Goal: Task Accomplishment & Management: Manage account settings

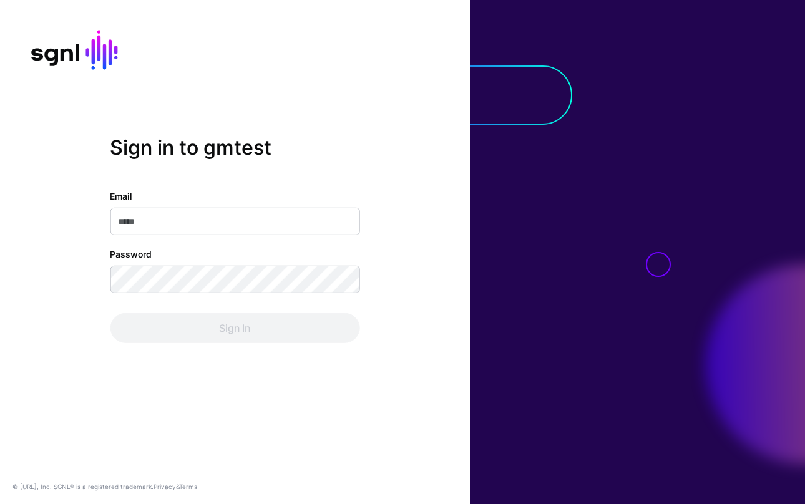
type input "**********"
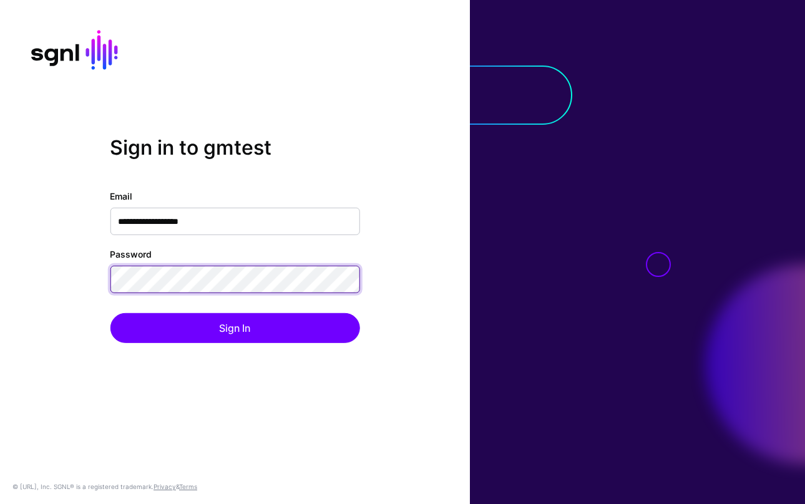
click at [109, 283] on div "**********" at bounding box center [235, 252] width 470 height 232
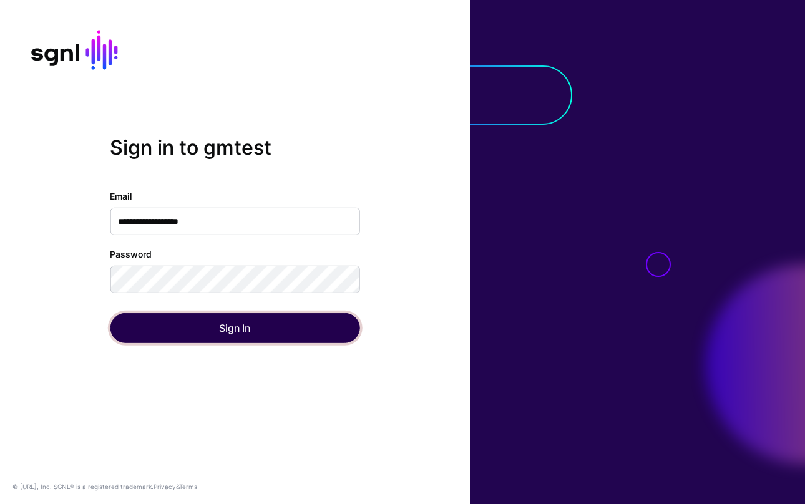
click at [148, 329] on button "Sign In" at bounding box center [234, 328] width 249 height 30
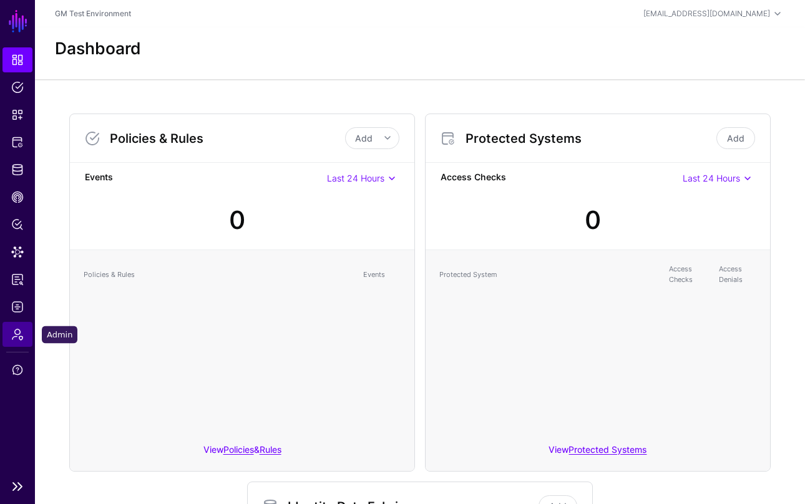
click at [19, 335] on span "Admin" at bounding box center [17, 334] width 12 height 12
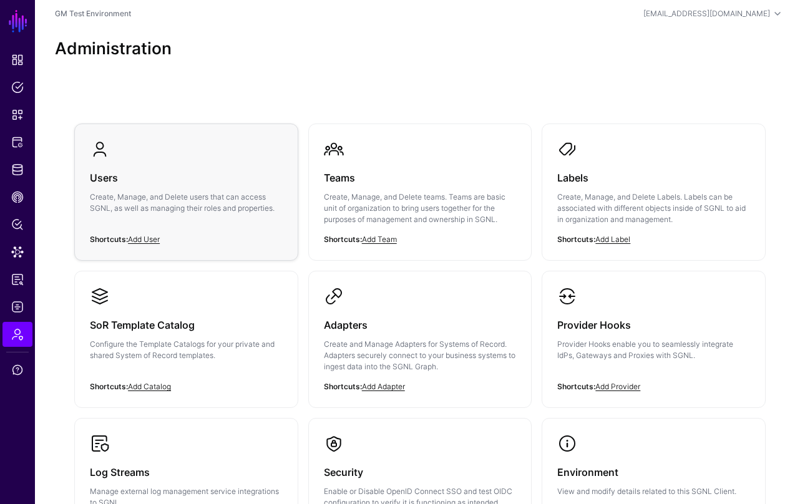
click at [105, 179] on h3 "Users" at bounding box center [186, 177] width 193 height 17
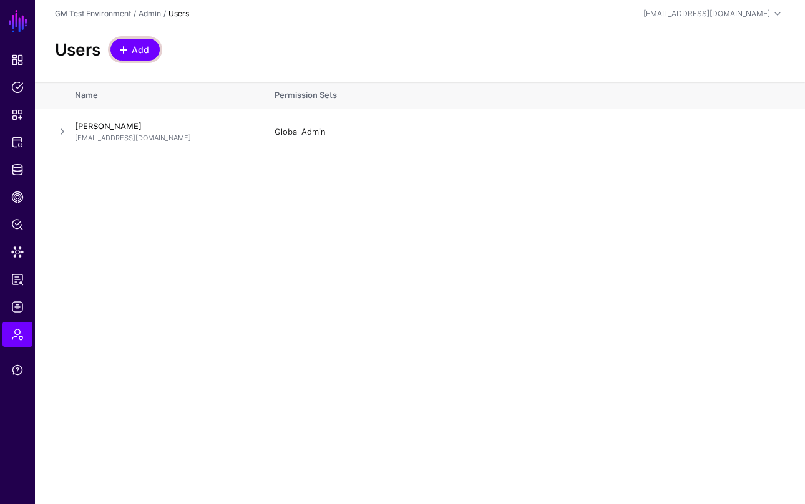
click at [124, 47] on span at bounding box center [124, 50] width 10 height 10
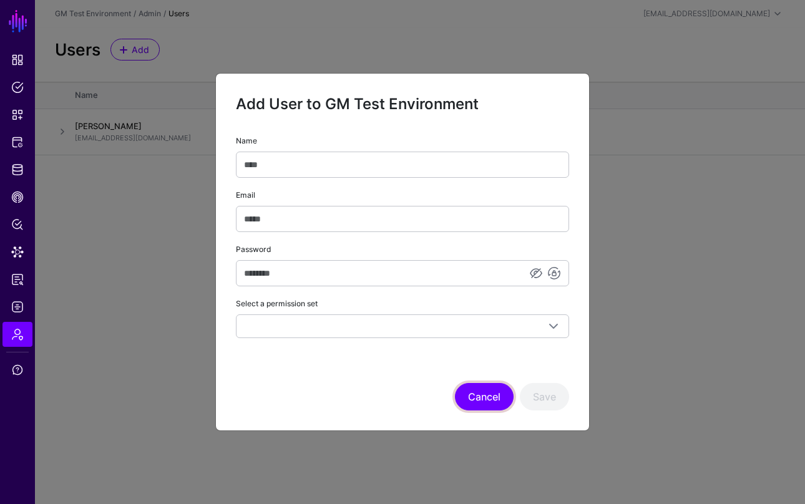
click at [487, 395] on button "Cancel" at bounding box center [484, 396] width 59 height 27
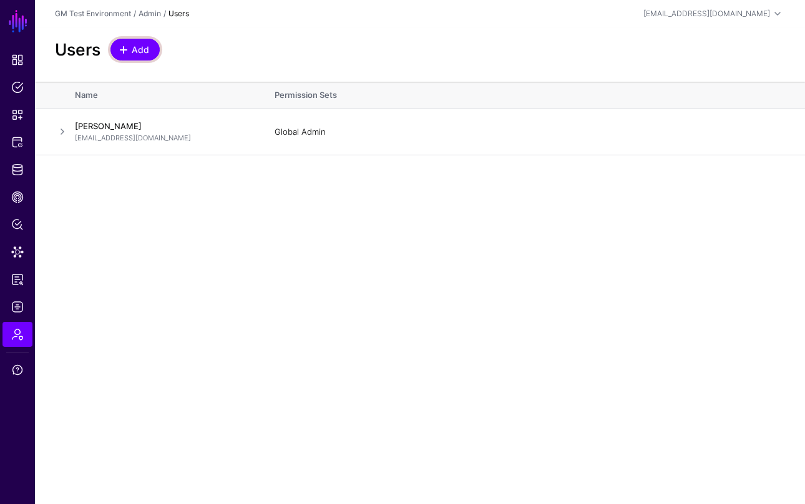
click at [128, 51] on span at bounding box center [124, 50] width 10 height 10
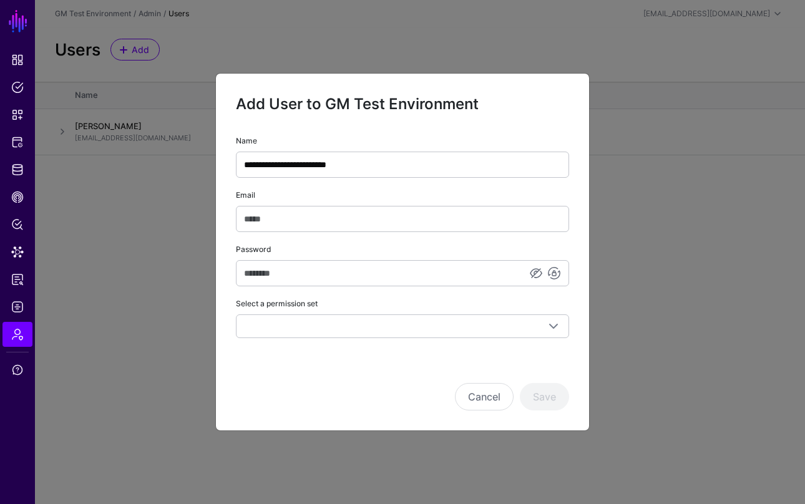
type input "**********"
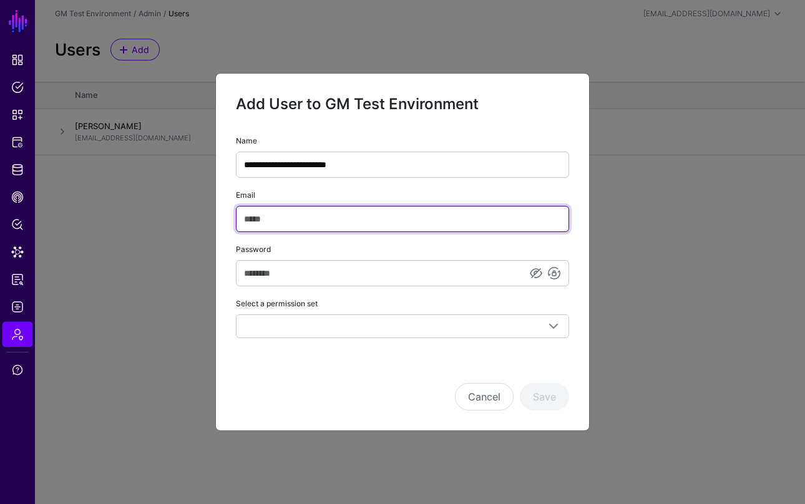
click at [269, 214] on input "Email" at bounding box center [402, 219] width 333 height 26
paste input "**********"
drag, startPoint x: 310, startPoint y: 220, endPoint x: 324, endPoint y: 220, distance: 14.4
click at [324, 220] on input "**********" at bounding box center [402, 219] width 333 height 26
type input "**********"
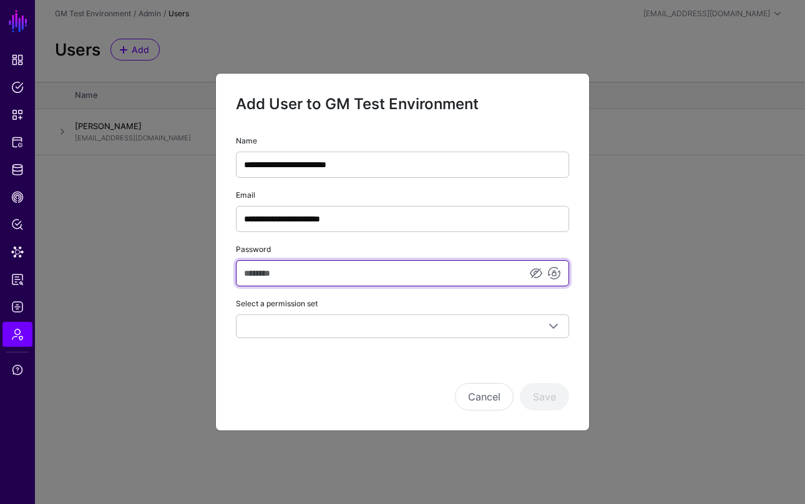
click at [384, 268] on input "Password" at bounding box center [402, 273] width 333 height 26
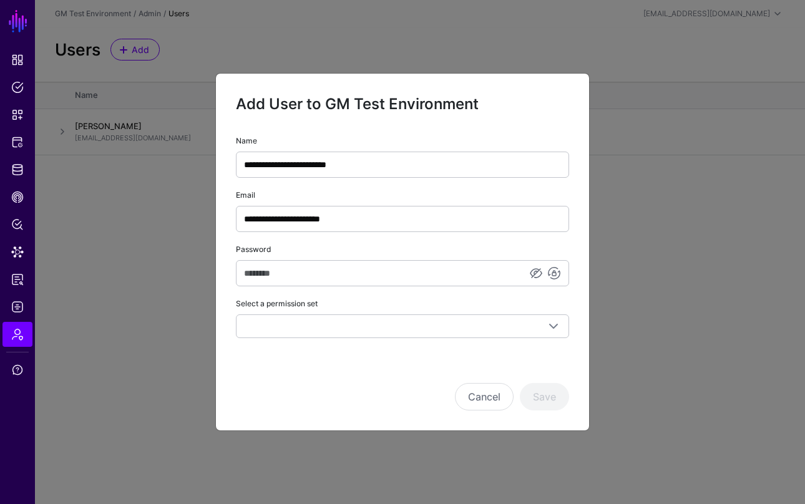
click at [261, 394] on div "Cancel Save" at bounding box center [402, 396] width 333 height 27
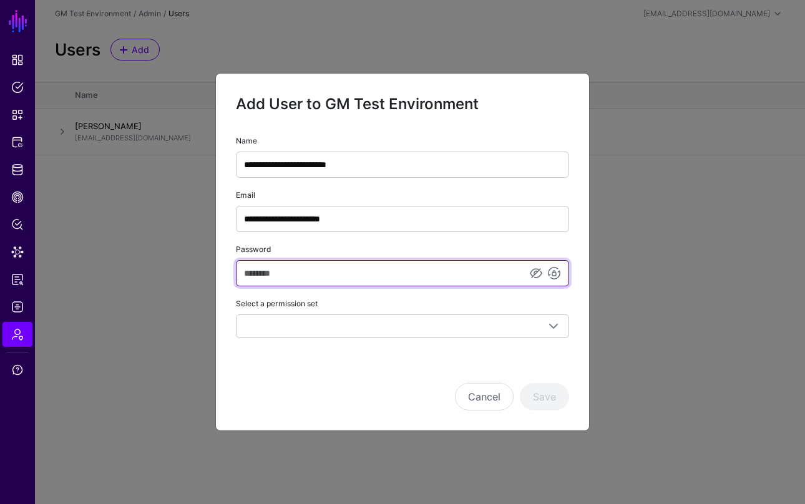
click at [329, 271] on input "Password" at bounding box center [402, 273] width 333 height 26
paste input "**********"
type input "**********"
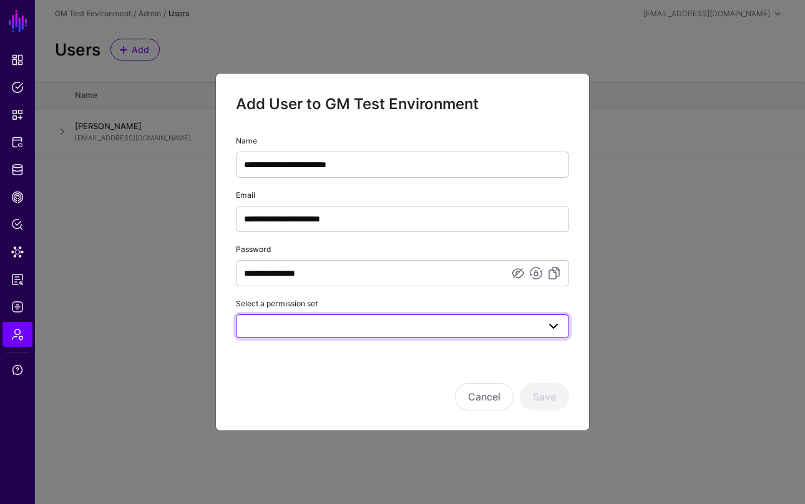
click at [314, 327] on span at bounding box center [402, 326] width 317 height 15
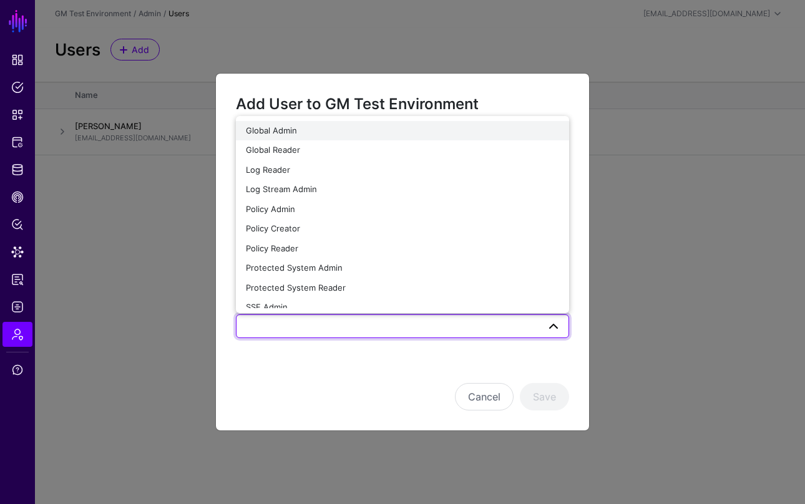
click at [278, 132] on span "Global Admin" at bounding box center [271, 130] width 51 height 10
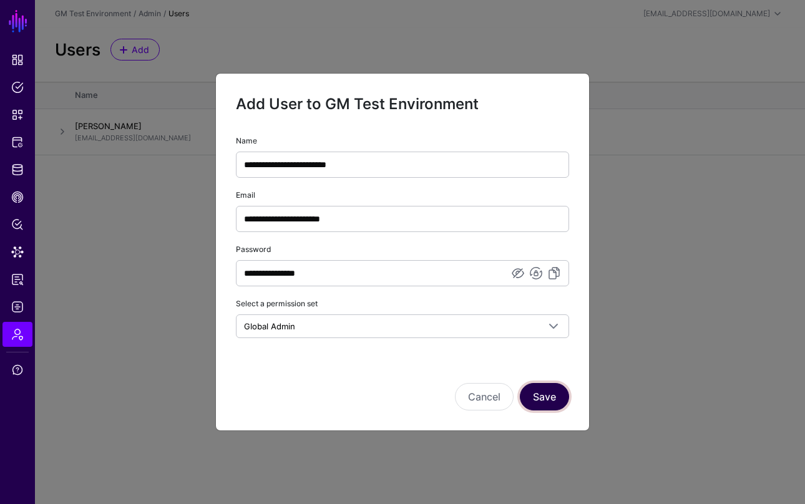
click at [542, 400] on button "Save" at bounding box center [544, 396] width 49 height 27
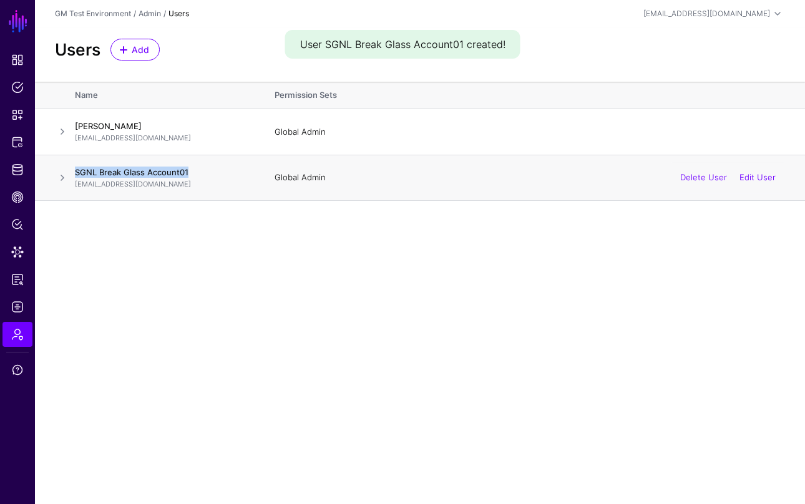
drag, startPoint x: 193, startPoint y: 170, endPoint x: 75, endPoint y: 169, distance: 117.9
click at [75, 169] on h4 "SGNL Break Glass Account01" at bounding box center [162, 172] width 175 height 11
copy h4 "SGNL Break Glass Account01"
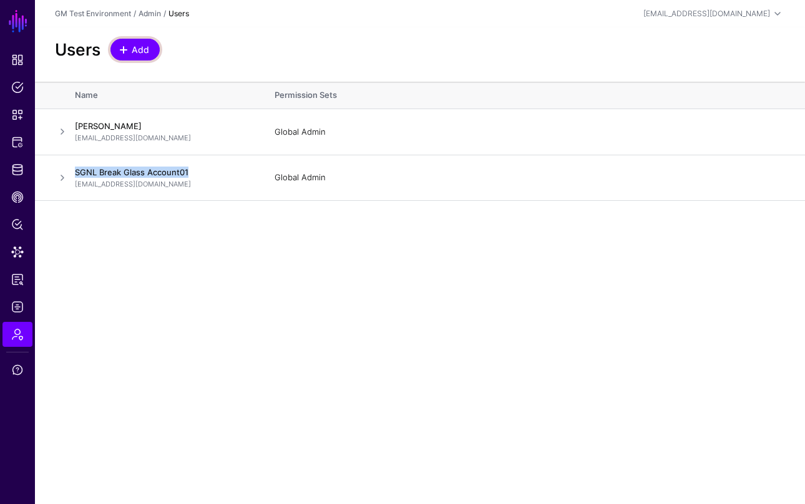
click at [135, 54] on span "Add" at bounding box center [140, 49] width 21 height 13
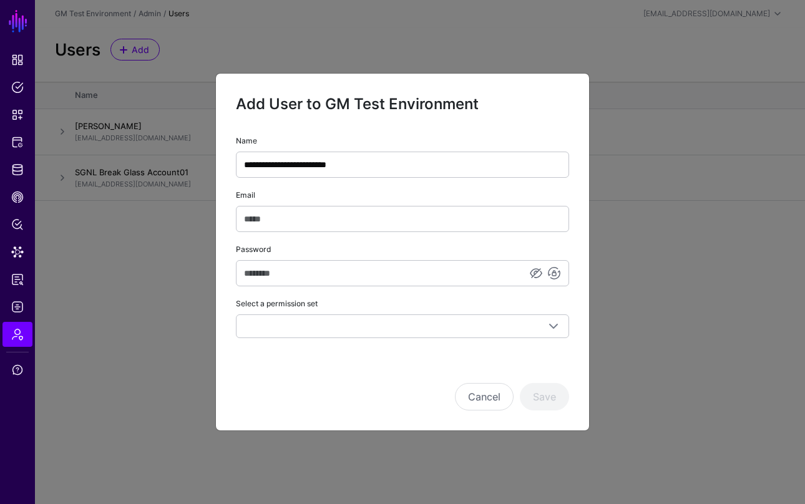
type input "**********"
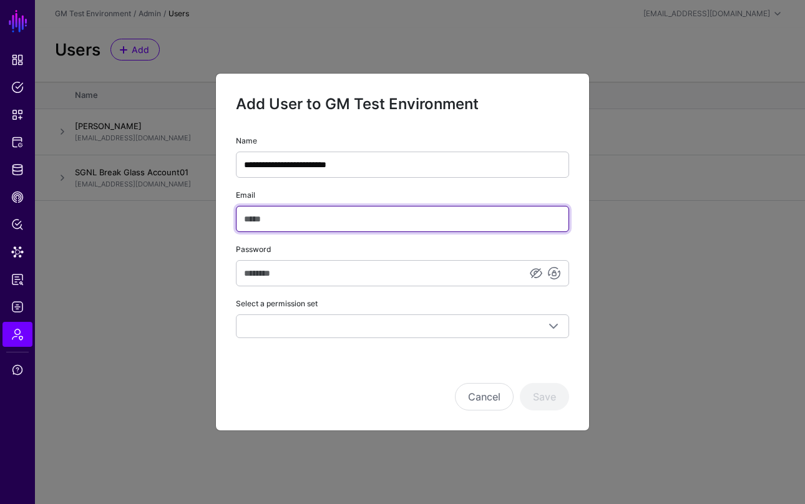
click at [311, 211] on input "Email" at bounding box center [402, 219] width 333 height 26
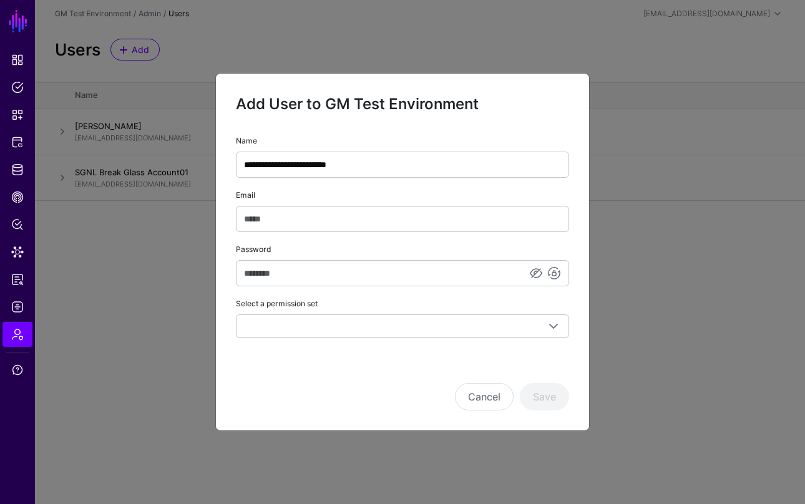
click at [130, 139] on ngb-modal-window "**********" at bounding box center [402, 252] width 805 height 504
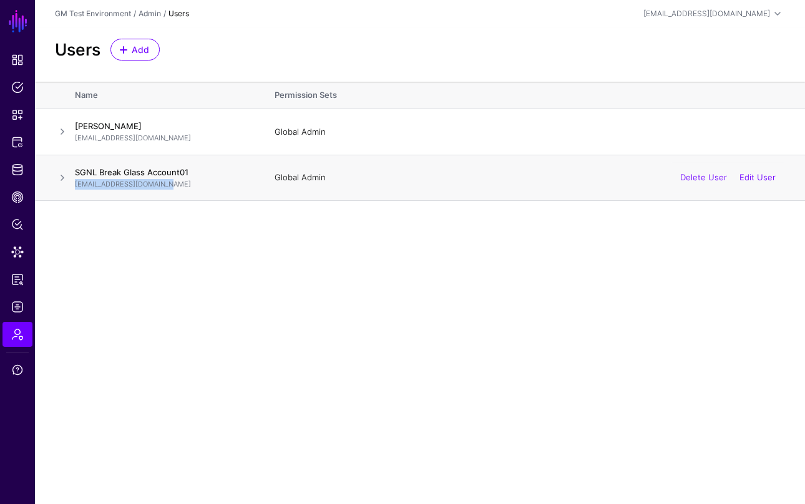
drag, startPoint x: 172, startPoint y: 185, endPoint x: 75, endPoint y: 185, distance: 96.0
click at [75, 185] on p "bg-sgnl-01@gmtest.gm.com" at bounding box center [162, 184] width 175 height 11
copy p "[EMAIL_ADDRESS][DOMAIN_NAME]"
click at [131, 47] on span "Add" at bounding box center [140, 49] width 21 height 13
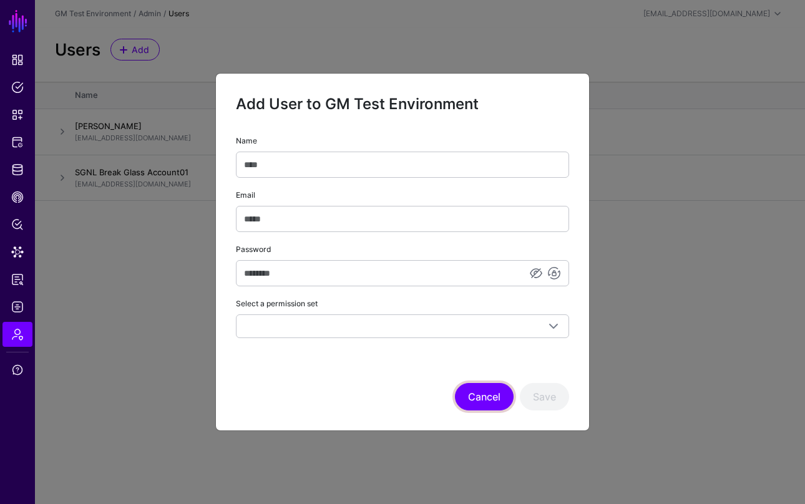
click at [479, 402] on button "Cancel" at bounding box center [484, 396] width 59 height 27
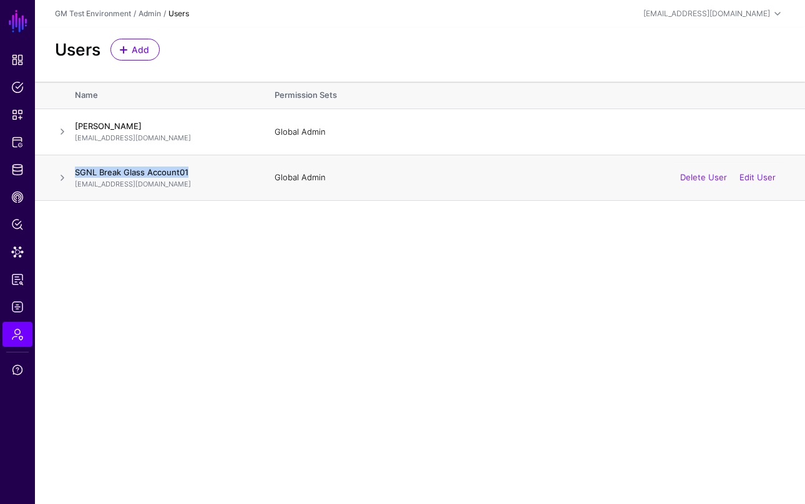
drag, startPoint x: 195, startPoint y: 170, endPoint x: 73, endPoint y: 169, distance: 122.2
click at [73, 169] on tr "SGNL Break Glass Account01 bg-sgnl-01@gmtest.gm.com Global Admin Delete User Ed…" at bounding box center [420, 178] width 770 height 46
copy tr "SGNL Break Glass Account01"
click at [135, 50] on span "Add" at bounding box center [140, 49] width 21 height 13
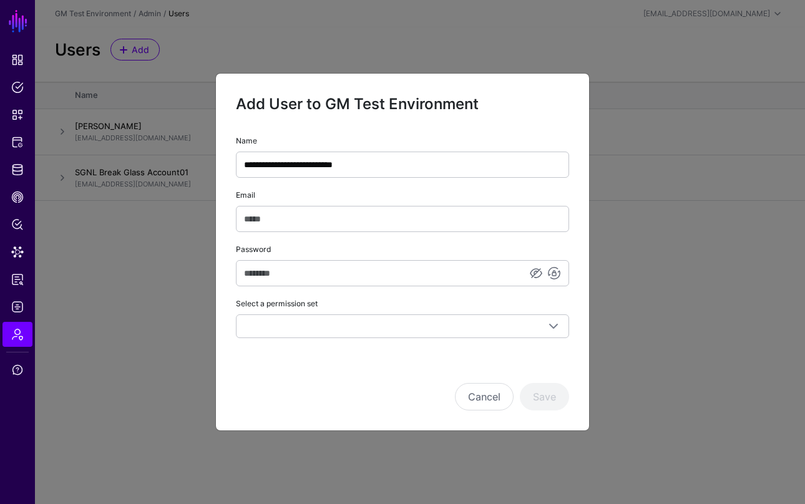
drag, startPoint x: 266, startPoint y: 168, endPoint x: 201, endPoint y: 167, distance: 64.9
click at [201, 167] on ngb-modal-window "**********" at bounding box center [402, 252] width 805 height 504
click at [388, 165] on input "**********" at bounding box center [402, 165] width 333 height 26
type input "**********"
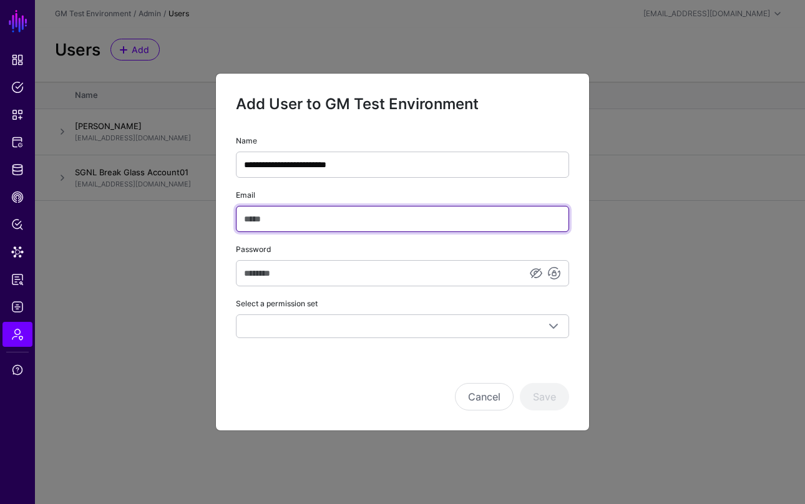
click at [287, 226] on input "Email" at bounding box center [402, 219] width 333 height 26
paste input "**********"
click at [326, 219] on input "**********" at bounding box center [402, 219] width 333 height 26
type input "**********"
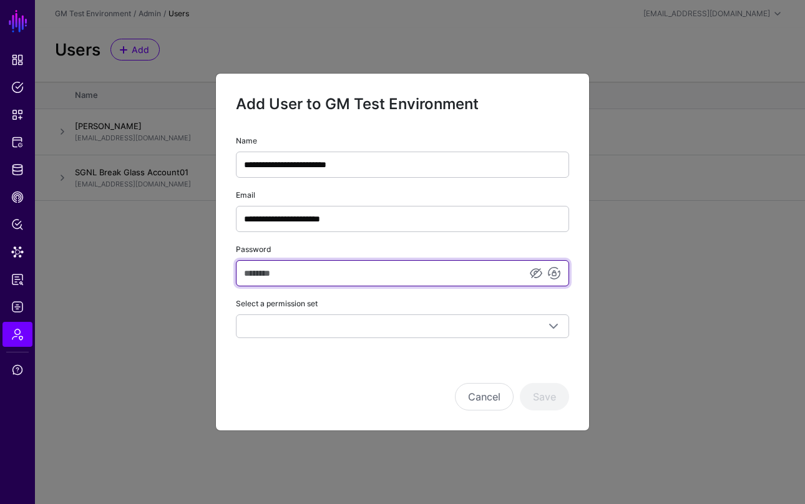
click at [302, 266] on input "Password" at bounding box center [402, 273] width 333 height 26
type input "**********"
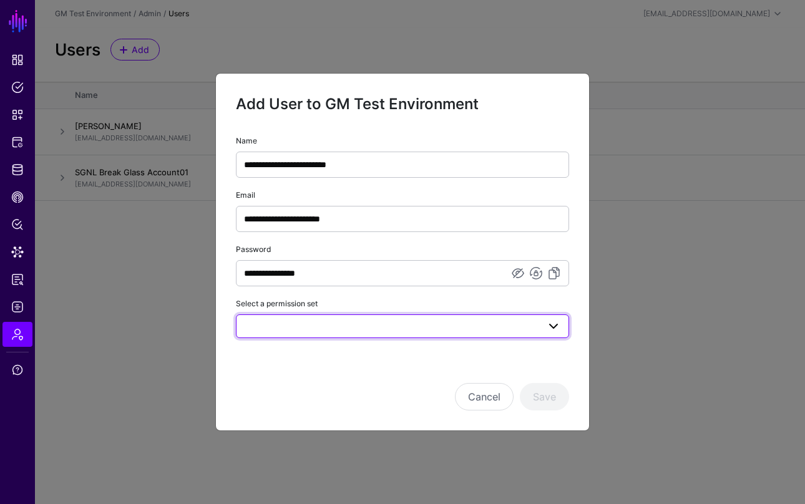
click at [374, 319] on span at bounding box center [402, 326] width 317 height 15
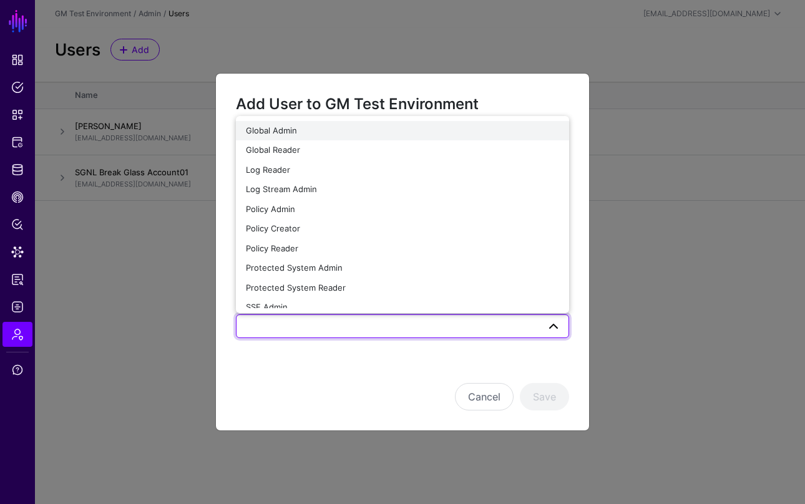
click at [273, 130] on span "Global Admin" at bounding box center [271, 130] width 51 height 10
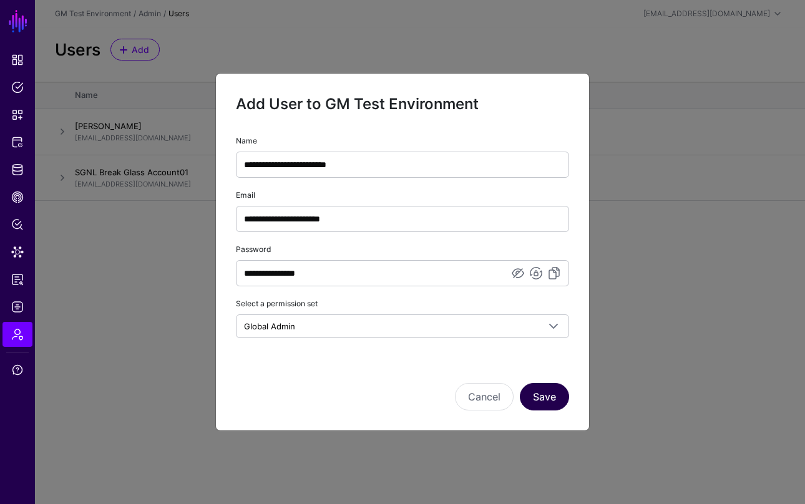
click at [546, 398] on button "Save" at bounding box center [544, 396] width 49 height 27
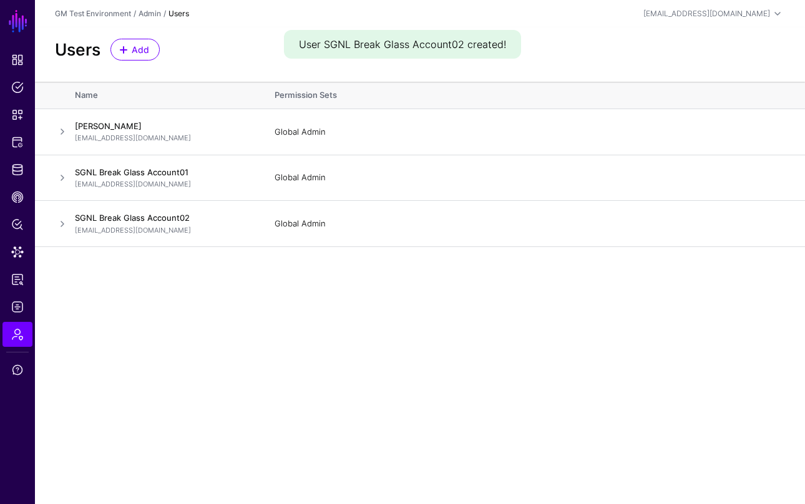
click at [546, 398] on main "SGNL Dashboard Policies Snippets Protected Systems Identity Data Fabric CAEP Hu…" at bounding box center [402, 252] width 805 height 504
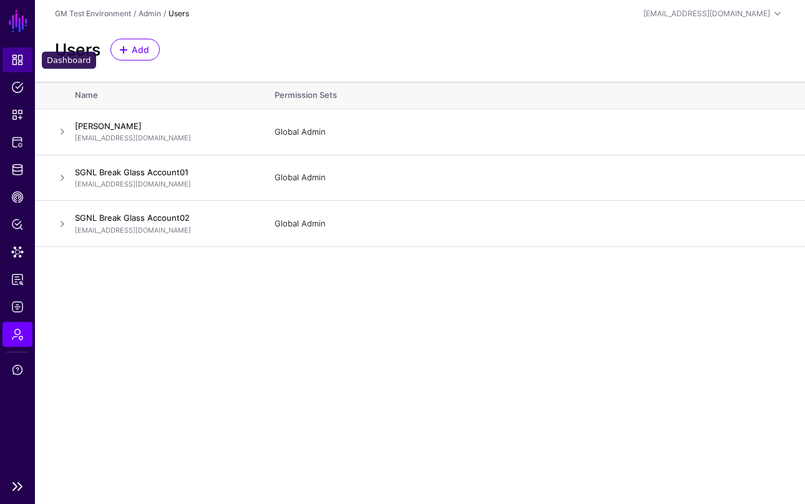
click at [21, 60] on span "Dashboard" at bounding box center [17, 60] width 12 height 12
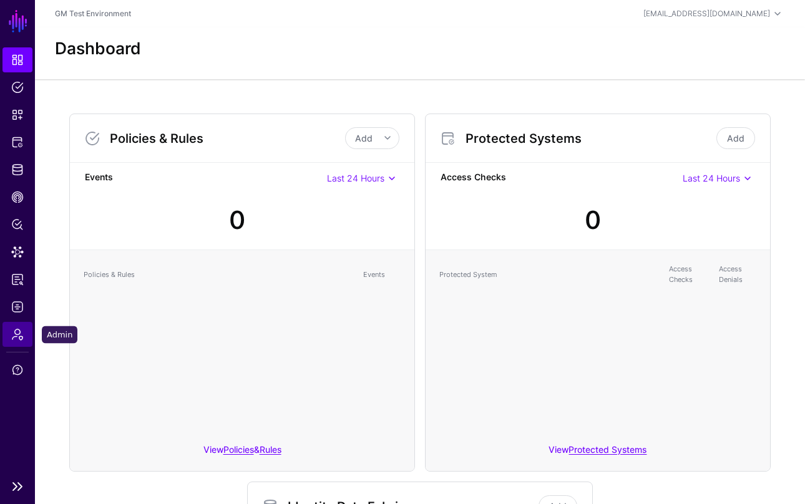
click at [18, 336] on span "Admin" at bounding box center [17, 334] width 12 height 12
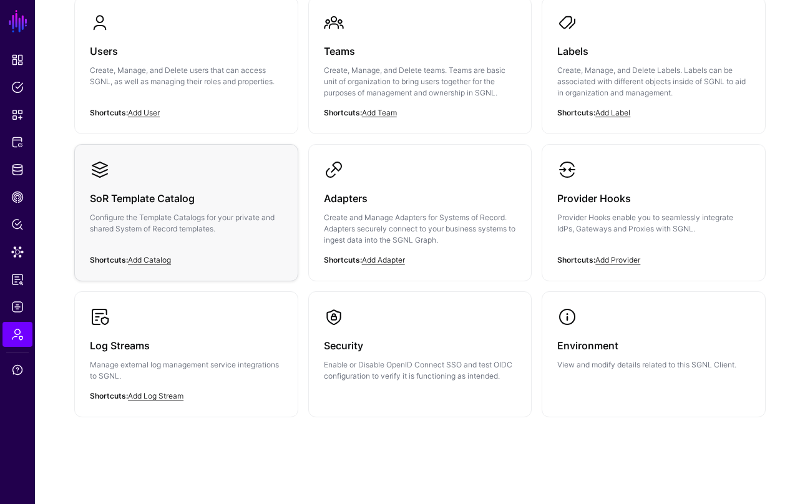
scroll to position [133, 0]
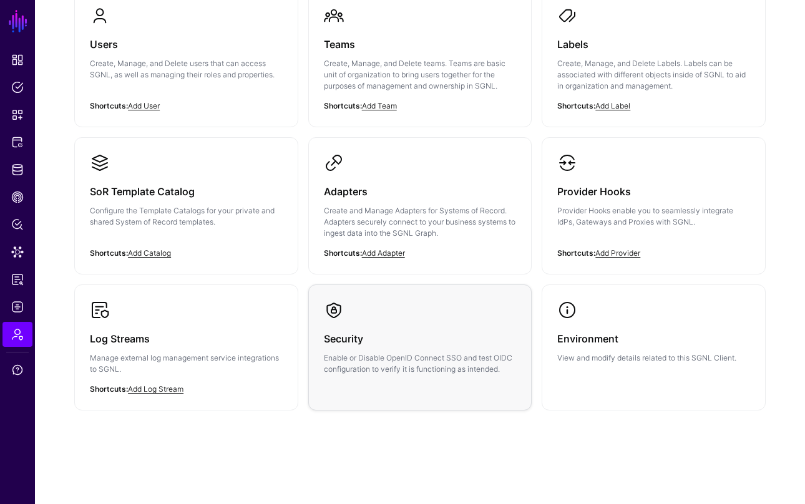
click at [380, 373] on p "Enable or Disable OpenID Connect SSO and test OIDC configuration to verify it i…" at bounding box center [420, 363] width 193 height 22
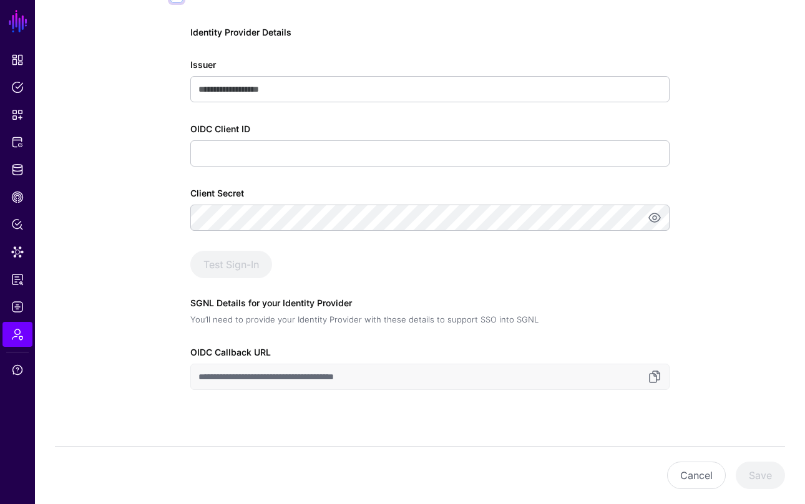
scroll to position [239, 0]
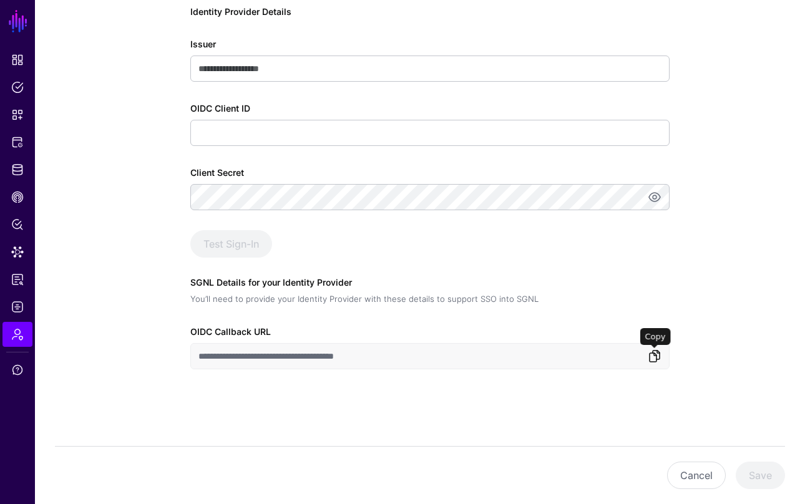
click at [654, 356] on link at bounding box center [654, 356] width 15 height 15
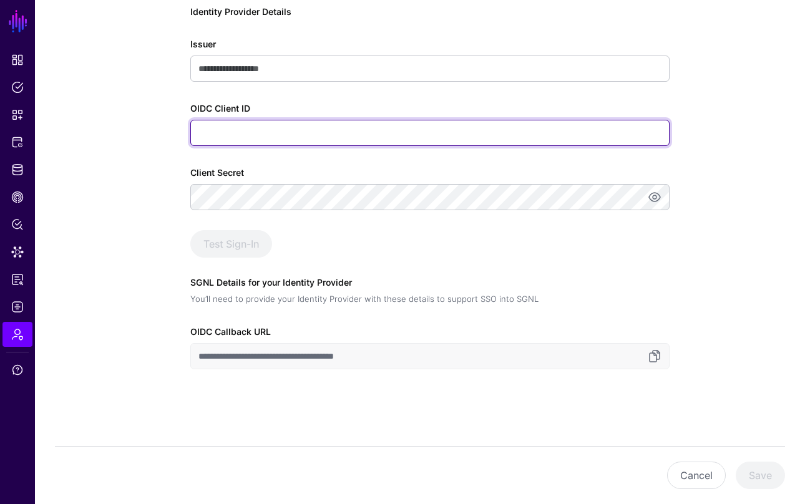
click at [288, 139] on input "OIDC Client ID" at bounding box center [429, 133] width 479 height 26
paste input "**********"
type input "**********"
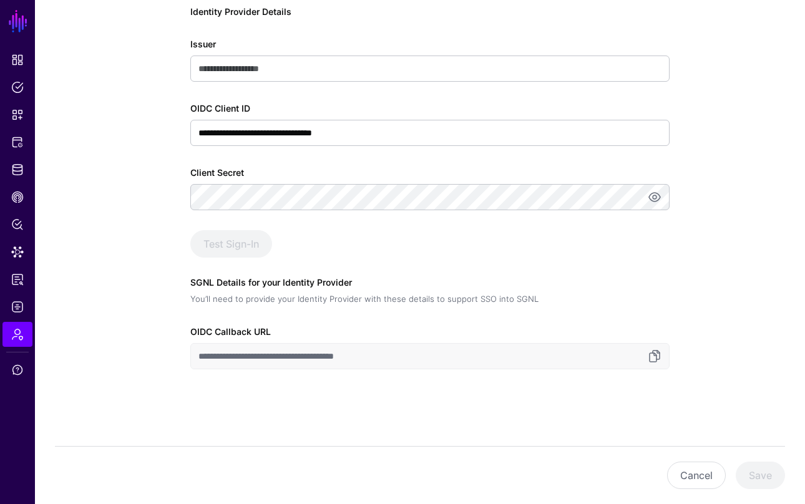
click at [713, 175] on div "**********" at bounding box center [420, 172] width 770 height 664
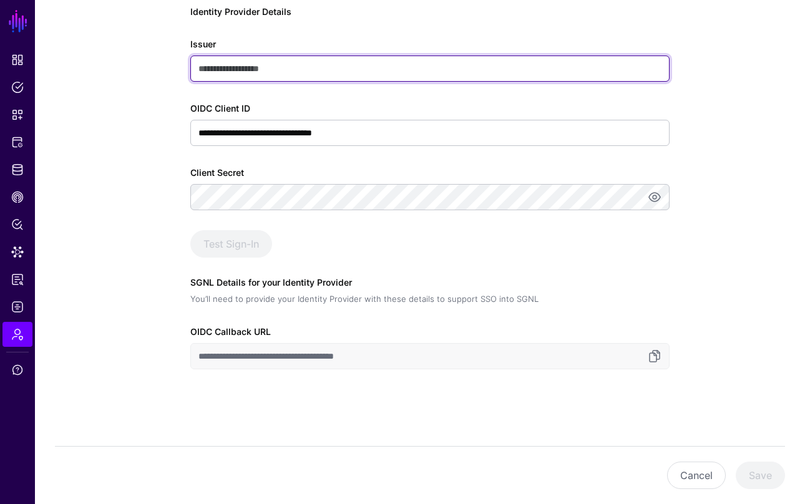
click at [309, 71] on input "Issuer" at bounding box center [429, 69] width 479 height 26
paste input "**********"
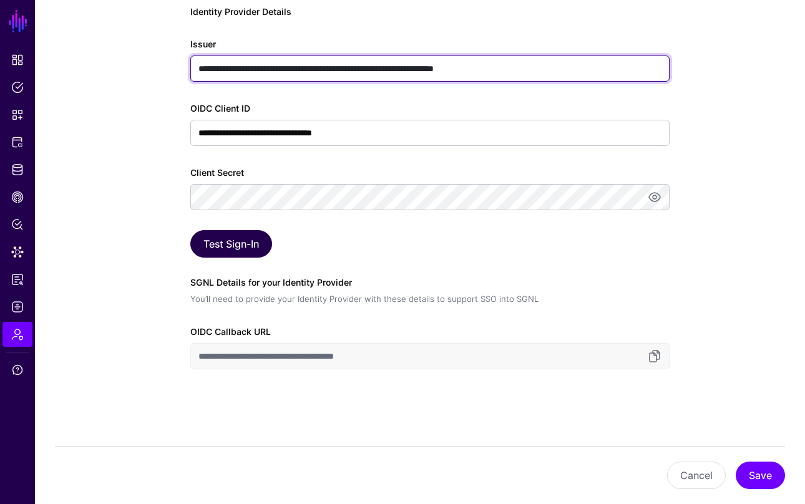
type input "**********"
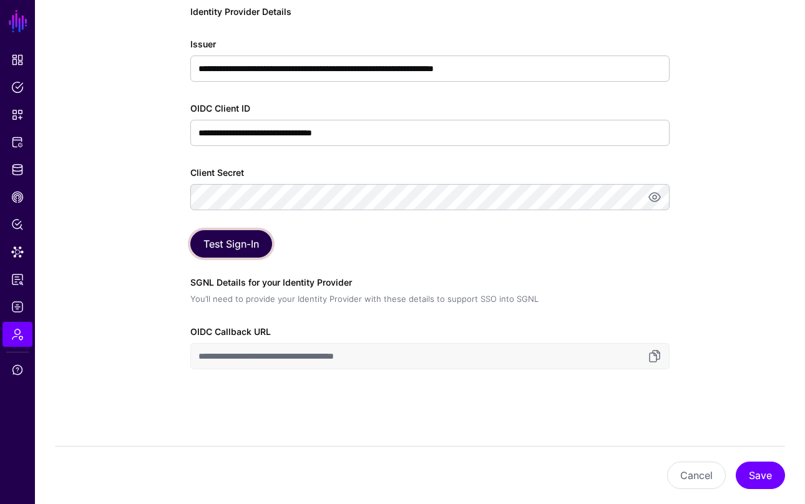
click at [228, 245] on button "Test Sign-In" at bounding box center [231, 243] width 82 height 27
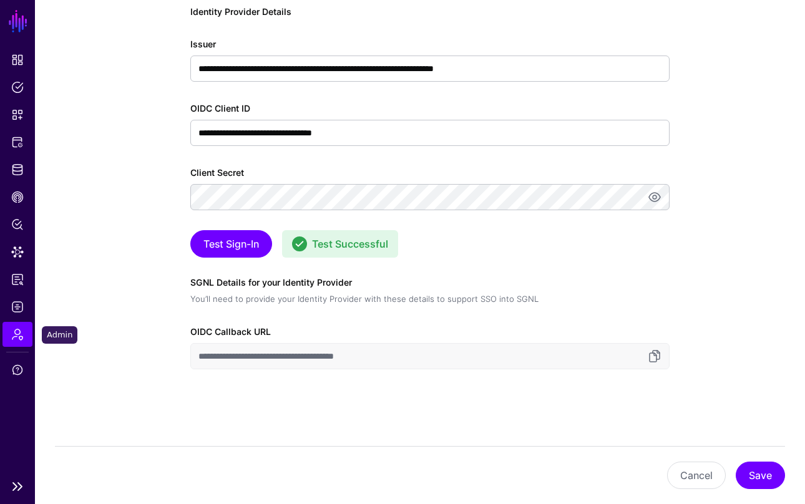
click at [18, 333] on span "Admin" at bounding box center [17, 334] width 12 height 12
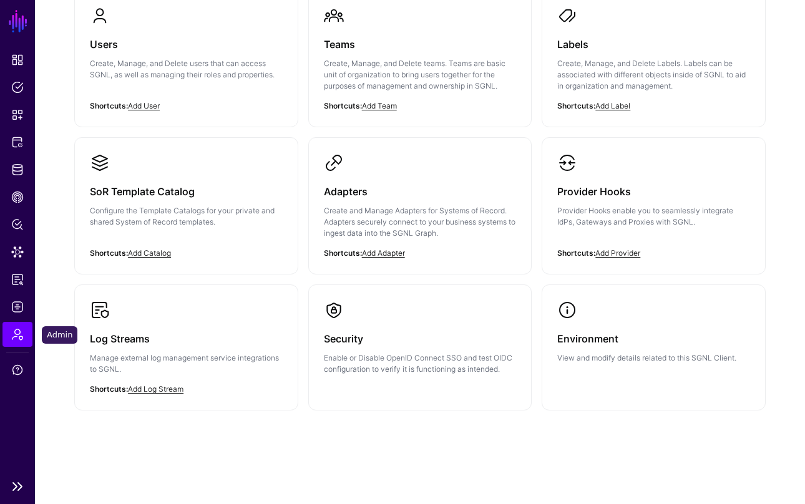
scroll to position [133, 0]
click at [145, 65] on p "Create, Manage, and Delete users that can access SGNL, as well as managing thei…" at bounding box center [186, 69] width 193 height 22
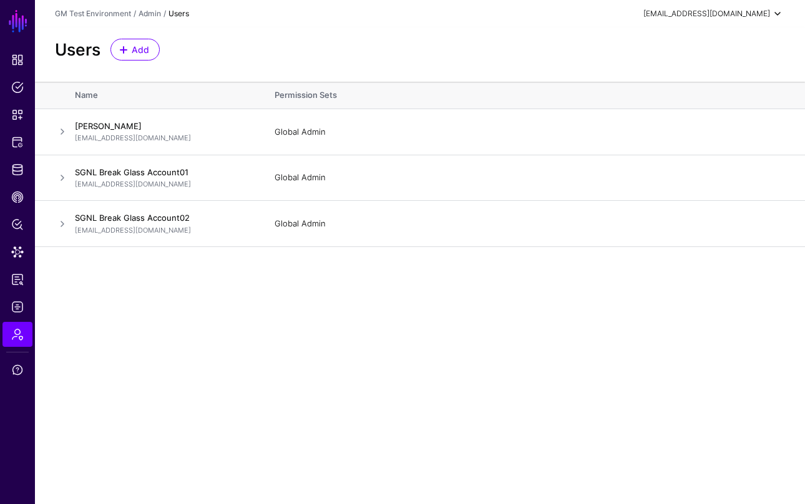
click at [777, 13] on span at bounding box center [777, 13] width 15 height 15
click at [685, 109] on div "Log out" at bounding box center [684, 108] width 31 height 11
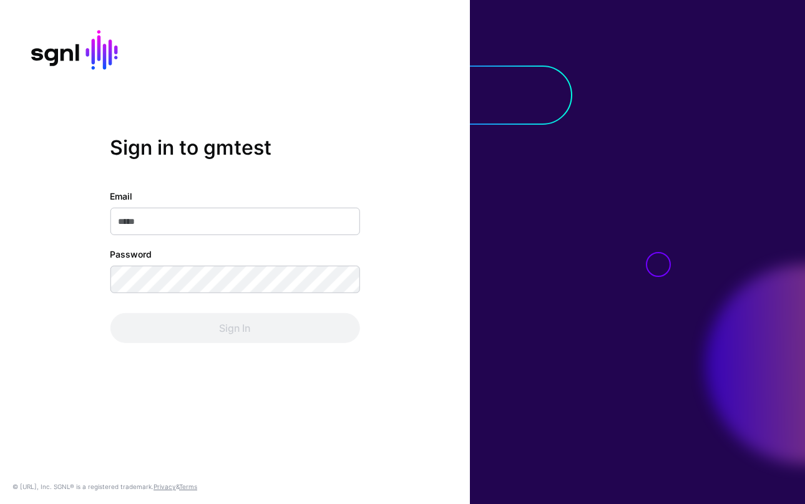
click at [397, 132] on div "Sign in to gmtest Email Password Sign In © [URL], Inc. SGNL® is a registered tr…" at bounding box center [235, 252] width 470 height 504
click at [211, 85] on div "Sign in to gmtest Email Password Sign In © SGNL.ai, Inc. SGNL® is a registered …" at bounding box center [235, 252] width 470 height 504
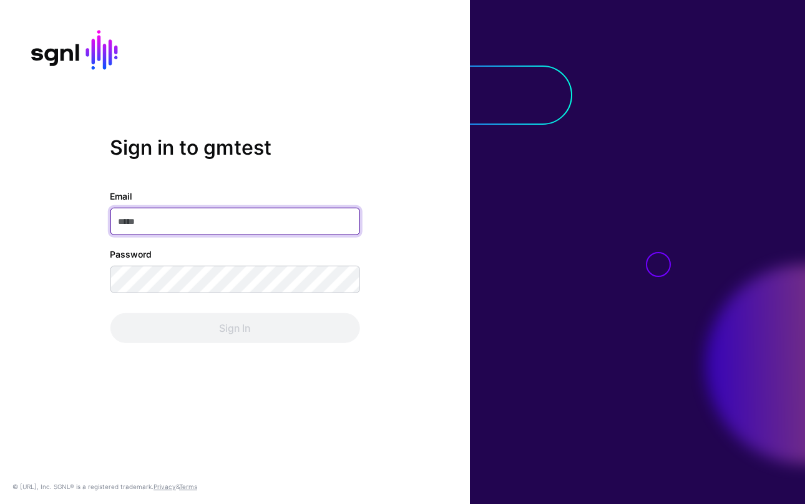
click at [157, 222] on input "Email" at bounding box center [234, 221] width 249 height 27
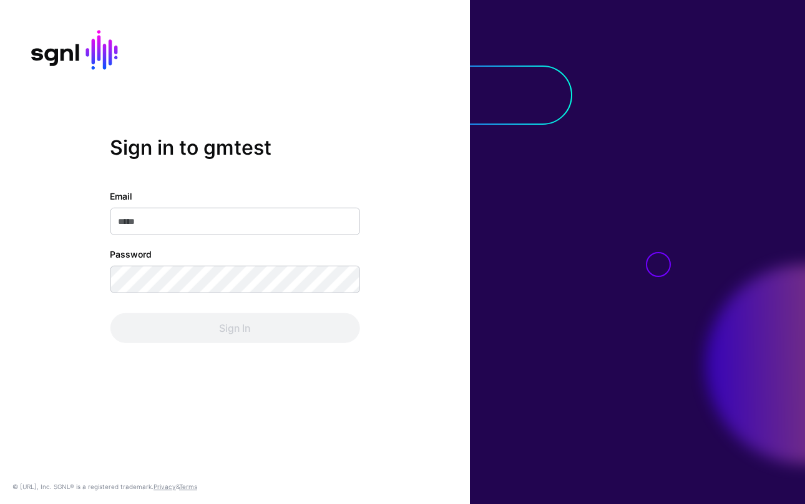
click at [314, 112] on div "Sign in to gmtest Email Password Sign In © SGNL.ai, Inc. SGNL® is a registered …" at bounding box center [235, 252] width 470 height 504
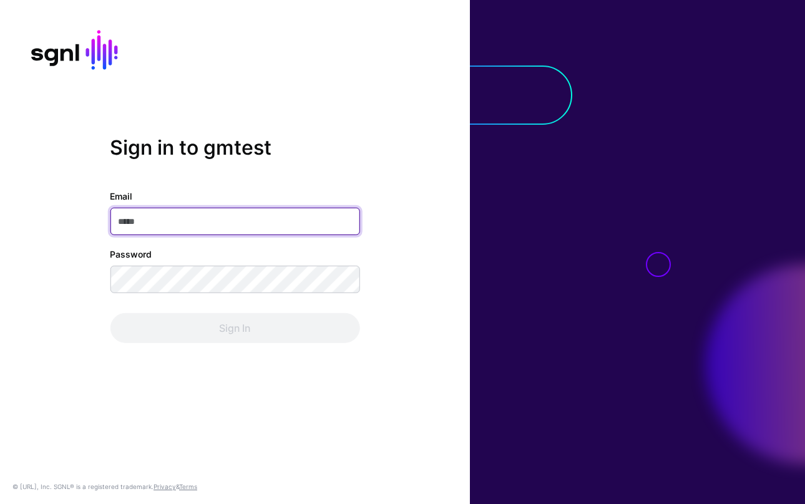
click at [160, 222] on input "Email" at bounding box center [234, 221] width 249 height 27
paste input "**********"
type input "**********"
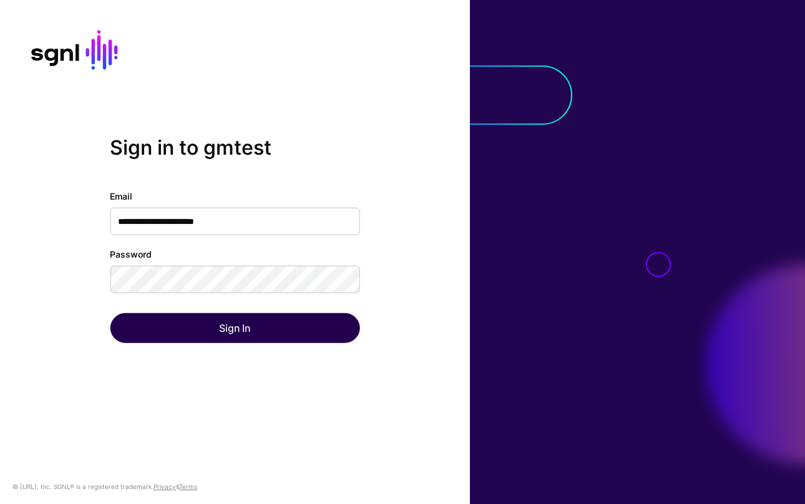
click at [152, 325] on button "Sign In" at bounding box center [234, 328] width 249 height 30
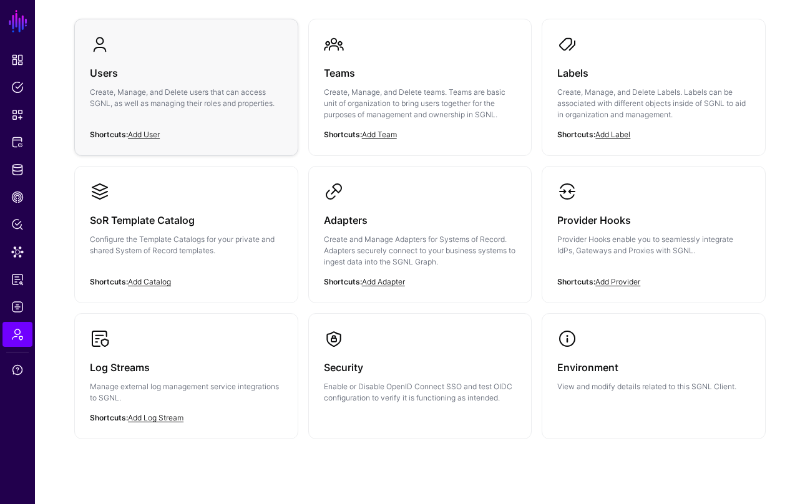
scroll to position [133, 0]
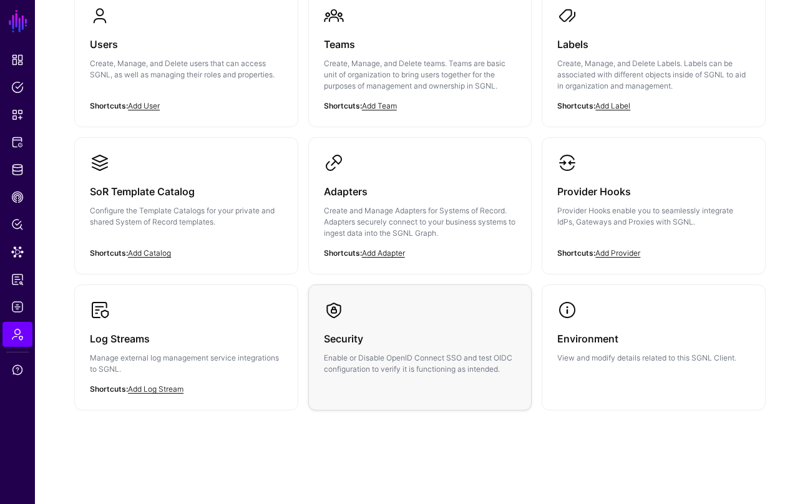
click at [387, 377] on link "Security Enable or Disable OpenID Connect SSO and test OIDC configuration to ve…" at bounding box center [420, 337] width 223 height 105
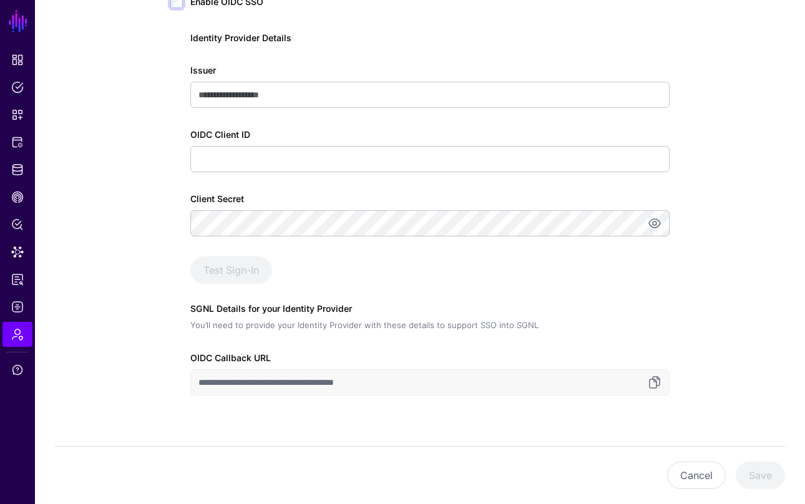
scroll to position [239, 0]
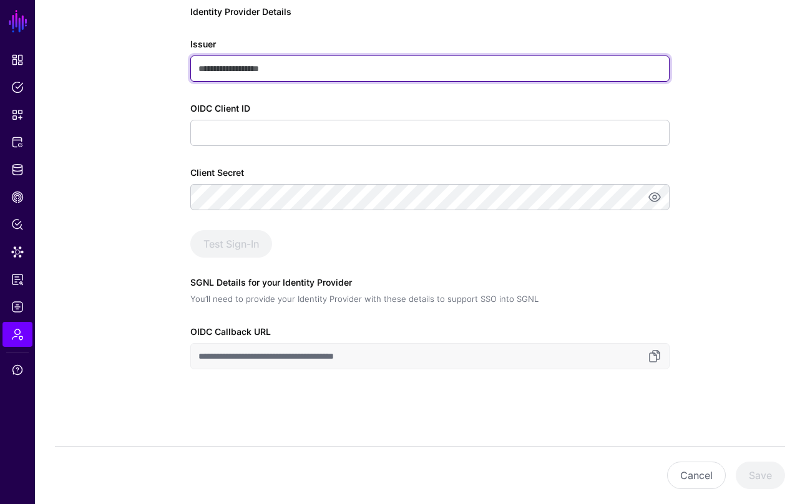
click at [309, 65] on input "Issuer" at bounding box center [429, 69] width 479 height 26
paste input "**********"
type input "**********"
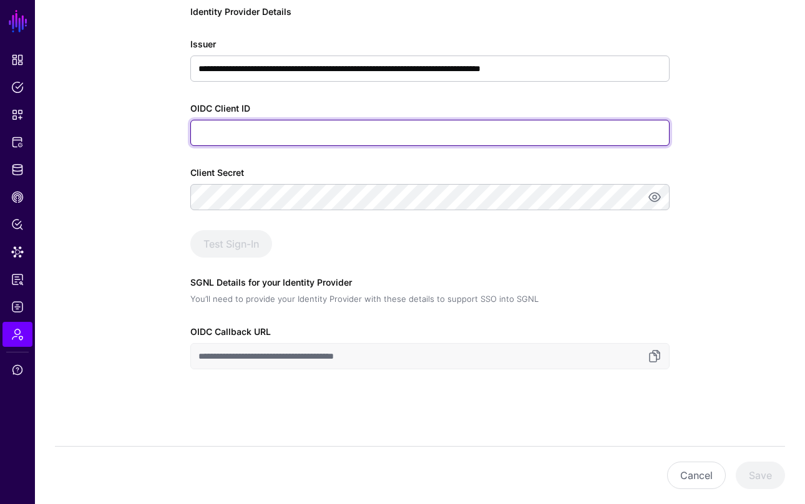
click at [321, 145] on input "OIDC Client ID" at bounding box center [429, 133] width 479 height 26
paste input "**********"
type input "**********"
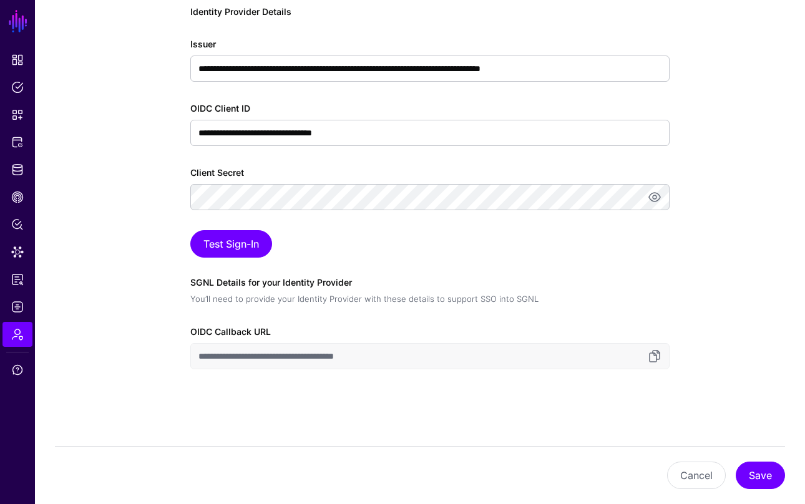
click at [617, 253] on div "Test Sign-In" at bounding box center [429, 243] width 479 height 27
click at [223, 247] on button "Test Sign-In" at bounding box center [231, 243] width 82 height 27
click at [657, 199] on link at bounding box center [654, 197] width 15 height 15
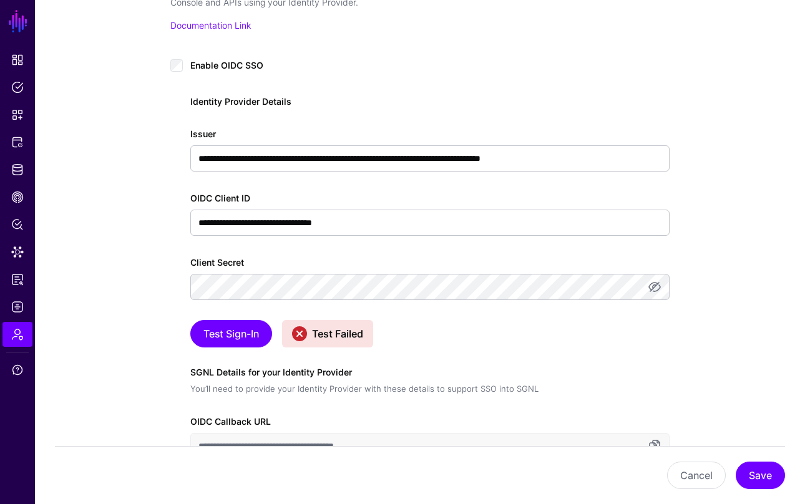
scroll to position [152, 0]
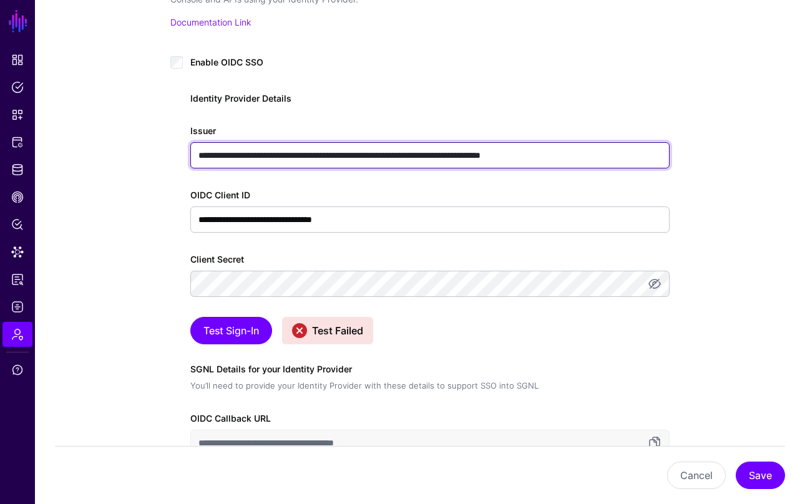
click at [200, 153] on input "**********" at bounding box center [429, 155] width 479 height 26
click at [621, 157] on input "**********" at bounding box center [429, 155] width 479 height 26
type input "*"
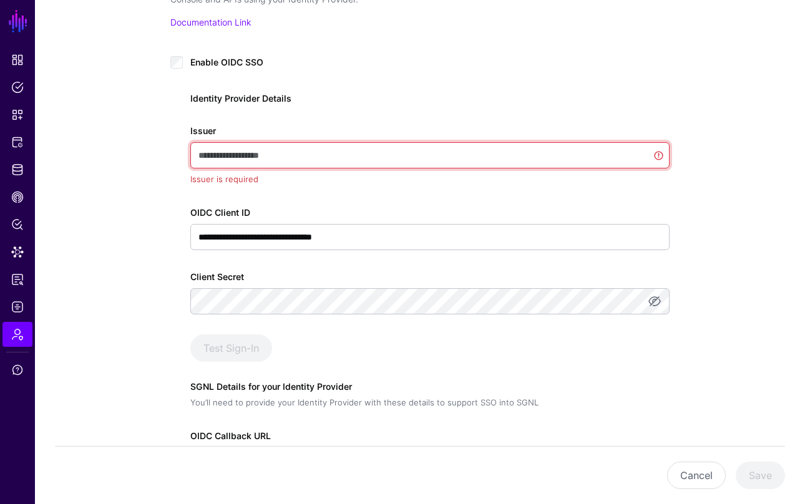
click at [297, 150] on input "Issuer" at bounding box center [429, 155] width 479 height 26
paste input "**********"
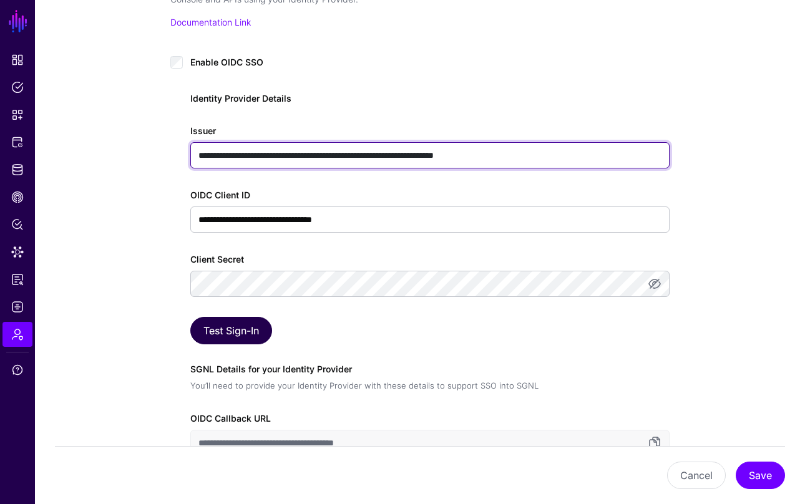
type input "**********"
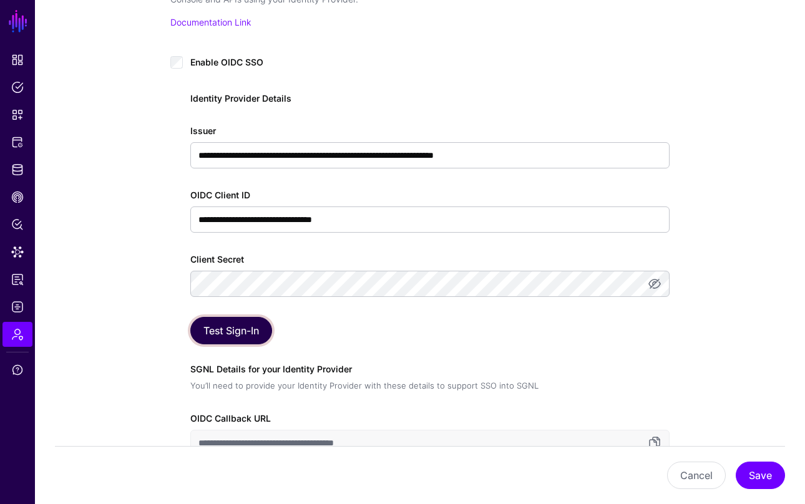
click at [238, 331] on button "Test Sign-In" at bounding box center [231, 330] width 82 height 27
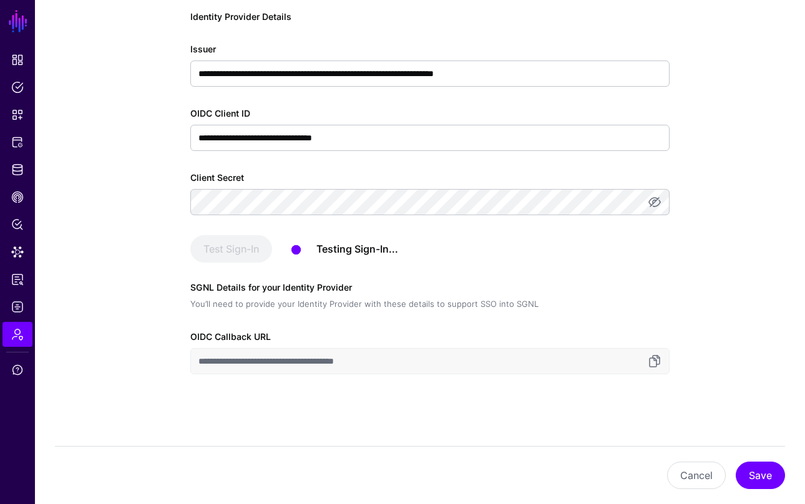
scroll to position [239, 0]
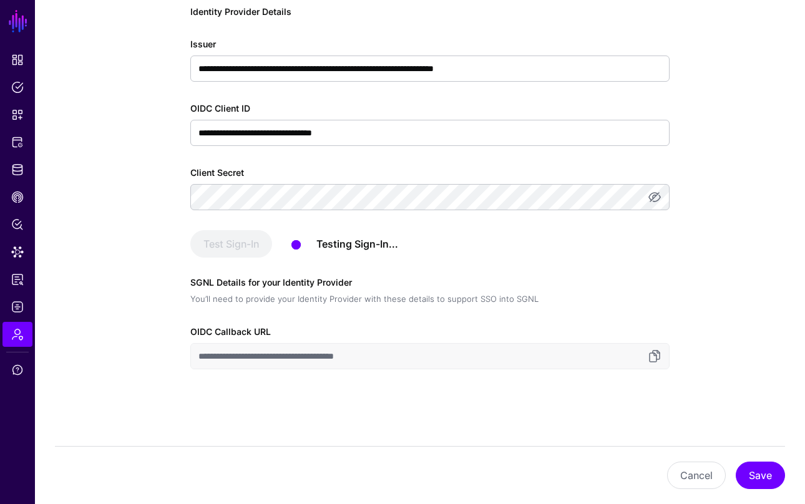
click at [227, 242] on div "Test Sign-In" at bounding box center [236, 243] width 92 height 27
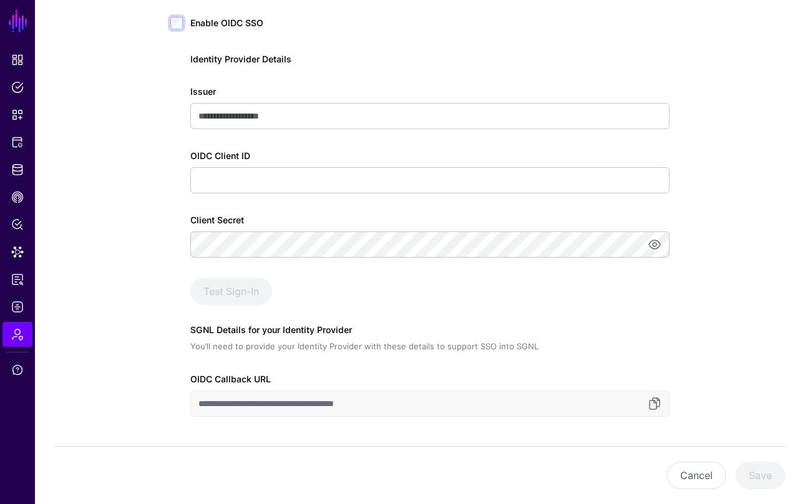
scroll to position [192, 0]
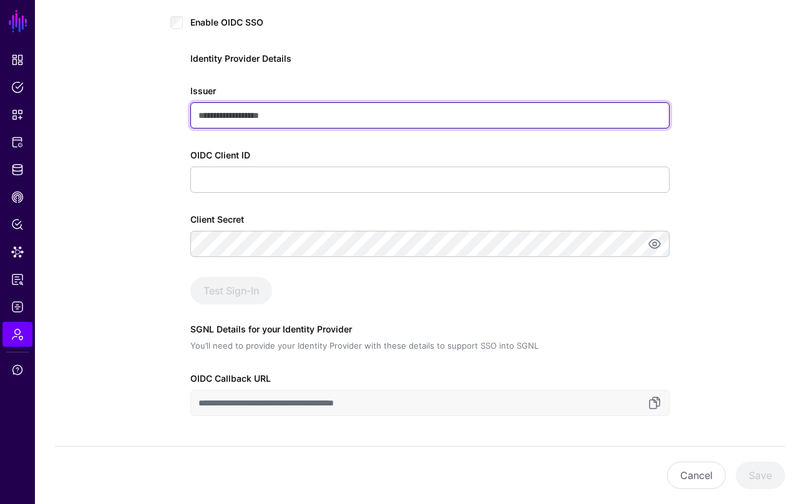
click at [285, 115] on input "Issuer" at bounding box center [429, 115] width 479 height 26
paste input "**********"
type input "**********"
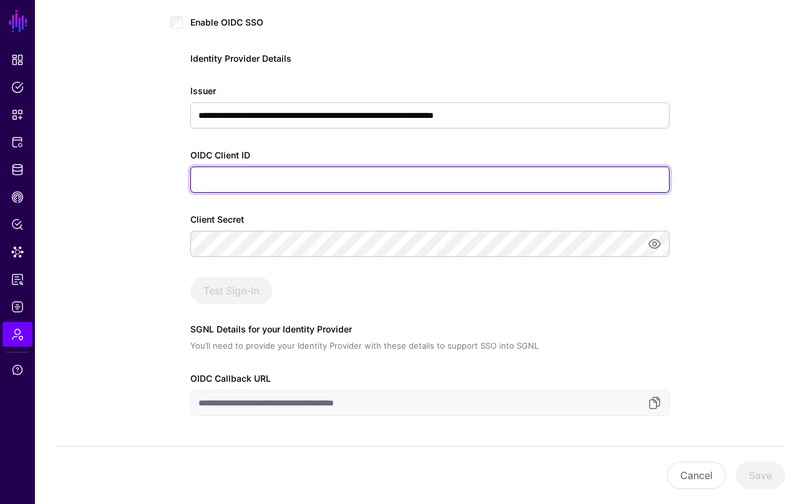
click at [231, 183] on input "OIDC Client ID" at bounding box center [429, 180] width 479 height 26
paste input "**********"
type input "**********"
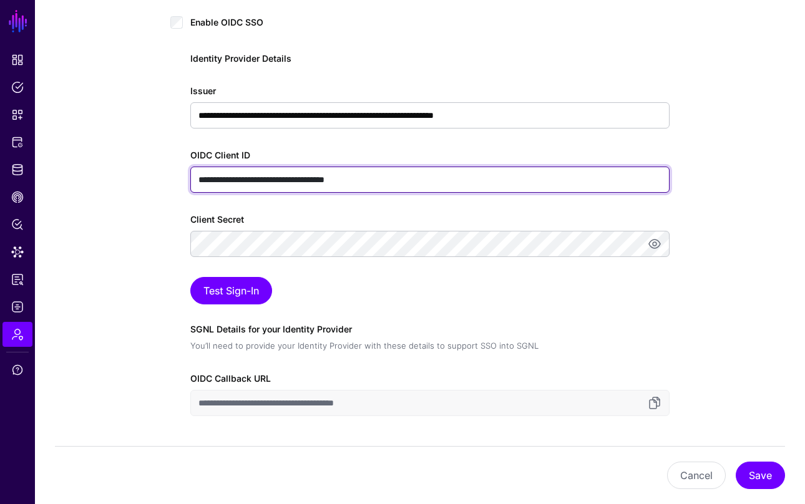
drag, startPoint x: 428, startPoint y: 181, endPoint x: 138, endPoint y: 183, distance: 290.0
click at [138, 183] on div "**********" at bounding box center [420, 219] width 568 height 664
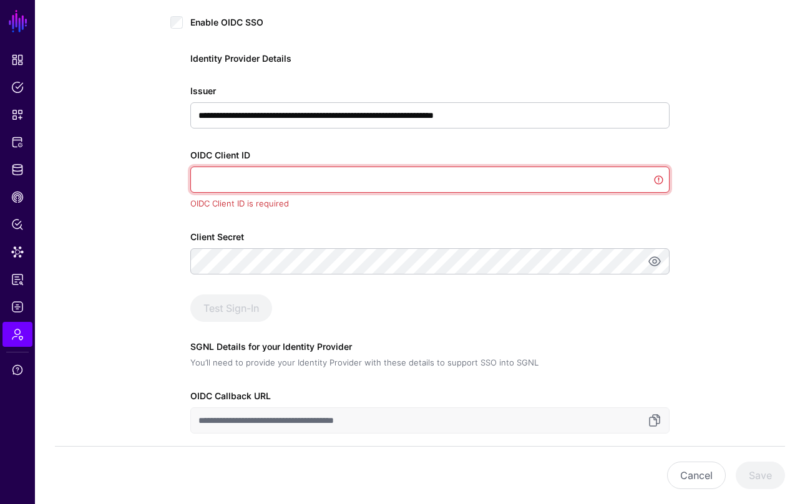
paste input "**********"
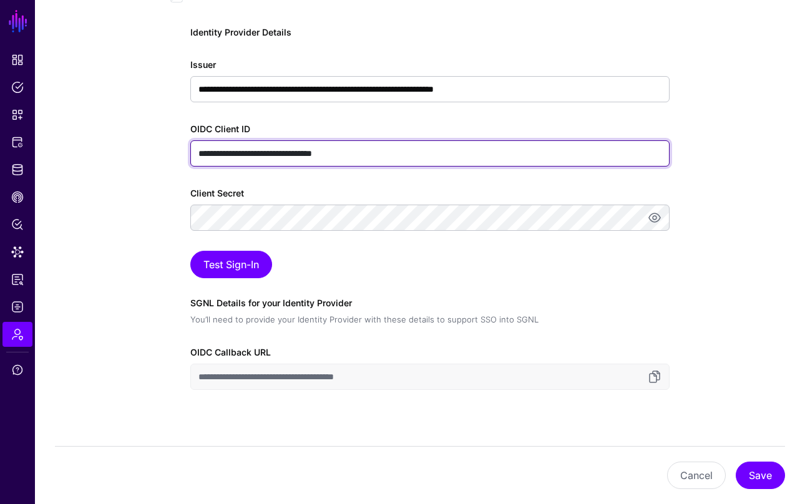
scroll to position [239, 0]
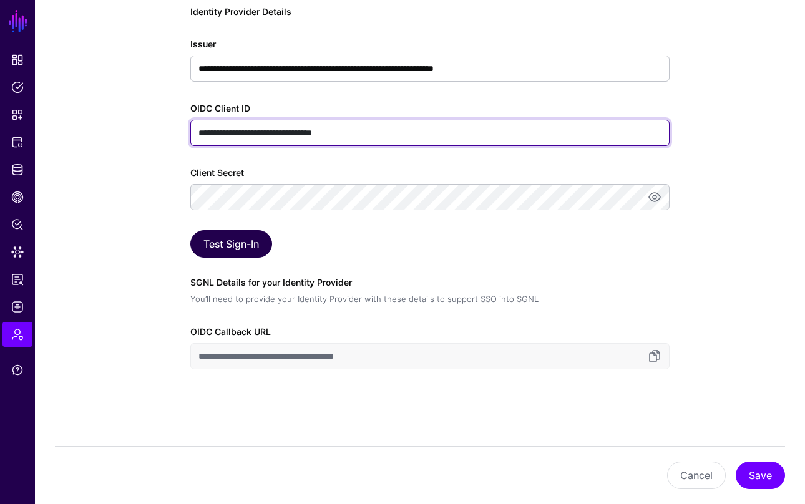
type input "**********"
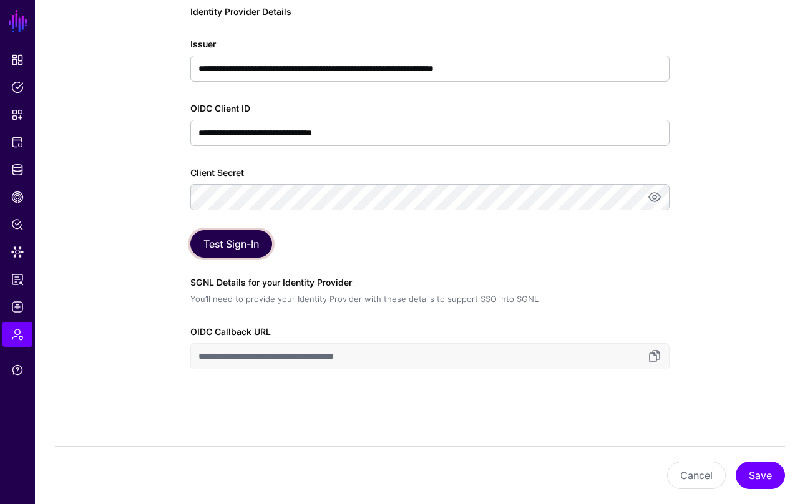
click at [230, 243] on button "Test Sign-In" at bounding box center [231, 243] width 82 height 27
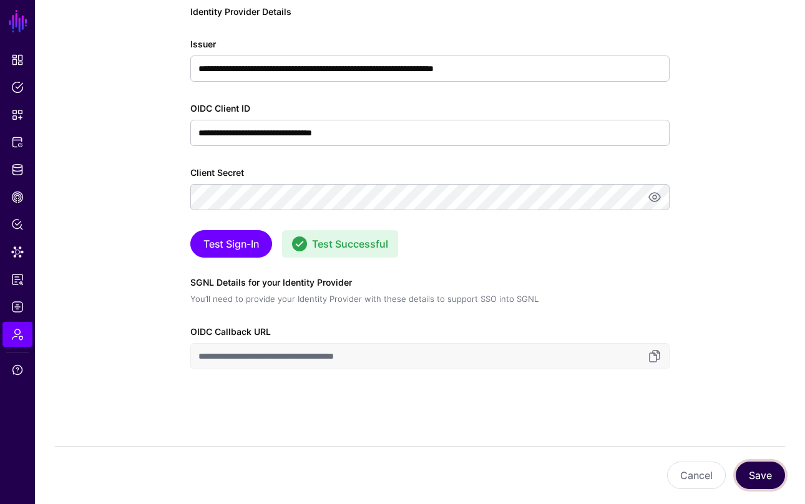
click at [757, 475] on button "Save" at bounding box center [759, 475] width 49 height 27
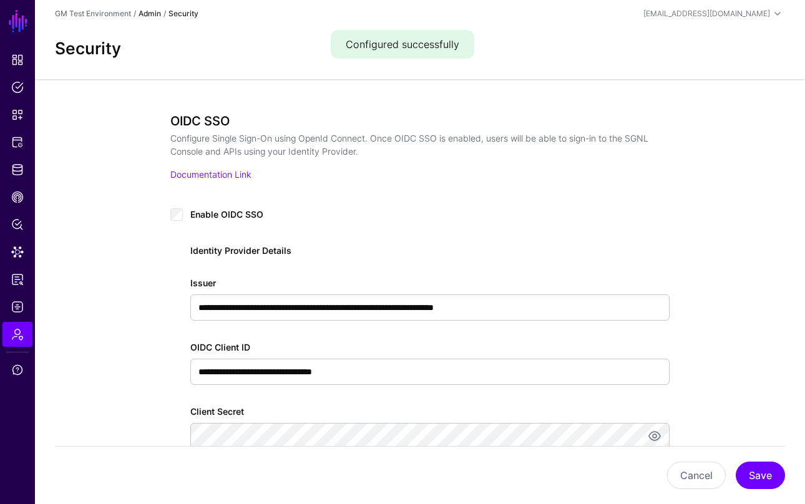
click at [151, 14] on link "Admin" at bounding box center [149, 13] width 22 height 9
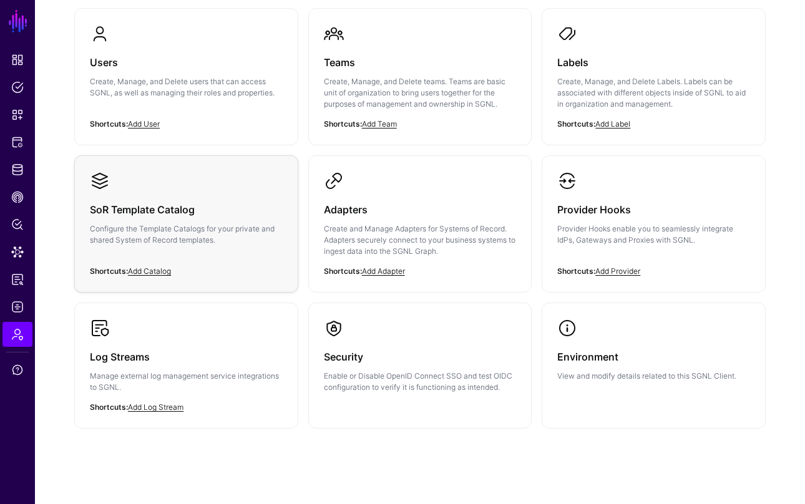
scroll to position [133, 0]
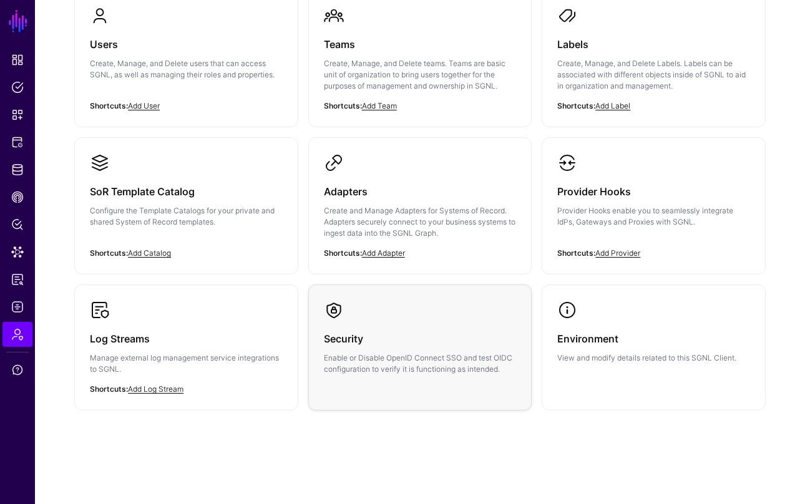
click at [376, 349] on div "Security Enable or Disable OpenID Connect SSO and test OIDC configuration to ve…" at bounding box center [420, 347] width 193 height 55
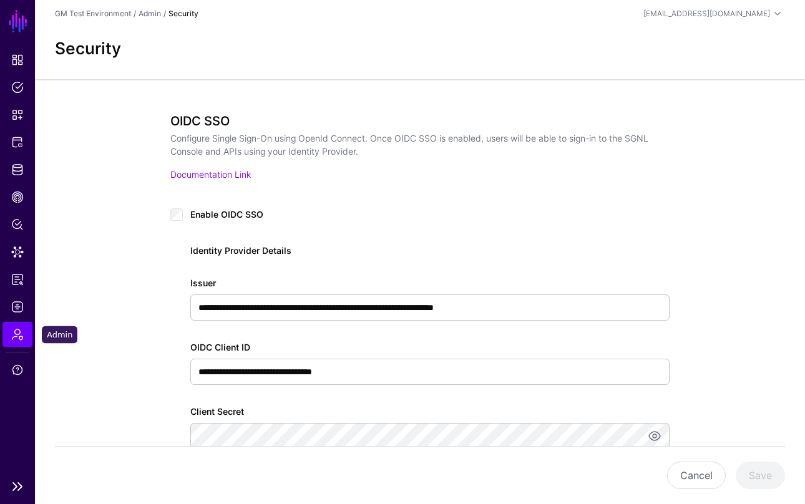
click at [22, 334] on span "Admin" at bounding box center [17, 334] width 12 height 12
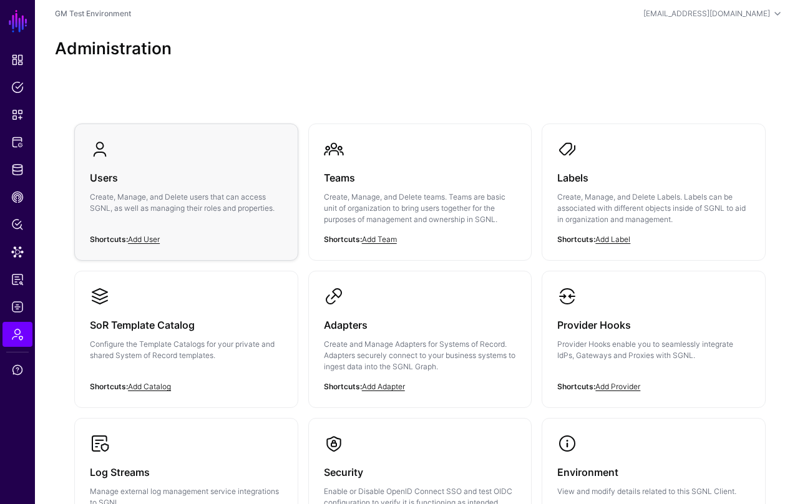
click at [143, 180] on h3 "Users" at bounding box center [186, 177] width 193 height 17
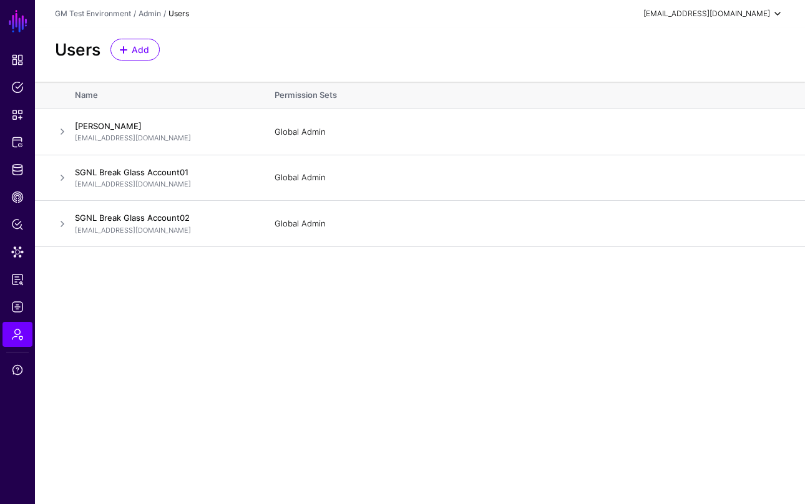
click at [765, 14] on div "[EMAIL_ADDRESS][DOMAIN_NAME]" at bounding box center [706, 13] width 127 height 11
click at [685, 106] on div "Log out" at bounding box center [684, 108] width 31 height 11
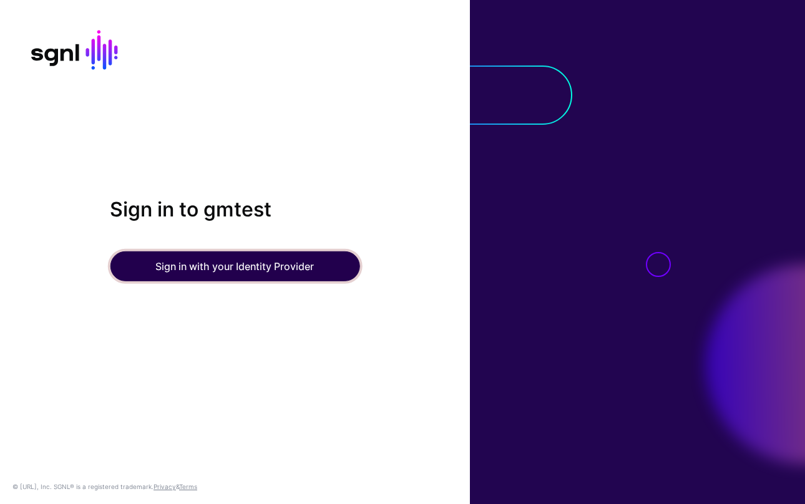
click at [193, 266] on button "Sign in with your Identity Provider" at bounding box center [234, 266] width 249 height 30
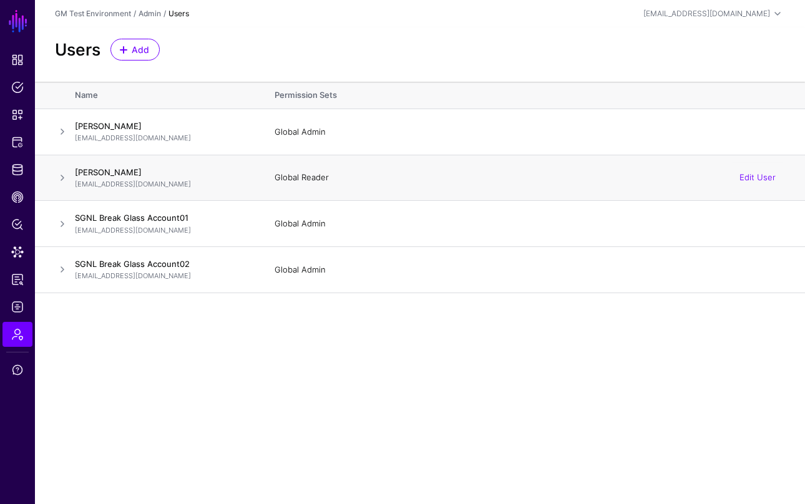
click at [61, 175] on span at bounding box center [62, 177] width 15 height 15
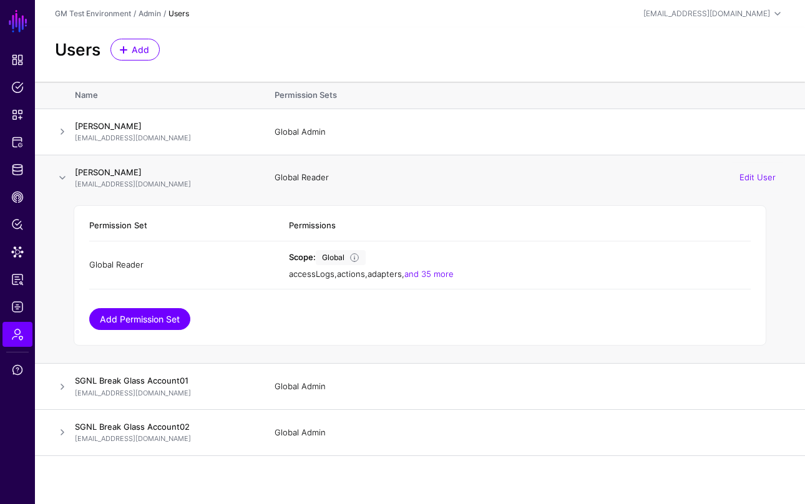
click at [135, 319] on link "Add Permission Set" at bounding box center [139, 319] width 101 height 22
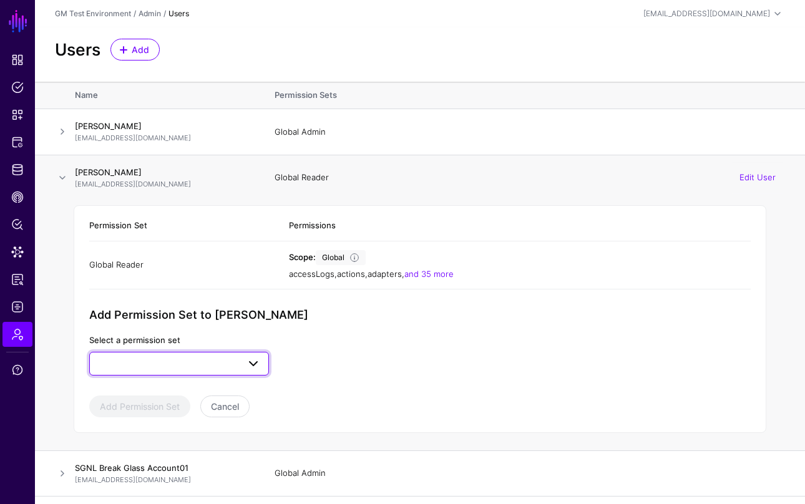
click at [210, 363] on span at bounding box center [178, 363] width 163 height 15
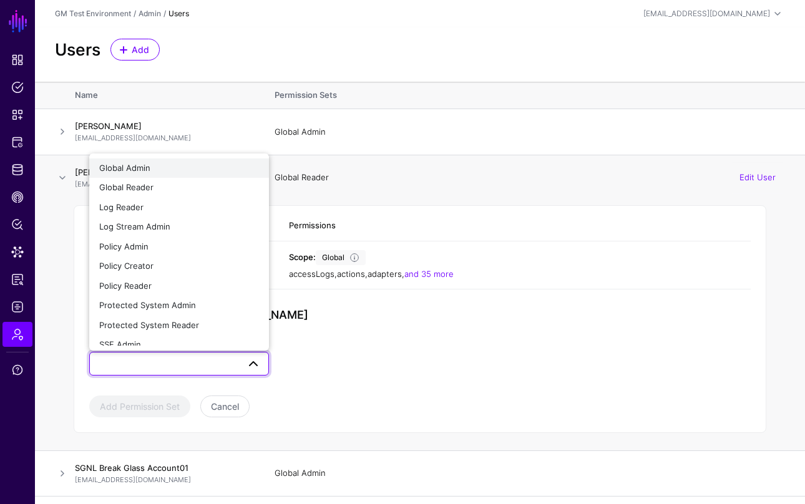
click at [144, 173] on div "Global Admin" at bounding box center [179, 168] width 160 height 12
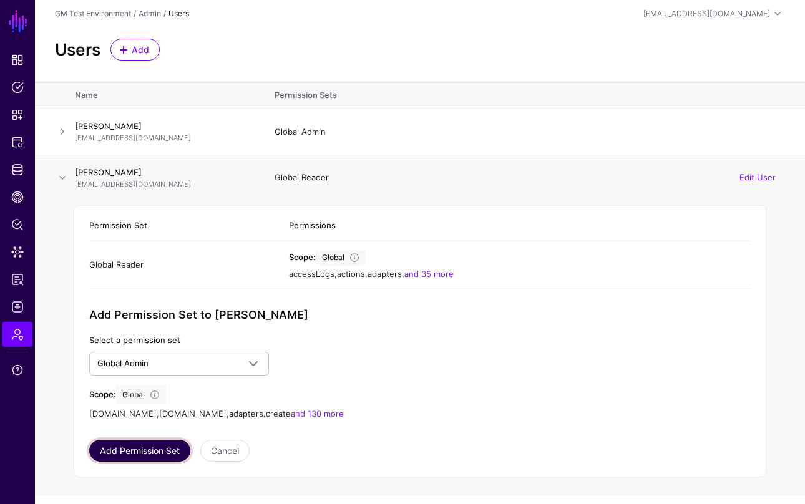
click at [159, 452] on button "Add Permission Set" at bounding box center [139, 451] width 101 height 22
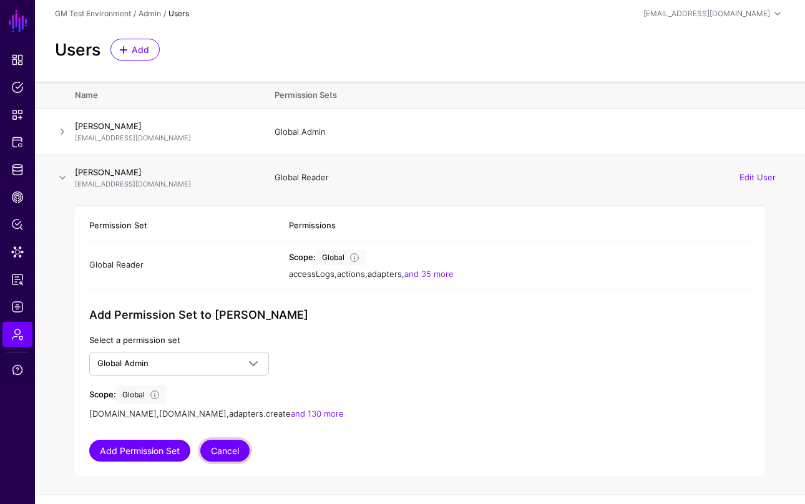
click at [241, 452] on button "Cancel" at bounding box center [224, 451] width 49 height 22
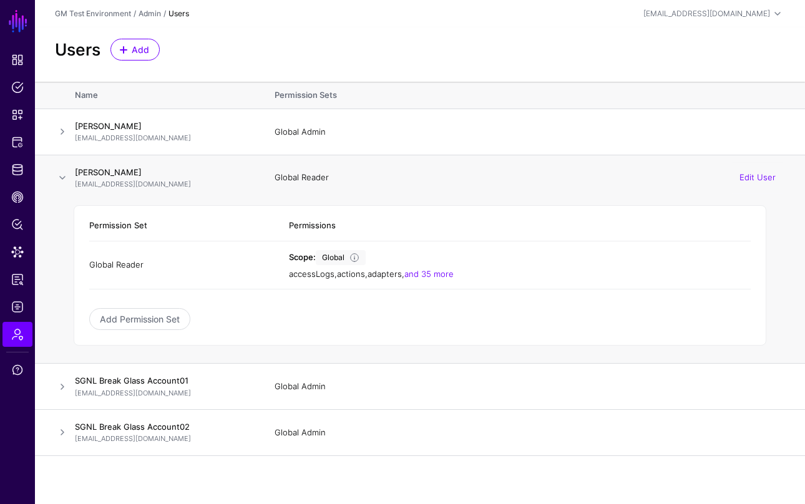
click at [61, 175] on span at bounding box center [62, 177] width 15 height 15
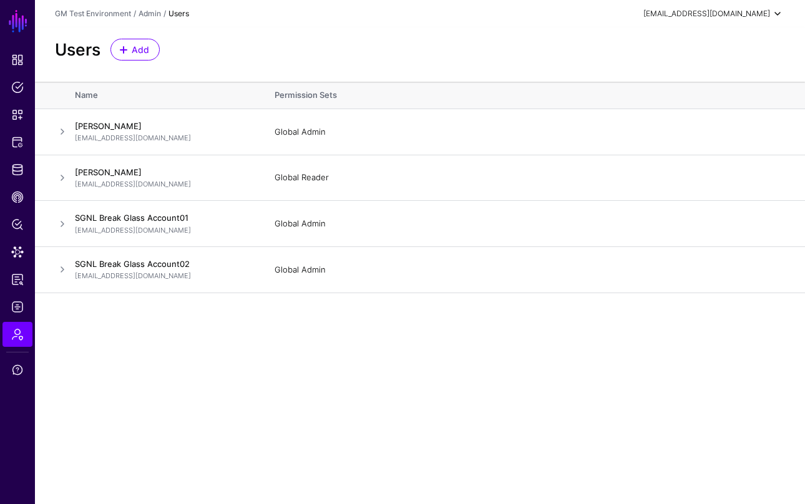
click at [778, 16] on span at bounding box center [777, 13] width 15 height 15
click at [665, 111] on div "Log out" at bounding box center [680, 108] width 31 height 11
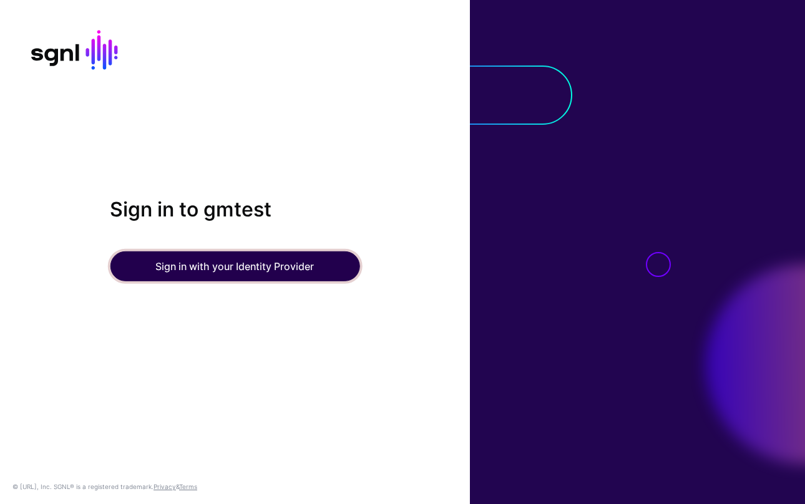
click at [263, 267] on button "Sign in with your Identity Provider" at bounding box center [234, 266] width 249 height 30
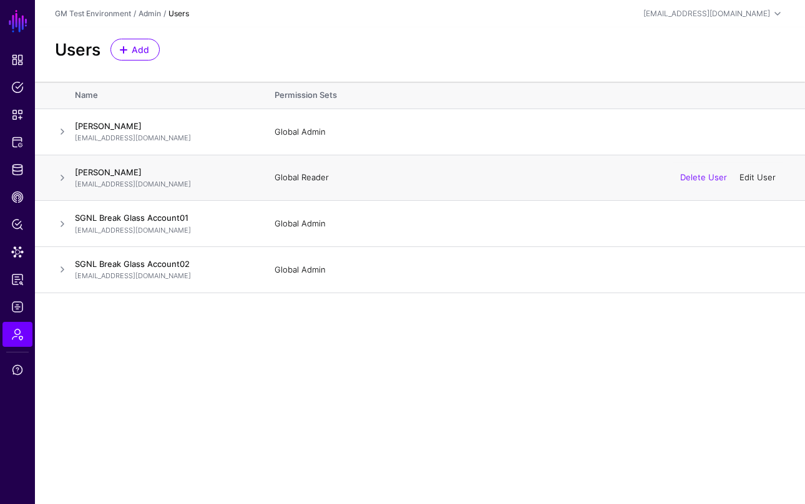
click at [752, 178] on link "Edit User" at bounding box center [757, 177] width 36 height 10
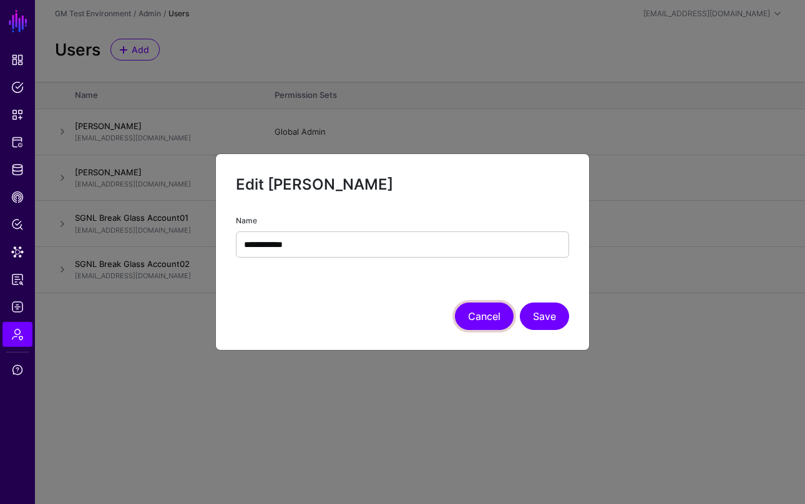
click at [485, 319] on button "Cancel" at bounding box center [484, 315] width 59 height 27
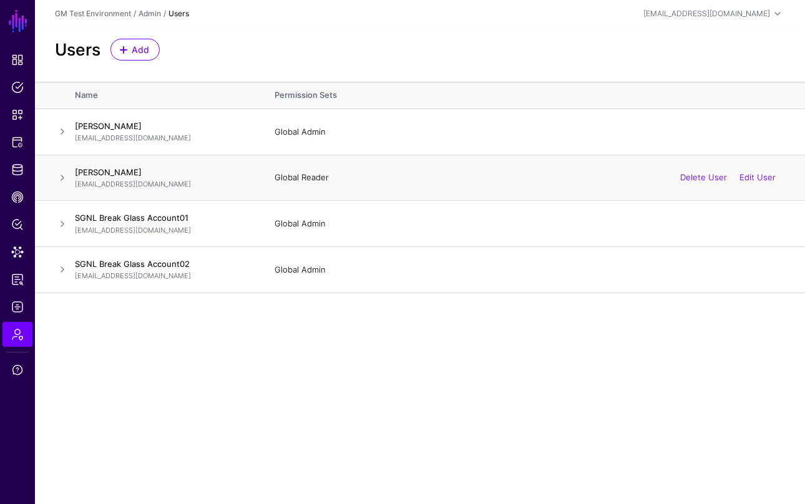
click at [63, 178] on span at bounding box center [62, 177] width 15 height 15
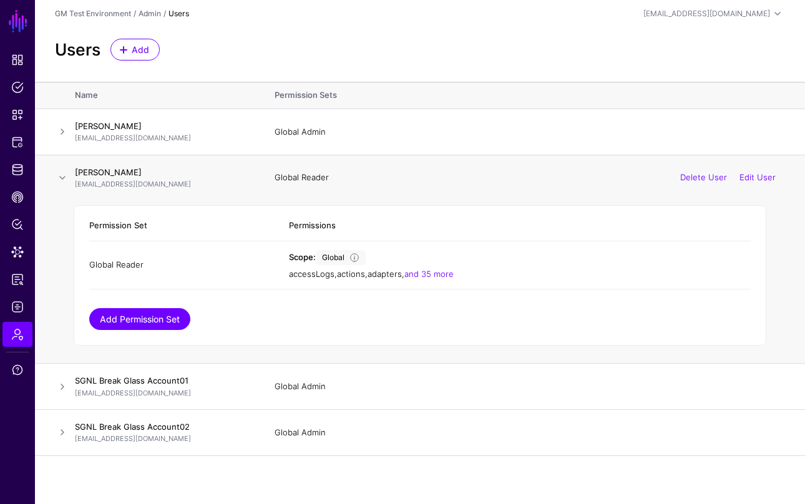
click at [139, 321] on link "Add Permission Set" at bounding box center [139, 319] width 101 height 22
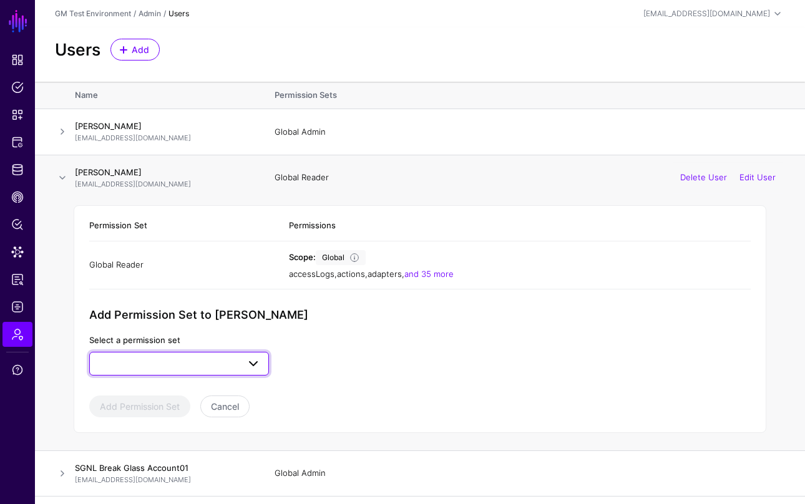
click at [185, 364] on span at bounding box center [178, 363] width 163 height 15
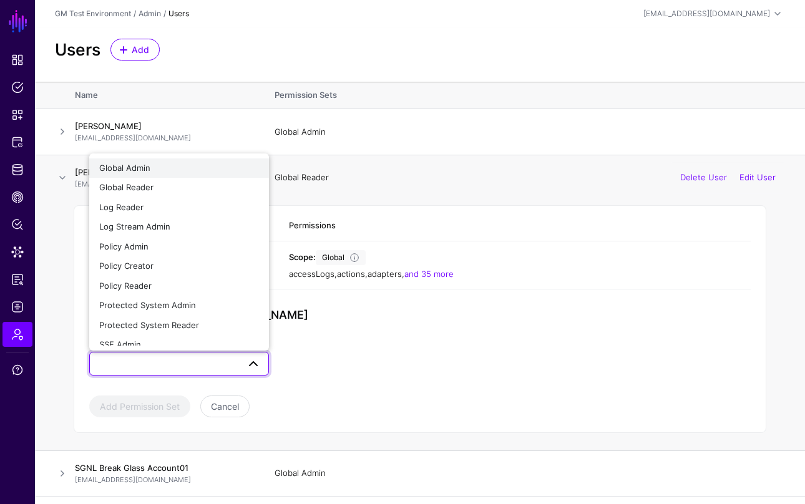
click at [138, 172] on span "Global Admin" at bounding box center [124, 168] width 51 height 10
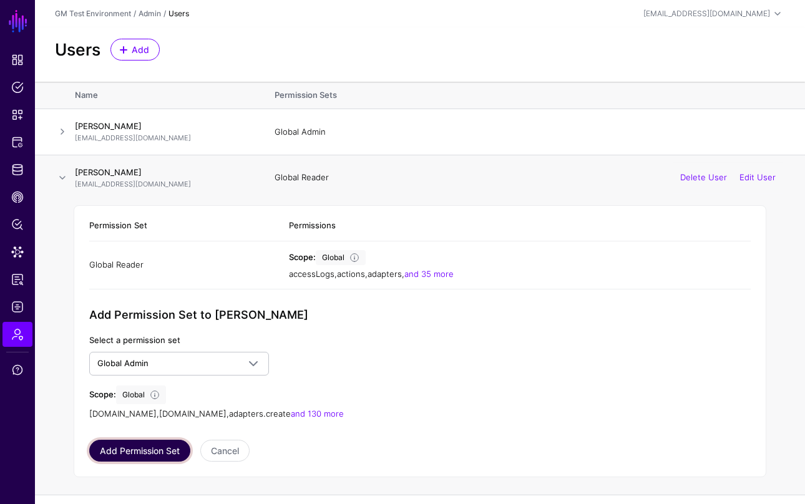
click at [137, 452] on button "Add Permission Set" at bounding box center [139, 451] width 101 height 22
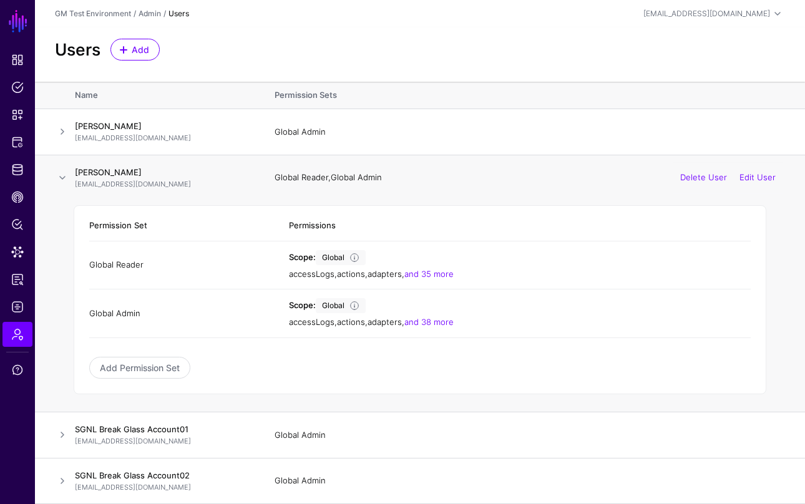
click at [62, 178] on span at bounding box center [62, 177] width 15 height 15
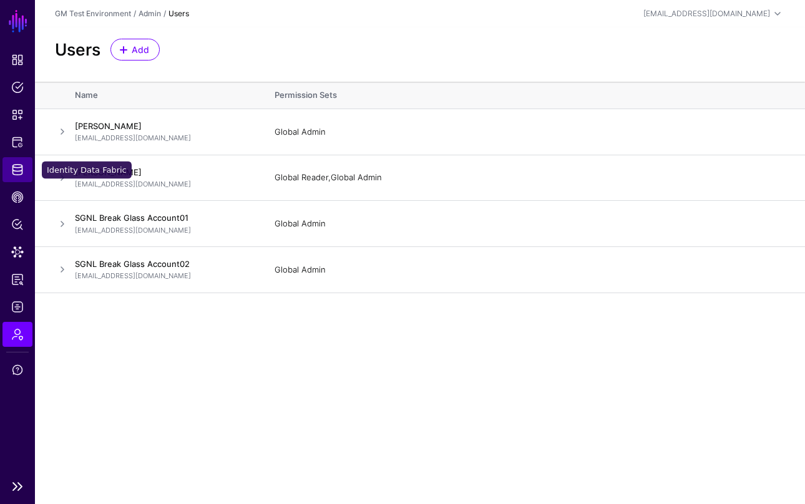
click at [15, 168] on span "Identity Data Fabric" at bounding box center [17, 169] width 12 height 12
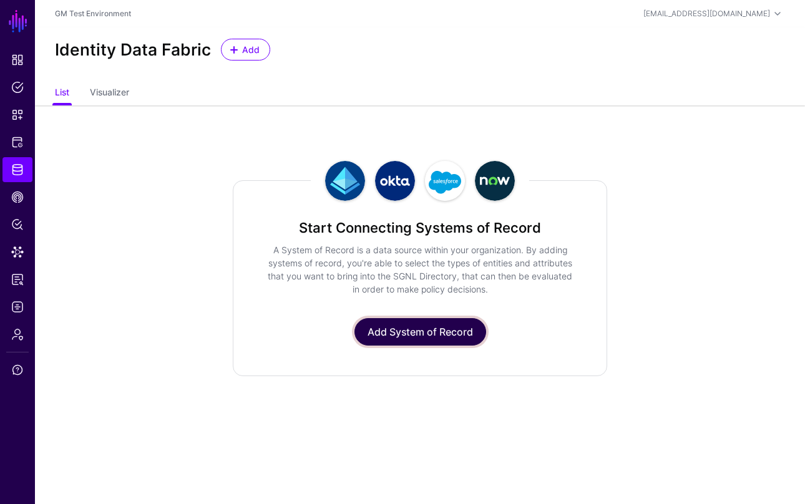
click at [393, 332] on link "Add System of Record" at bounding box center [420, 331] width 132 height 27
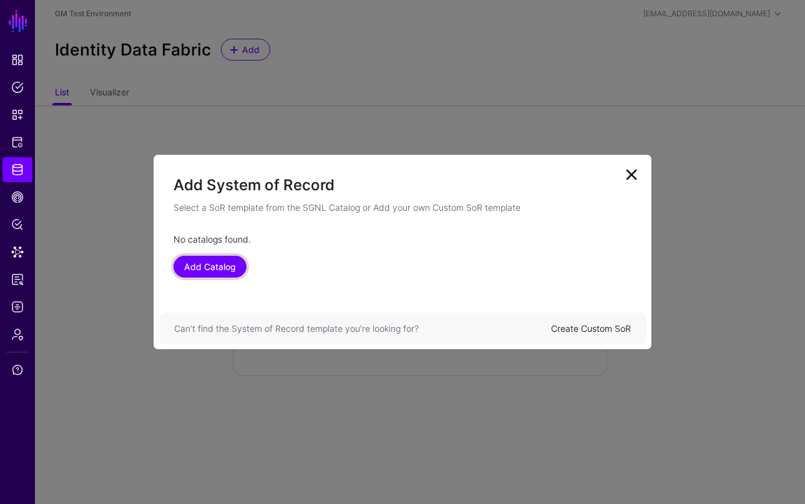
click at [210, 271] on link "Add Catalog" at bounding box center [209, 267] width 73 height 22
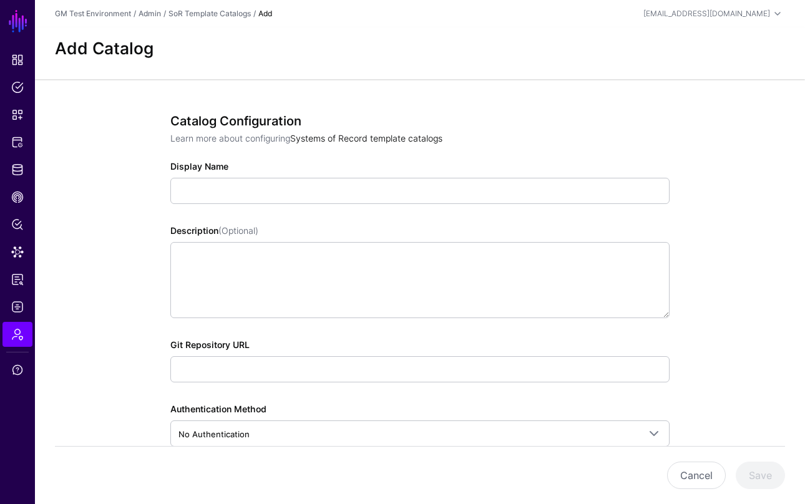
click at [337, 140] on link "Systems of Record template catalogs" at bounding box center [366, 138] width 152 height 11
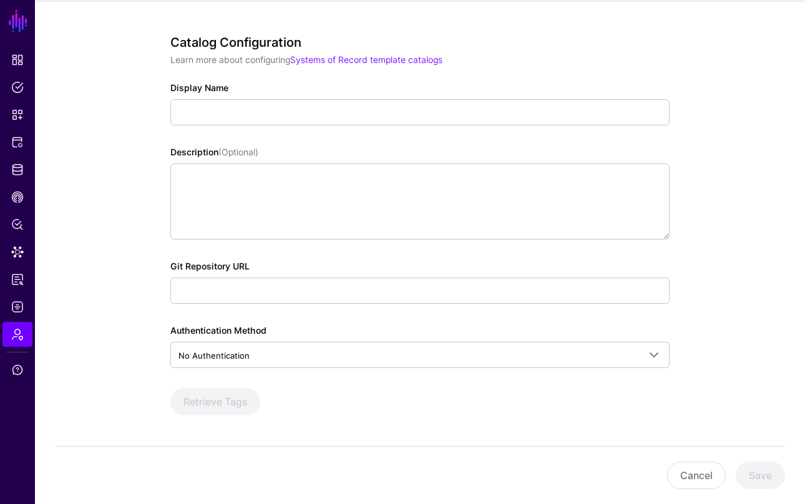
scroll to position [120, 0]
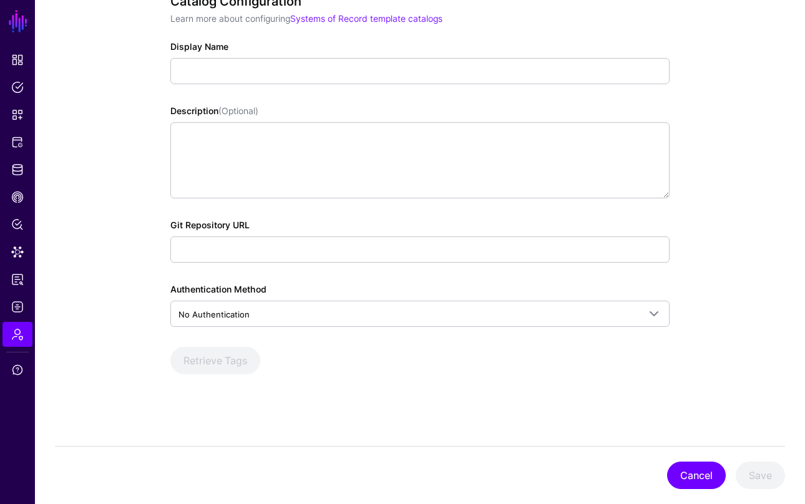
click at [695, 480] on button "Cancel" at bounding box center [696, 475] width 59 height 27
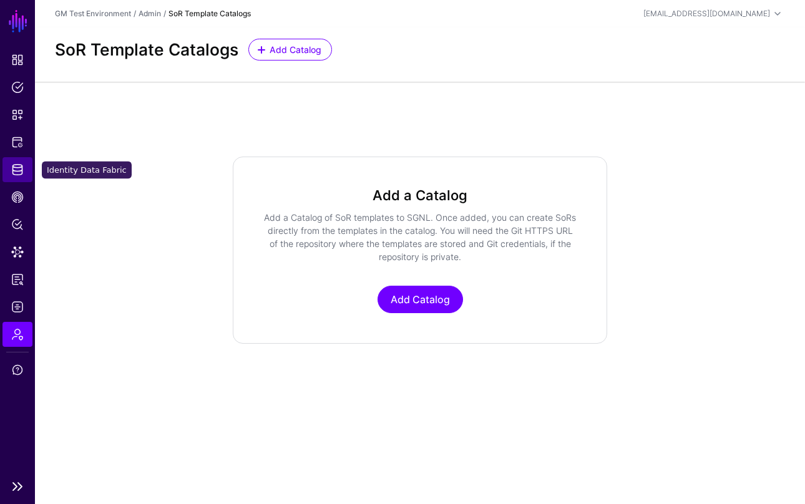
click at [22, 165] on span "Identity Data Fabric" at bounding box center [17, 169] width 12 height 12
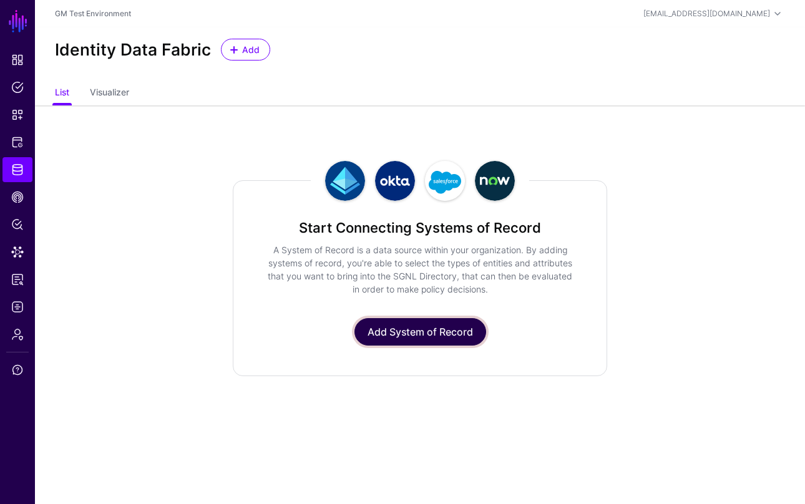
click at [392, 333] on link "Add System of Record" at bounding box center [420, 331] width 132 height 27
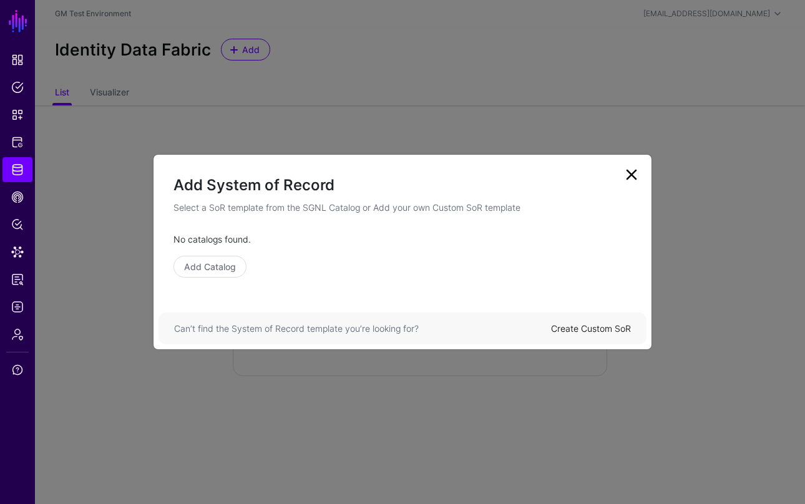
click at [634, 174] on link at bounding box center [631, 175] width 20 height 20
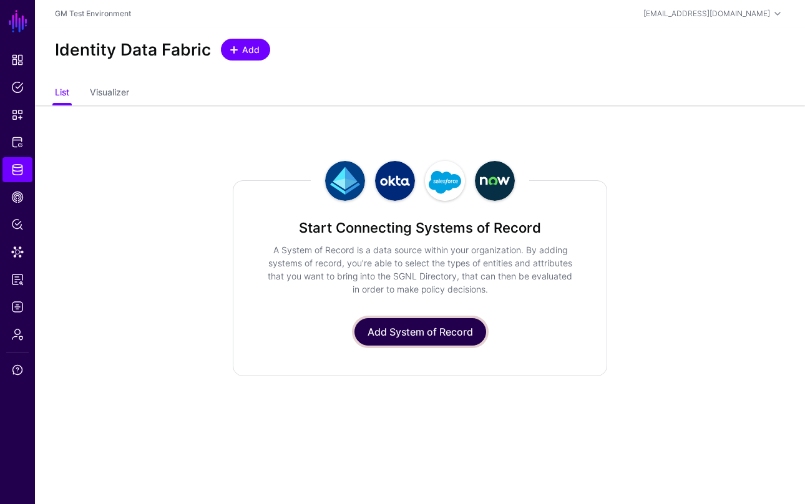
click at [243, 52] on span "Add" at bounding box center [251, 49] width 21 height 13
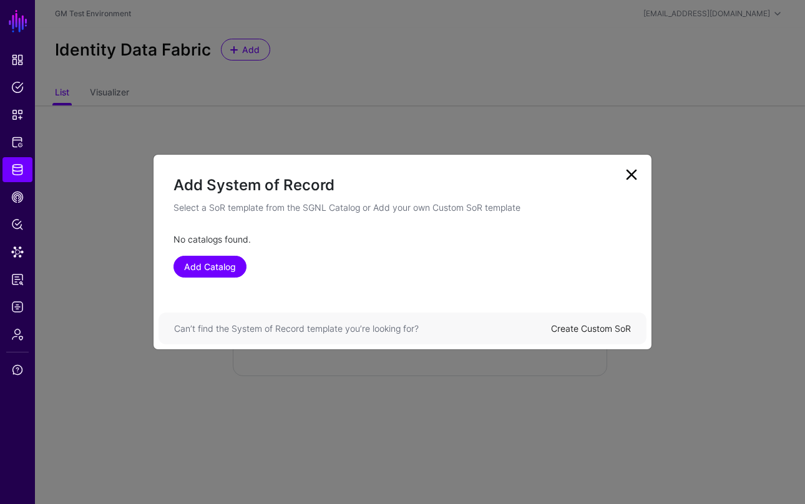
click at [208, 268] on link "Add Catalog" at bounding box center [209, 267] width 73 height 22
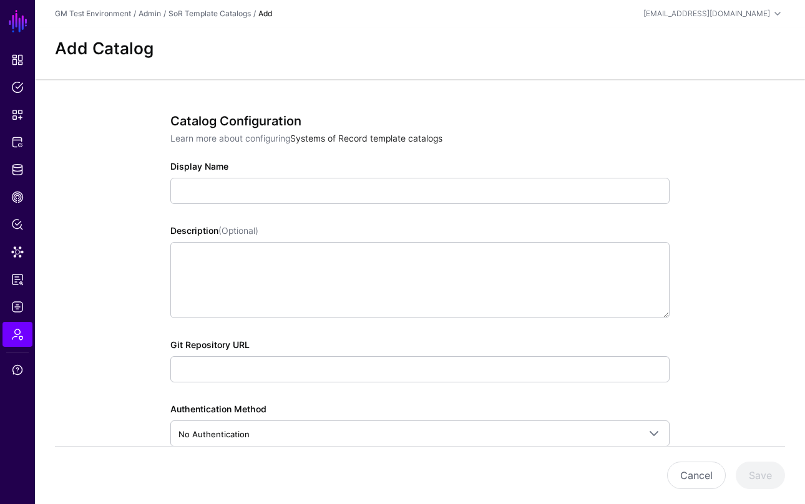
click at [350, 138] on link "Systems of Record template catalogs" at bounding box center [366, 138] width 152 height 11
click at [148, 15] on link "Admin" at bounding box center [149, 13] width 22 height 9
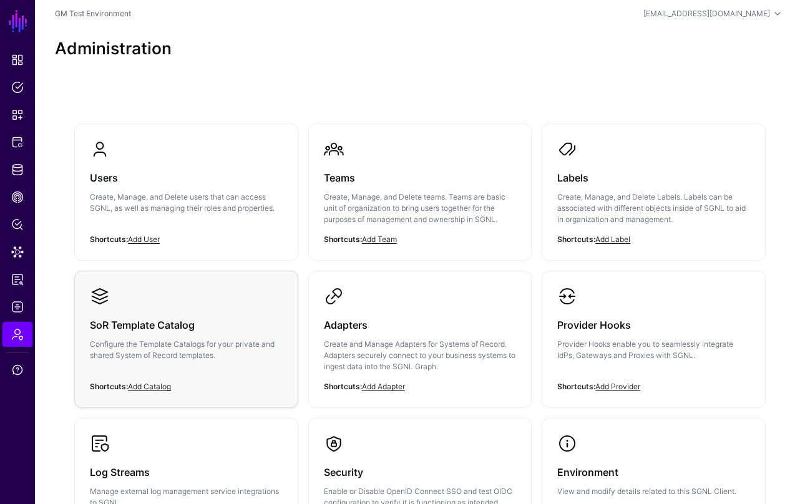
click at [202, 308] on div "SoR Template Catalog Configure the Template Catalogs for your private and share…" at bounding box center [186, 343] width 193 height 75
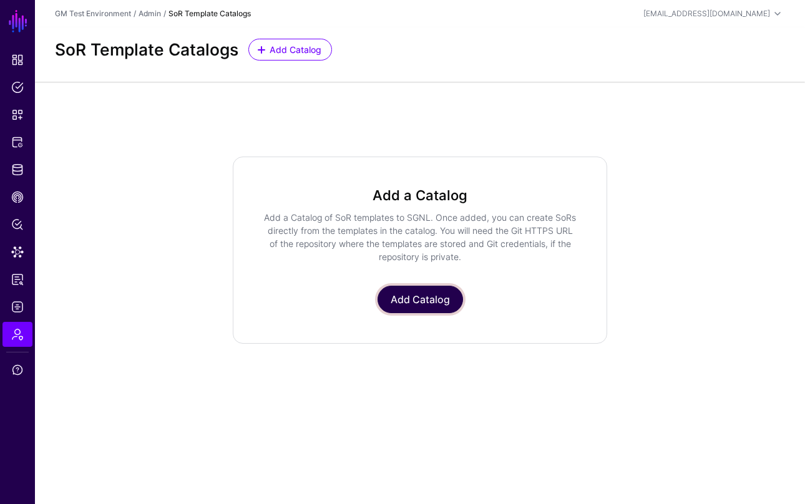
click at [412, 304] on link "Add Catalog" at bounding box center [419, 299] width 85 height 27
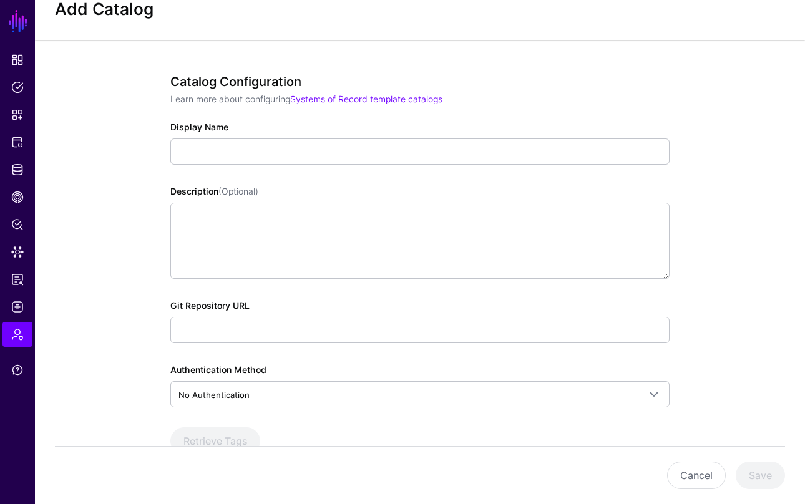
scroll to position [29, 0]
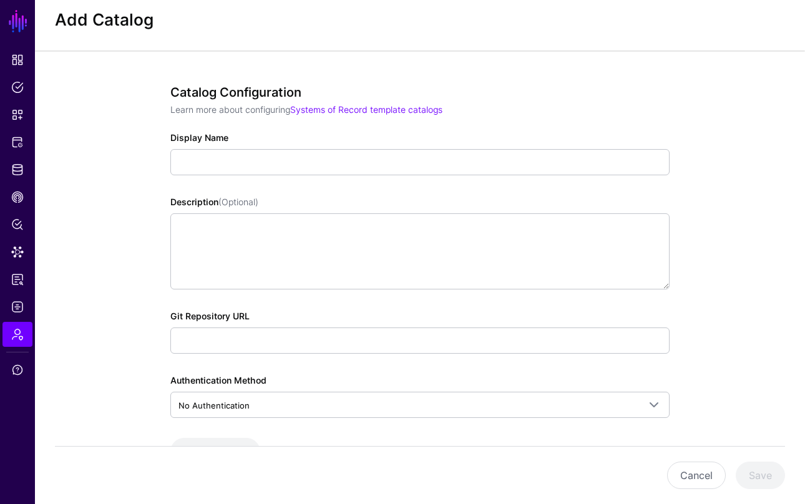
drag, startPoint x: 172, startPoint y: 93, endPoint x: 302, endPoint y: 84, distance: 131.3
click at [302, 84] on div "Catalog Configuration Learn more about configuring Systems of Record template c…" at bounding box center [420, 323] width 568 height 544
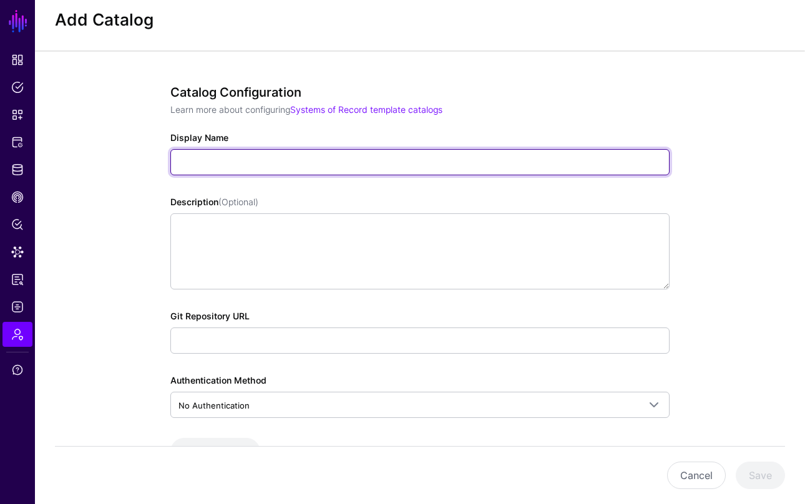
click at [309, 161] on input "Display Name" at bounding box center [419, 162] width 499 height 26
paste input "**********"
type input "**********"
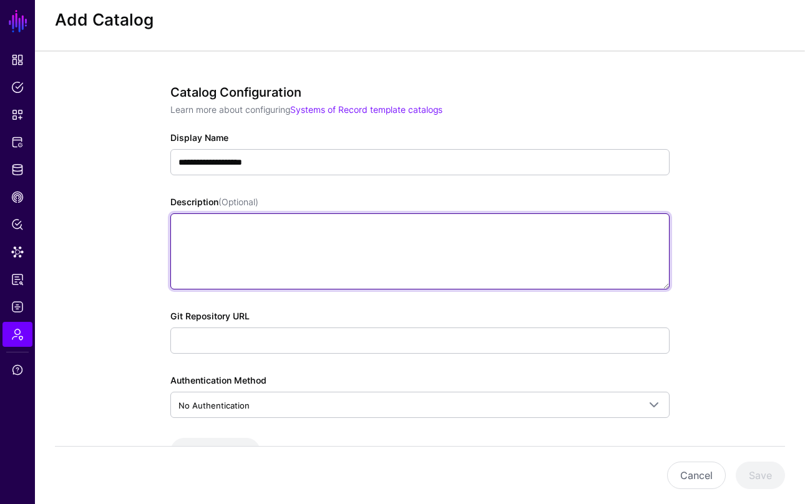
click at [288, 235] on textarea "Description (Optional)" at bounding box center [419, 251] width 499 height 76
paste textarea "**********"
type textarea "**********"
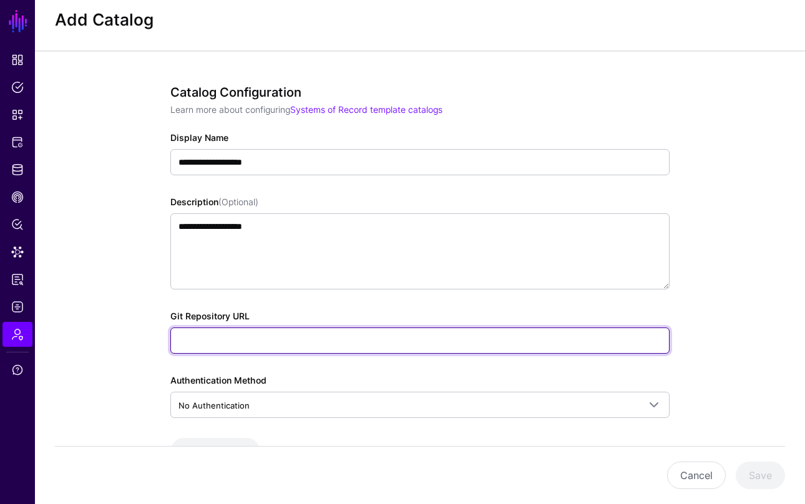
click at [305, 341] on input "Git Repository URL" at bounding box center [419, 340] width 499 height 26
paste input "**********"
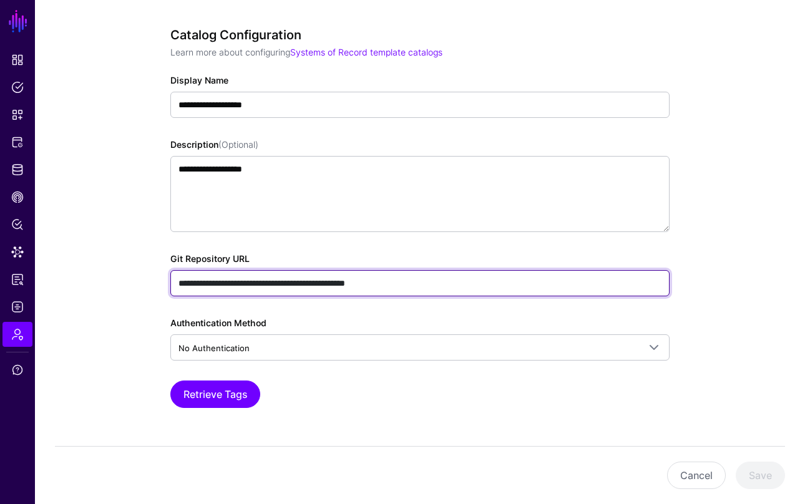
scroll to position [120, 0]
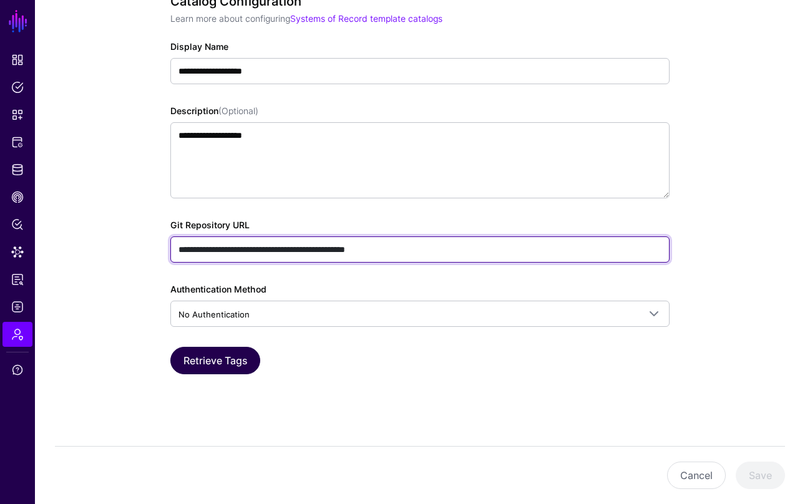
type input "**********"
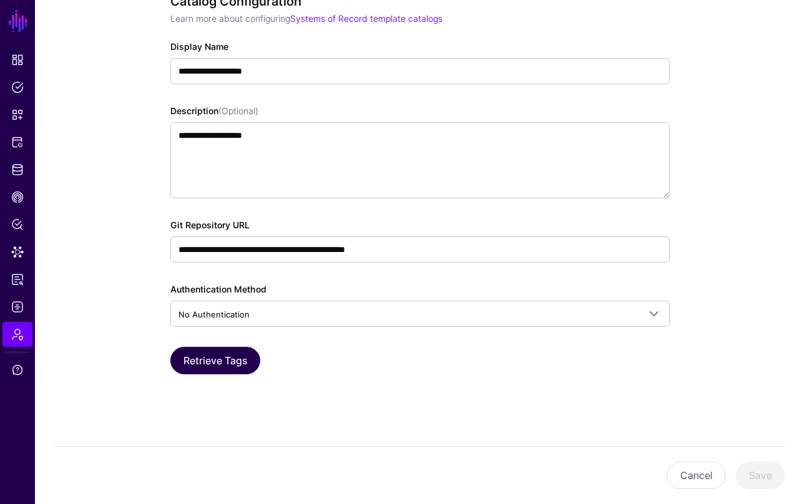
click at [213, 362] on button "Retrieve Tags" at bounding box center [215, 360] width 90 height 27
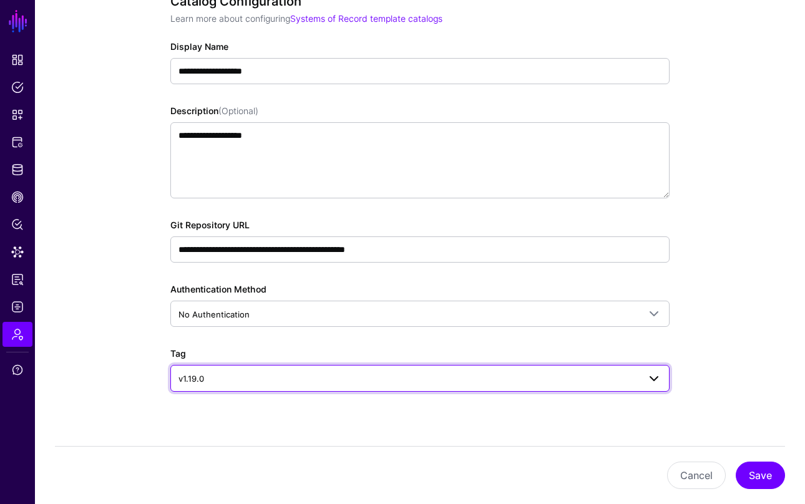
click at [242, 377] on span "v1.19.0" at bounding box center [408, 379] width 460 height 14
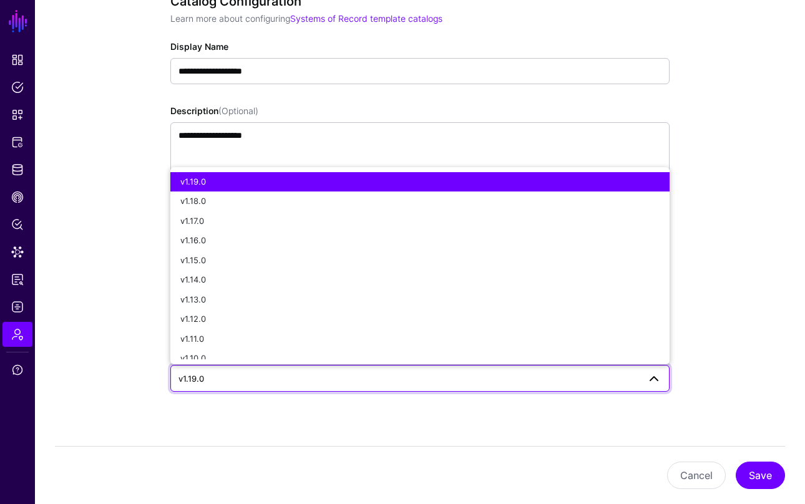
click at [242, 377] on span "v1.19.0" at bounding box center [408, 379] width 460 height 14
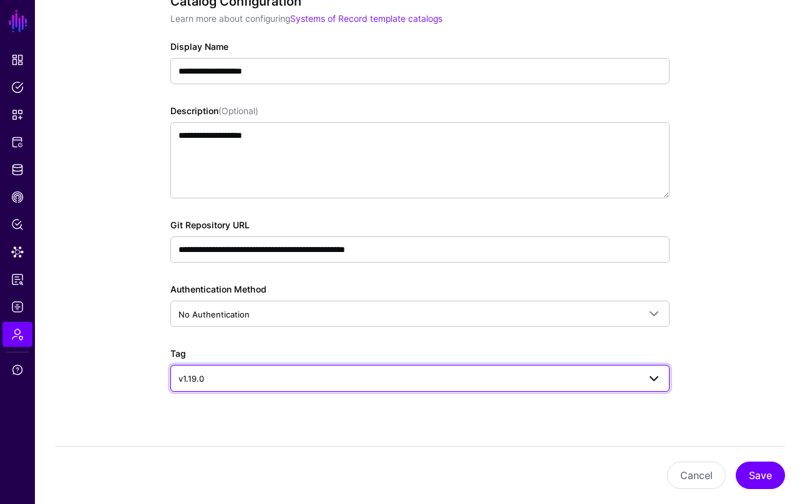
click at [242, 377] on span "v1.19.0" at bounding box center [408, 379] width 460 height 14
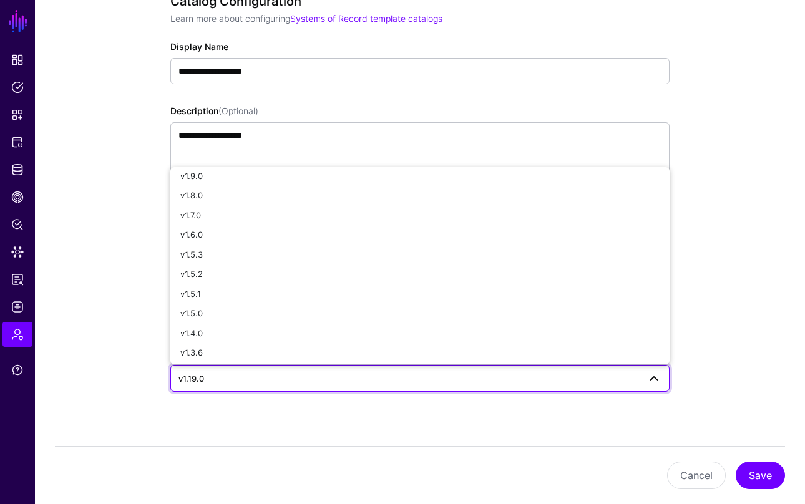
scroll to position [0, 0]
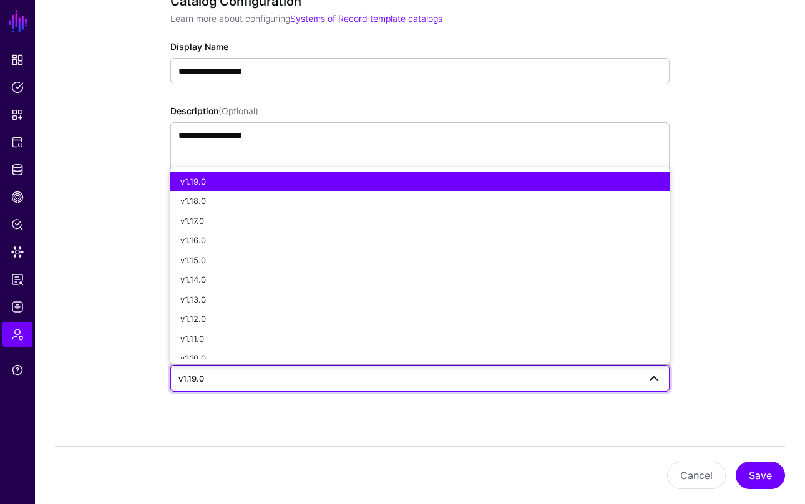
click at [208, 181] on div "v1.19.0" at bounding box center [419, 182] width 479 height 12
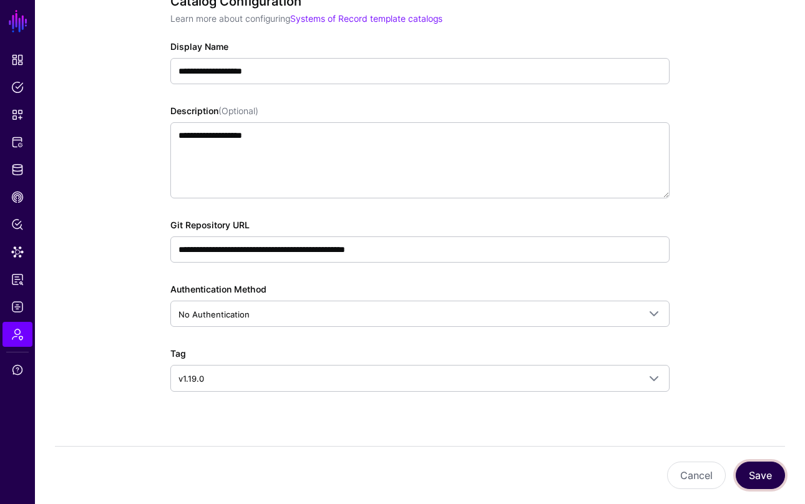
click at [767, 476] on button "Save" at bounding box center [759, 475] width 49 height 27
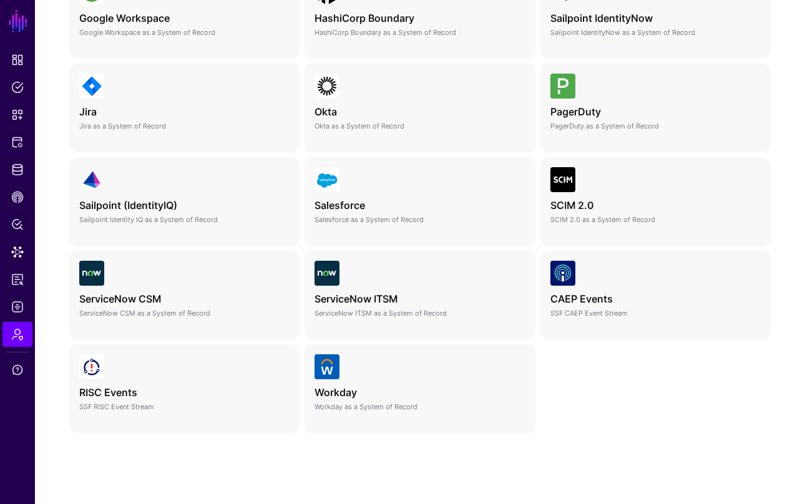
scroll to position [545, 0]
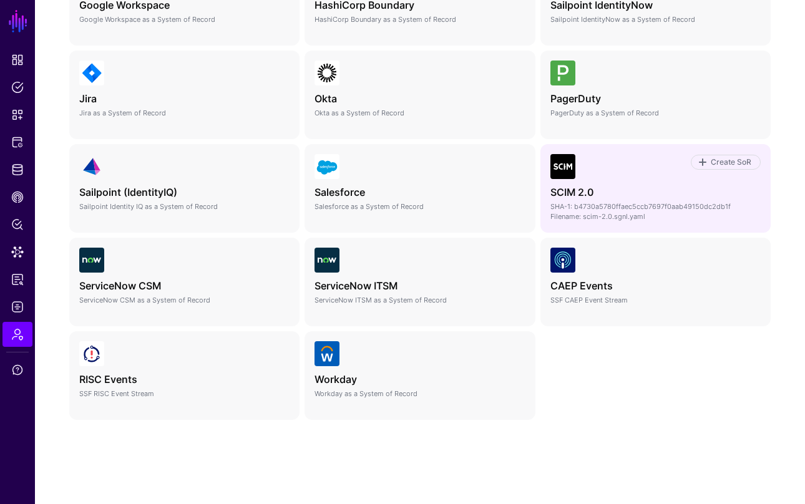
click at [593, 225] on div "Create SoR SCIM 2.0 SCIM 2.0 as a System of Record SHA-1: b4730a5780ffaec5ccb76…" at bounding box center [655, 188] width 230 height 89
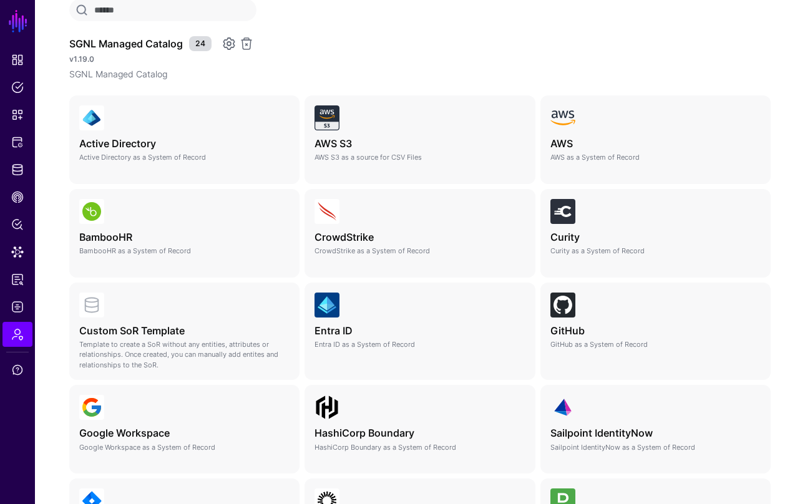
scroll to position [108, 0]
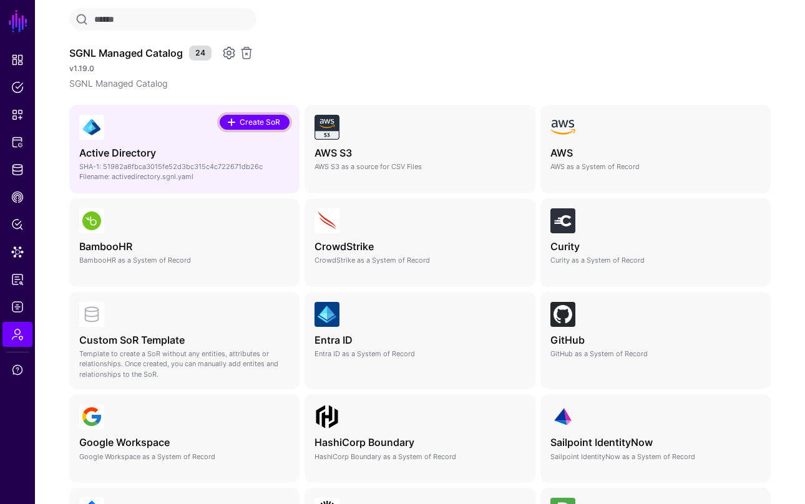
click at [263, 122] on span "Create SoR" at bounding box center [260, 122] width 44 height 11
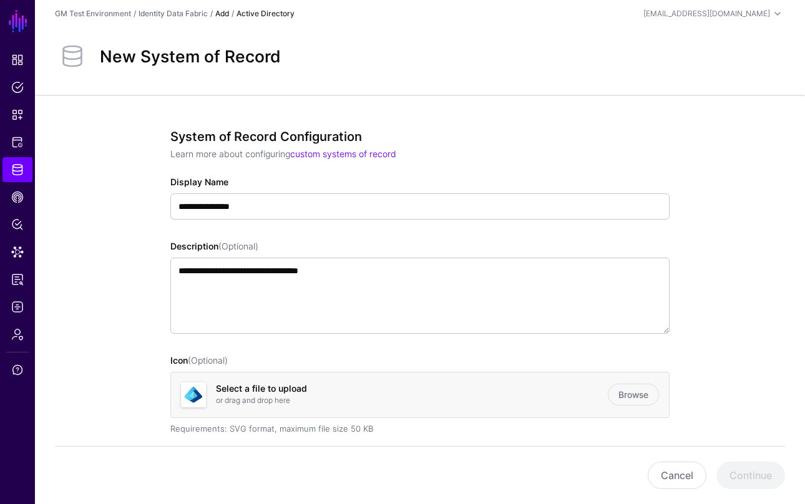
click at [225, 12] on link "Add" at bounding box center [222, 13] width 14 height 9
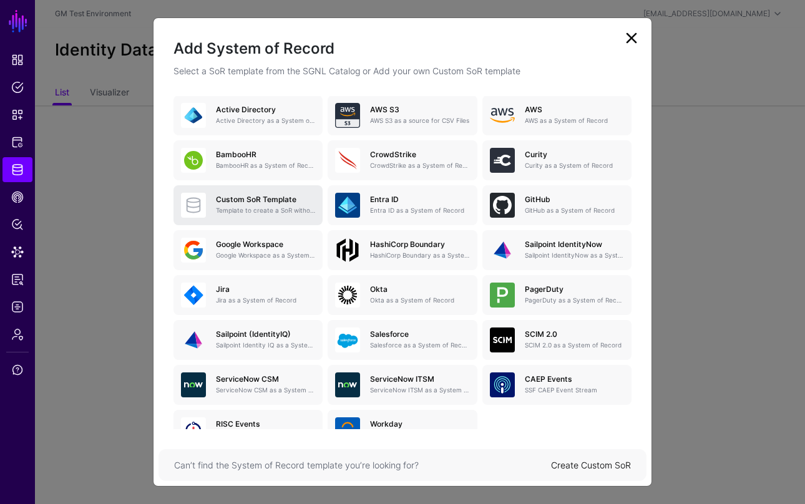
scroll to position [62, 0]
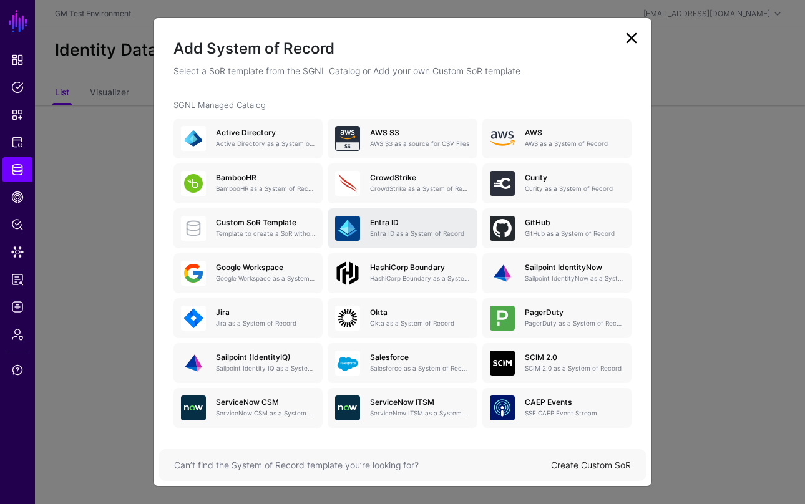
click at [380, 231] on p "Entra ID as a System of Record" at bounding box center [419, 233] width 99 height 9
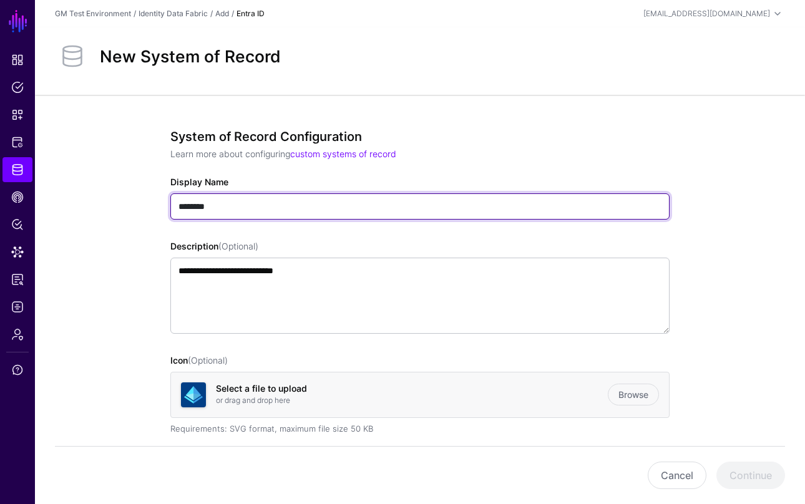
click at [218, 196] on input "********" at bounding box center [419, 206] width 499 height 26
type input "**********"
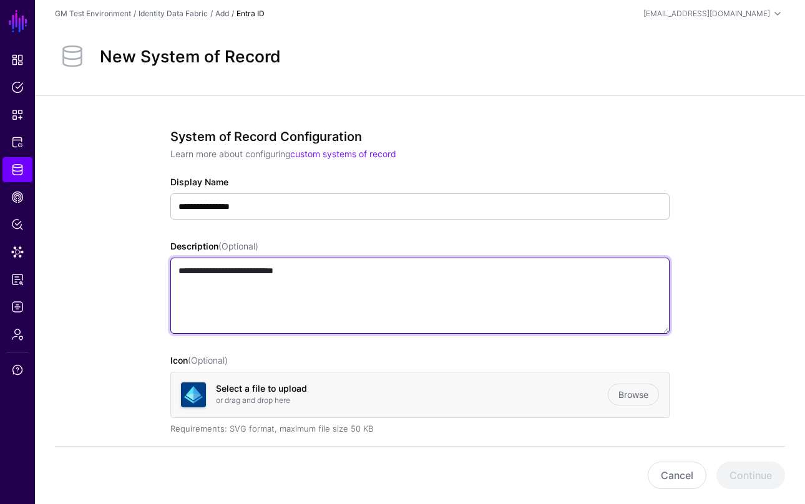
click at [274, 301] on textarea "**********" at bounding box center [419, 296] width 499 height 76
drag, startPoint x: 324, startPoint y: 264, endPoint x: 188, endPoint y: 266, distance: 136.0
click at [188, 266] on textarea "**********" at bounding box center [419, 296] width 499 height 76
drag, startPoint x: 309, startPoint y: 274, endPoint x: 170, endPoint y: 274, distance: 139.1
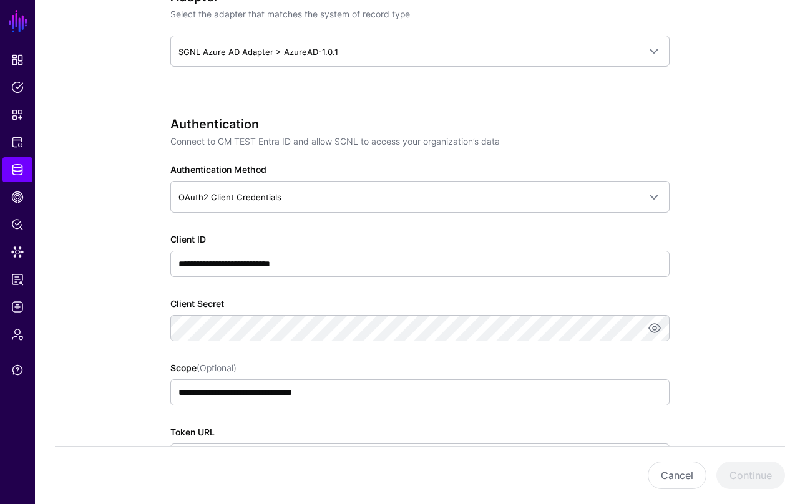
scroll to position [628, 0]
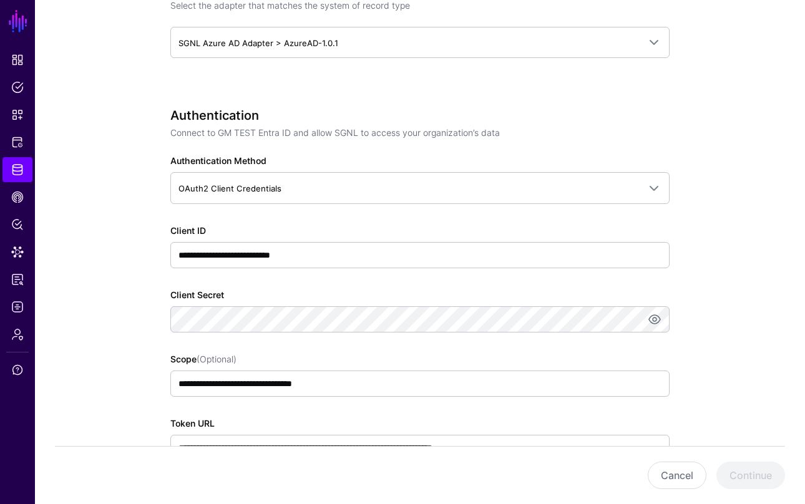
type textarea "**********"
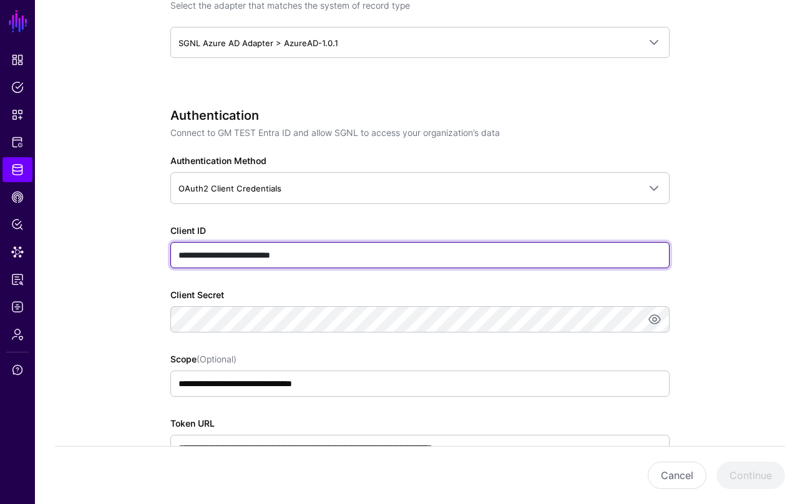
click at [277, 260] on input "**********" at bounding box center [419, 255] width 499 height 26
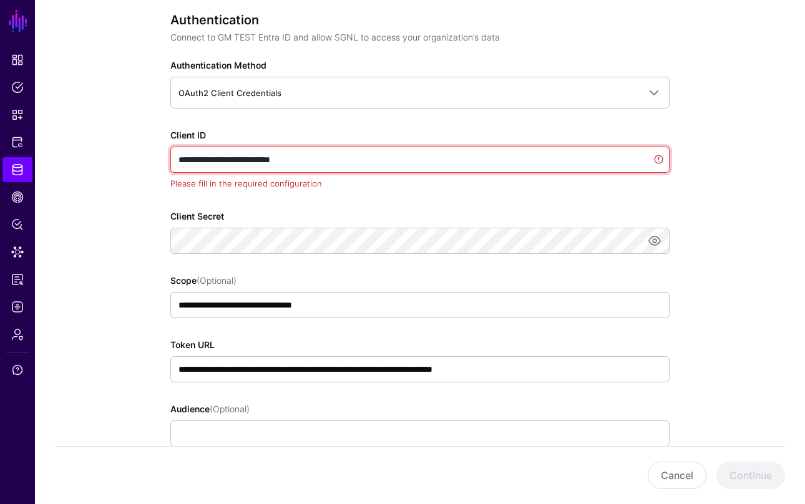
scroll to position [724, 0]
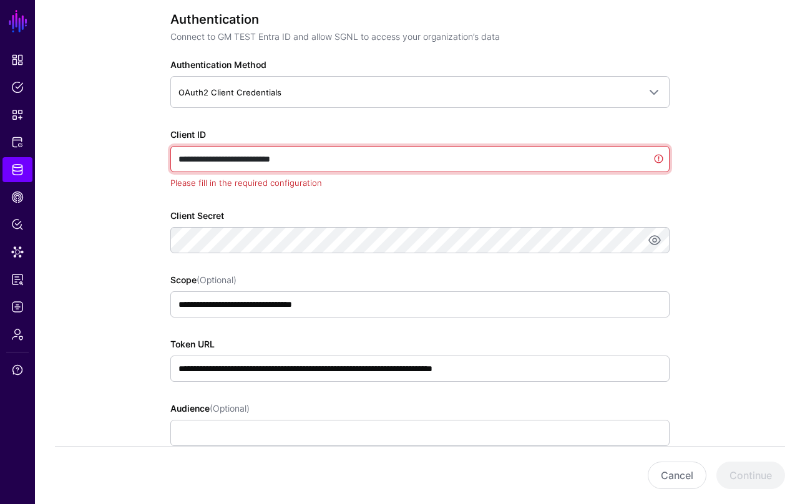
paste input "*******"
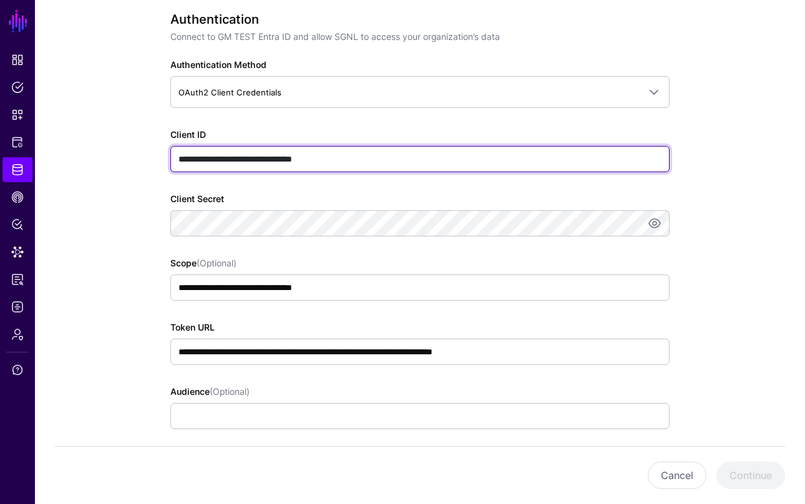
type input "**********"
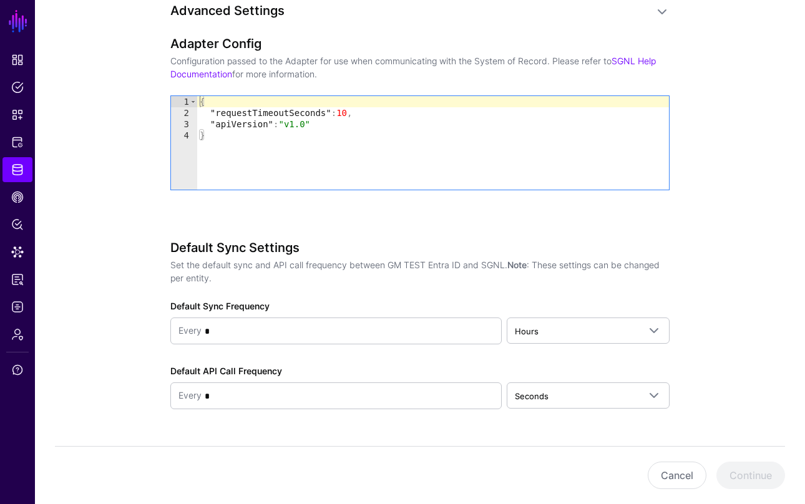
scroll to position [1270, 0]
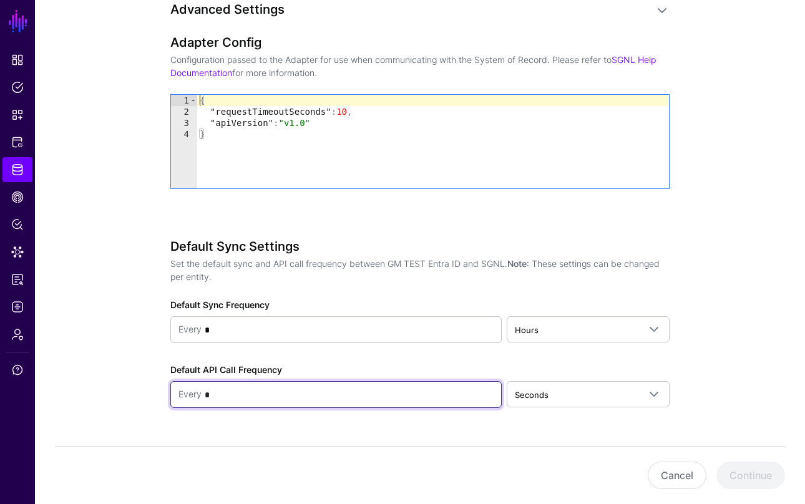
click at [219, 394] on input "*" at bounding box center [347, 394] width 292 height 25
type input "*"
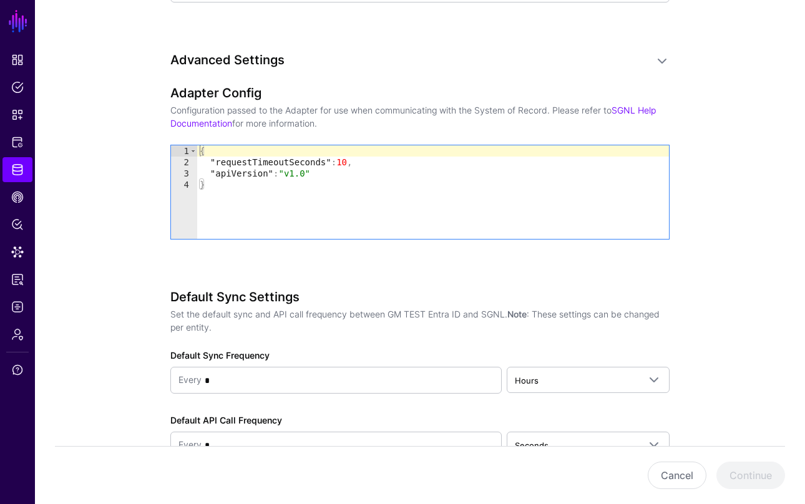
scroll to position [1234, 0]
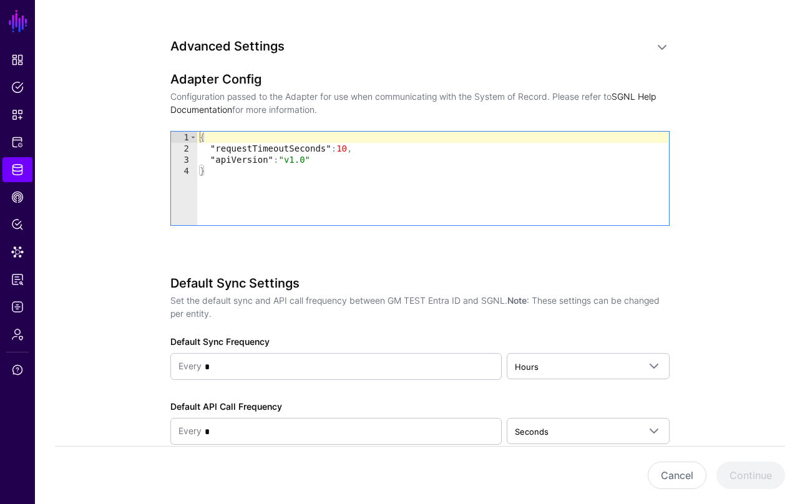
click at [634, 96] on link "SGNL Help Documentation" at bounding box center [412, 103] width 485 height 24
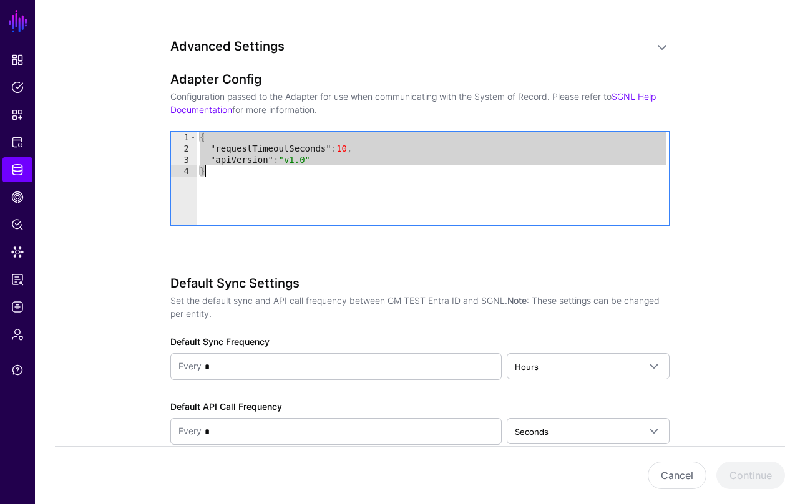
drag, startPoint x: 198, startPoint y: 135, endPoint x: 211, endPoint y: 172, distance: 39.4
click at [211, 172] on div "{ "requestTimeoutSeconds" : 10 , "apiVersion" : "v1.0" }" at bounding box center [433, 190] width 472 height 116
paste textarea "Cursor at row 4"
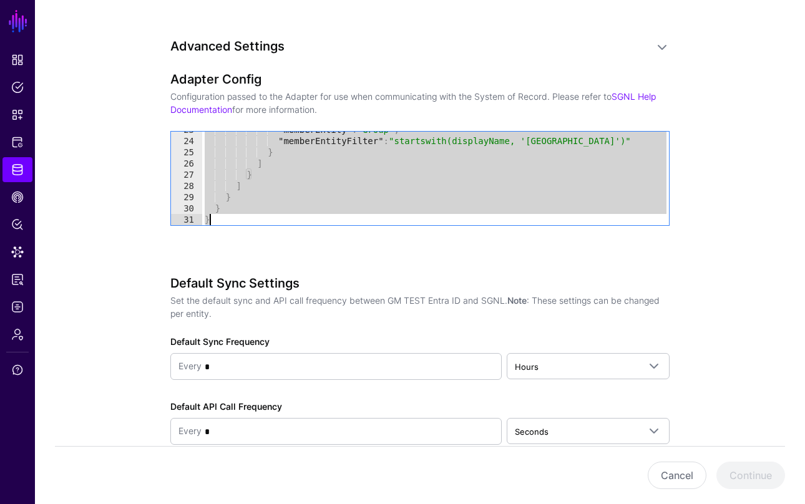
scroll to position [266, 0]
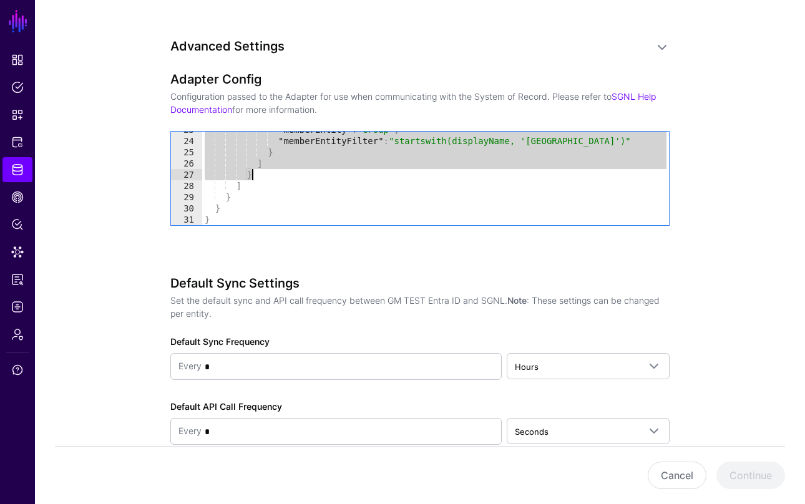
drag, startPoint x: 274, startPoint y: 191, endPoint x: 280, endPoint y: 177, distance: 15.1
click at [280, 177] on div ""memberEntity" : "Group" , "memberEntityFilter" : "startswith(displayName, 'Nor…" at bounding box center [435, 182] width 467 height 116
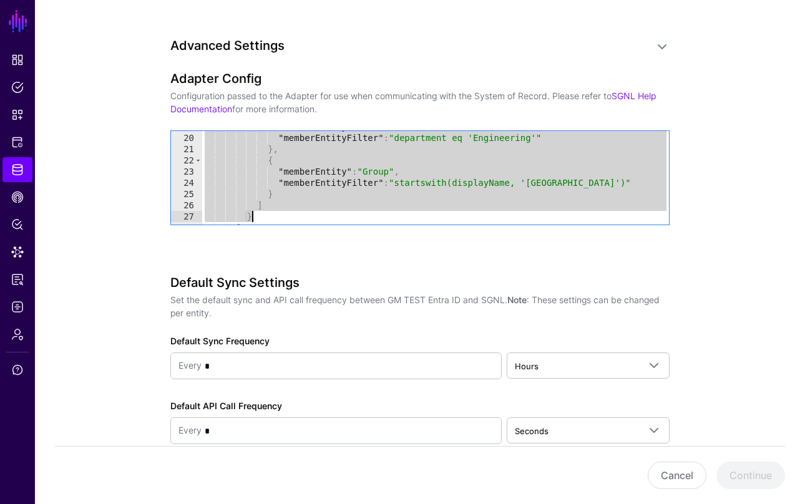
scroll to position [230, 0]
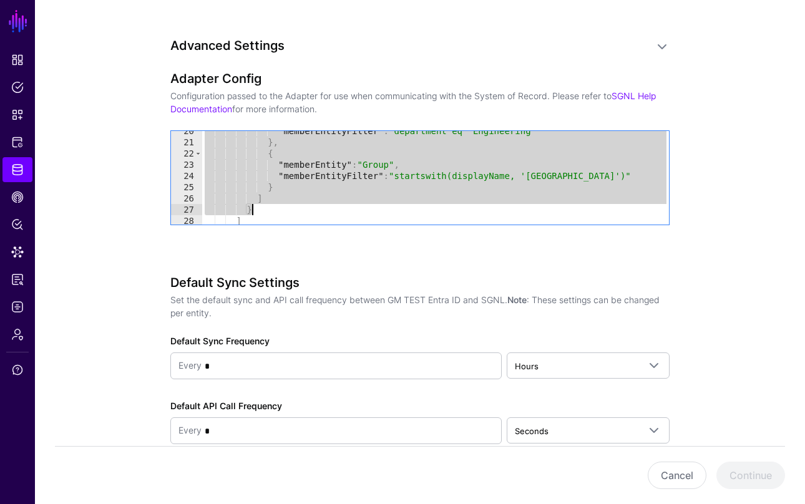
click at [278, 183] on div ""memberEntityFilter" : "department eq 'Engineering'" } , { "memberEntity" : "Gr…" at bounding box center [435, 183] width 467 height 116
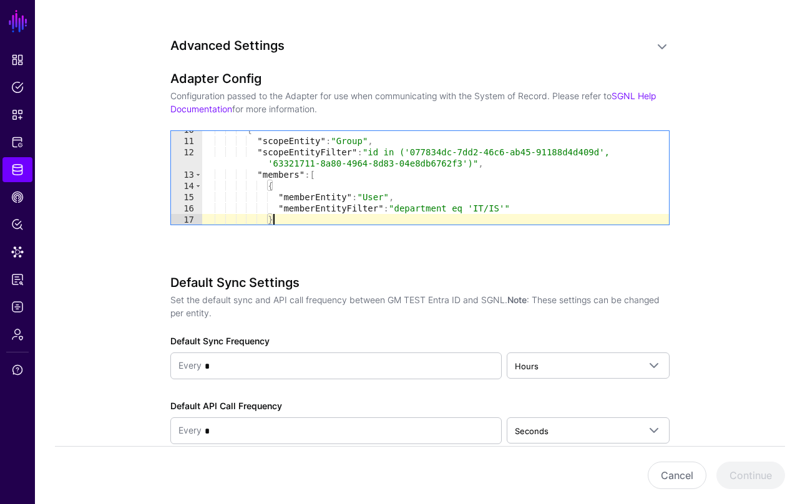
scroll to position [108, 0]
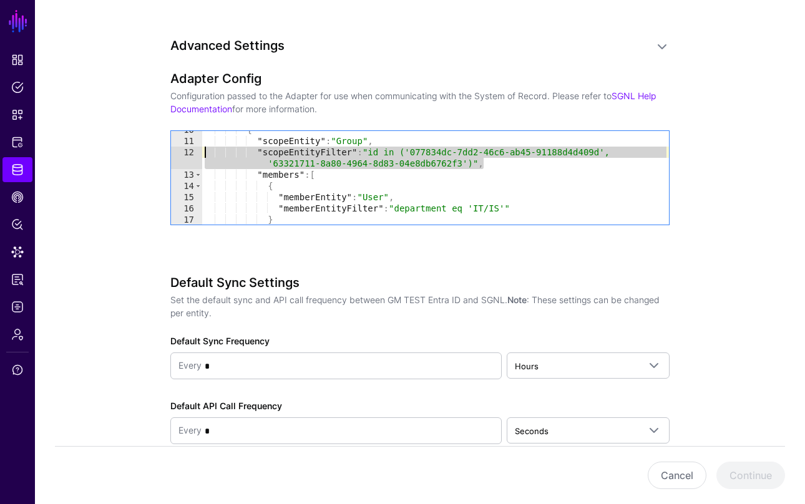
drag, startPoint x: 487, startPoint y: 165, endPoint x: 189, endPoint y: 153, distance: 298.4
click at [189, 153] on div "* 10 11 12 13 14 15 16 17 18 19 { "scopeEntity" : "Group" , "scopeEntityFilter"…" at bounding box center [420, 178] width 498 height 94
type textarea "**********"
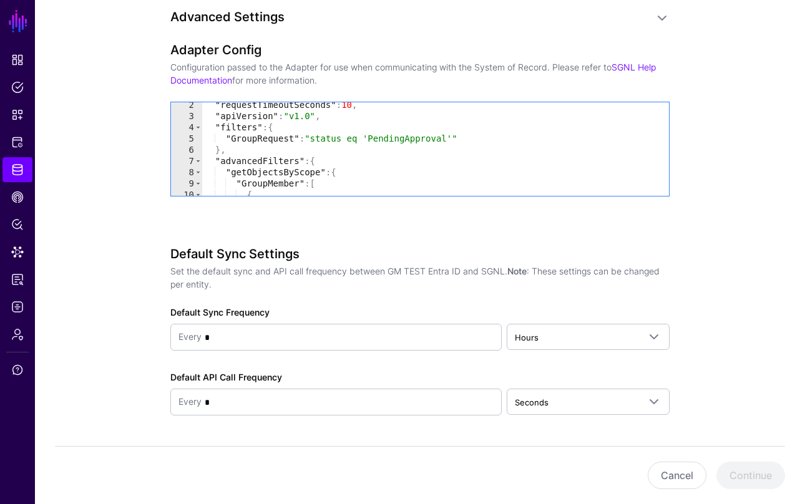
scroll to position [2, 0]
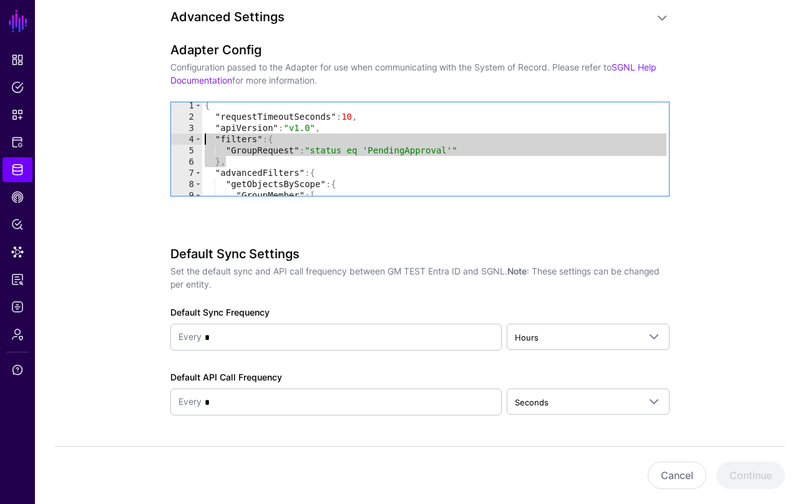
drag, startPoint x: 226, startPoint y: 162, endPoint x: 185, endPoint y: 138, distance: 48.4
click at [185, 138] on div "**********" at bounding box center [420, 149] width 498 height 94
type textarea "**********"
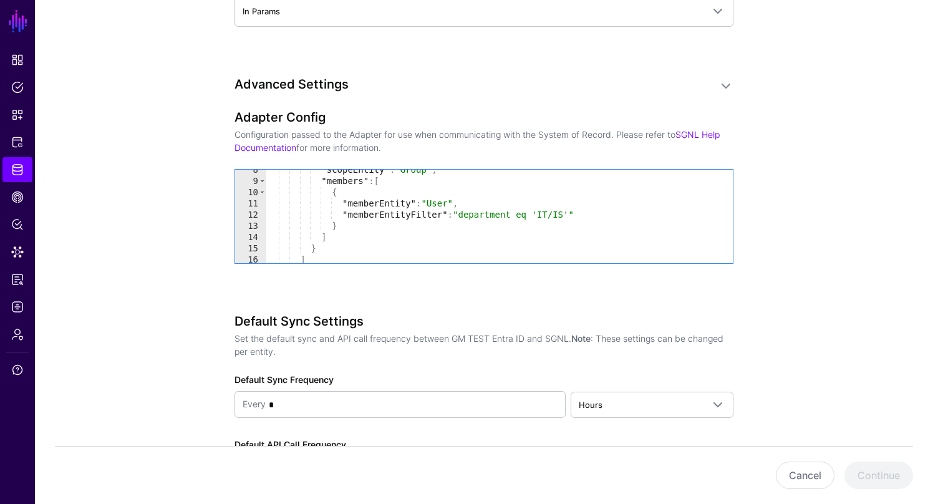
scroll to position [1310, 0]
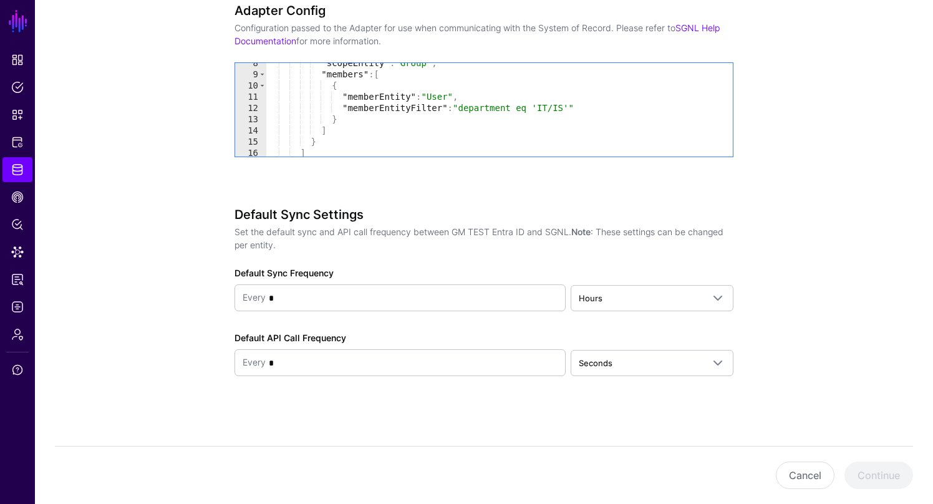
click at [804, 479] on div "Cancel Continue" at bounding box center [484, 475] width 858 height 58
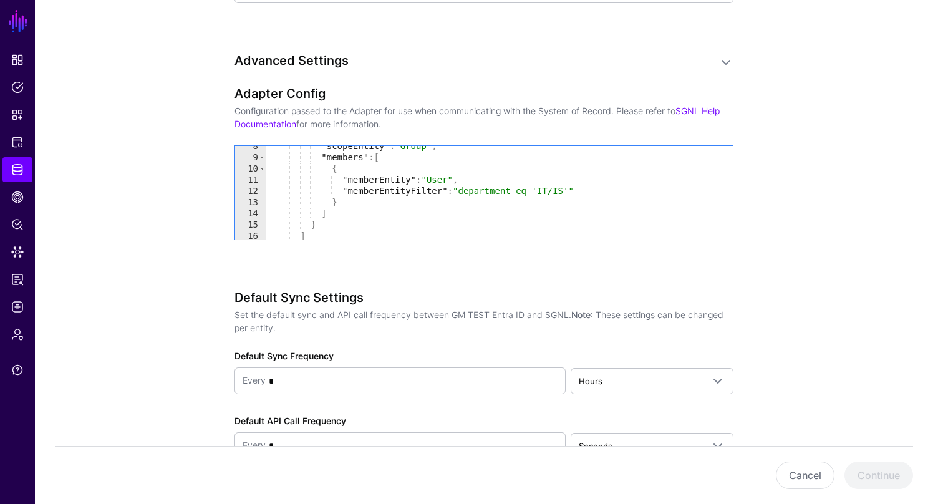
scroll to position [1223, 0]
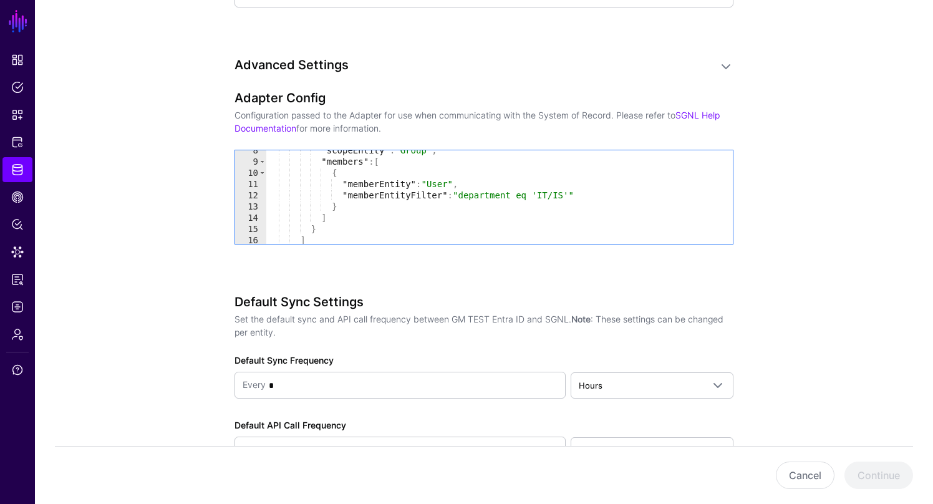
click at [452, 213] on div ""scopeEntity" : "Group" , "members" : [ { "memberEntity" : "User" , "memberEnti…" at bounding box center [499, 203] width 467 height 116
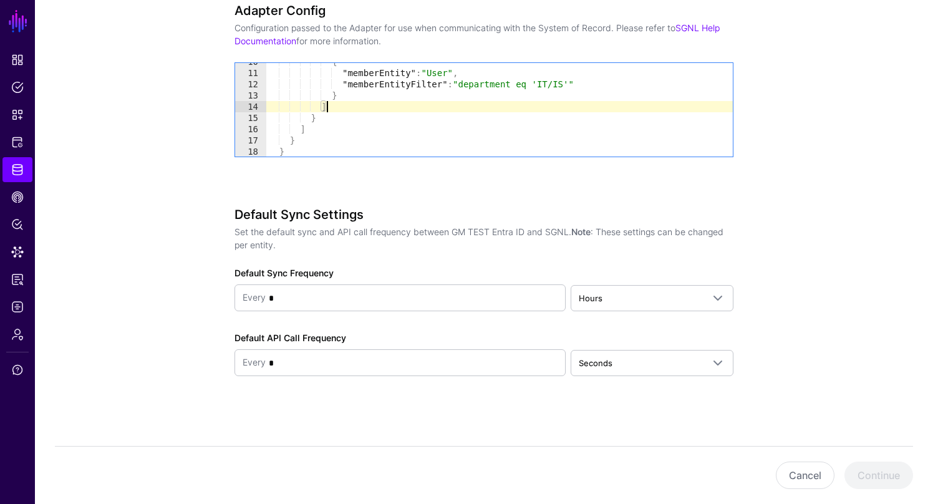
scroll to position [120, 0]
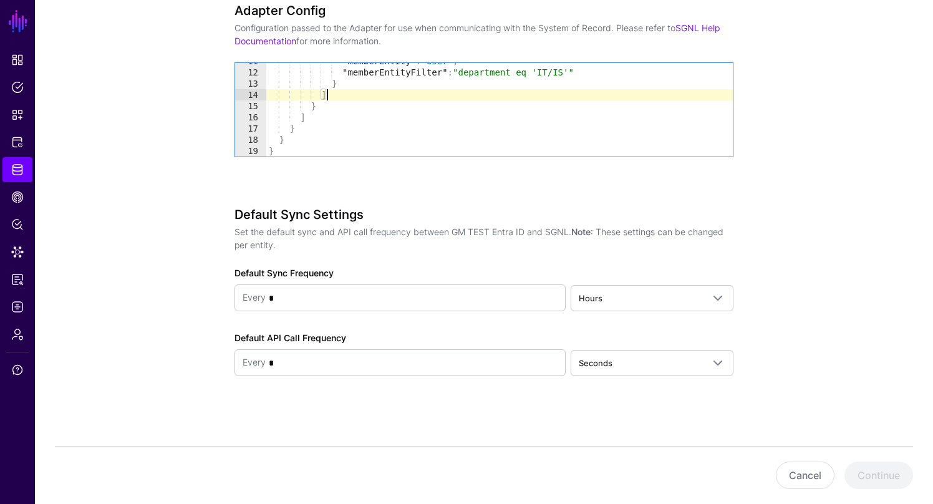
click at [390, 115] on div ""memberEntity" : "User" , "memberEntityFilter" : "department eq 'IT/IS'" } ] } …" at bounding box center [499, 114] width 467 height 116
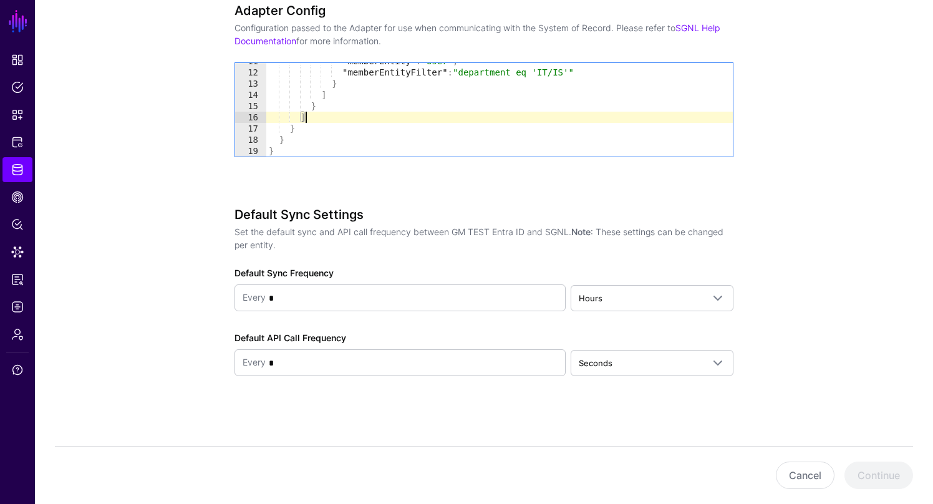
click at [322, 141] on div ""memberEntity" : "User" , "memberEntityFilter" : "department eq 'IT/IS'" } ] } …" at bounding box center [499, 114] width 467 height 116
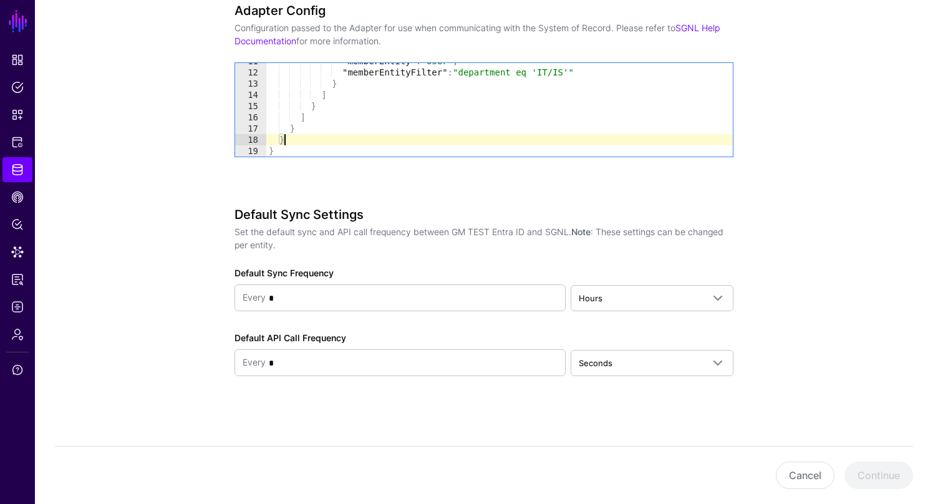
click at [306, 152] on div ""memberEntity" : "User" , "memberEntityFilter" : "department eq 'IT/IS'" } ] } …" at bounding box center [499, 114] width 467 height 116
type textarea "*"
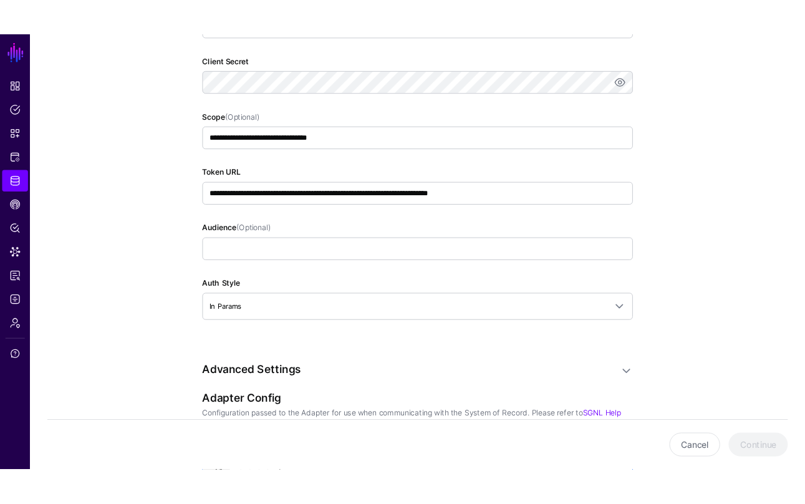
scroll to position [905, 0]
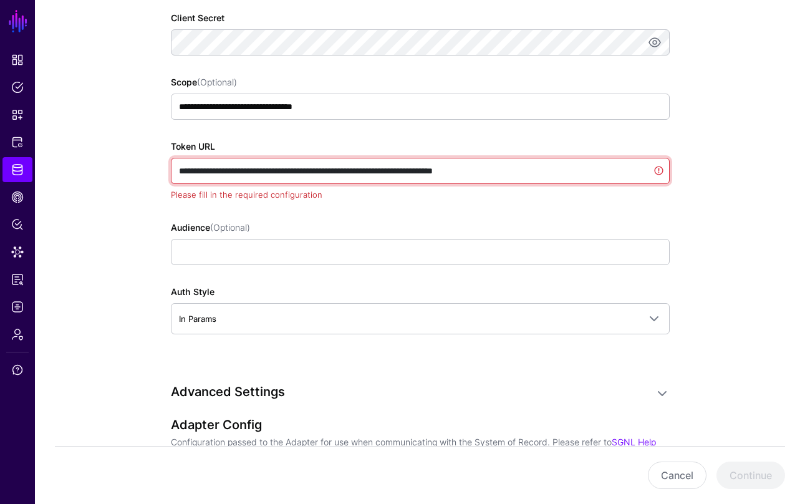
click at [434, 168] on input "**********" at bounding box center [420, 171] width 499 height 26
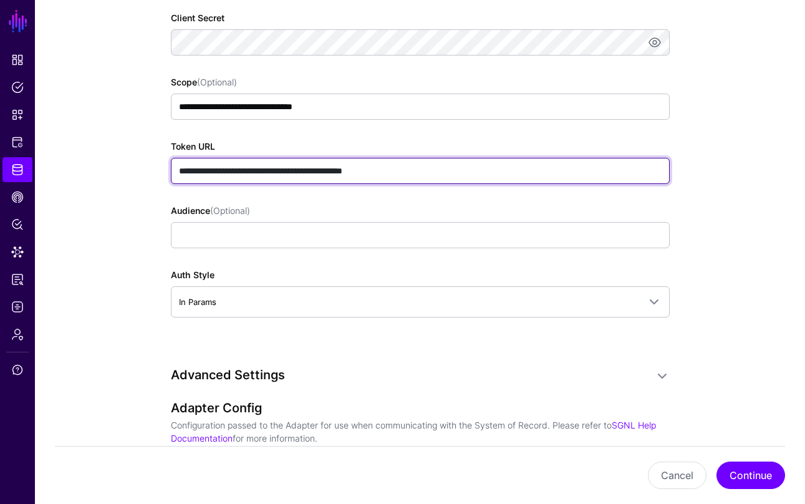
paste input "**********"
type input "**********"
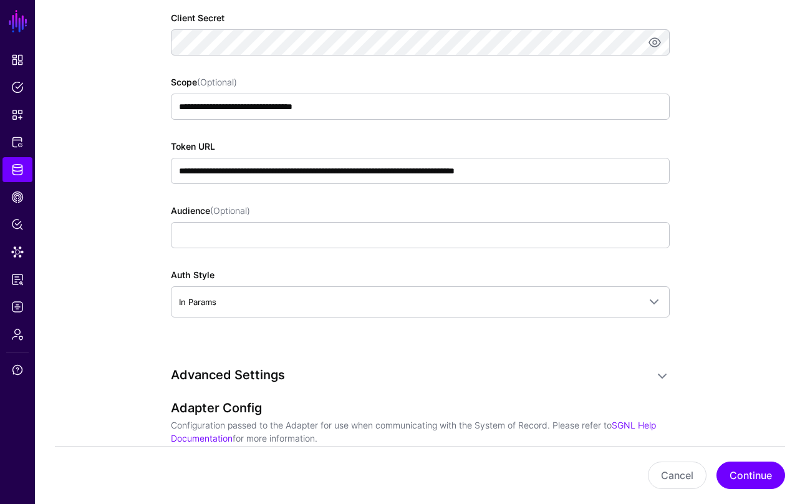
click at [128, 266] on app-datasources-details-form "**********" at bounding box center [420, 46] width 770 height 1713
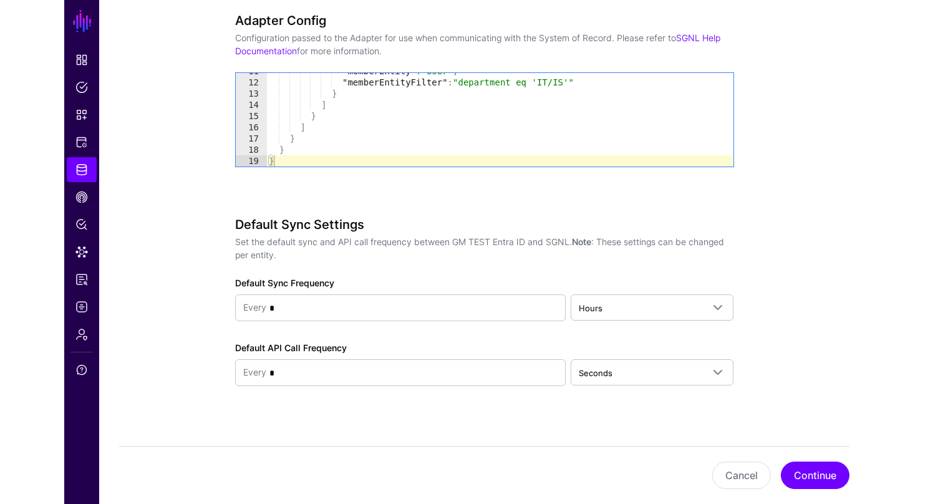
scroll to position [1302, 0]
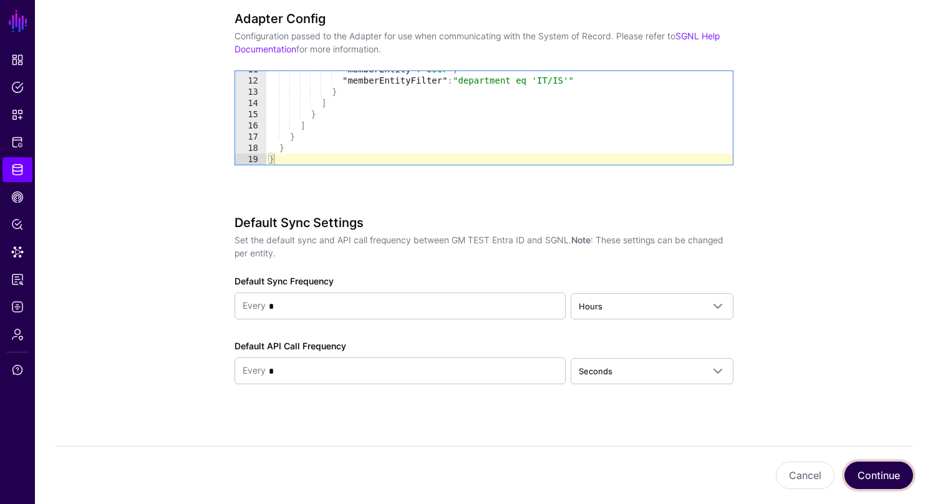
click at [804, 477] on button "Continue" at bounding box center [878, 475] width 69 height 27
click at [804, 476] on ngb-modal-window "To enable Advanced Filters for , Pages Ordered by ID will be automatically disa…" at bounding box center [466, 252] width 933 height 504
click at [278, 154] on ngb-modal-window "To enable Advanced Filters for , Pages Ordered by ID will be automatically disa…" at bounding box center [466, 252] width 933 height 504
click at [286, 145] on ngb-modal-window "To enable Advanced Filters for , Pages Ordered by ID will be automatically disa…" at bounding box center [466, 252] width 933 height 504
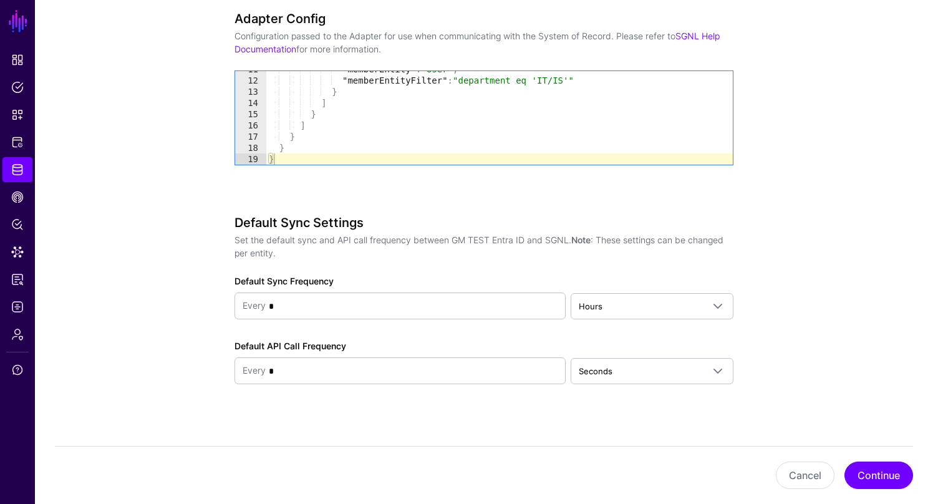
click at [804, 473] on ngb-modal-window "To enable Advanced Filters for , Pages Ordered by ID will be automatically disa…" at bounding box center [466, 252] width 933 height 504
click at [804, 472] on ngb-modal-window "To enable Advanced Filters for , Pages Ordered by ID will be automatically disa…" at bounding box center [466, 252] width 933 height 504
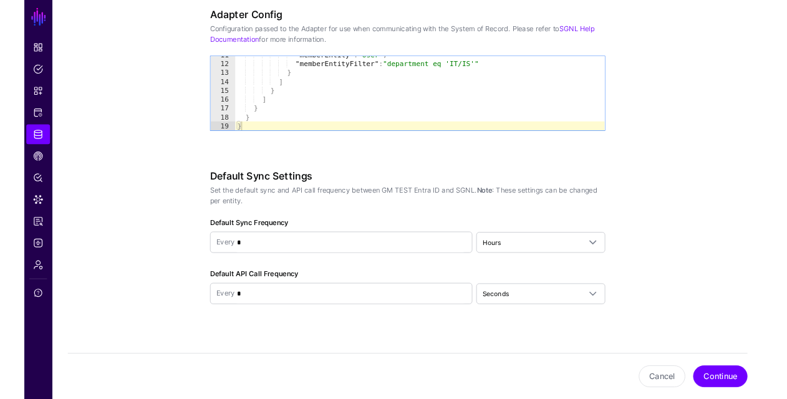
scroll to position [1225, 0]
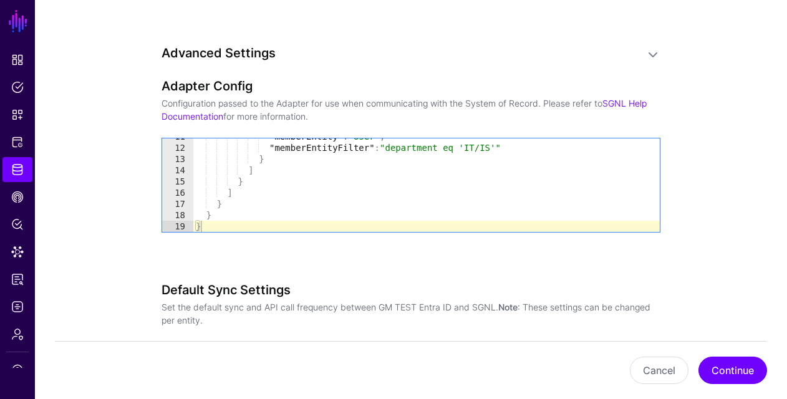
click at [446, 198] on div "Cancel Confirm" at bounding box center [393, 208] width 239 height 62
click at [203, 225] on ngb-modal-window "To enable Advanced Filters for , Pages Ordered by ID will be automatically disa…" at bounding box center [393, 199] width 787 height 399
click at [727, 372] on ngb-modal-window "To enable Advanced Filters for , Pages Ordered by ID will be automatically disa…" at bounding box center [393, 199] width 787 height 399
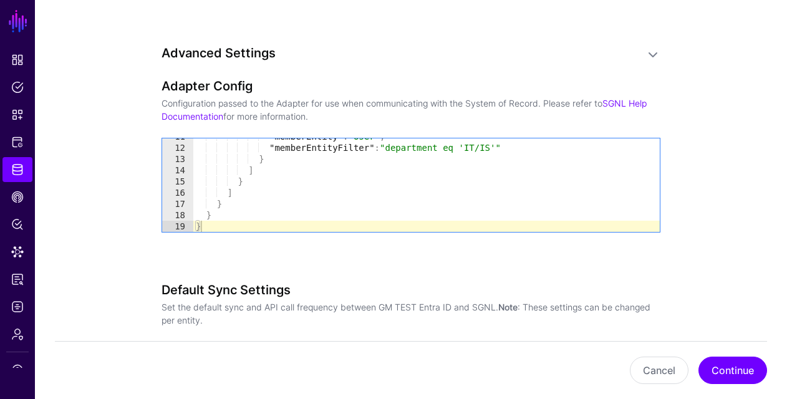
click at [727, 372] on ngb-modal-window "To enable Advanced Filters for , Pages Ordered by ID will be automatically disa…" at bounding box center [393, 199] width 787 height 399
click at [755, 88] on ngb-modal-window "To enable Advanced Filters for , Pages Ordered by ID will be automatically disa…" at bounding box center [393, 199] width 787 height 399
click at [89, 167] on ngb-modal-window "To enable Advanced Filters for , Pages Ordered by ID will be automatically disa…" at bounding box center [393, 199] width 787 height 399
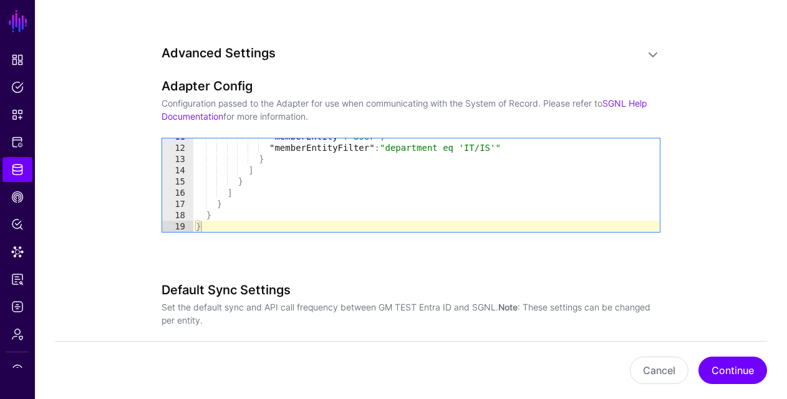
click at [650, 370] on ngb-modal-window "To enable Advanced Filters for , Pages Ordered by ID will be automatically disa…" at bounding box center [393, 199] width 787 height 399
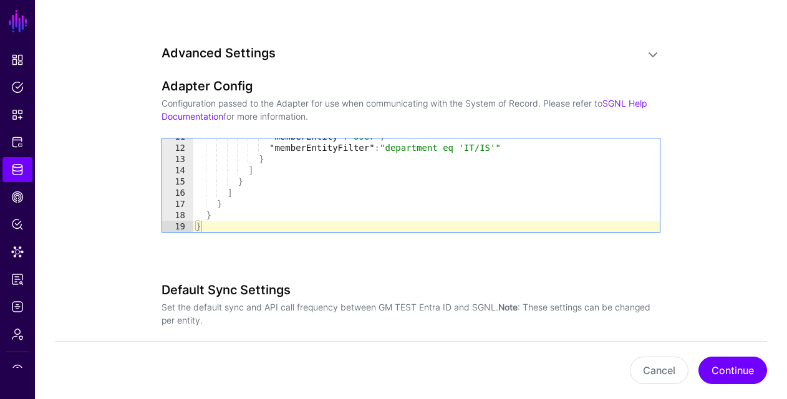
click at [650, 370] on ngb-modal-window "To enable Advanced Filters for , Pages Ordered by ID will be automatically disa…" at bounding box center [393, 199] width 787 height 399
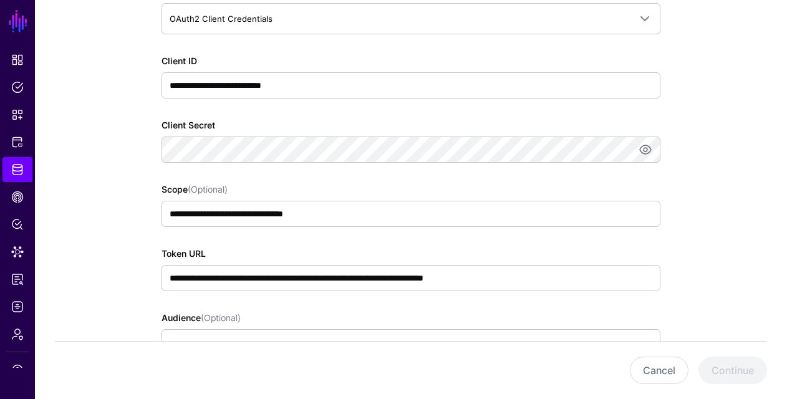
scroll to position [783, 0]
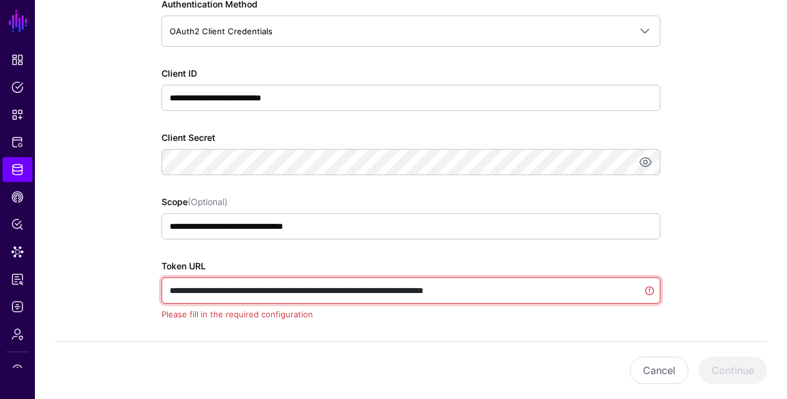
click at [426, 290] on input "**********" at bounding box center [411, 291] width 499 height 26
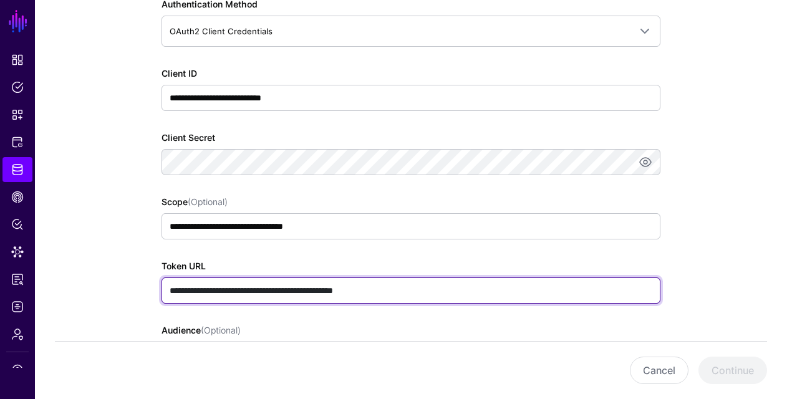
paste input "**********"
type input "**********"
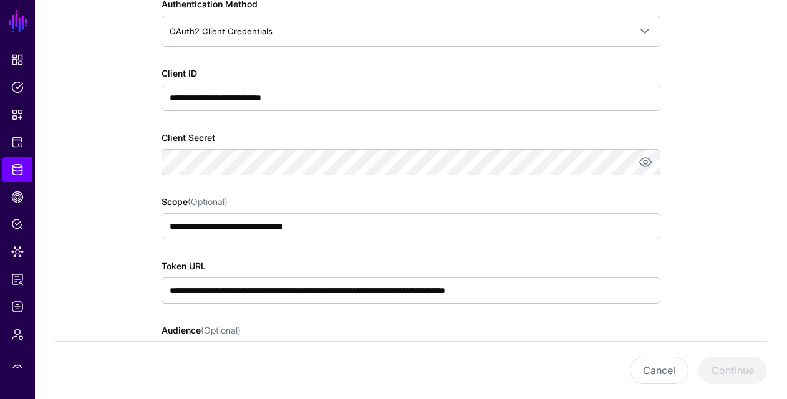
click at [717, 251] on app-datasources-details-form "**********" at bounding box center [411, 161] width 752 height 1700
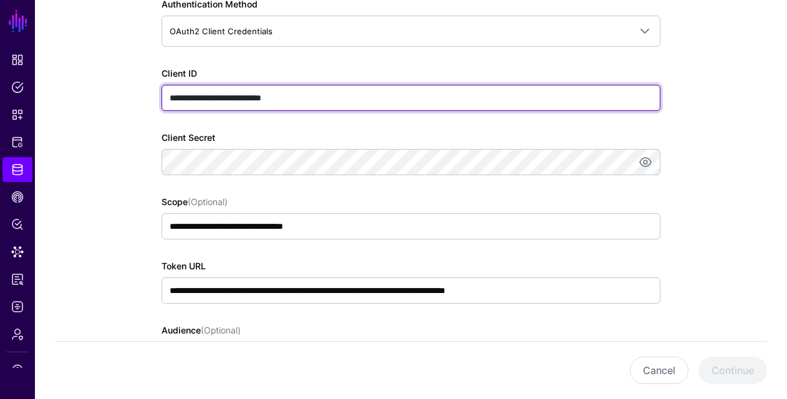
click at [299, 99] on input "**********" at bounding box center [411, 98] width 499 height 26
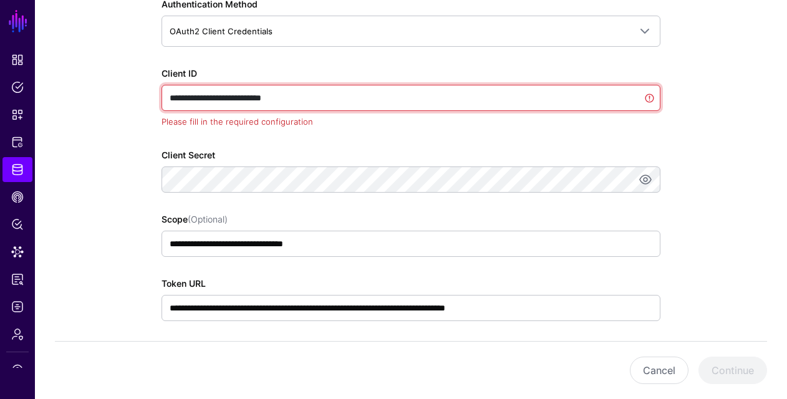
paste input "*******"
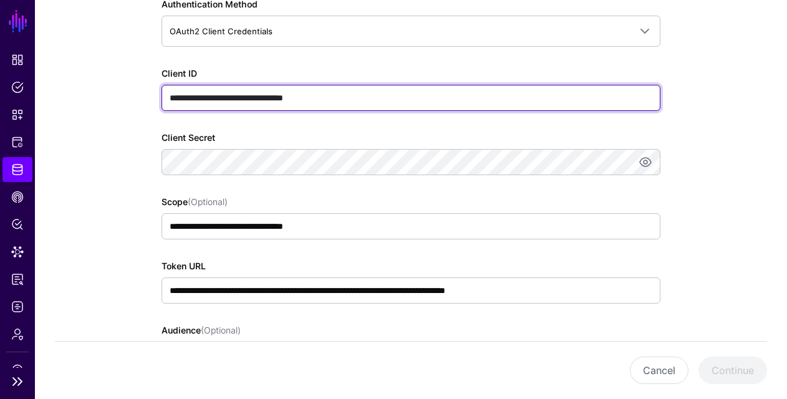
type input "**********"
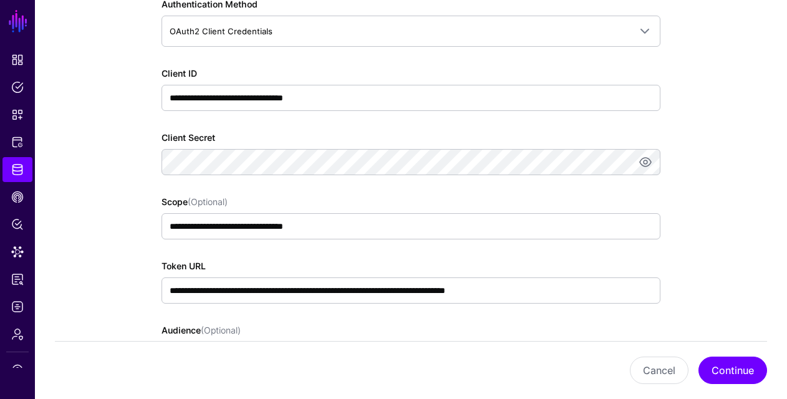
click at [95, 269] on app-datasources-details-form "**********" at bounding box center [411, 161] width 752 height 1700
click at [724, 371] on button "Continue" at bounding box center [733, 370] width 69 height 27
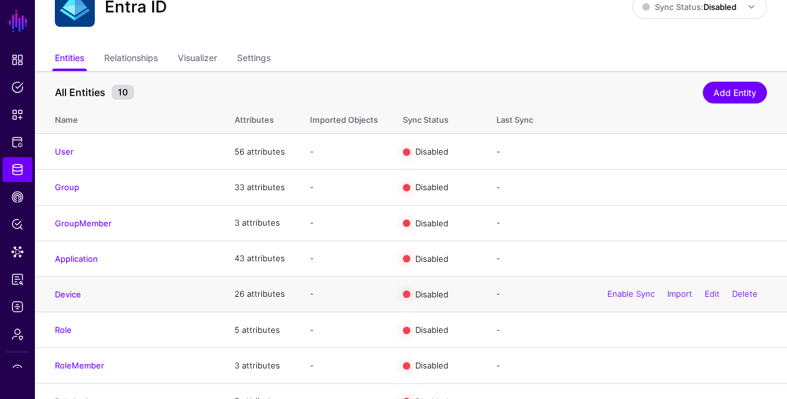
scroll to position [45, 0]
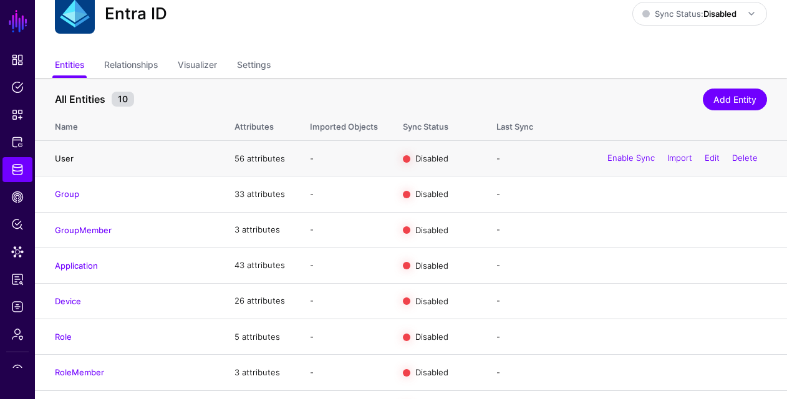
click at [64, 160] on link "User" at bounding box center [64, 158] width 19 height 10
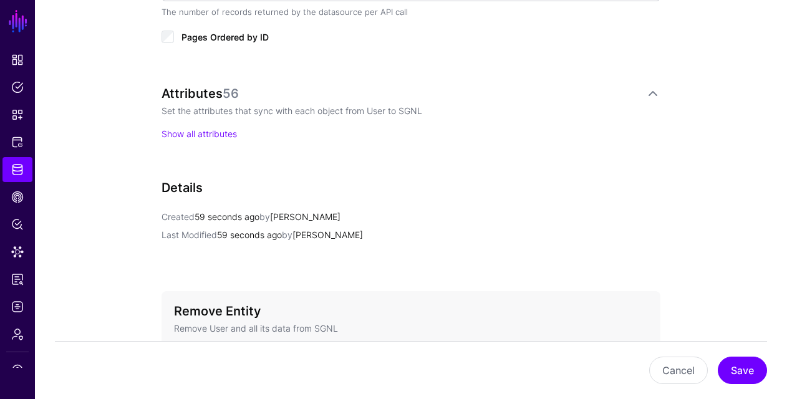
scroll to position [775, 0]
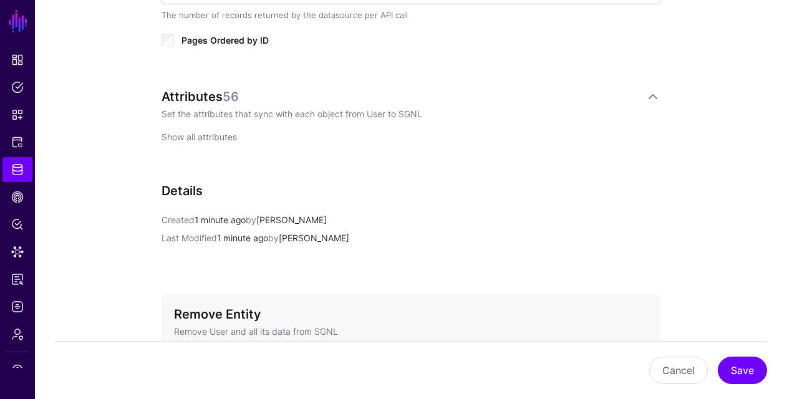
click at [200, 137] on link "Show all attributes" at bounding box center [199, 137] width 75 height 11
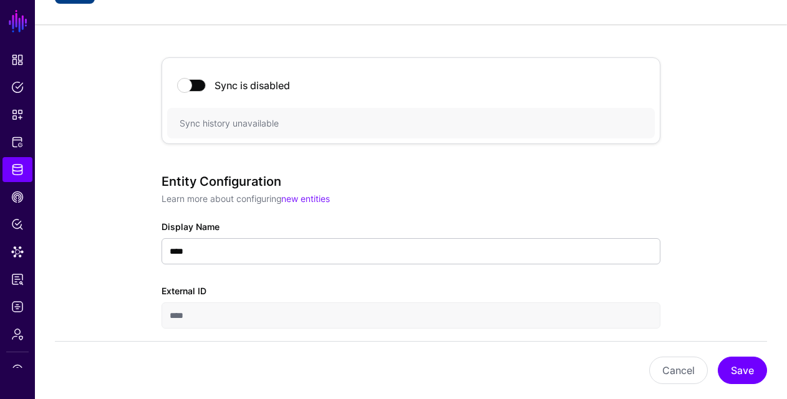
scroll to position [0, 0]
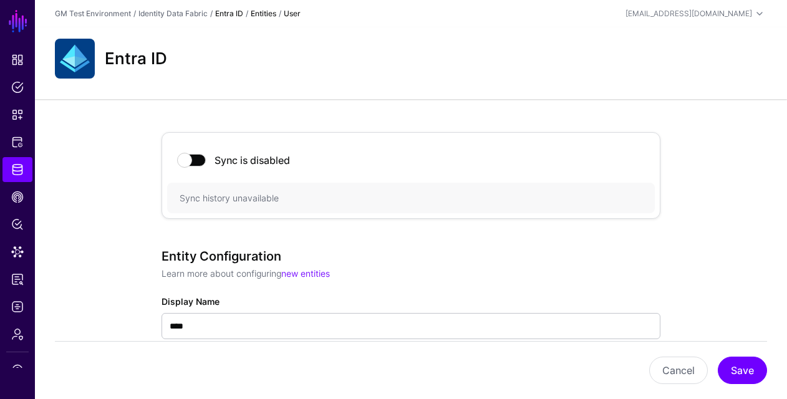
click at [227, 14] on link "Entra ID" at bounding box center [229, 13] width 28 height 9
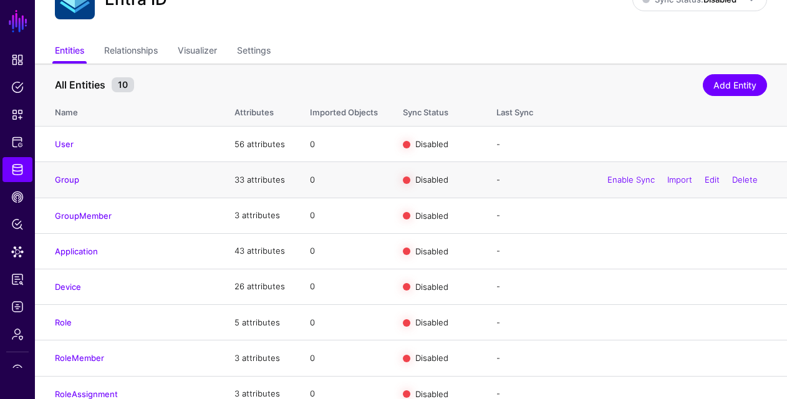
scroll to position [40, 0]
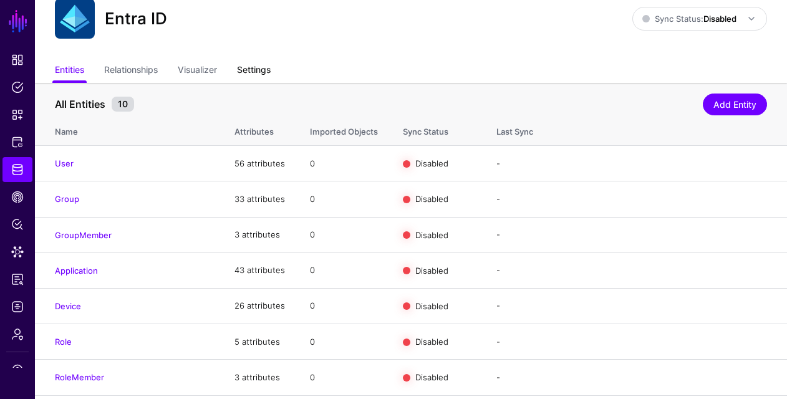
click at [262, 66] on link "Settings" at bounding box center [254, 71] width 34 height 24
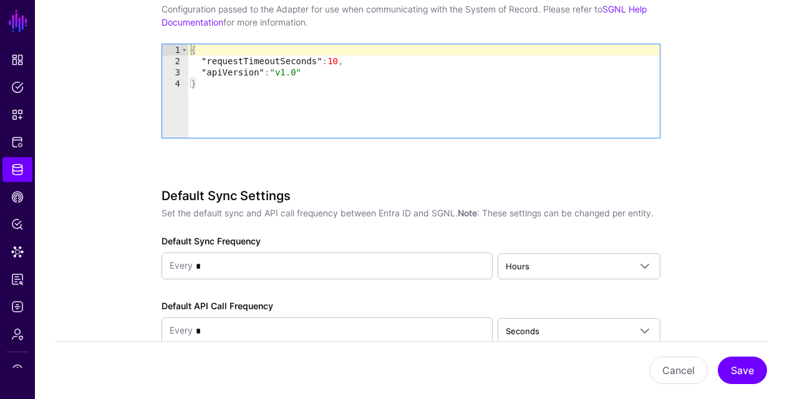
scroll to position [1361, 0]
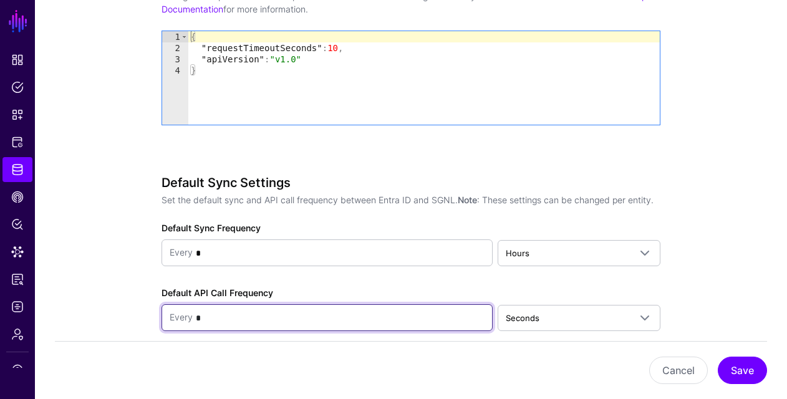
click at [220, 315] on input "*" at bounding box center [339, 318] width 292 height 25
type input "*"
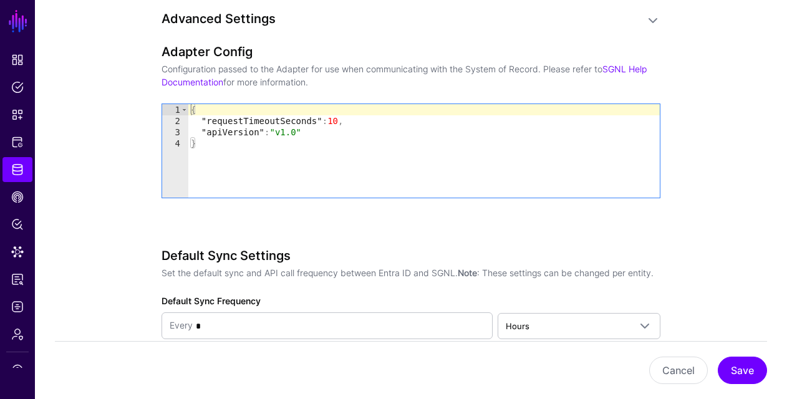
scroll to position [1320, 0]
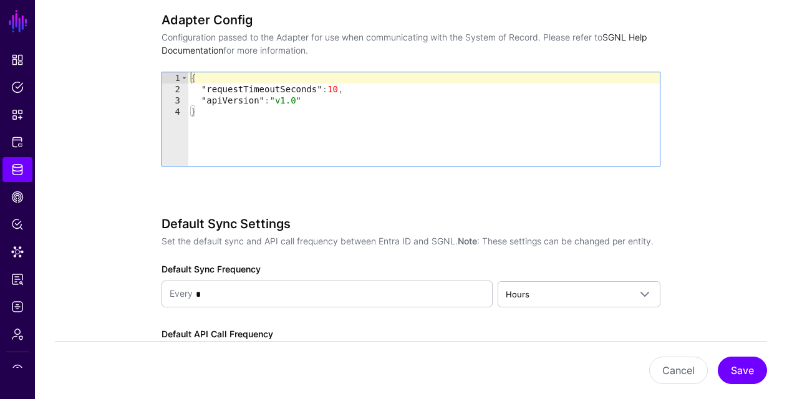
click at [187, 51] on link "SGNL Help Documentation" at bounding box center [404, 44] width 485 height 24
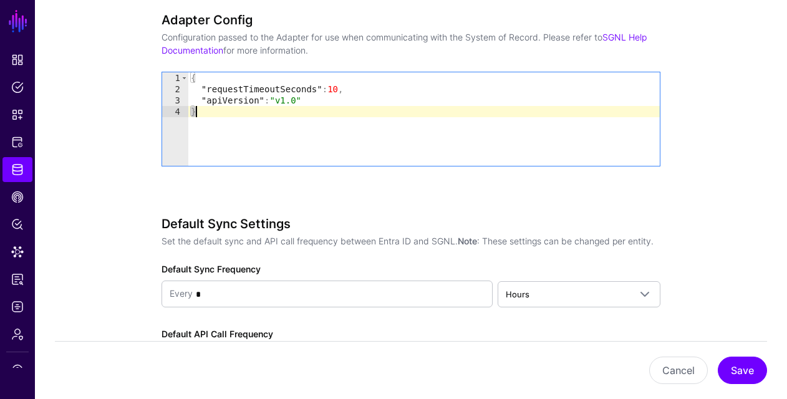
drag, startPoint x: 191, startPoint y: 113, endPoint x: 201, endPoint y: 113, distance: 10.0
click at [201, 113] on div "{ "requestTimeoutSeconds" : 10 , "apiVersion" : "v1.0" }" at bounding box center [424, 130] width 472 height 116
paste textarea "Cursor at row 4"
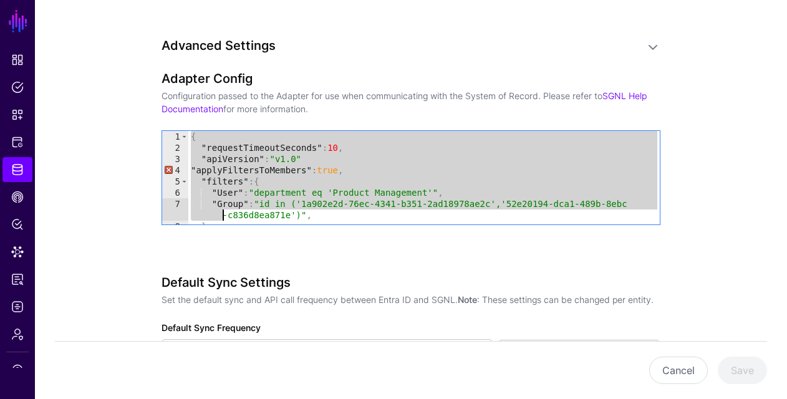
scroll to position [7, 0]
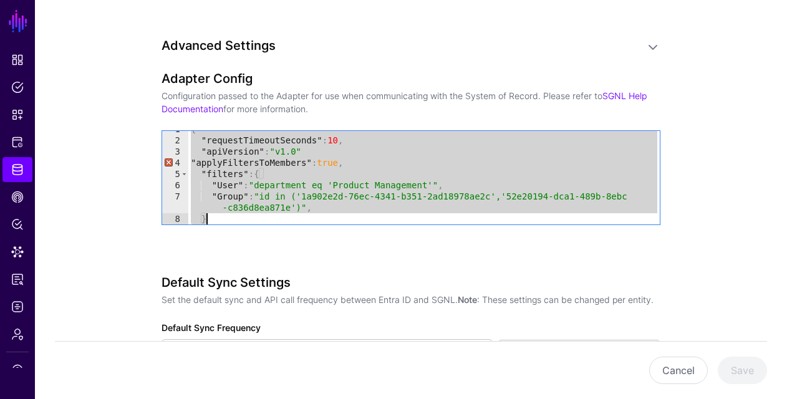
drag, startPoint x: 191, startPoint y: 138, endPoint x: 216, endPoint y: 224, distance: 89.6
click at [216, 224] on div "{ "requestTimeoutSeconds" : 10 , "apiVersion" : "v1.0" "applyFiltersToMembers" …" at bounding box center [424, 181] width 472 height 116
paste textarea "Cursor at row 8"
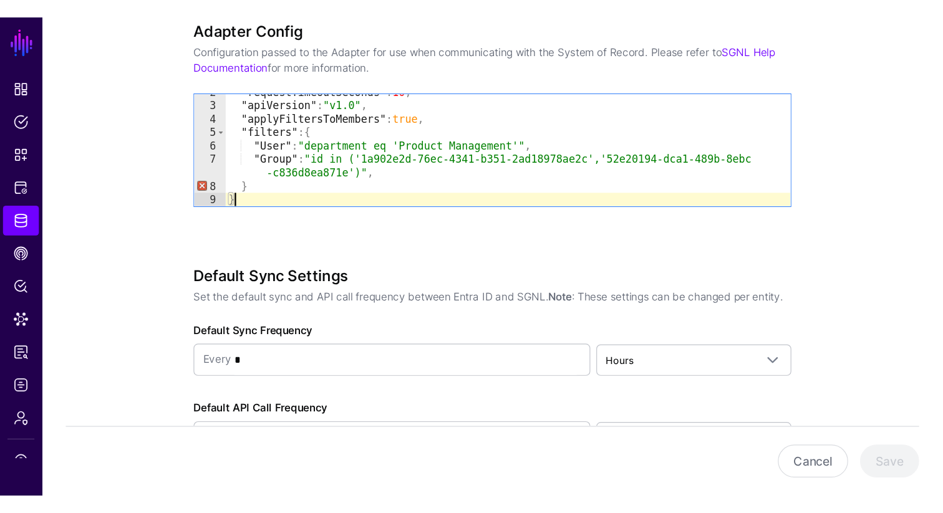
scroll to position [1336, 0]
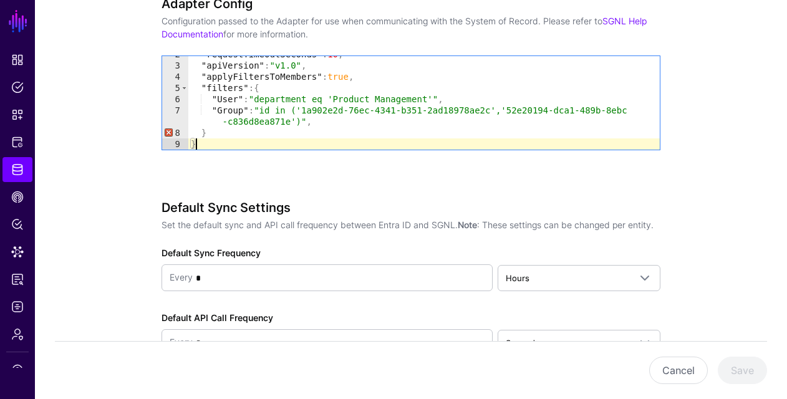
click at [213, 128] on div ""requestTimeoutSeconds" : 10 , "apiVersion" : "v1.0" , "applyFiltersToMembers" …" at bounding box center [424, 107] width 472 height 116
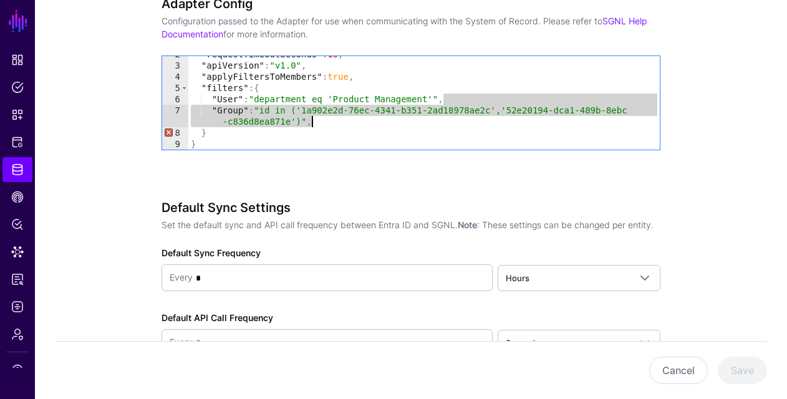
drag, startPoint x: 444, startPoint y: 99, endPoint x: 445, endPoint y: 117, distance: 18.1
click at [445, 117] on div ""requestTimeoutSeconds" : 10 , "apiVersion" : "v1.0" , "applyFiltersToMembers" …" at bounding box center [424, 107] width 472 height 116
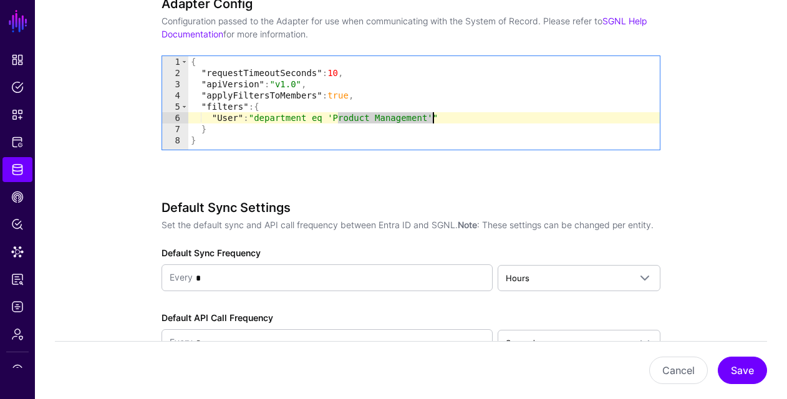
drag, startPoint x: 339, startPoint y: 117, endPoint x: 432, endPoint y: 117, distance: 92.9
click at [432, 117] on div "{ "requestTimeoutSeconds" : 10 , "apiVersion" : "v1.0" , "applyFiltersToMembers…" at bounding box center [424, 114] width 472 height 116
paste textarea "****"
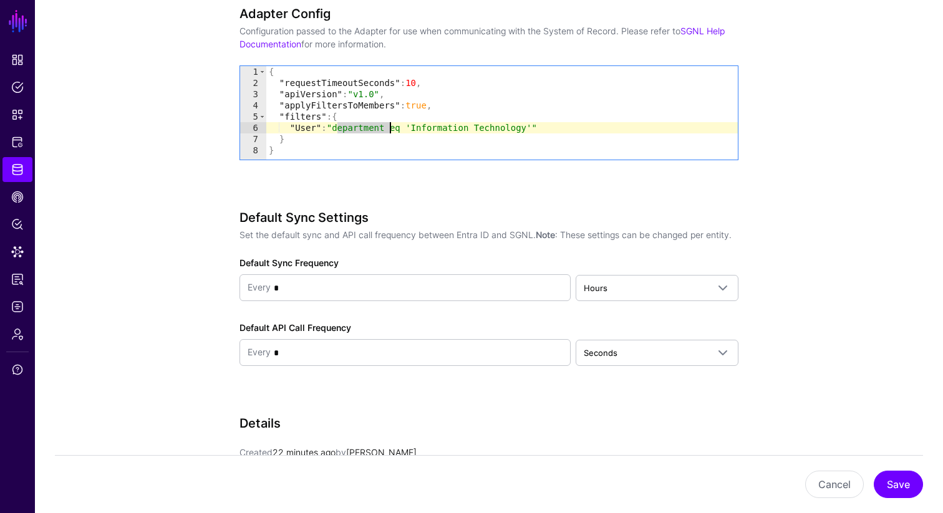
drag, startPoint x: 338, startPoint y: 130, endPoint x: 389, endPoint y: 129, distance: 50.5
click at [389, 129] on div "{ "requestTimeoutSeconds" : 10 , "apiVersion" : "v1.0" , "applyFiltersToMembers…" at bounding box center [502, 124] width 472 height 116
paste textarea "**********"
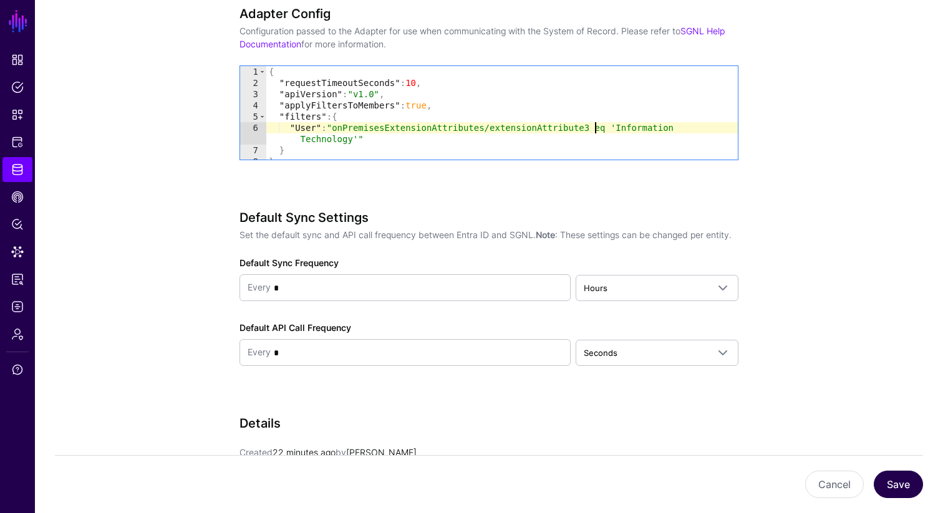
type textarea "**********"
click at [786, 399] on button "Save" at bounding box center [898, 484] width 49 height 27
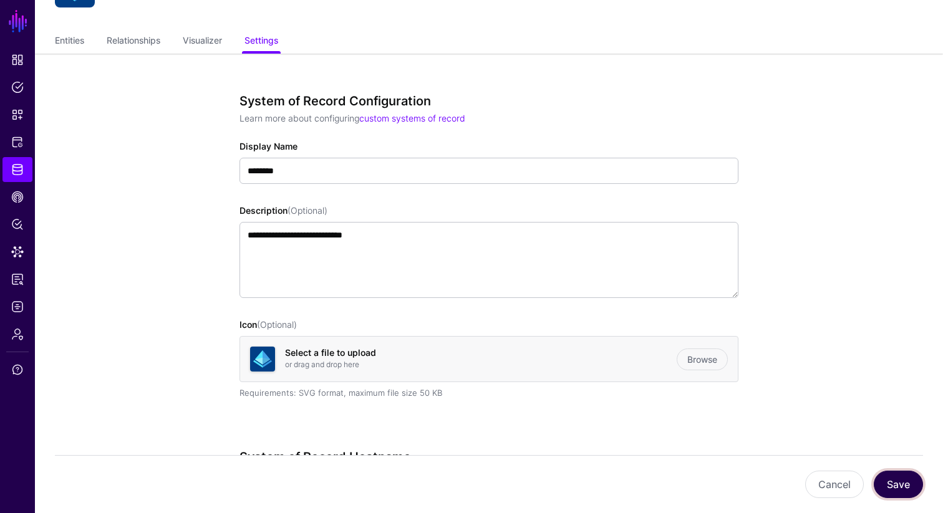
scroll to position [0, 0]
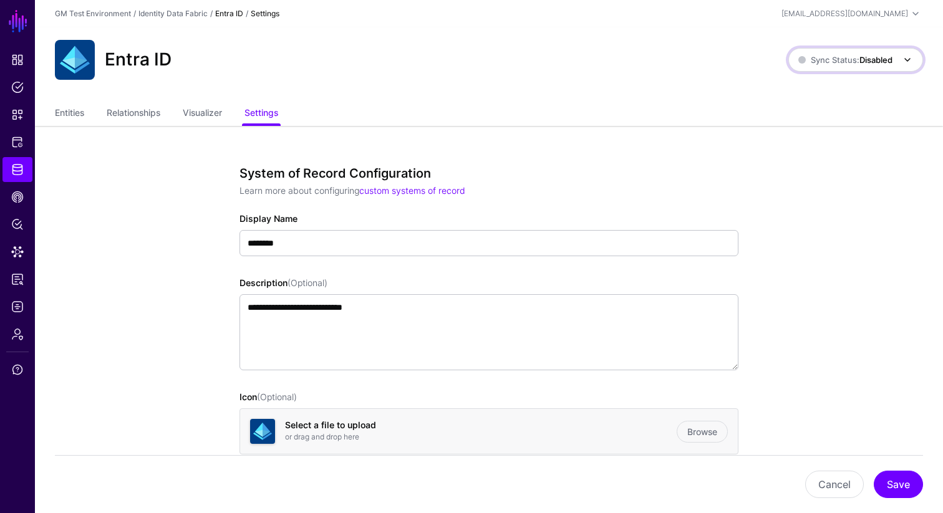
click at [786, 59] on span at bounding box center [907, 59] width 15 height 15
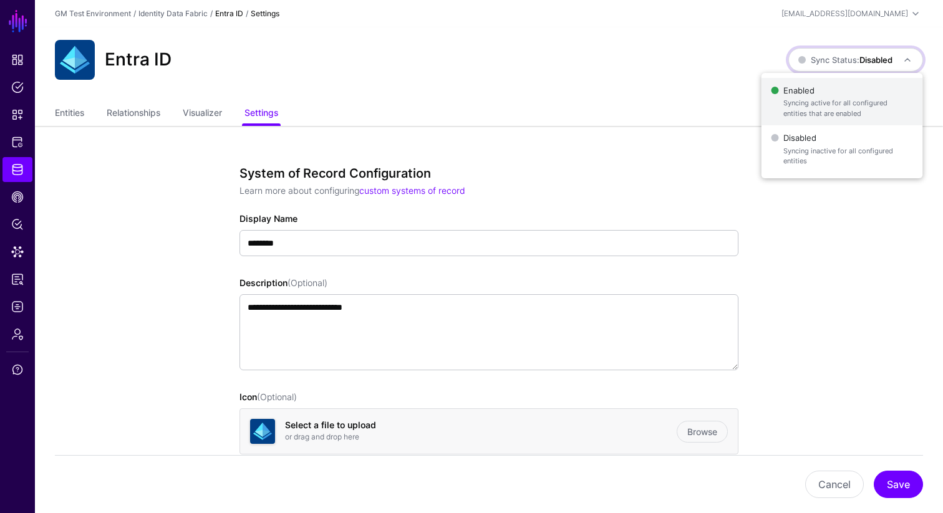
click at [786, 88] on span "Enabled Syncing active for all configured entities that are enabled" at bounding box center [842, 102] width 142 height 41
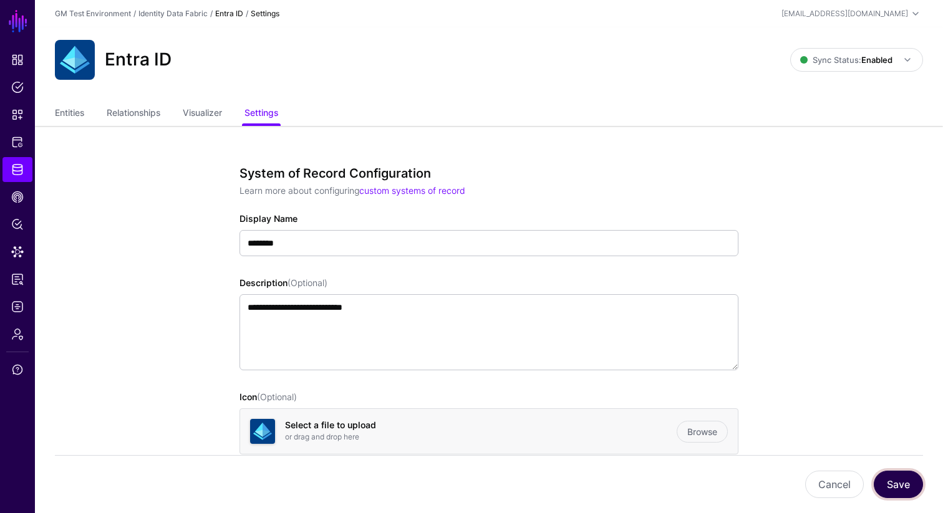
click at [786, 399] on button "Save" at bounding box center [898, 484] width 49 height 27
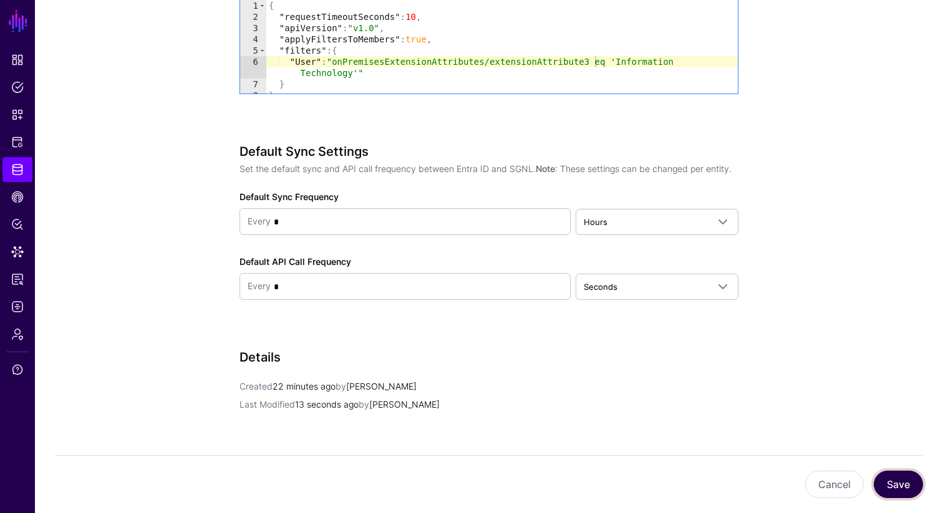
scroll to position [1403, 0]
click at [608, 57] on div "{ "requestTimeoutSeconds" : 10 , "apiVersion" : "v1.0" , "applyFiltersToMembers…" at bounding box center [502, 57] width 472 height 116
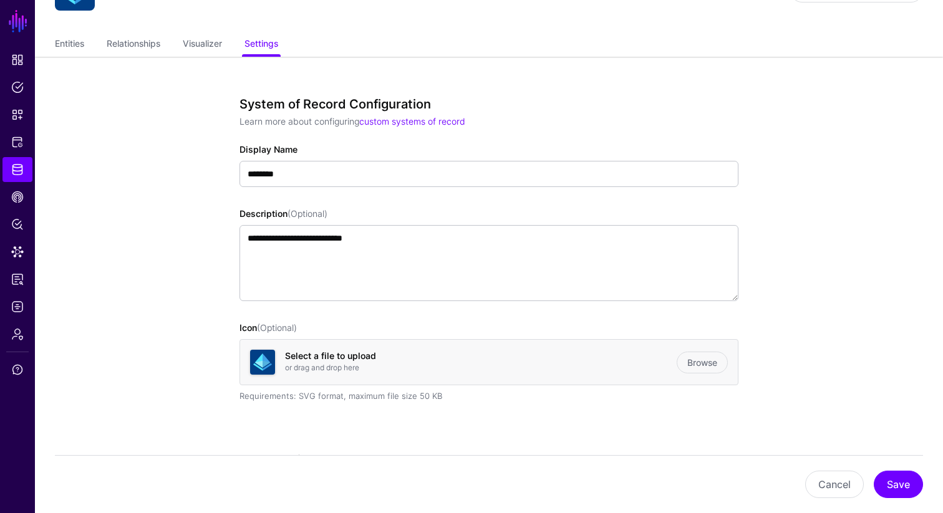
scroll to position [0, 0]
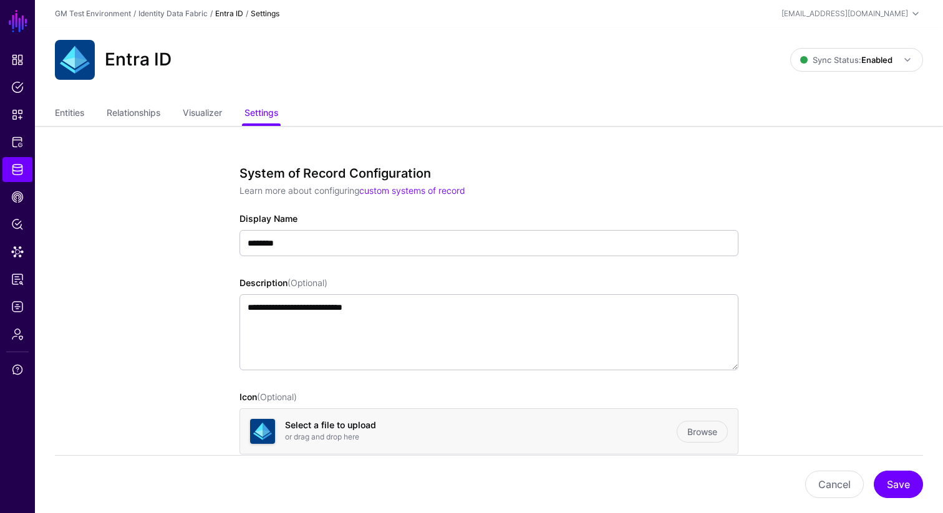
click at [228, 119] on ul "Entities Relationships Visualizer Settings" at bounding box center [489, 114] width 868 height 24
click at [215, 115] on link "Visualizer" at bounding box center [202, 114] width 39 height 24
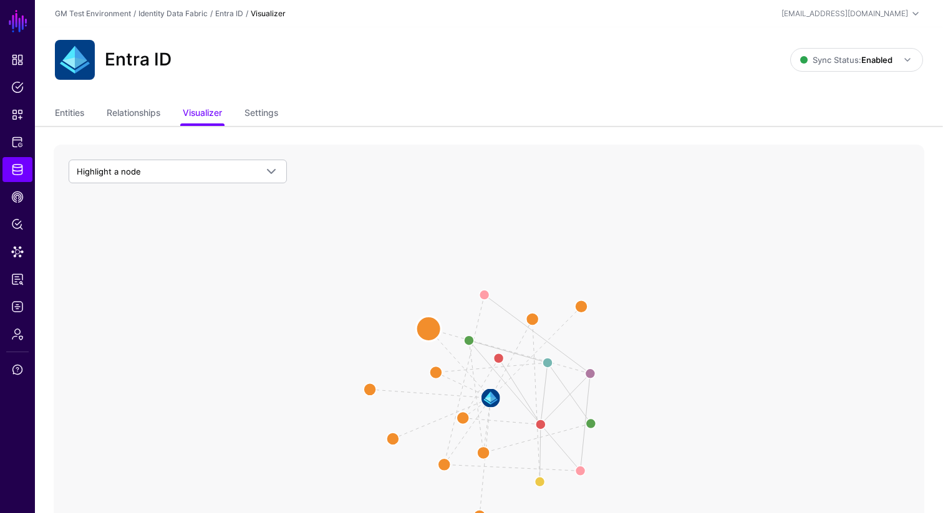
click at [428, 332] on circle at bounding box center [428, 328] width 25 height 25
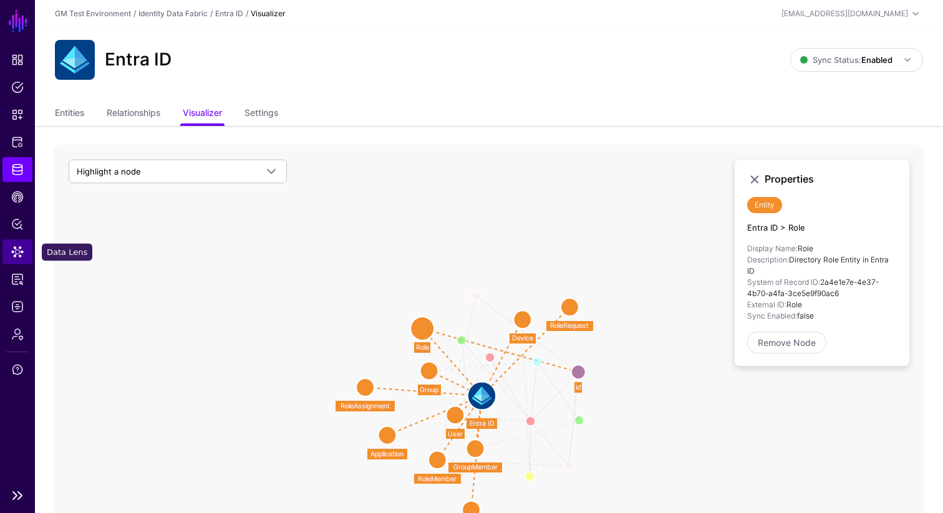
click at [18, 246] on span "Data Lens" at bounding box center [17, 252] width 12 height 12
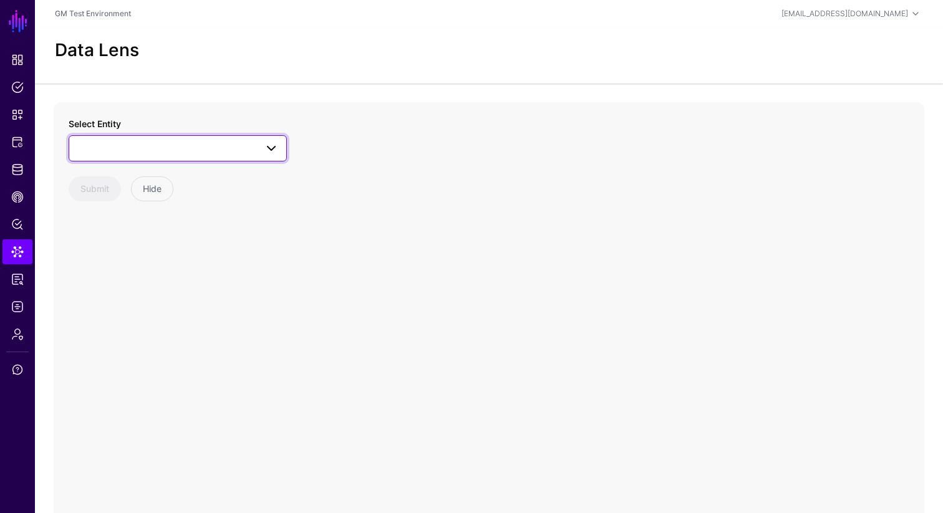
click at [278, 155] on span at bounding box center [271, 148] width 15 height 15
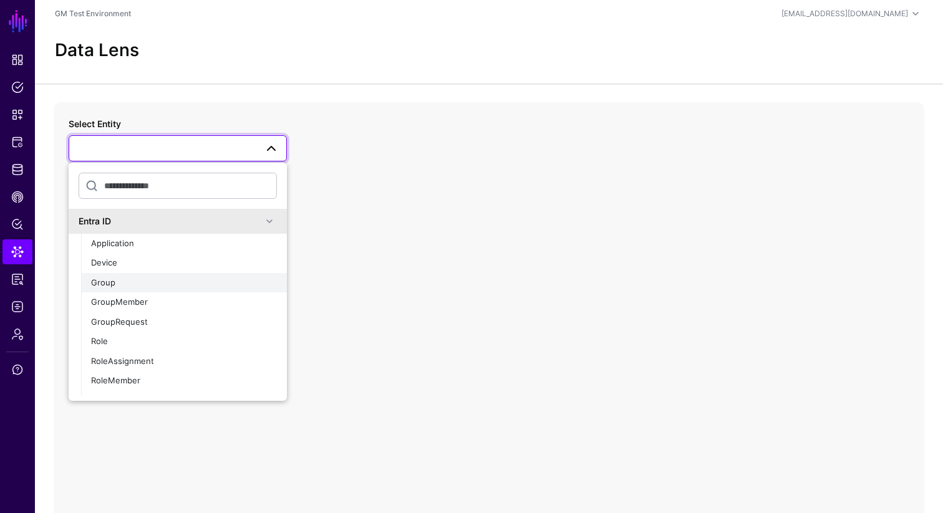
scroll to position [34, 0]
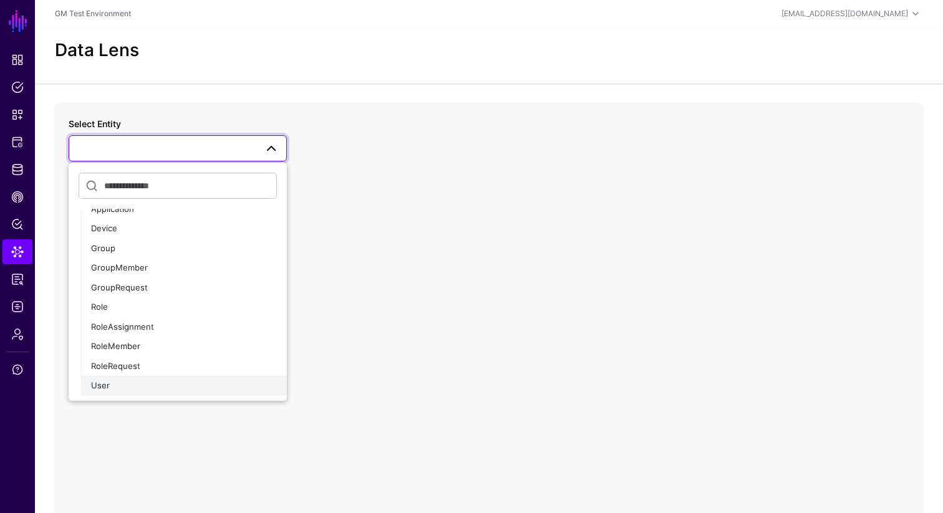
click at [107, 382] on span "User" at bounding box center [100, 385] width 19 height 10
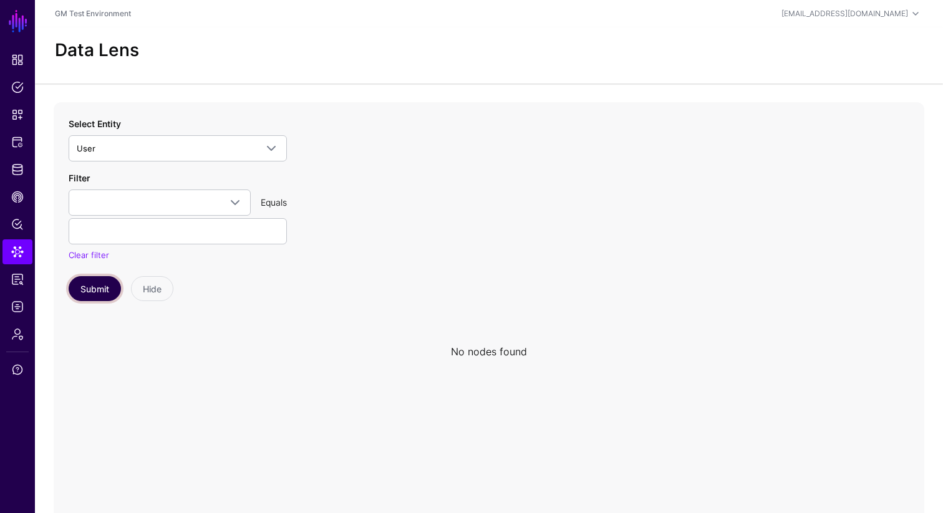
click at [94, 289] on button "Submit" at bounding box center [95, 288] width 52 height 25
click at [22, 173] on span "Identity Data Fabric" at bounding box center [17, 169] width 12 height 12
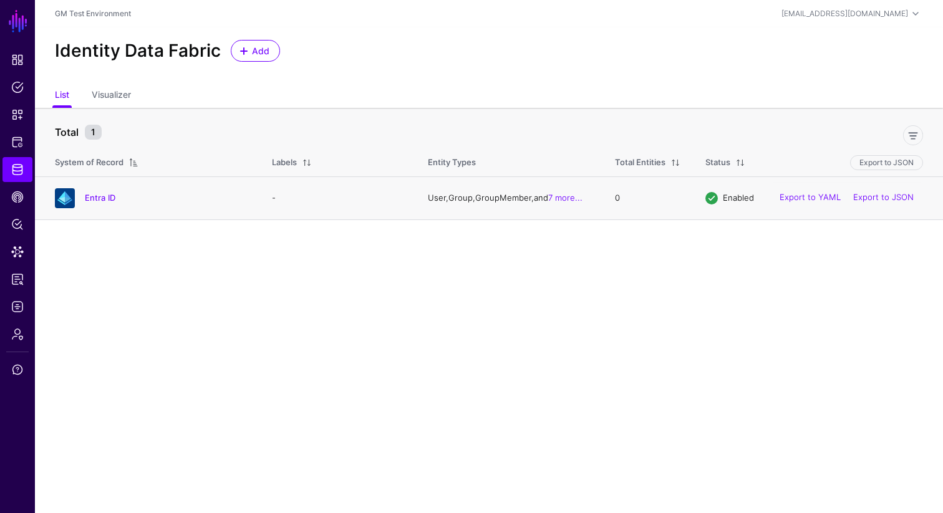
click at [100, 203] on h4 "Entra ID" at bounding box center [166, 197] width 162 height 11
click at [99, 201] on link "Entra ID" at bounding box center [100, 198] width 31 height 10
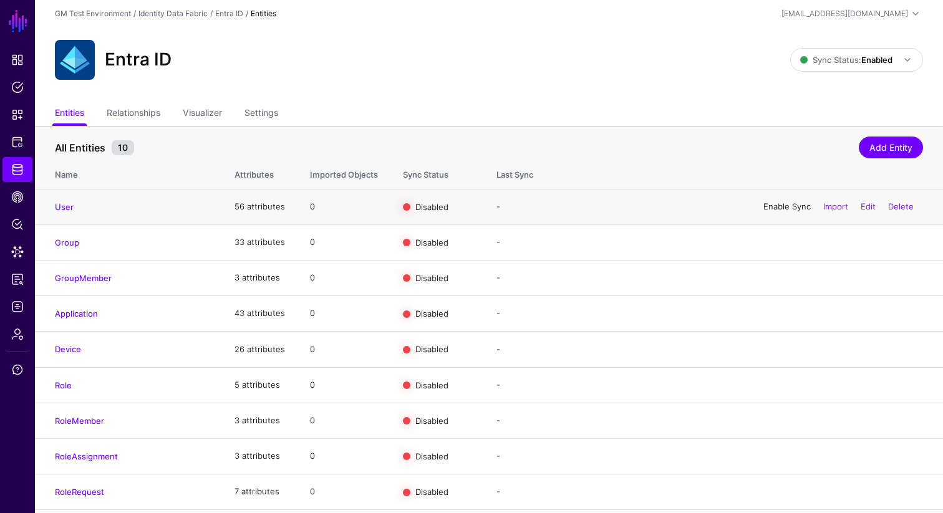
click at [766, 208] on link "Enable Sync" at bounding box center [786, 206] width 47 height 10
click at [771, 246] on link "Enable Sync" at bounding box center [786, 242] width 47 height 10
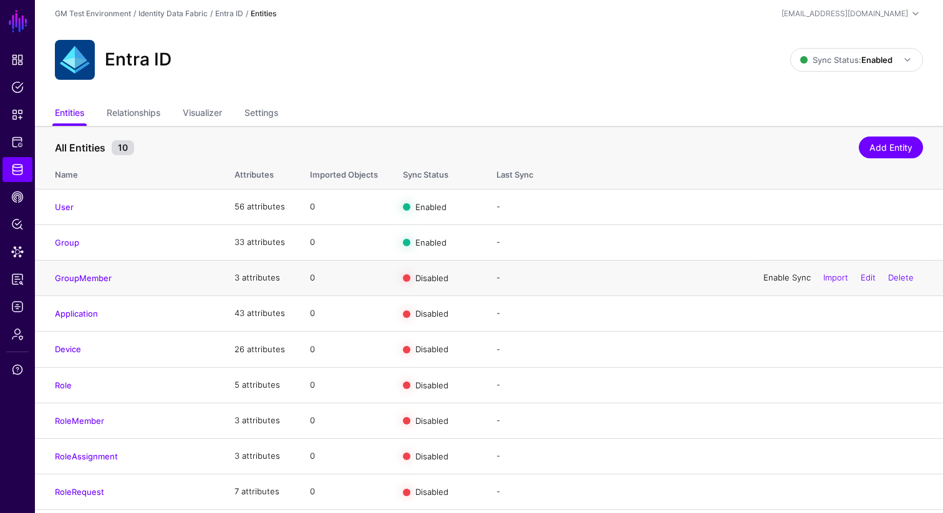
click at [772, 281] on link "Enable Sync" at bounding box center [786, 278] width 47 height 10
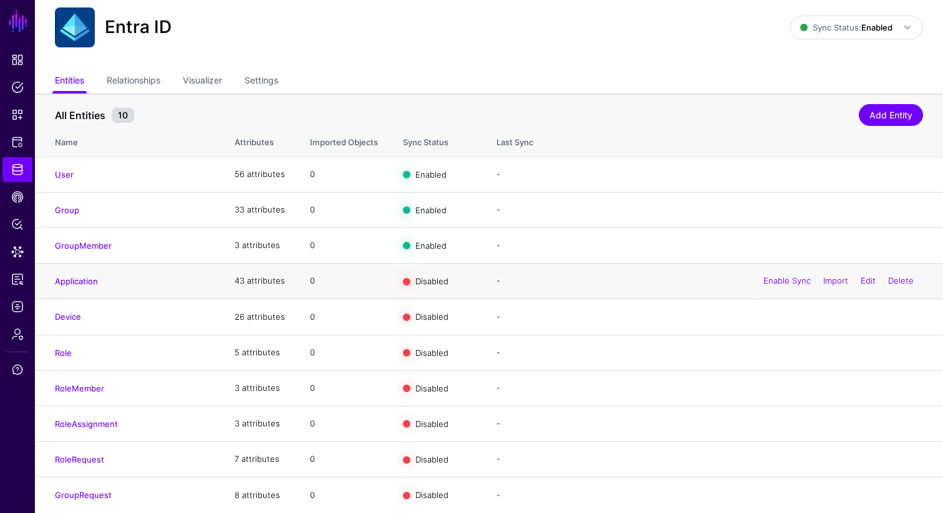
scroll to position [36, 0]
click at [132, 73] on link "Relationships" at bounding box center [134, 81] width 54 height 24
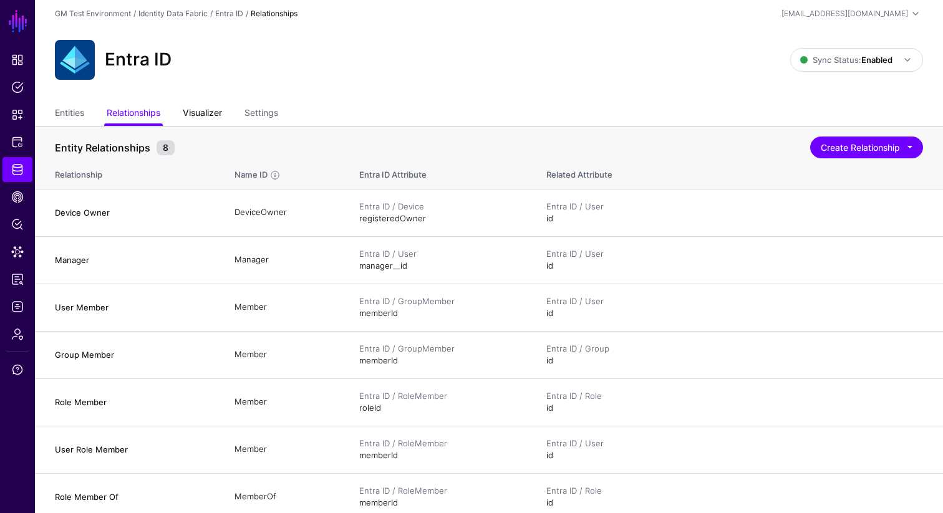
click at [201, 115] on link "Visualizer" at bounding box center [202, 114] width 39 height 24
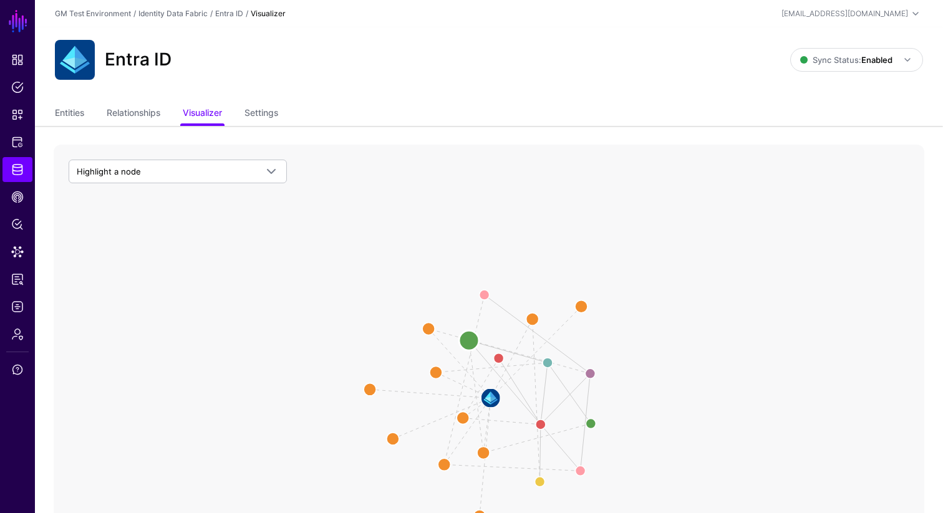
click at [468, 342] on circle at bounding box center [469, 341] width 20 height 20
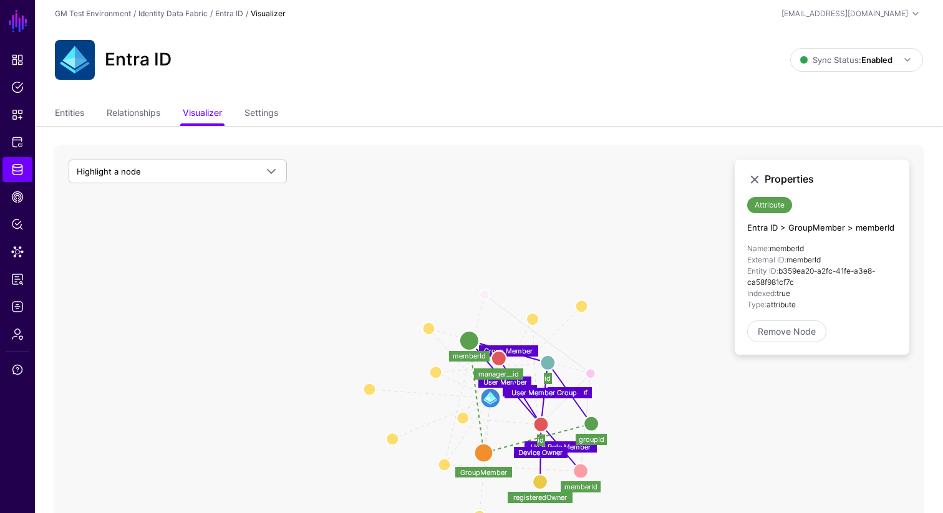
click at [458, 215] on icon "Role Member Role Member Of User Member Role User Role Member Member Of Device O…" at bounding box center [489, 394] width 871 height 499
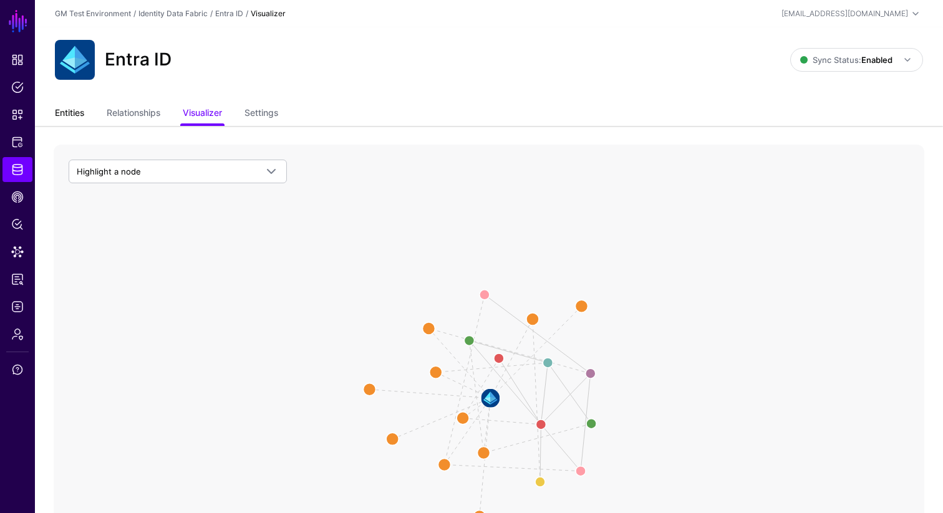
click at [68, 109] on link "Entities" at bounding box center [69, 114] width 29 height 24
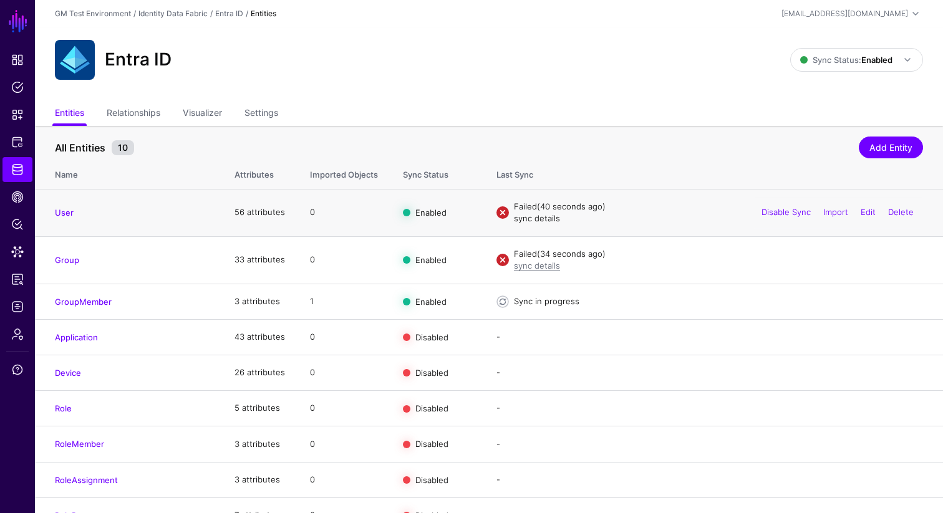
click at [536, 218] on link "sync details" at bounding box center [537, 218] width 46 height 10
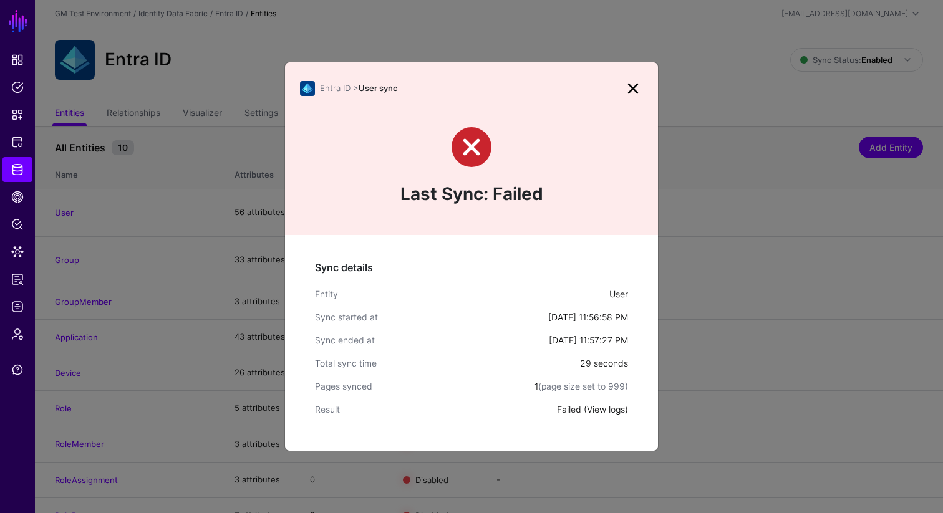
click at [606, 399] on link "View logs" at bounding box center [606, 409] width 38 height 11
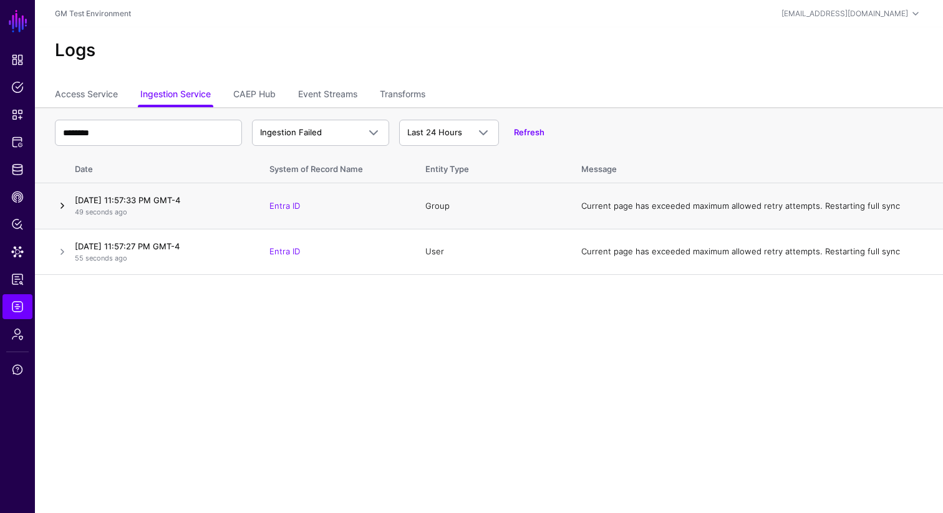
click at [62, 208] on link at bounding box center [62, 205] width 15 height 15
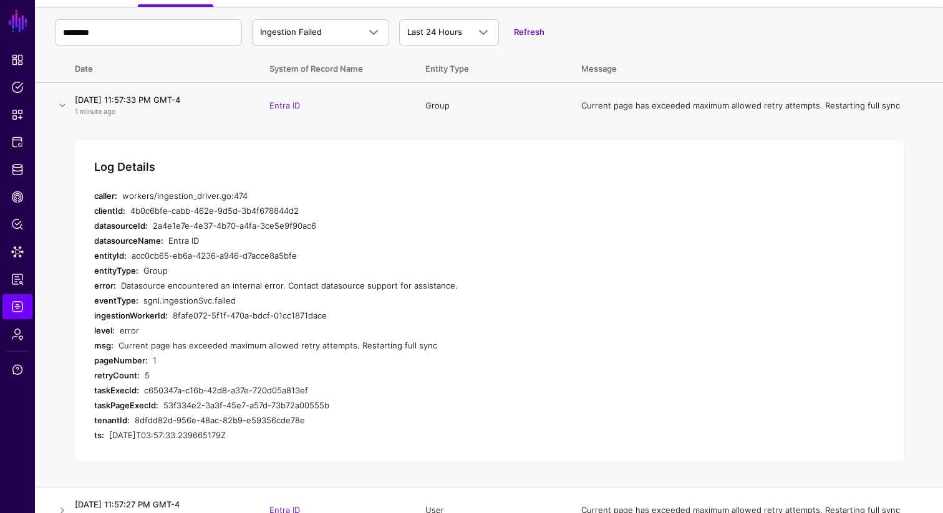
scroll to position [121, 0]
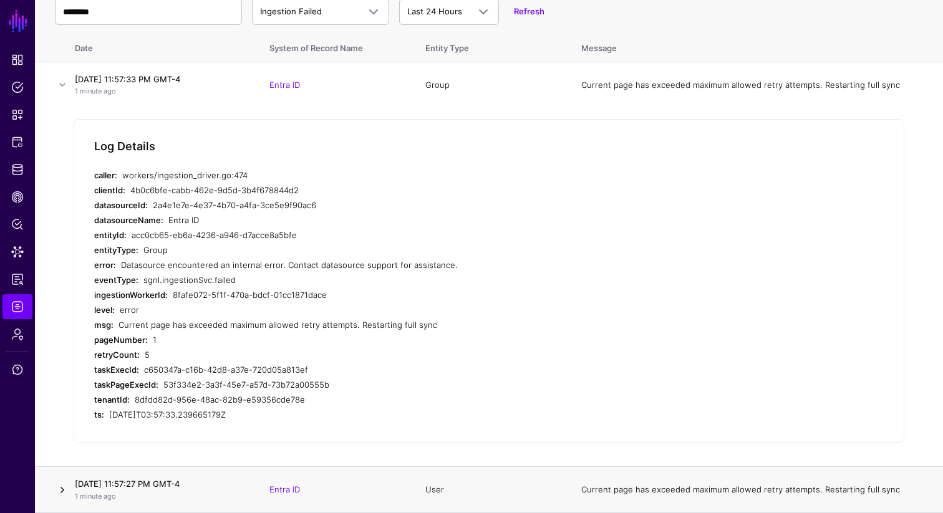
click at [59, 399] on link at bounding box center [62, 490] width 15 height 15
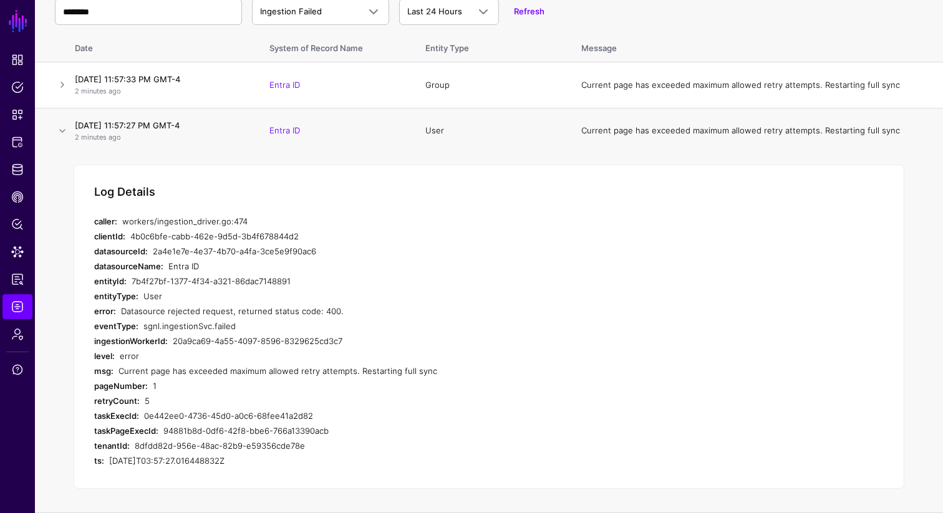
scroll to position [0, 0]
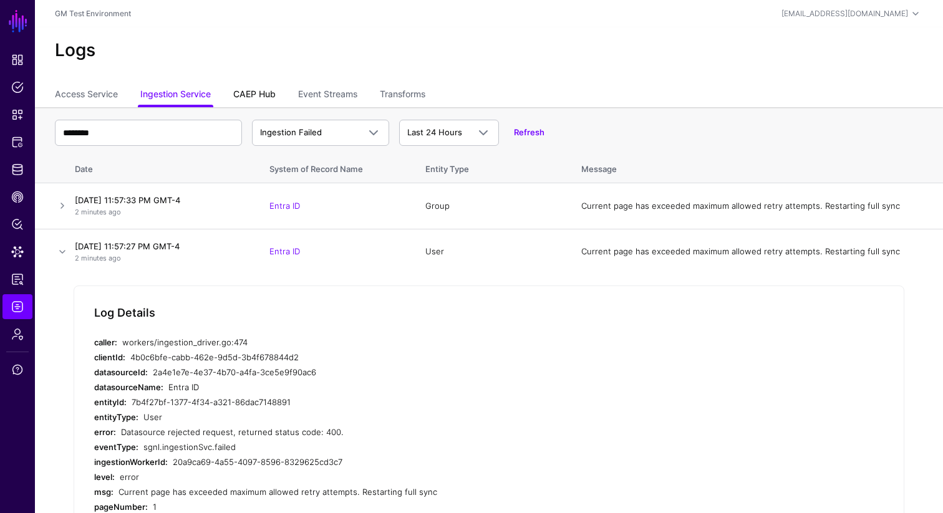
click at [255, 97] on link "CAEP Hub" at bounding box center [254, 96] width 42 height 24
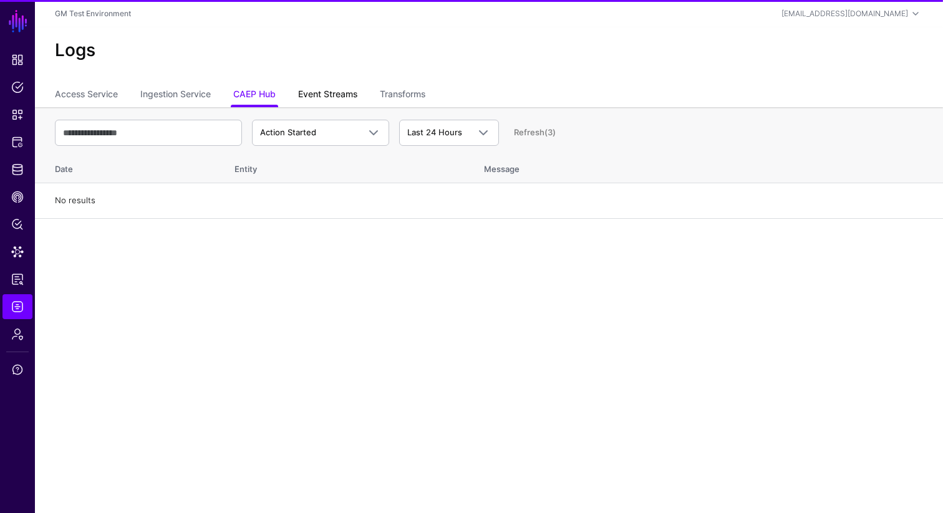
click at [326, 95] on link "Event Streams" at bounding box center [327, 96] width 59 height 24
click at [398, 95] on link "Transforms" at bounding box center [403, 96] width 46 height 24
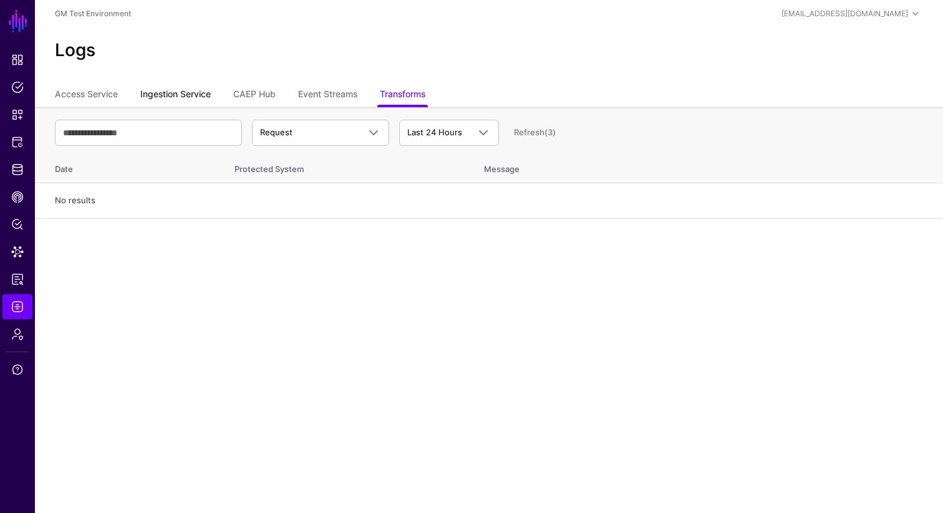
click at [162, 95] on link "Ingestion Service" at bounding box center [175, 96] width 70 height 24
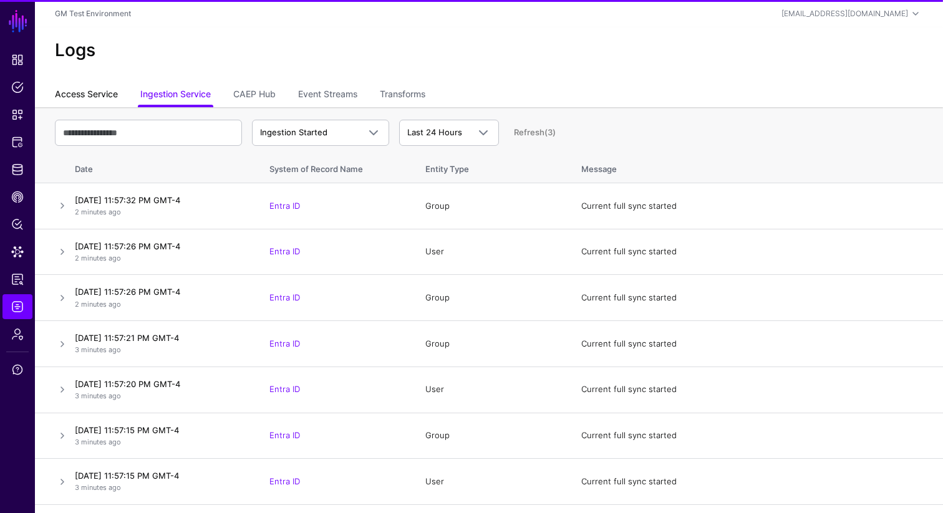
click at [89, 95] on link "Access Service" at bounding box center [86, 96] width 63 height 24
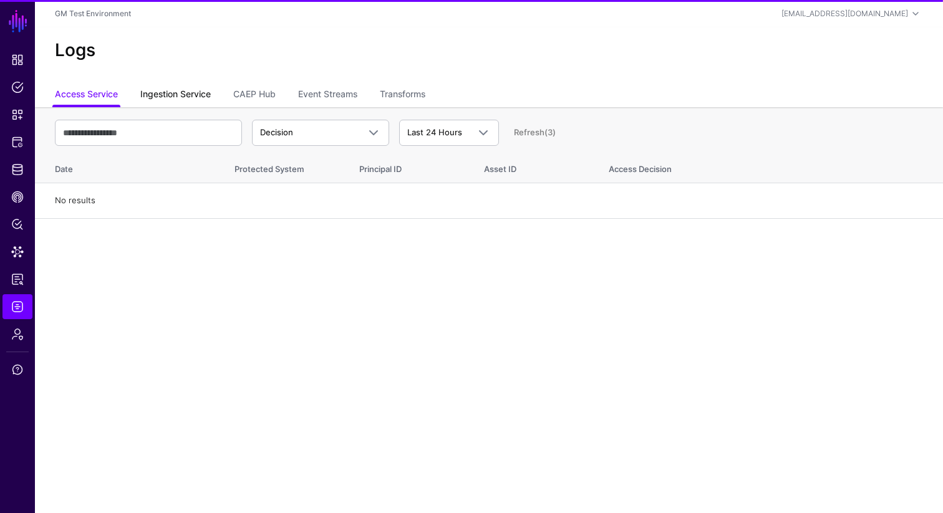
click at [166, 95] on link "Ingestion Service" at bounding box center [175, 96] width 70 height 24
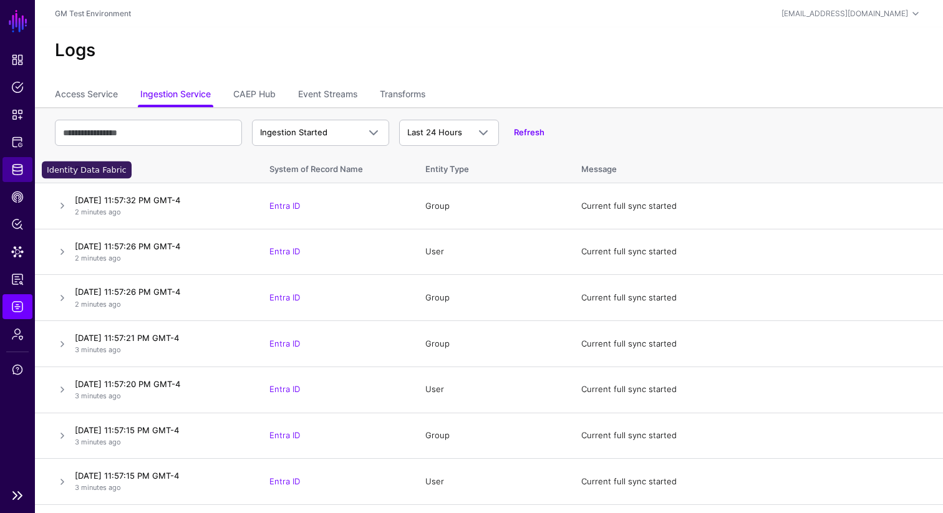
click at [19, 164] on span "Identity Data Fabric" at bounding box center [17, 169] width 12 height 12
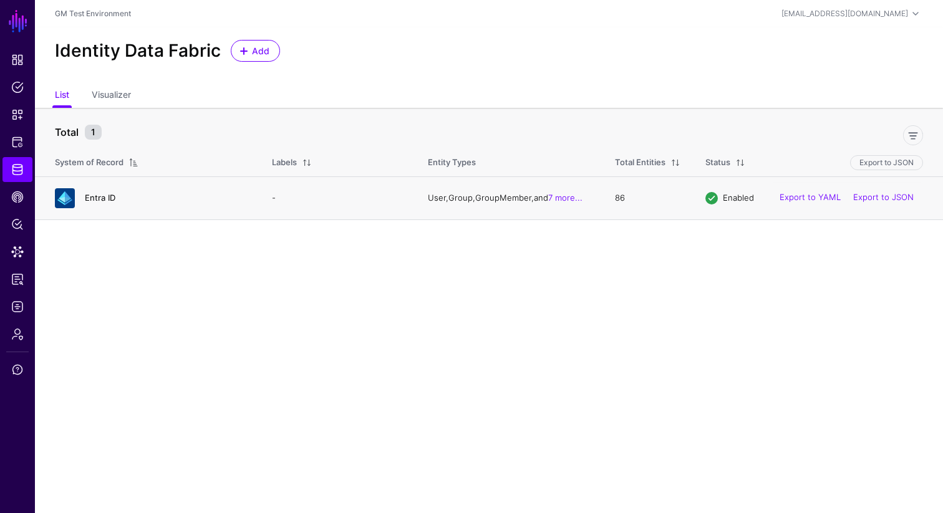
click at [100, 198] on link "Entra ID" at bounding box center [100, 198] width 31 height 10
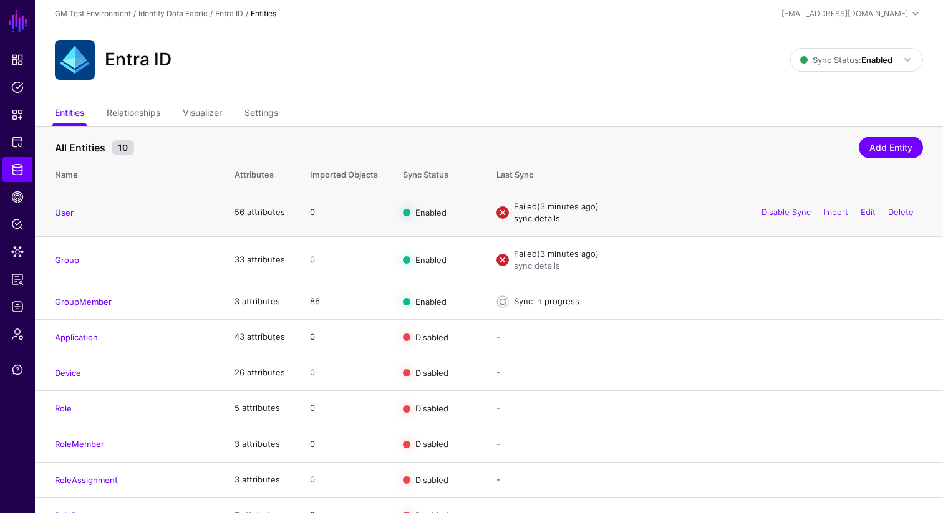
click at [540, 220] on link "sync details" at bounding box center [537, 218] width 46 height 10
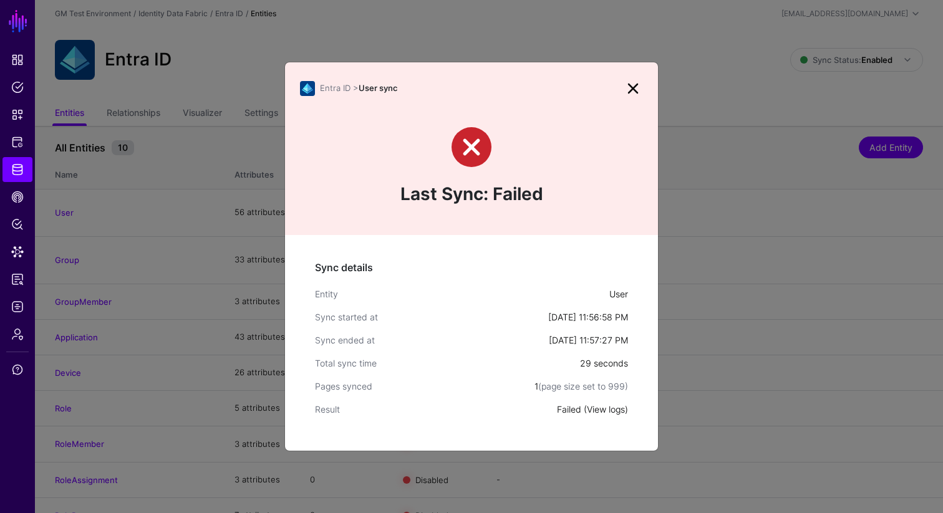
click at [601, 399] on link "View logs" at bounding box center [606, 409] width 38 height 11
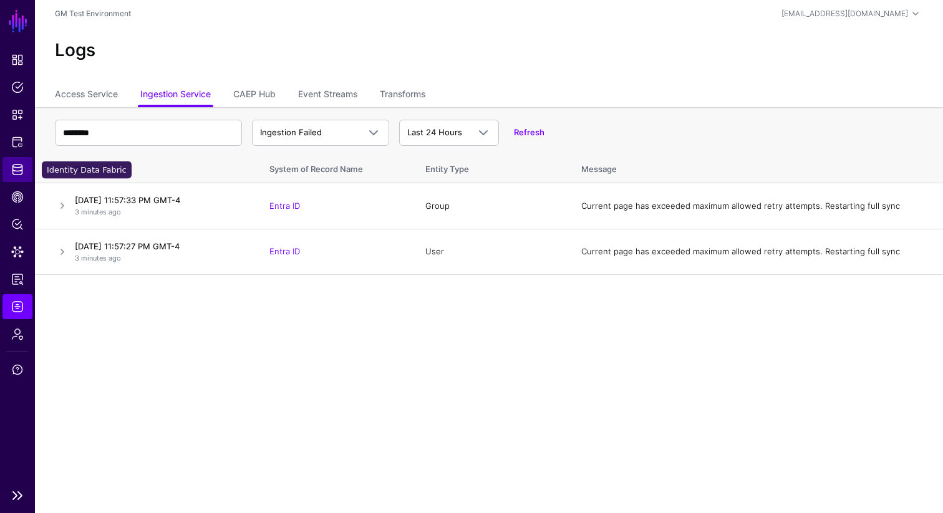
click at [19, 168] on span "Identity Data Fabric" at bounding box center [17, 169] width 12 height 12
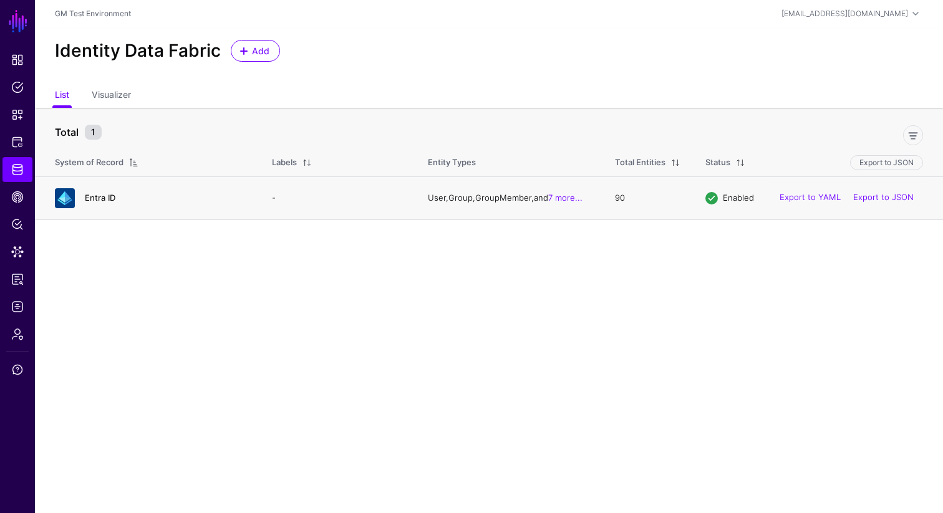
click at [108, 201] on link "Entra ID" at bounding box center [100, 198] width 31 height 10
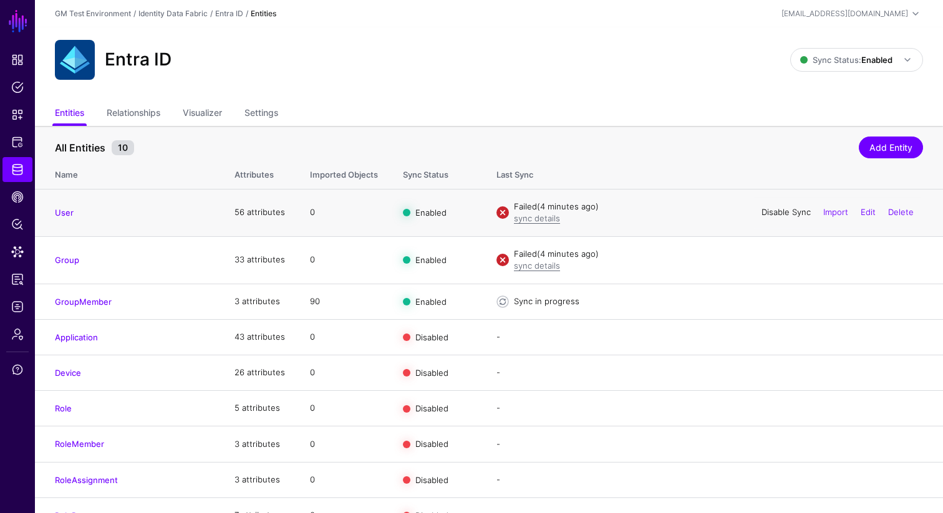
click at [774, 208] on link "Disable Sync" at bounding box center [786, 212] width 49 height 10
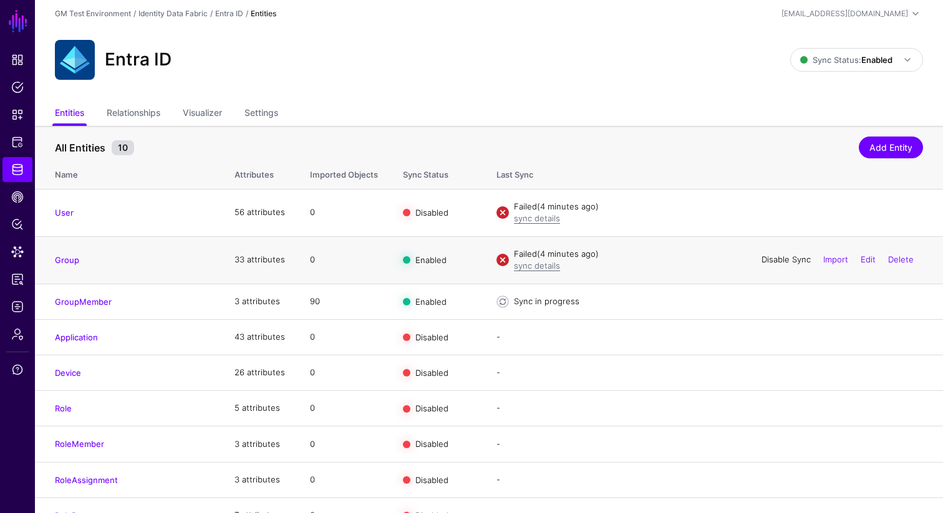
click at [774, 261] on link "Disable Sync" at bounding box center [786, 259] width 49 height 10
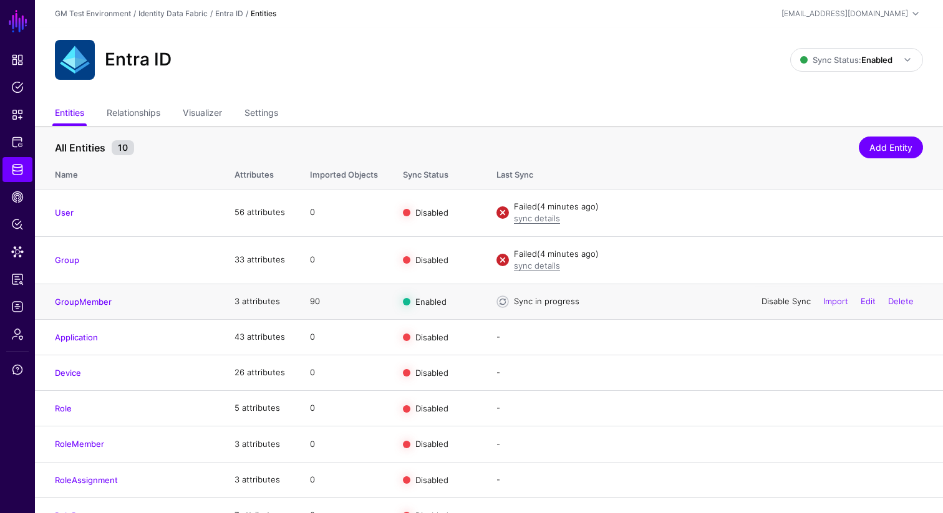
click at [775, 302] on link "Disable Sync" at bounding box center [786, 301] width 49 height 10
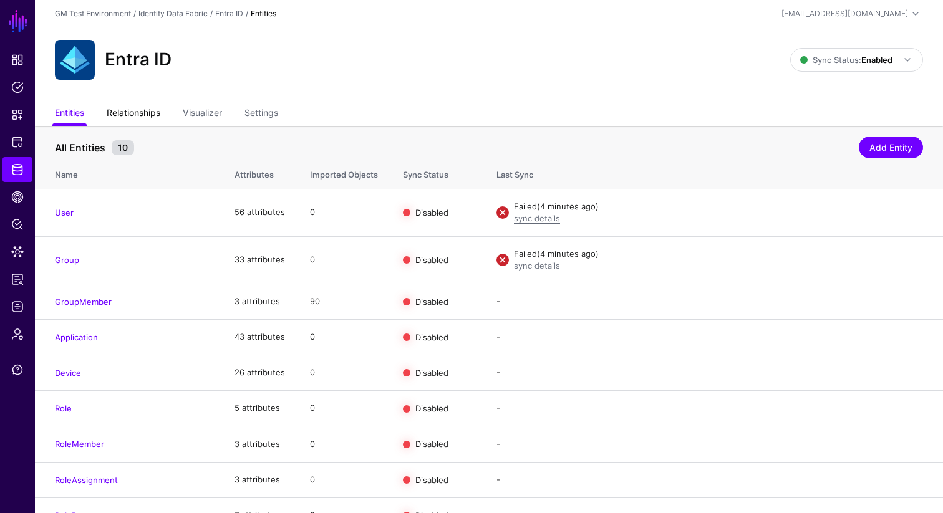
click at [141, 110] on link "Relationships" at bounding box center [134, 114] width 54 height 24
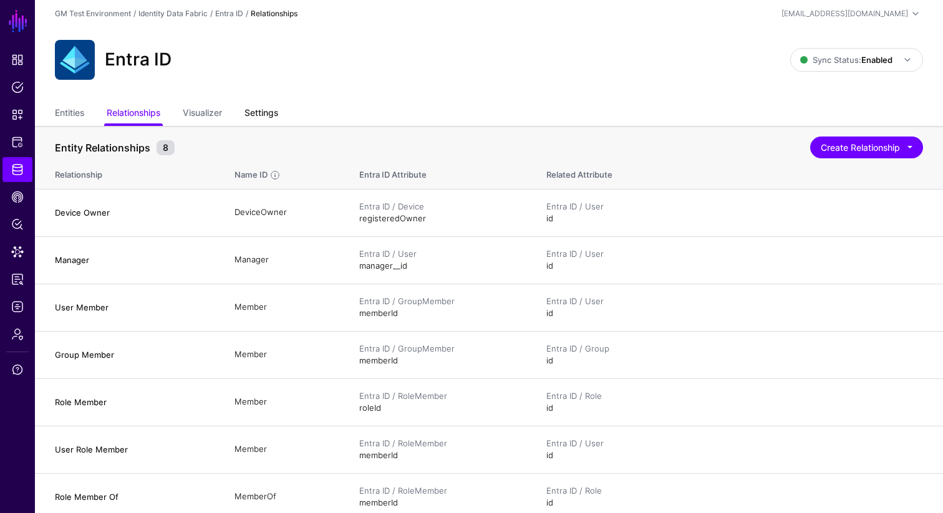
click at [271, 115] on link "Settings" at bounding box center [261, 114] width 34 height 24
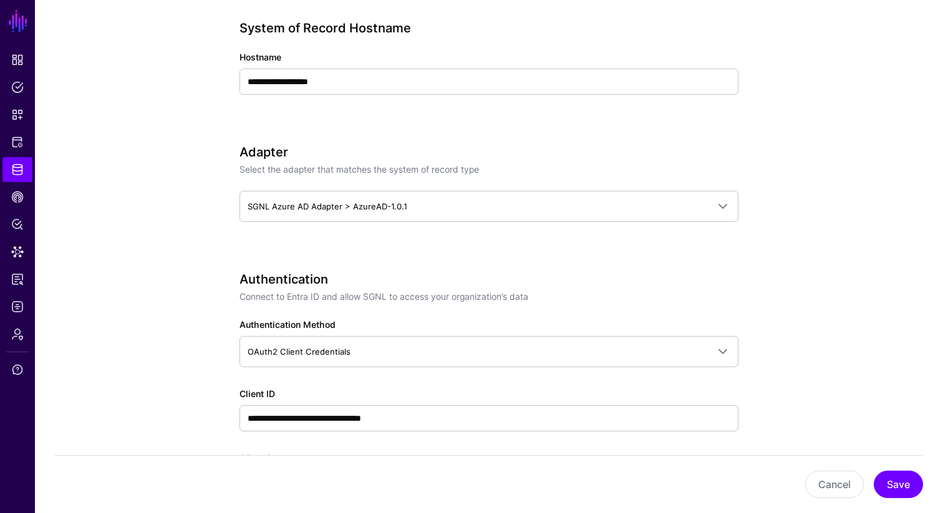
scroll to position [503, 0]
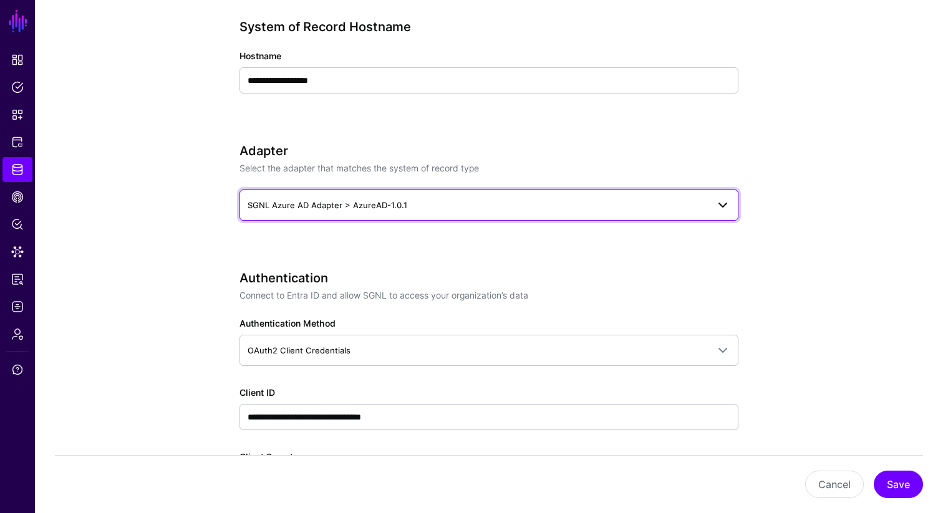
click at [425, 206] on span "SGNL Azure AD Adapter > AzureAD-1.0.1" at bounding box center [478, 205] width 460 height 14
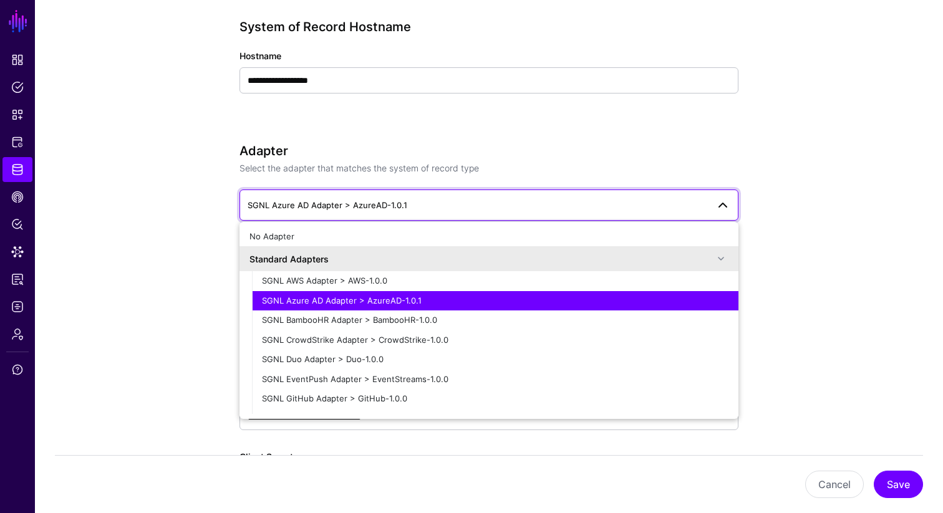
click at [669, 102] on div "**********" at bounding box center [488, 73] width 499 height 109
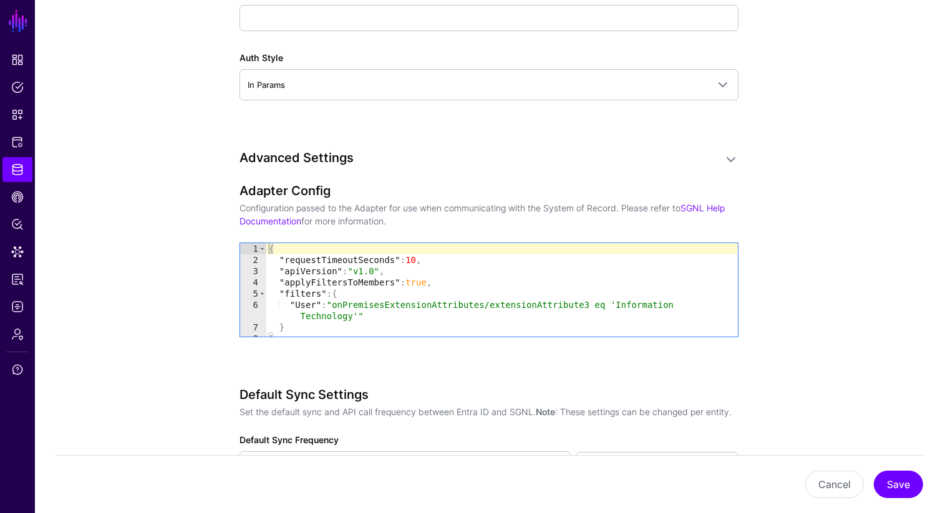
scroll to position [1174, 0]
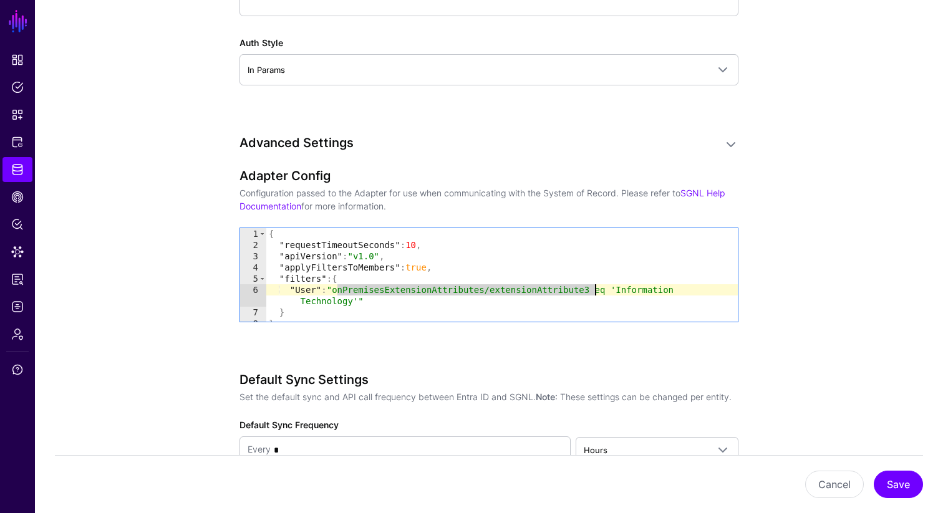
drag, startPoint x: 336, startPoint y: 290, endPoint x: 593, endPoint y: 293, distance: 257.0
click at [593, 293] on div "{ "requestTimeoutSeconds" : 10 , "apiVersion" : "v1.0" , "applyFiltersToMembers…" at bounding box center [502, 286] width 472 height 116
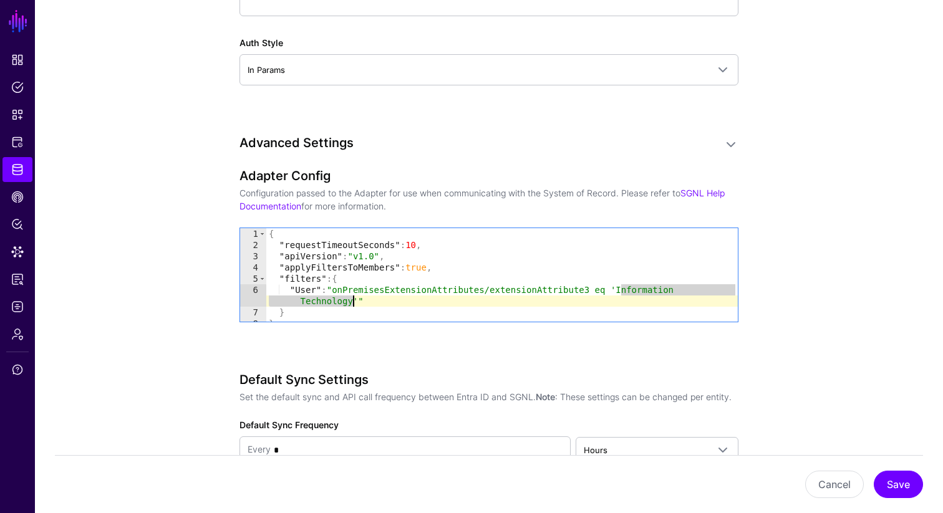
drag, startPoint x: 621, startPoint y: 288, endPoint x: 354, endPoint y: 300, distance: 267.2
click at [354, 300] on div "{ "requestTimeoutSeconds" : 10 , "apiVersion" : "v1.0" , "applyFiltersToMembers…" at bounding box center [502, 286] width 472 height 116
paste textarea "*********"
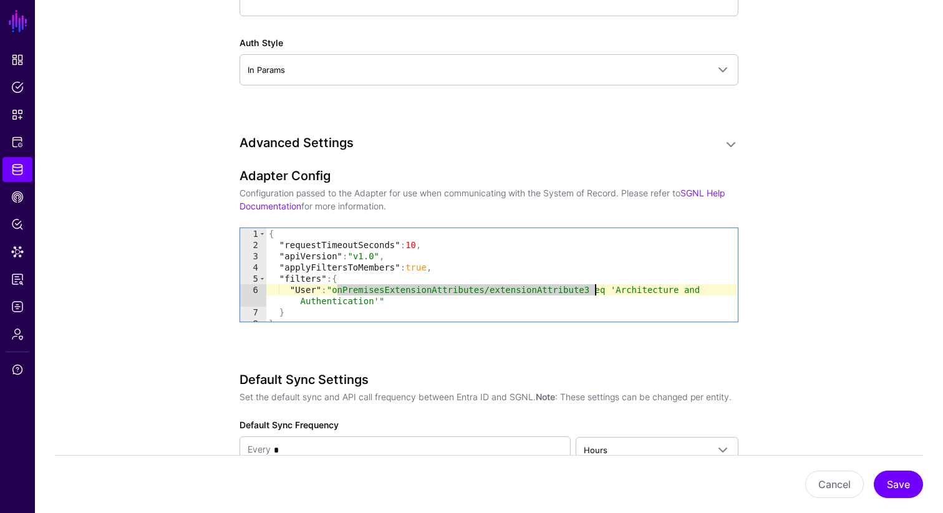
drag, startPoint x: 338, startPoint y: 293, endPoint x: 594, endPoint y: 293, distance: 255.7
click at [594, 293] on div "{ "requestTimeoutSeconds" : 10 , "apiVersion" : "v1.0" , "applyFiltersToMembers…" at bounding box center [502, 286] width 472 height 116
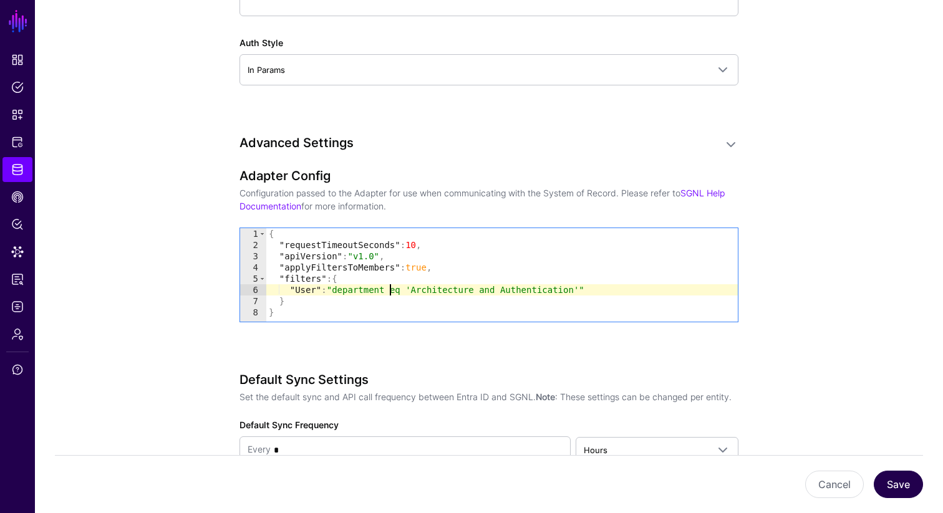
type textarea "**********"
click at [786, 399] on button "Save" at bounding box center [898, 484] width 49 height 27
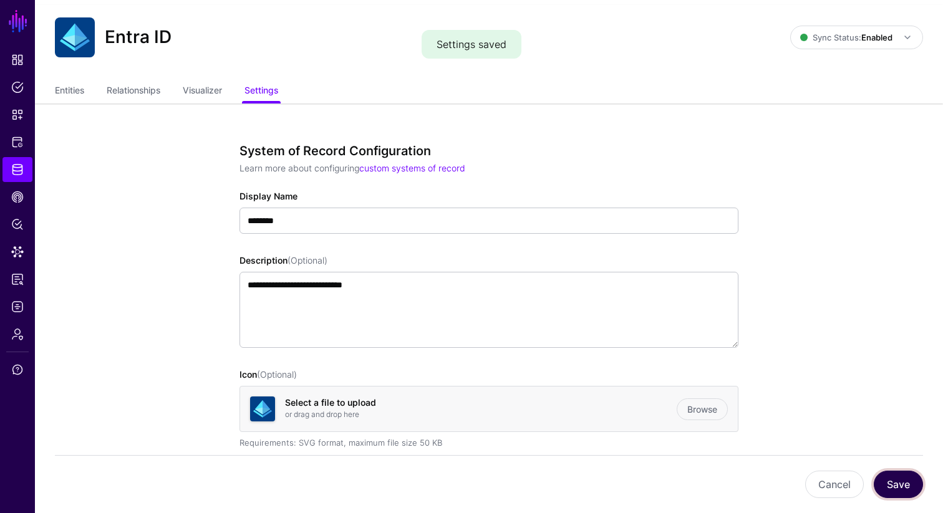
scroll to position [0, 0]
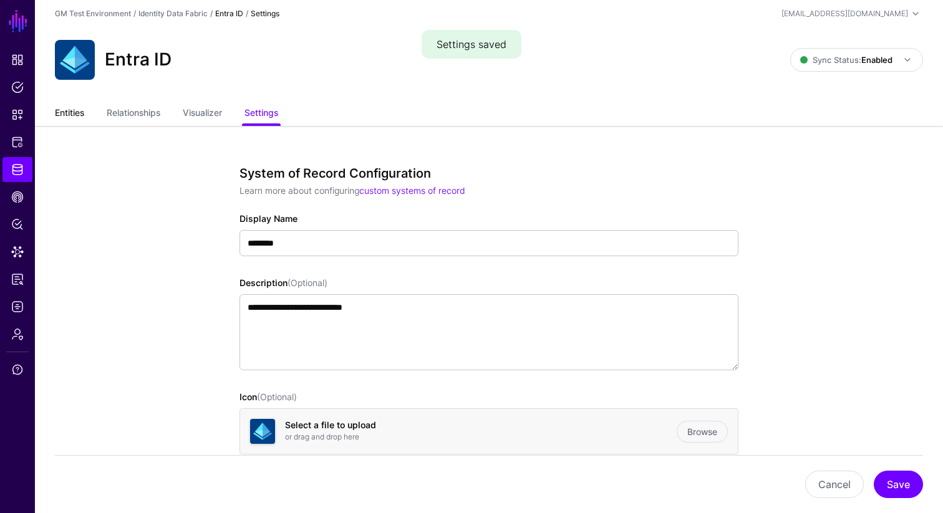
click at [67, 114] on link "Entities" at bounding box center [69, 114] width 29 height 24
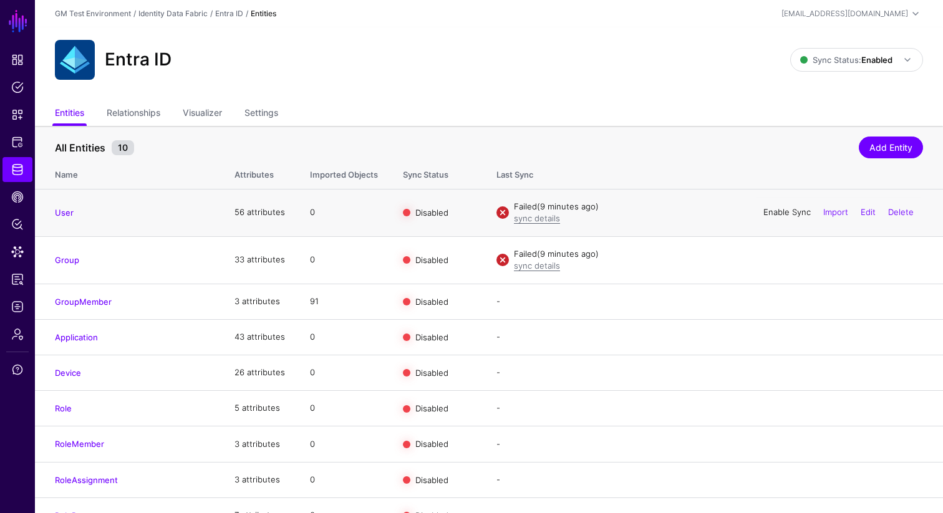
click at [769, 214] on link "Enable Sync" at bounding box center [786, 212] width 47 height 10
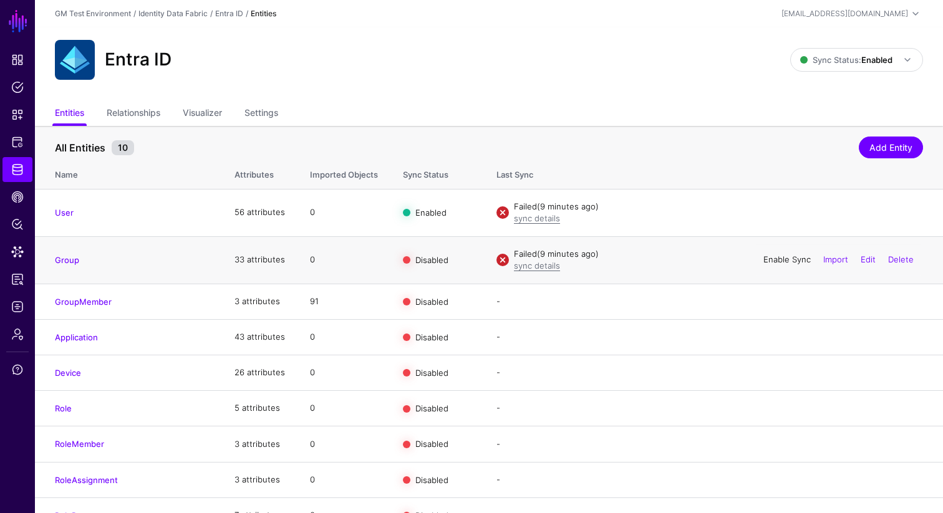
click at [772, 259] on link "Enable Sync" at bounding box center [786, 259] width 47 height 10
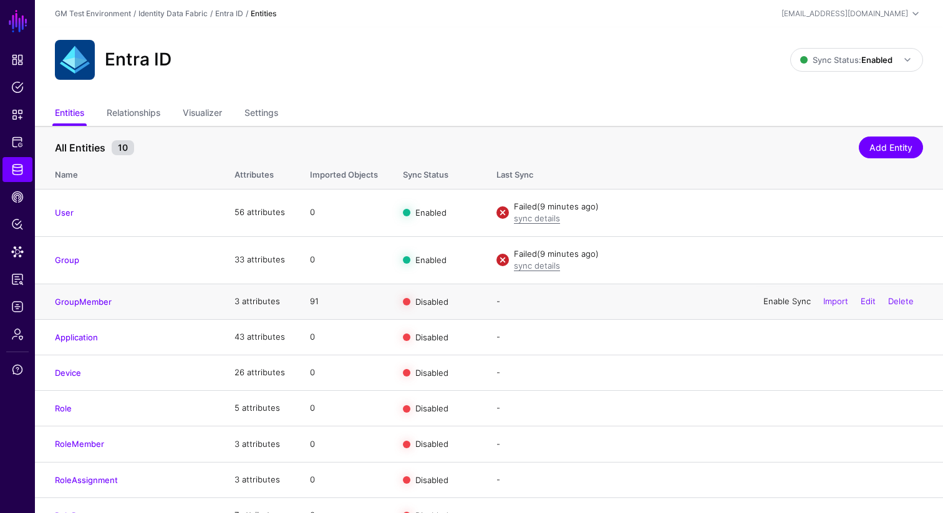
click at [777, 304] on link "Enable Sync" at bounding box center [786, 301] width 47 height 10
click at [224, 14] on link "Entra ID" at bounding box center [229, 13] width 28 height 9
click at [231, 12] on link "Entra ID" at bounding box center [229, 13] width 28 height 9
click at [195, 14] on link "Identity Data Fabric" at bounding box center [172, 13] width 69 height 9
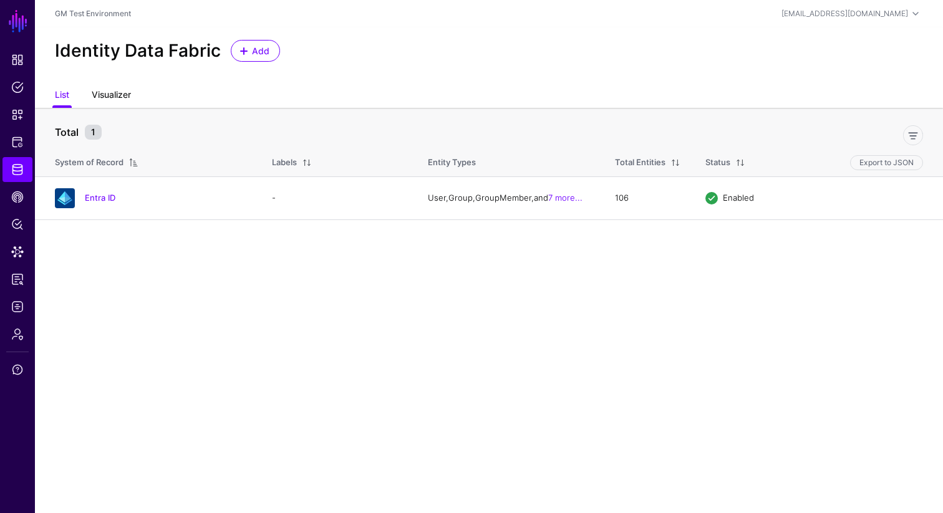
click at [111, 97] on link "Visualizer" at bounding box center [111, 96] width 39 height 24
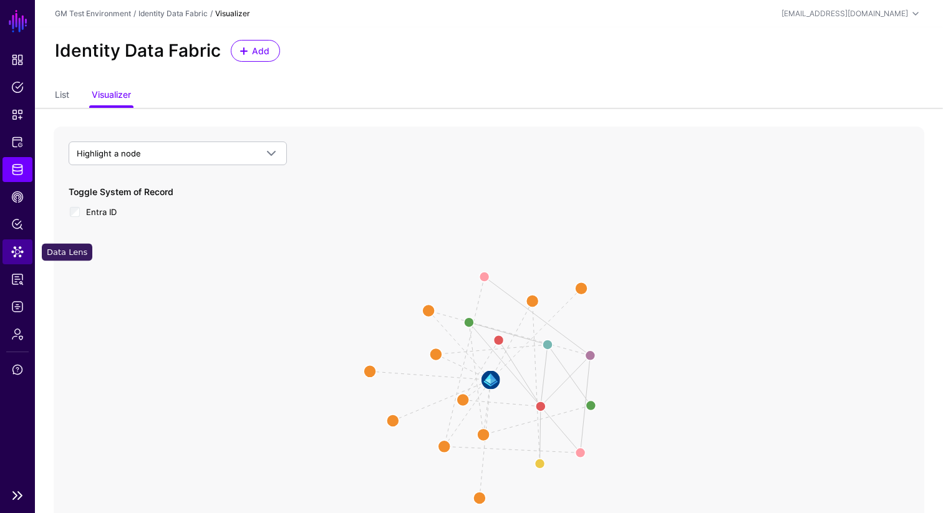
click at [18, 255] on span "Data Lens" at bounding box center [17, 252] width 12 height 12
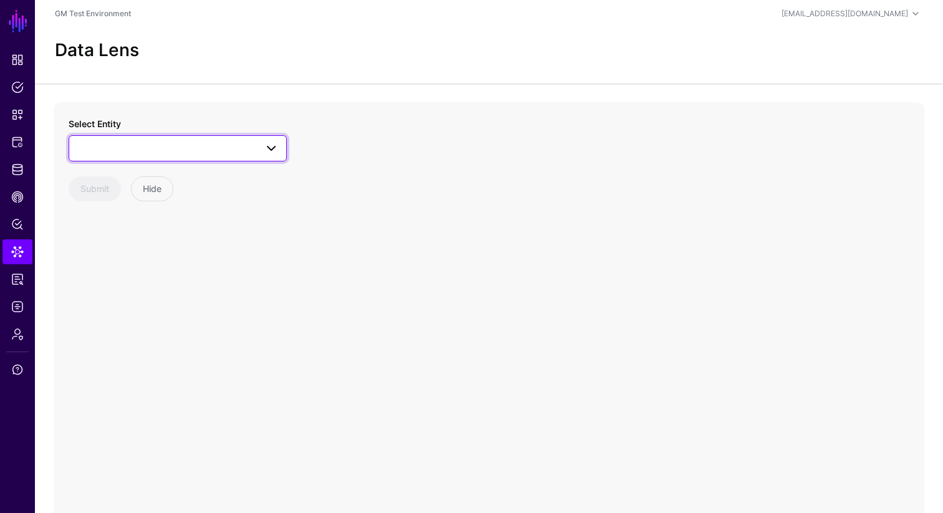
click at [276, 150] on span at bounding box center [271, 148] width 15 height 15
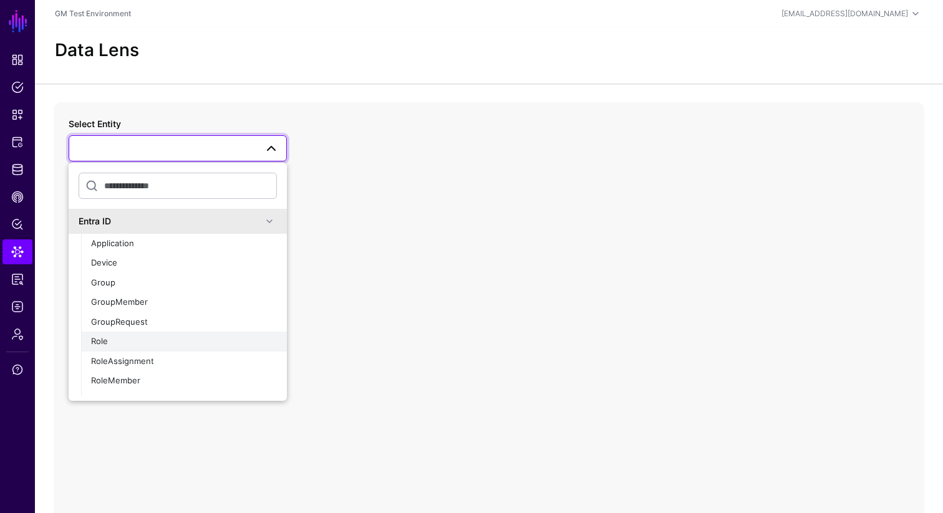
scroll to position [34, 0]
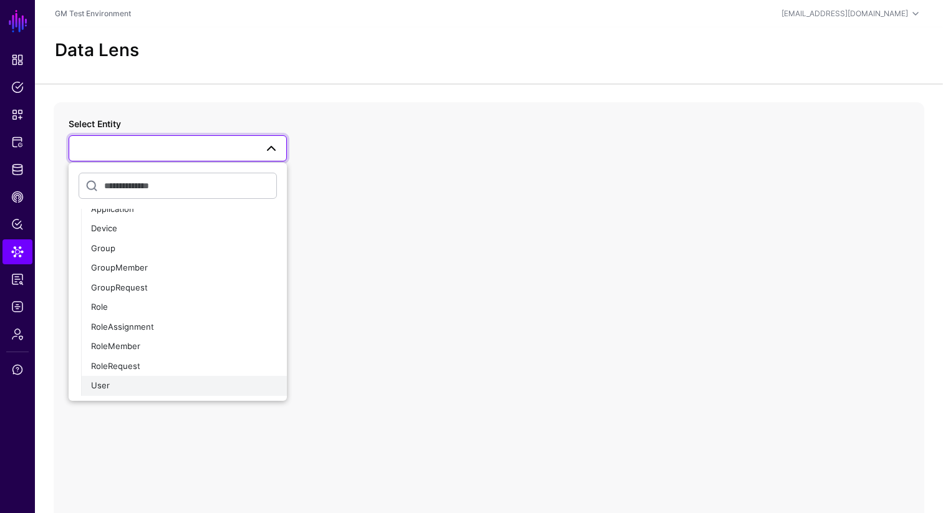
click at [110, 385] on div "User" at bounding box center [184, 386] width 186 height 12
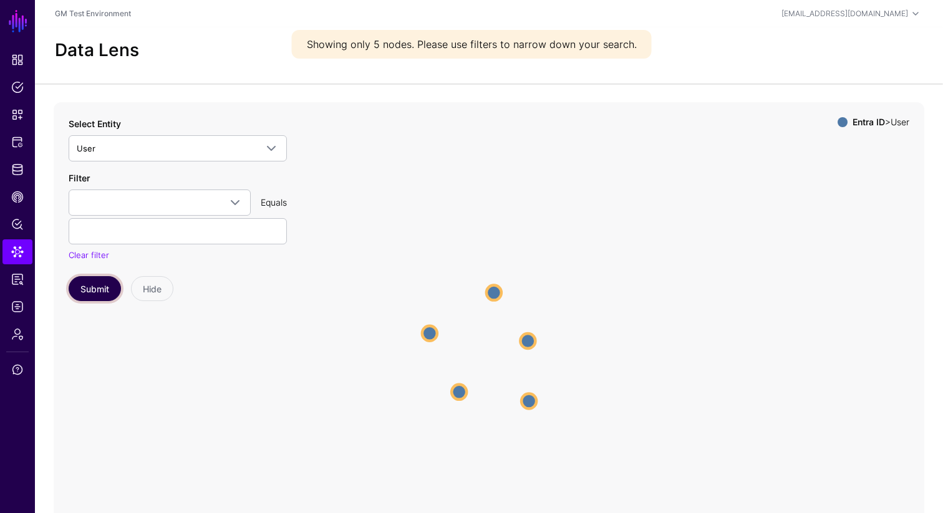
click at [97, 283] on button "Submit" at bounding box center [95, 288] width 52 height 25
click at [430, 331] on circle at bounding box center [429, 333] width 15 height 15
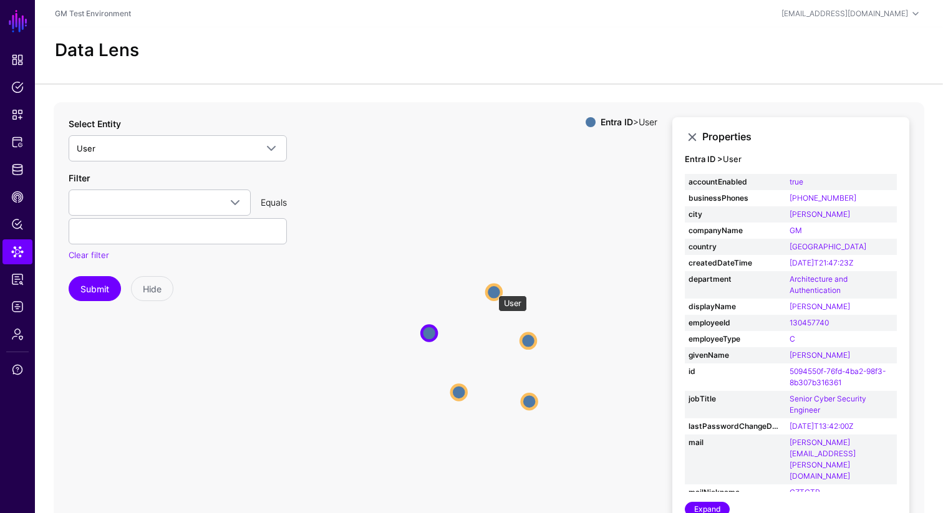
click at [492, 289] on circle at bounding box center [493, 291] width 15 height 15
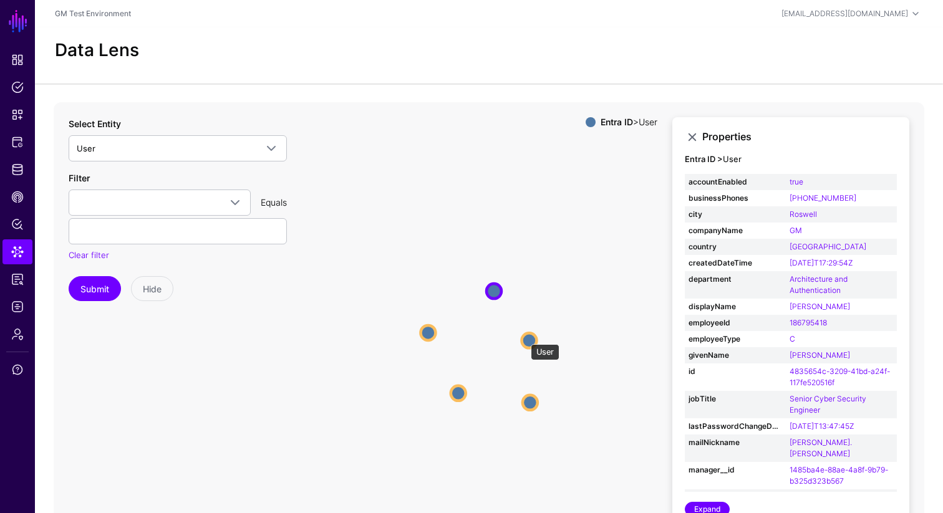
click at [525, 338] on circle at bounding box center [528, 340] width 15 height 15
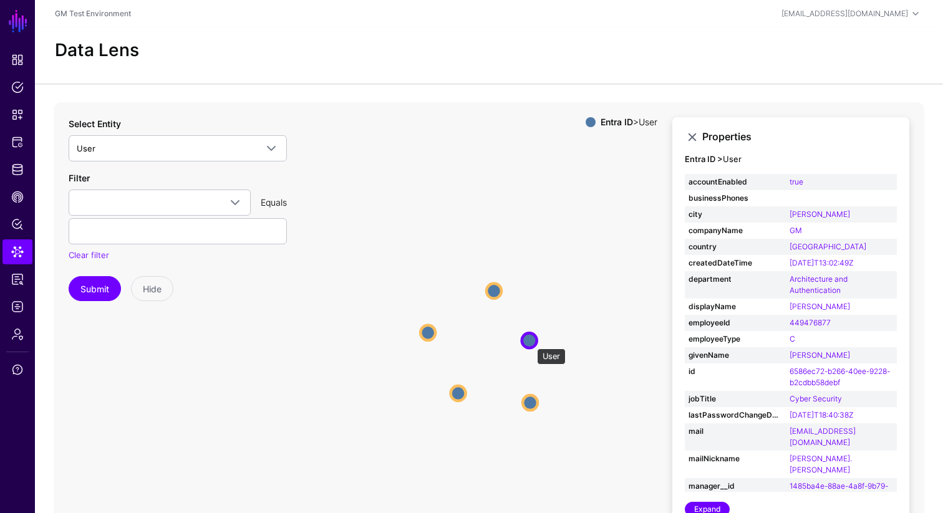
click at [531, 342] on circle at bounding box center [529, 340] width 15 height 15
click at [531, 399] on circle at bounding box center [530, 402] width 15 height 15
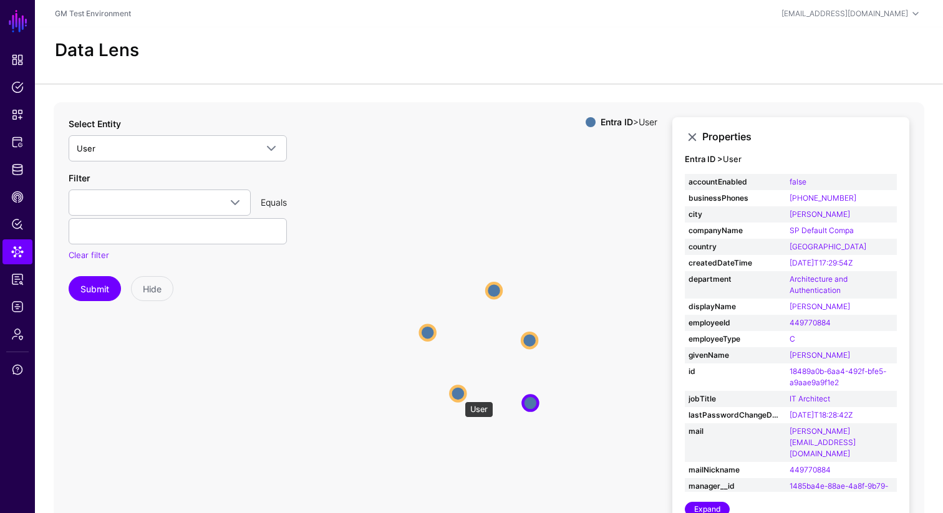
click at [458, 395] on circle at bounding box center [457, 393] width 15 height 15
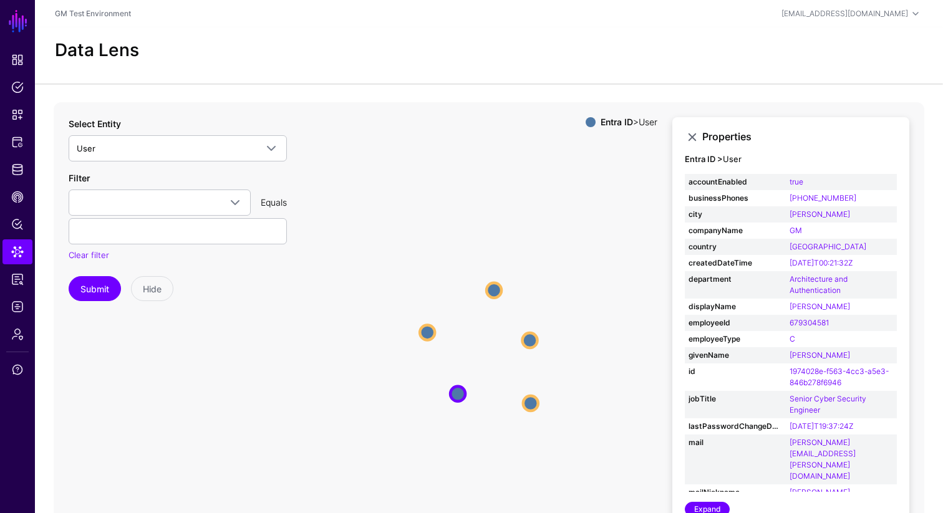
click at [422, 324] on icon "User User User User User User User User User User" at bounding box center [489, 351] width 871 height 499
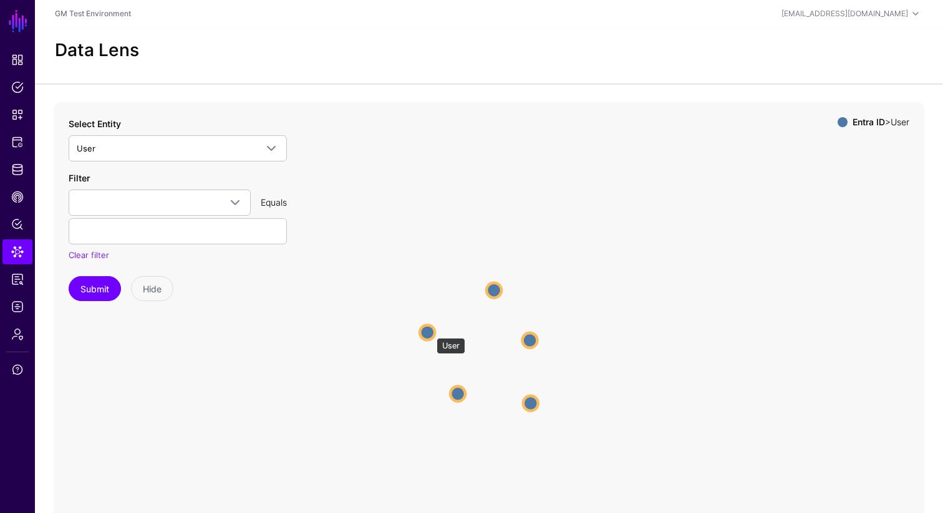
click at [430, 332] on circle at bounding box center [427, 332] width 15 height 15
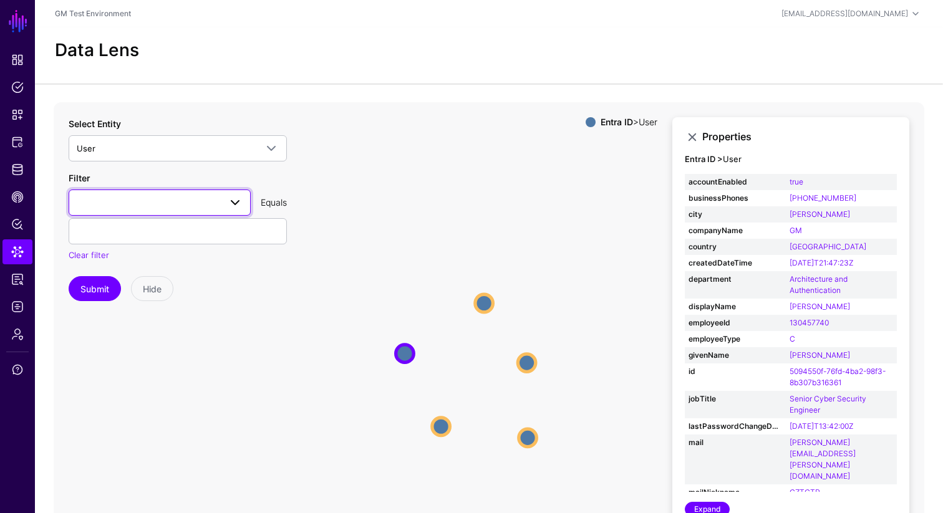
click at [234, 202] on span at bounding box center [235, 202] width 15 height 15
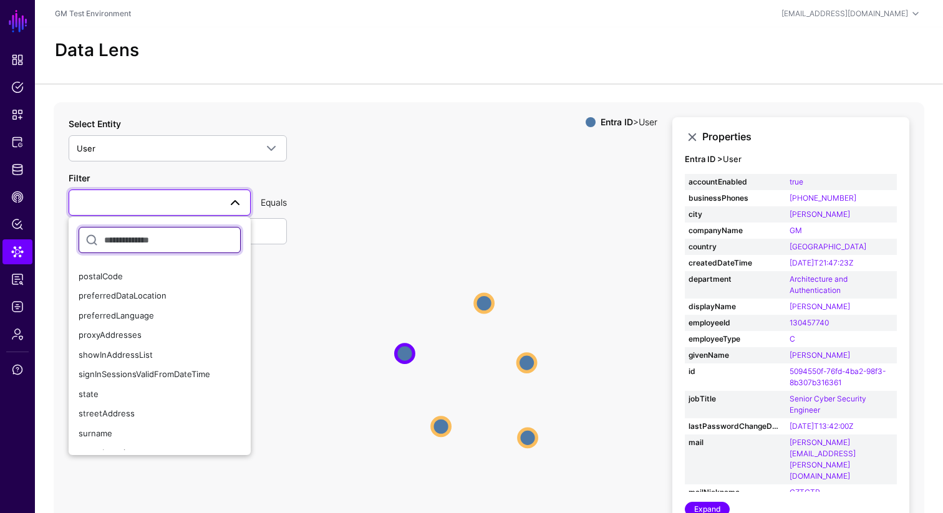
scroll to position [913, 0]
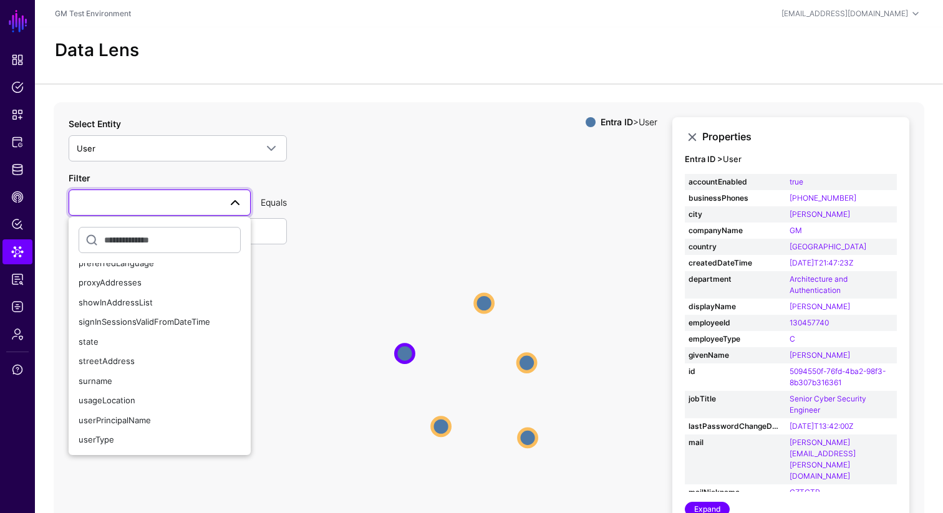
click at [378, 302] on icon "User User User User User User User User User User" at bounding box center [489, 351] width 871 height 499
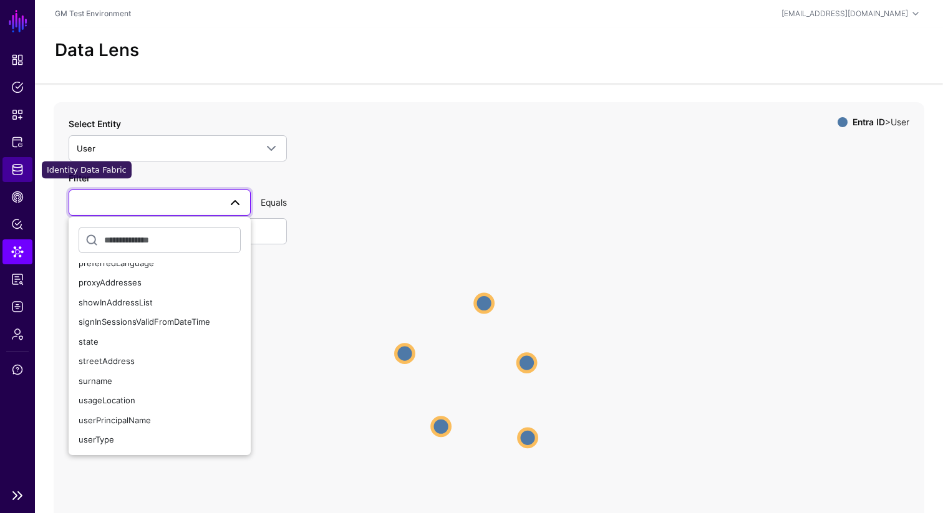
click at [21, 172] on span "Identity Data Fabric" at bounding box center [17, 169] width 12 height 12
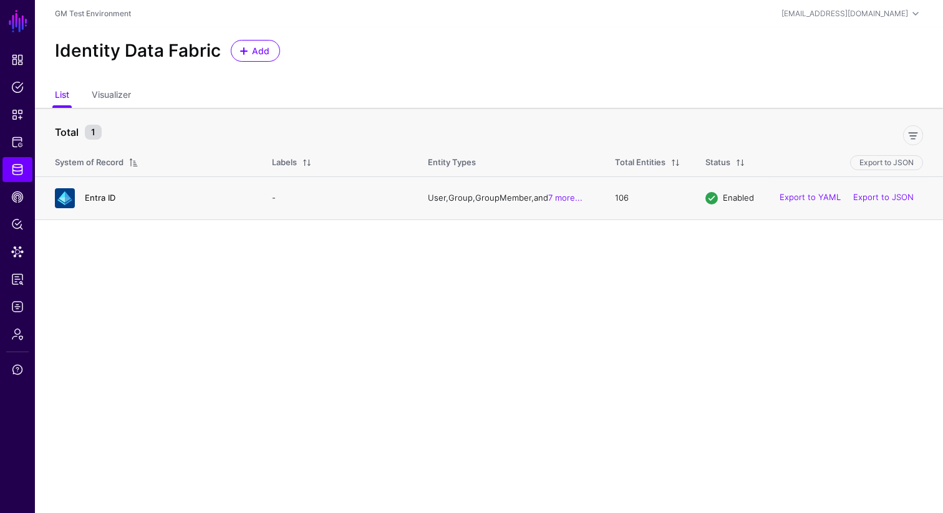
click at [104, 196] on link "Entra ID" at bounding box center [100, 198] width 31 height 10
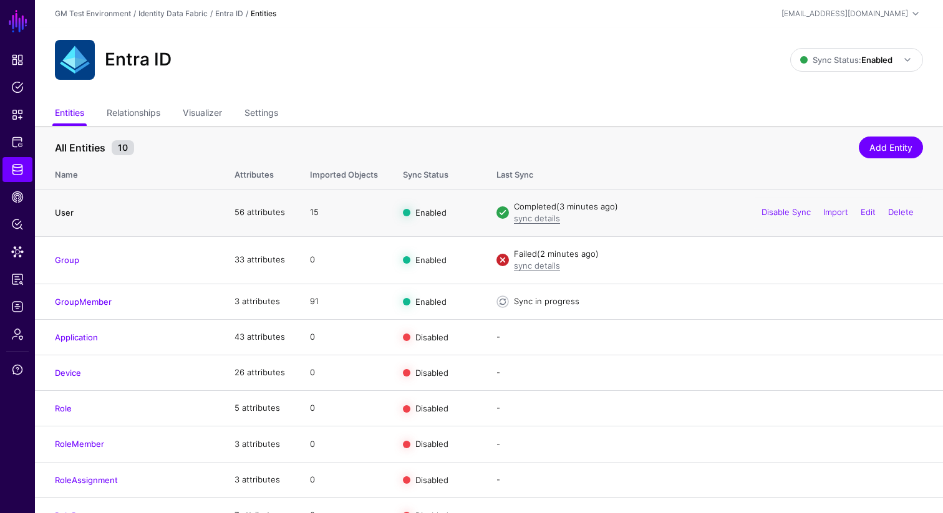
click at [64, 215] on link "User" at bounding box center [64, 213] width 19 height 10
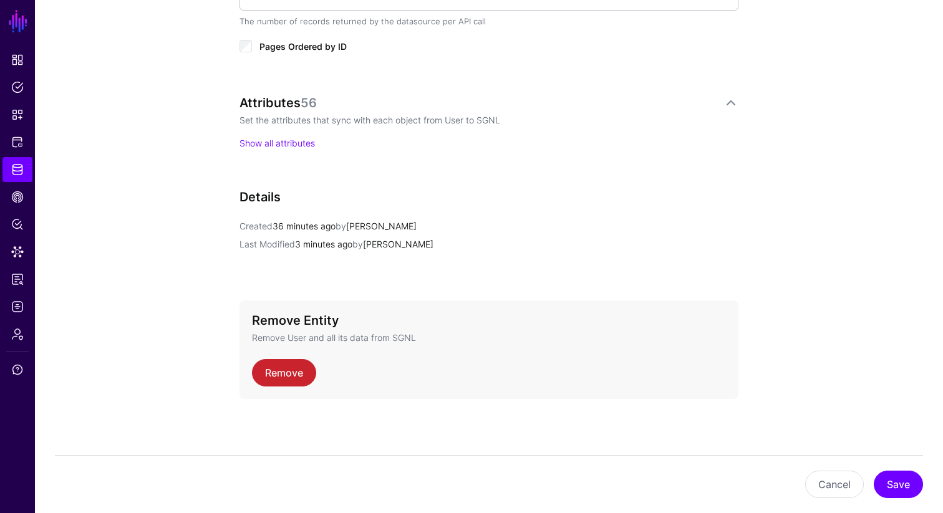
scroll to position [731, 0]
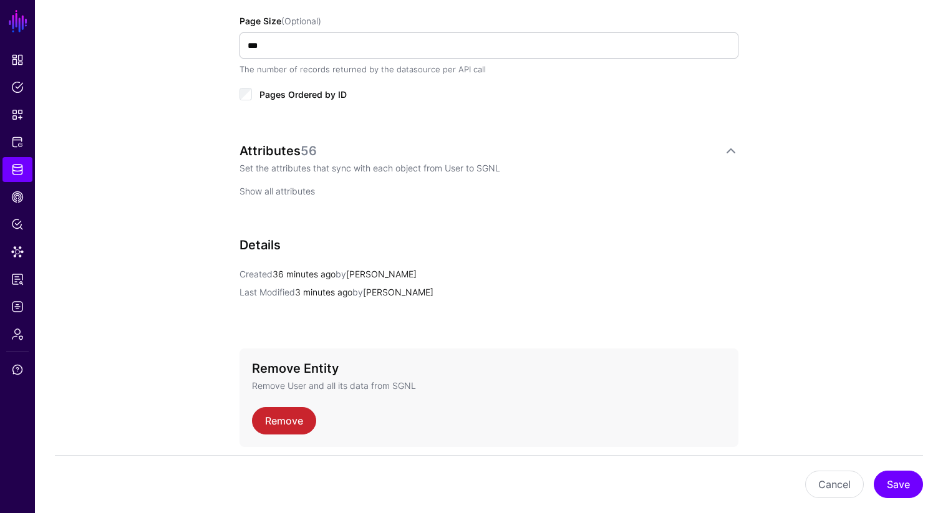
click at [281, 193] on link "Show all attributes" at bounding box center [276, 191] width 75 height 11
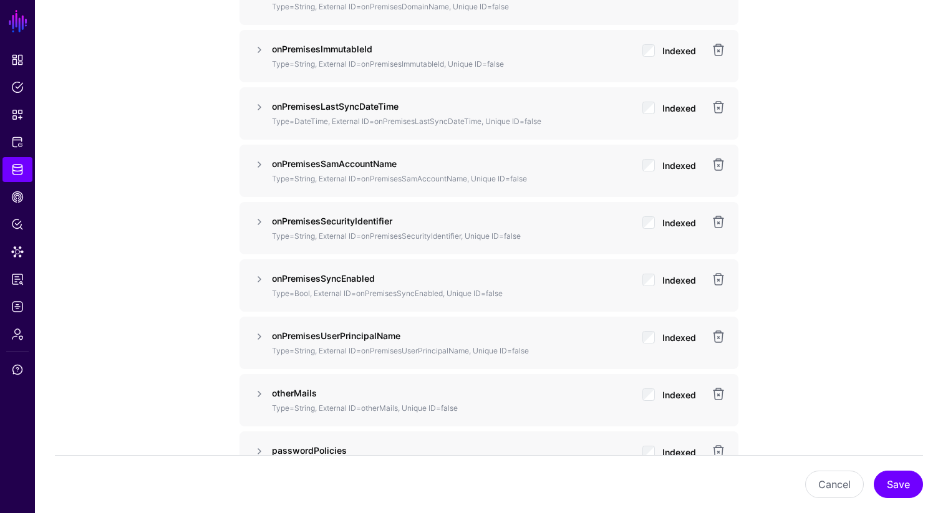
scroll to position [2931, 0]
drag, startPoint x: 322, startPoint y: 277, endPoint x: 273, endPoint y: 276, distance: 48.7
click at [273, 276] on strong "onPremisesSyncEnabled" at bounding box center [323, 278] width 103 height 11
copy strong "onPremises"
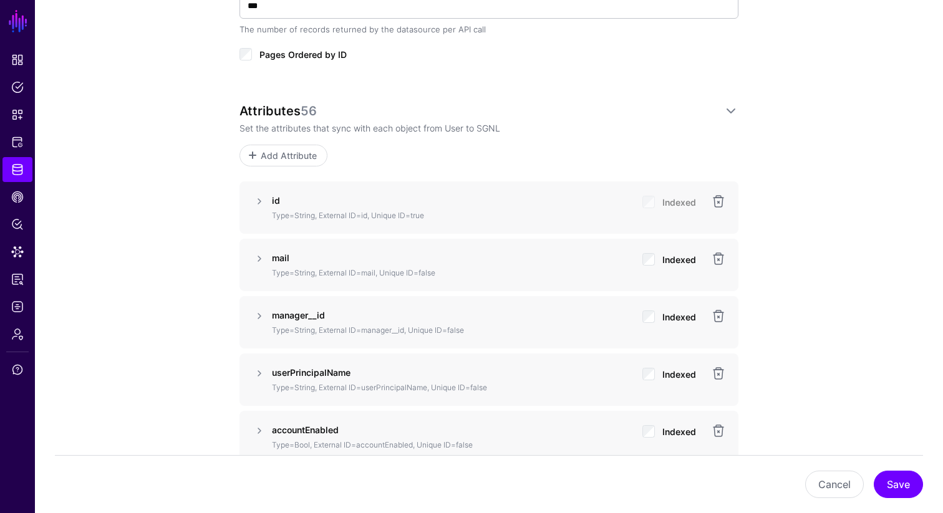
scroll to position [748, 0]
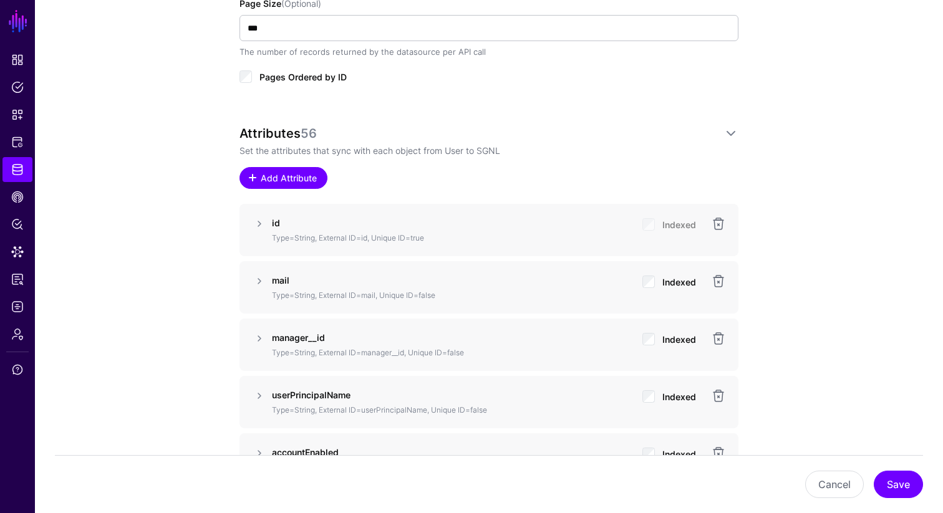
click at [260, 177] on span "Add Attribute" at bounding box center [288, 178] width 59 height 13
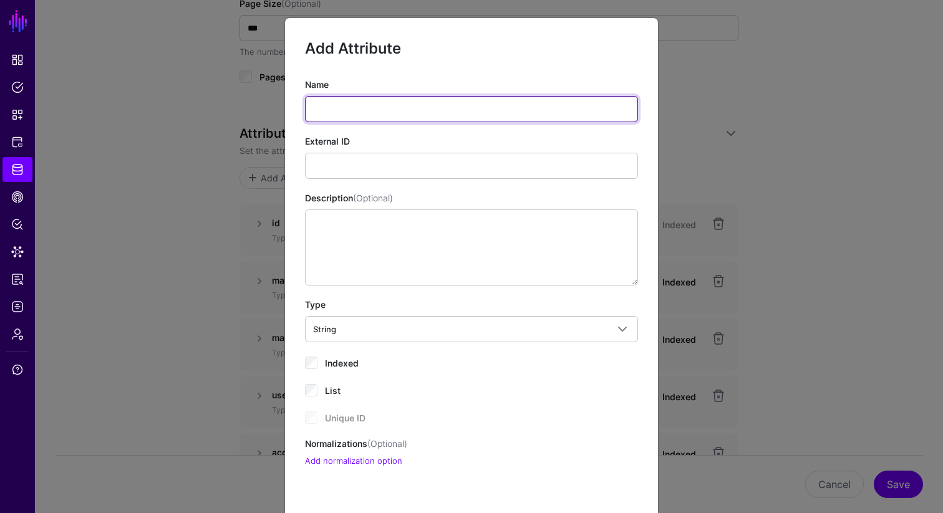
click at [358, 109] on input "Name" at bounding box center [471, 109] width 333 height 26
paste input "**********"
type input "**********"
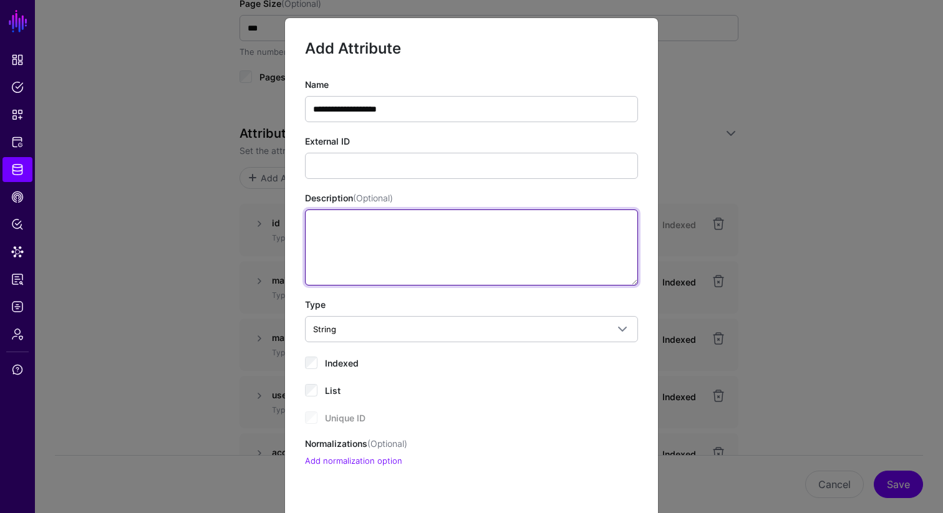
click at [429, 279] on textarea "Description (Optional)" at bounding box center [471, 248] width 333 height 76
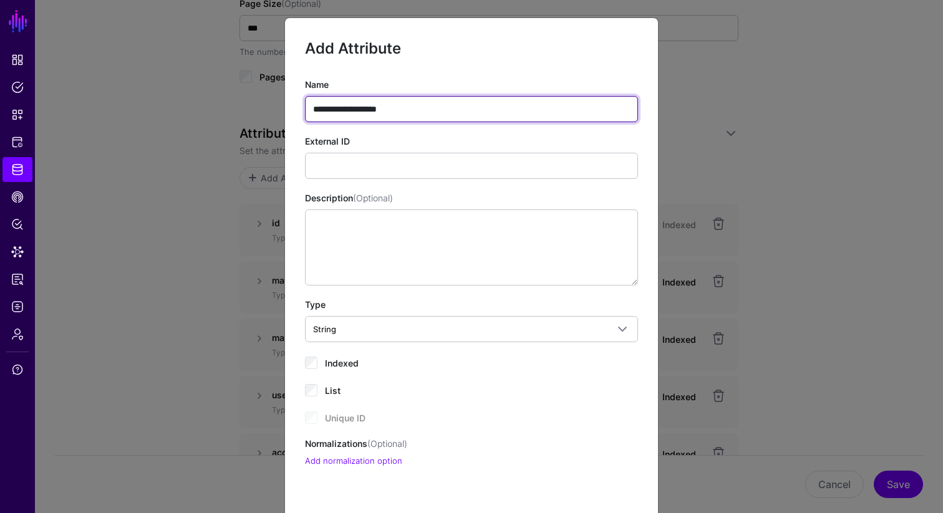
drag, startPoint x: 417, startPoint y: 110, endPoint x: 297, endPoint y: 107, distance: 120.4
click at [297, 107] on div "**********" at bounding box center [471, 273] width 373 height 390
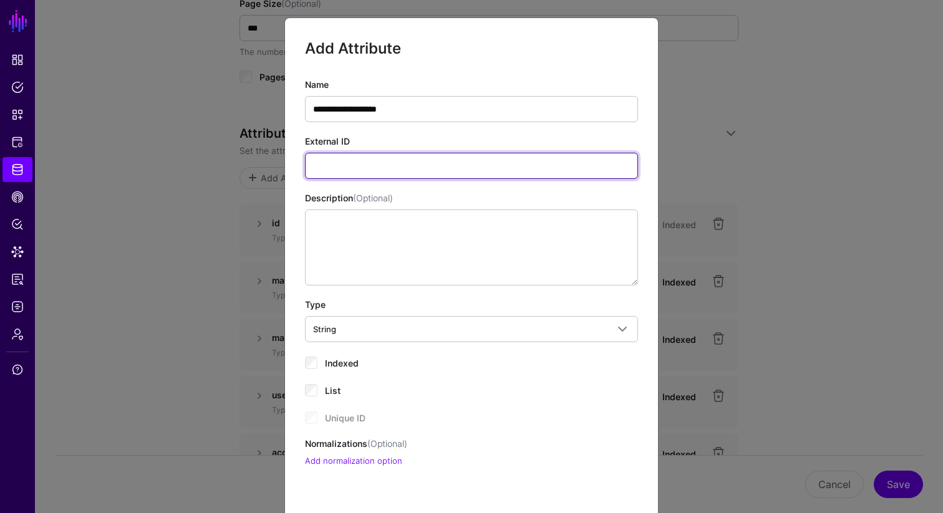
click at [331, 160] on input "External ID" at bounding box center [471, 166] width 333 height 26
paste input "**********"
type input "**********"
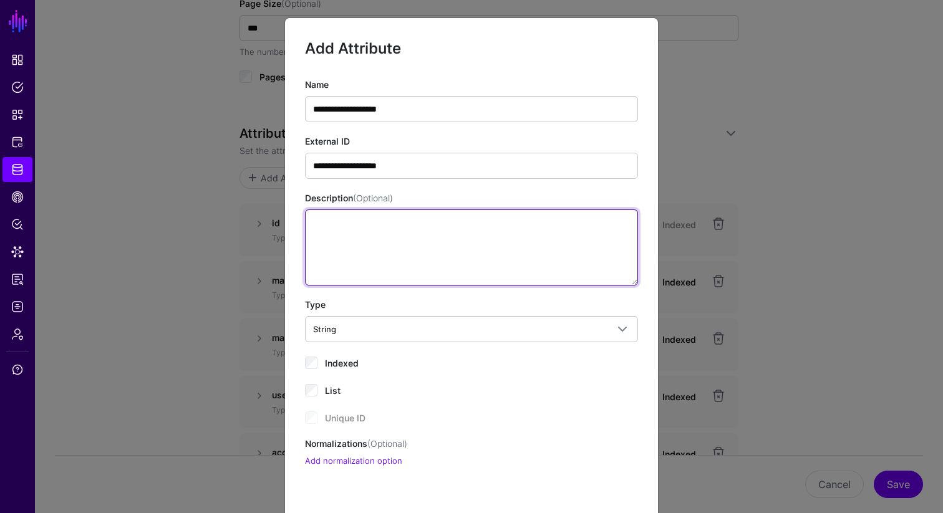
click at [346, 255] on textarea "Description (Optional)" at bounding box center [471, 248] width 333 height 76
paste textarea "**********"
type textarea "**********"
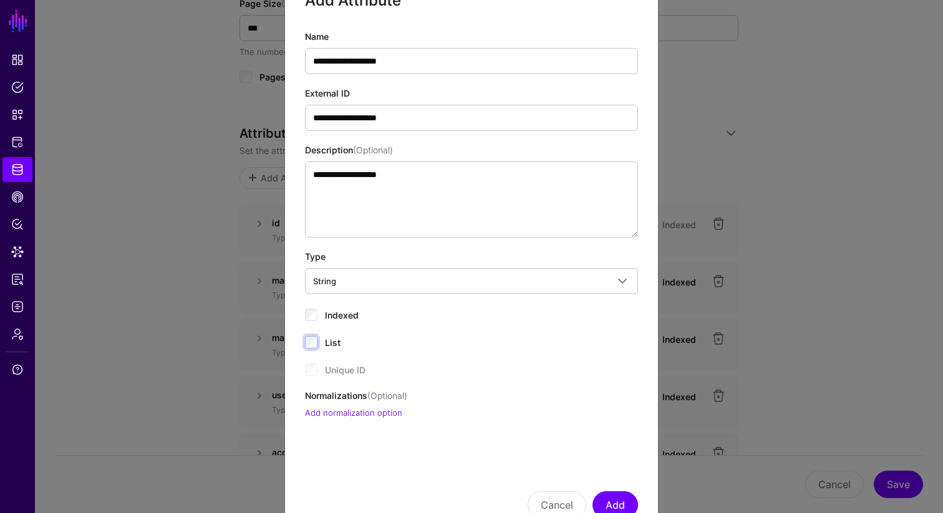
scroll to position [92, 0]
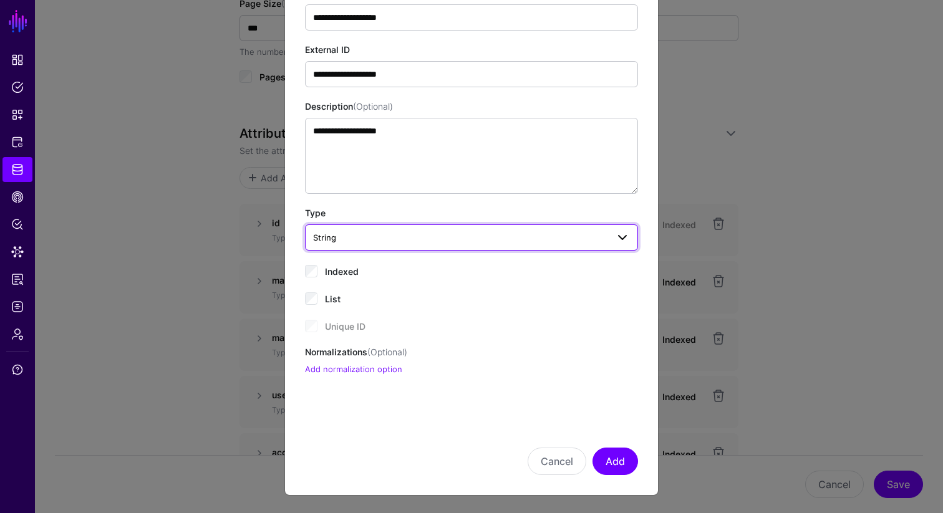
click at [624, 235] on span at bounding box center [622, 237] width 15 height 15
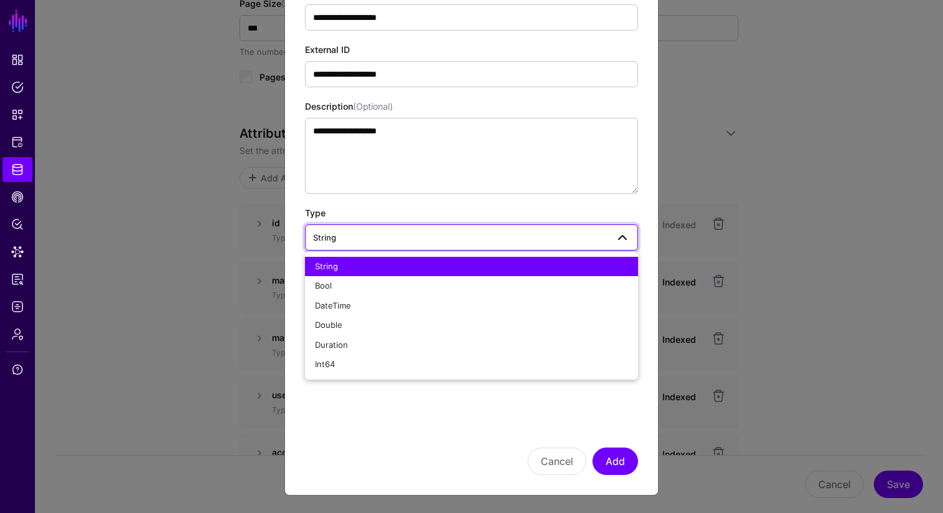
click at [642, 209] on div "**********" at bounding box center [471, 181] width 373 height 390
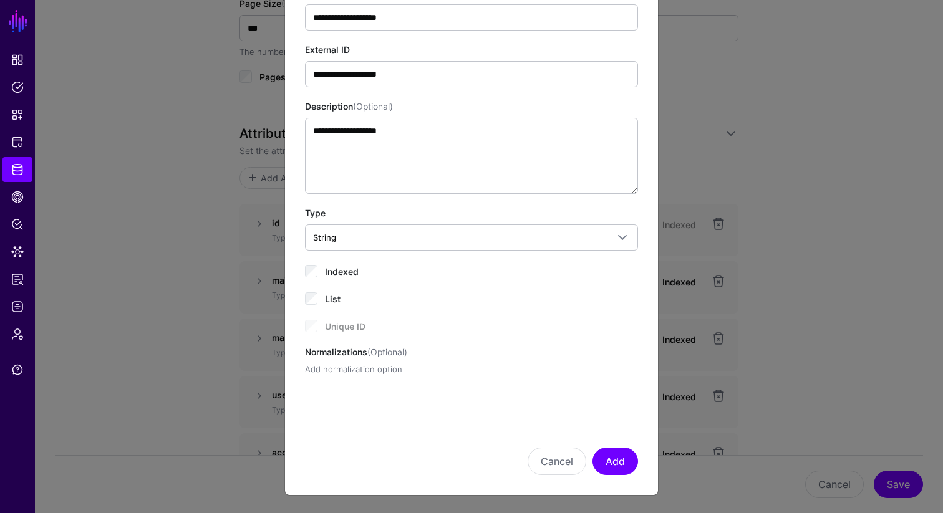
click at [346, 372] on link "Add normalization option" at bounding box center [353, 369] width 97 height 10
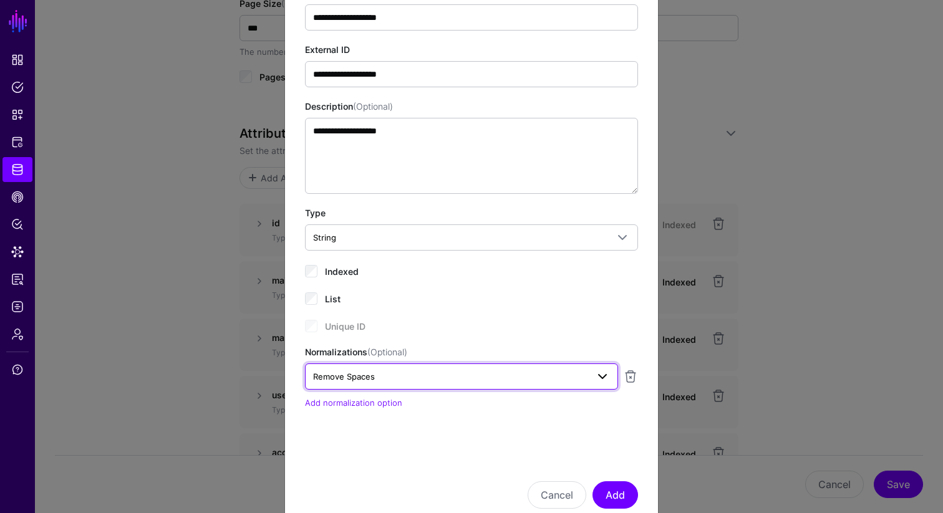
click at [412, 376] on span "Remove Spaces" at bounding box center [450, 377] width 274 height 14
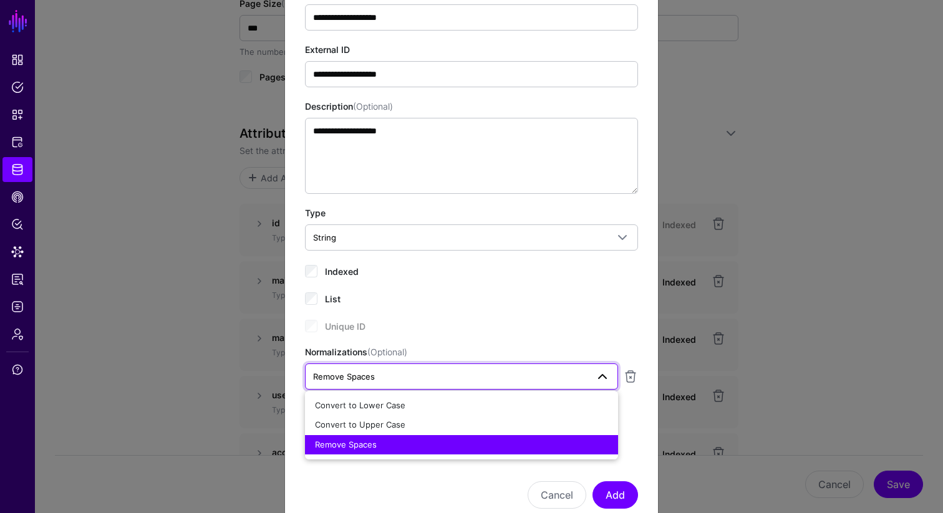
click at [496, 333] on div "**********" at bounding box center [471, 197] width 333 height 423
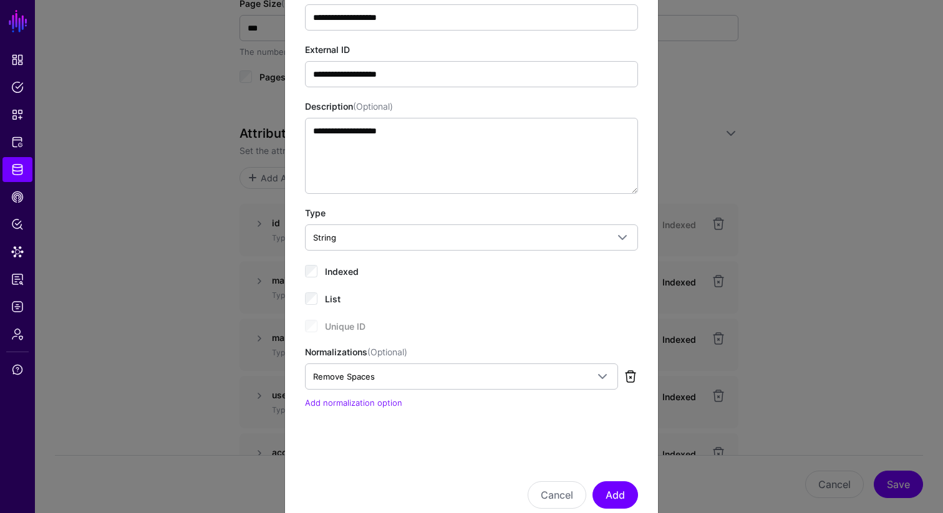
click at [630, 378] on link at bounding box center [630, 376] width 15 height 15
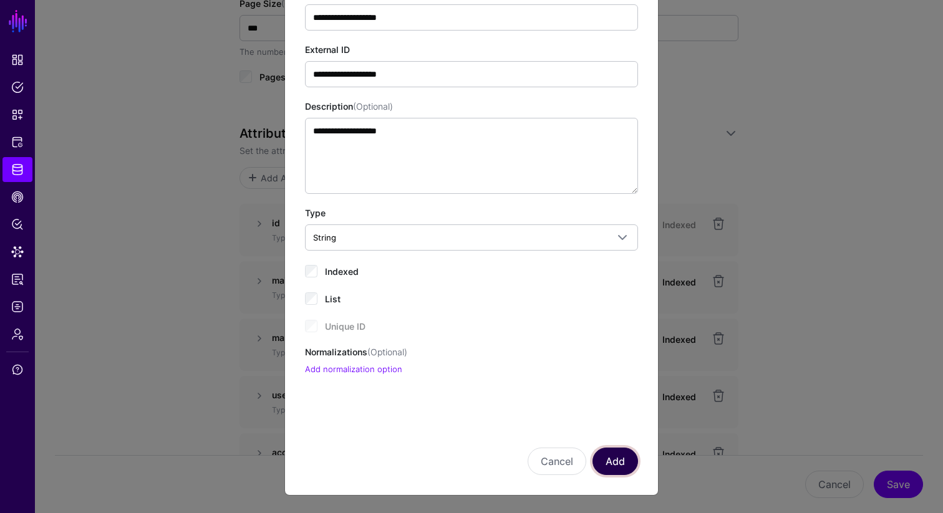
click at [617, 399] on button "Add" at bounding box center [616, 461] width 46 height 27
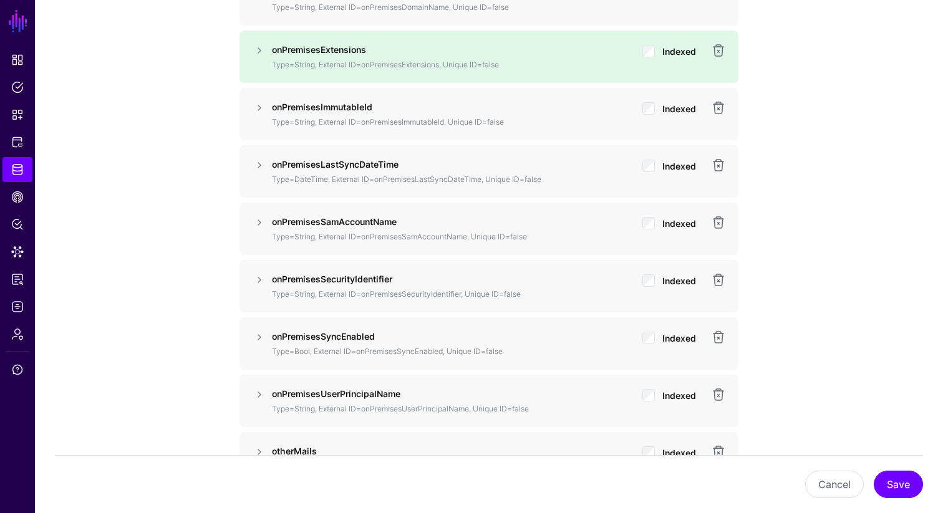
scroll to position [2938, 0]
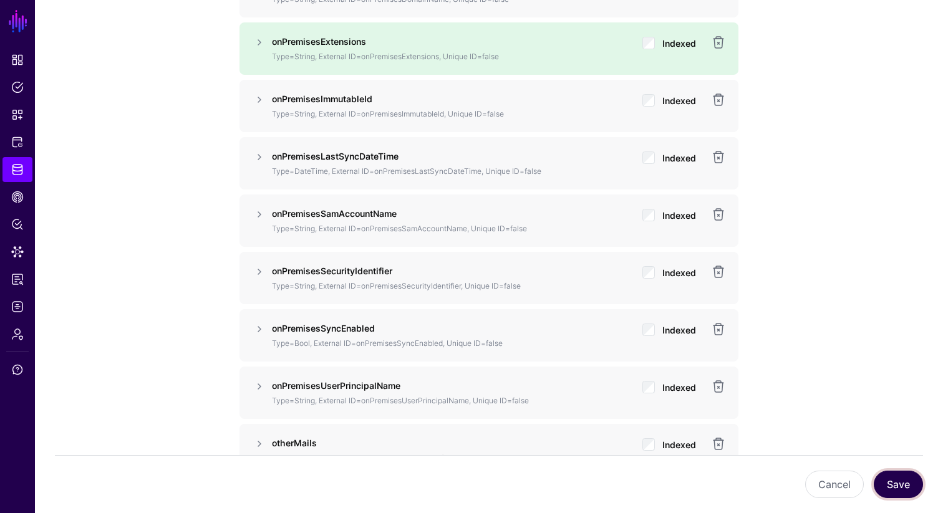
click at [786, 399] on button "Save" at bounding box center [898, 484] width 49 height 27
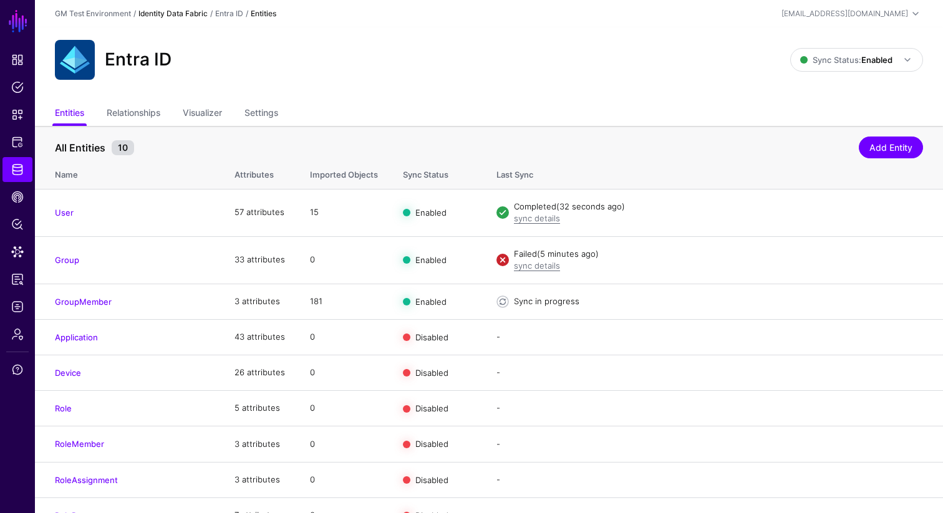
click at [165, 15] on link "Identity Data Fabric" at bounding box center [172, 13] width 69 height 9
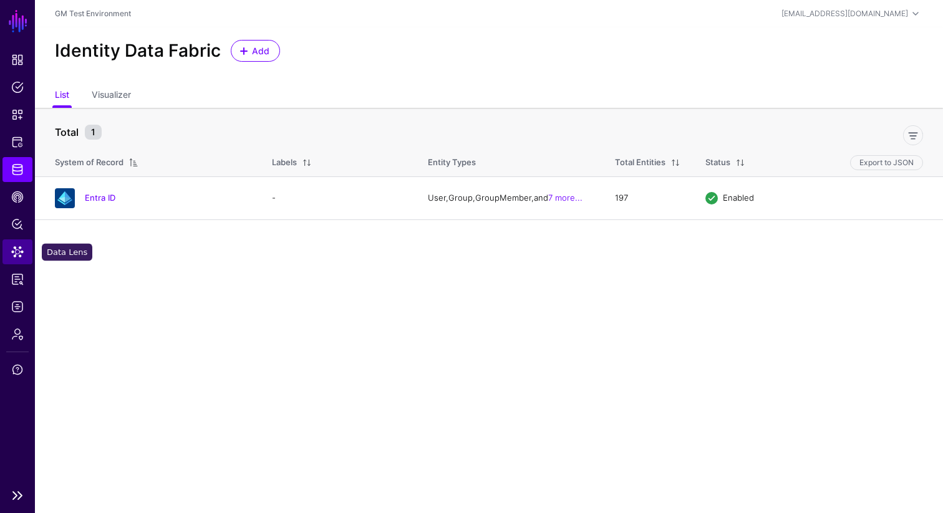
click at [17, 252] on span "Data Lens" at bounding box center [17, 252] width 12 height 12
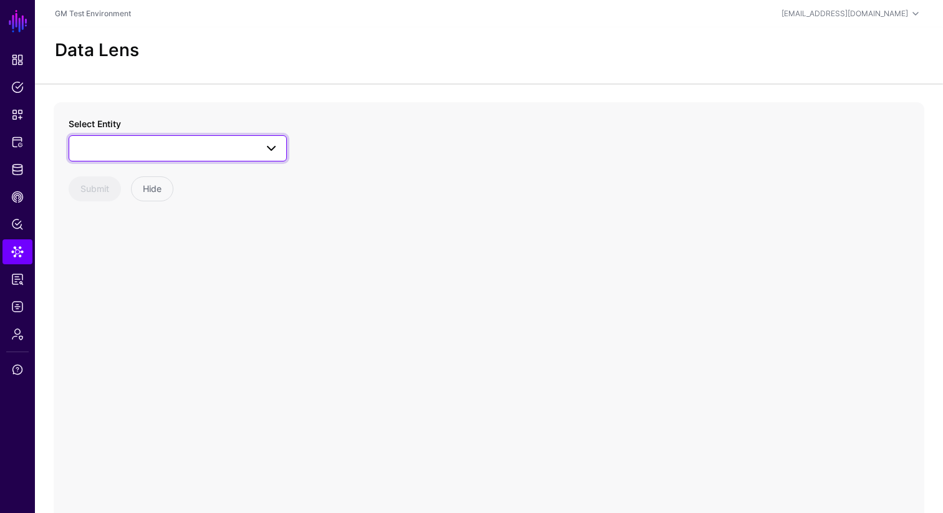
click at [185, 153] on span at bounding box center [178, 148] width 202 height 15
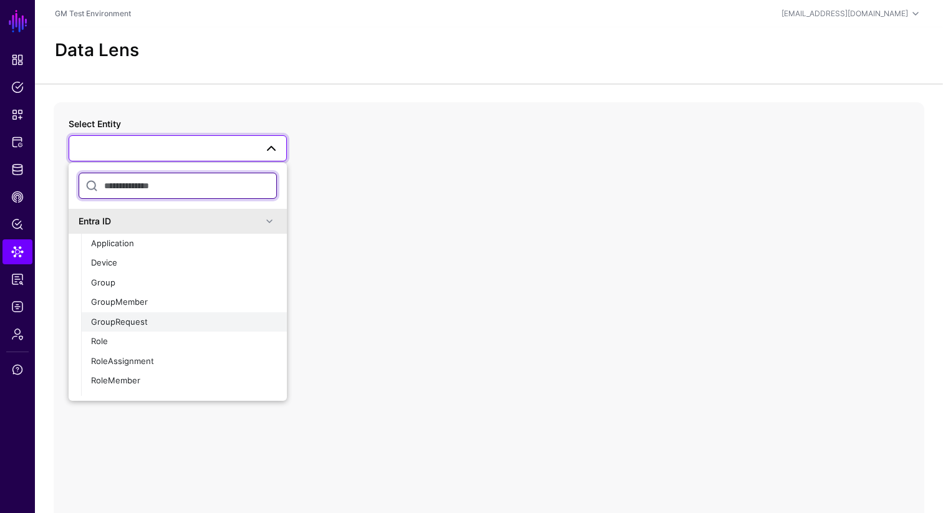
scroll to position [34, 0]
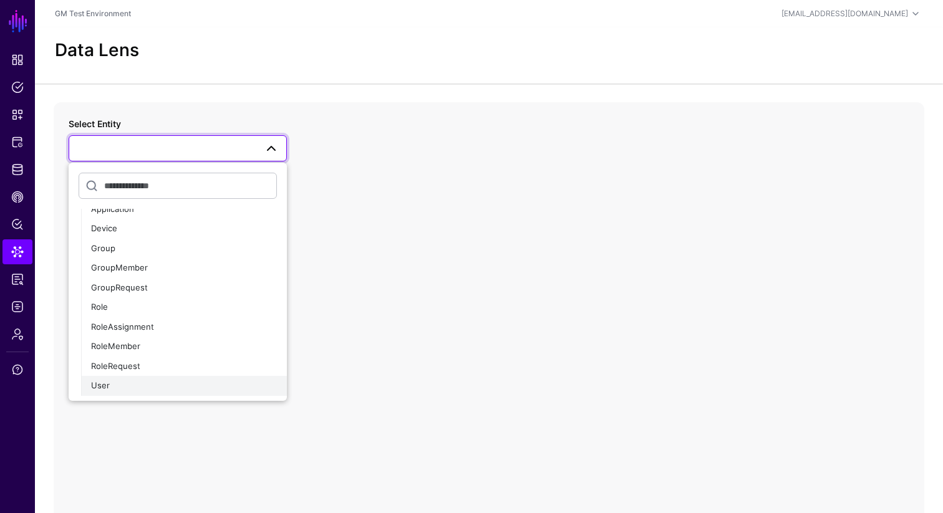
click at [105, 386] on span "User" at bounding box center [100, 385] width 19 height 10
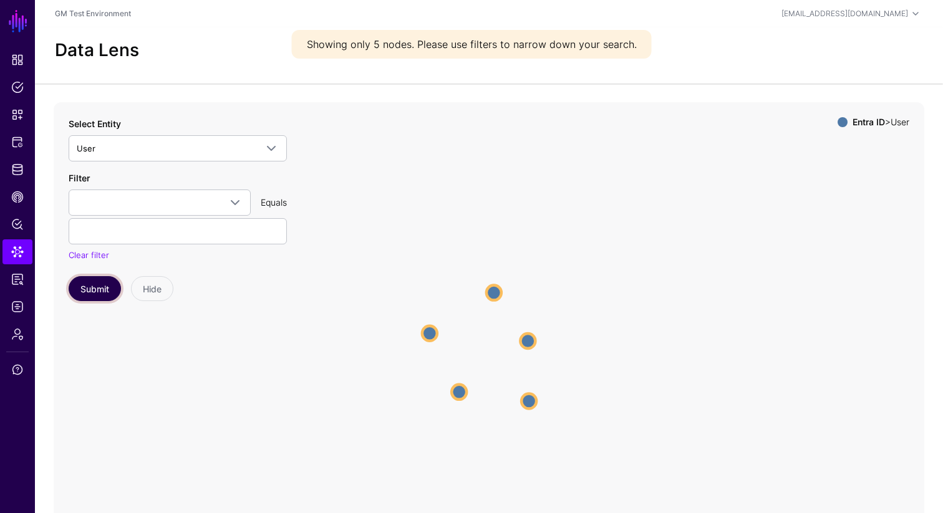
click at [101, 289] on button "Submit" at bounding box center [95, 288] width 52 height 25
click at [428, 332] on circle at bounding box center [429, 333] width 15 height 15
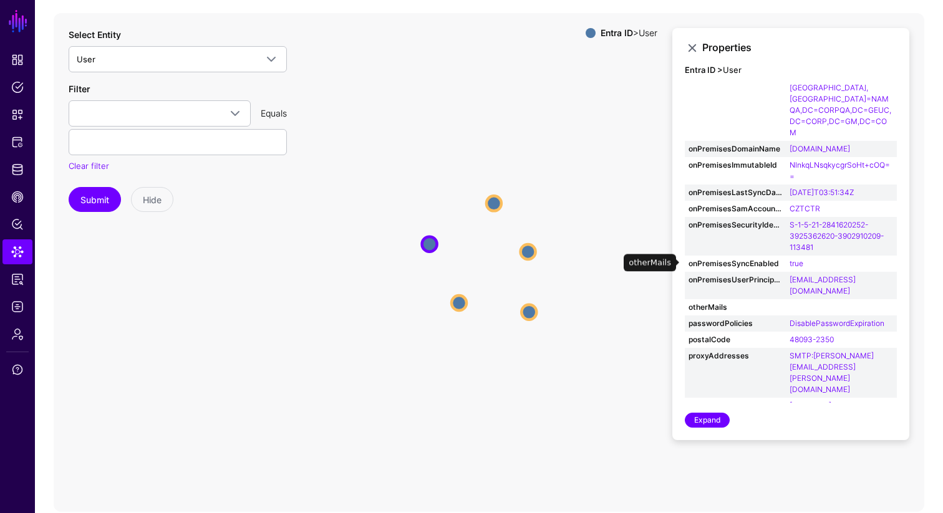
scroll to position [462, 0]
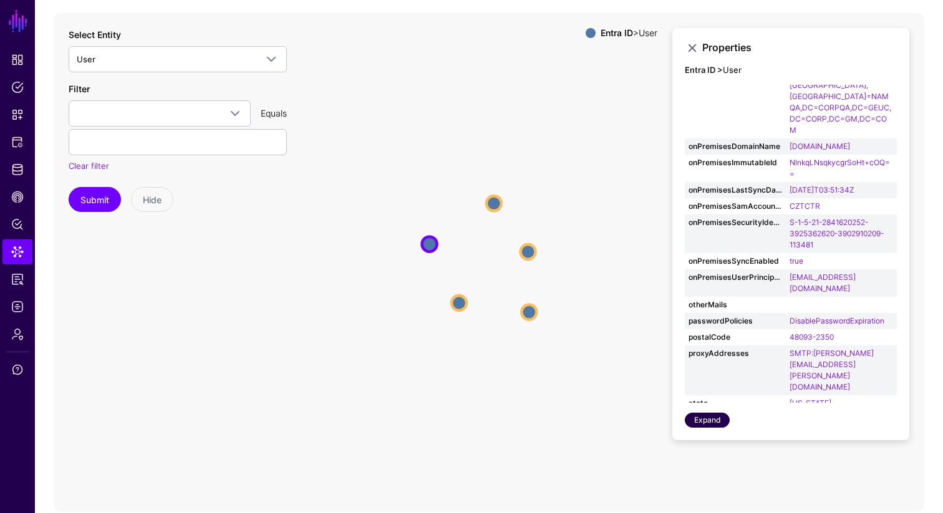
click at [713, 399] on link "Expand" at bounding box center [707, 420] width 45 height 15
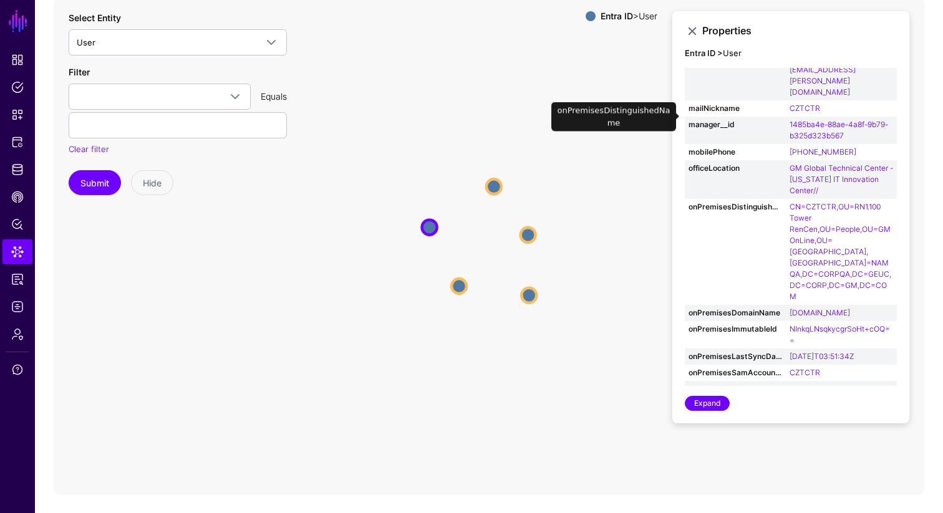
scroll to position [495, 0]
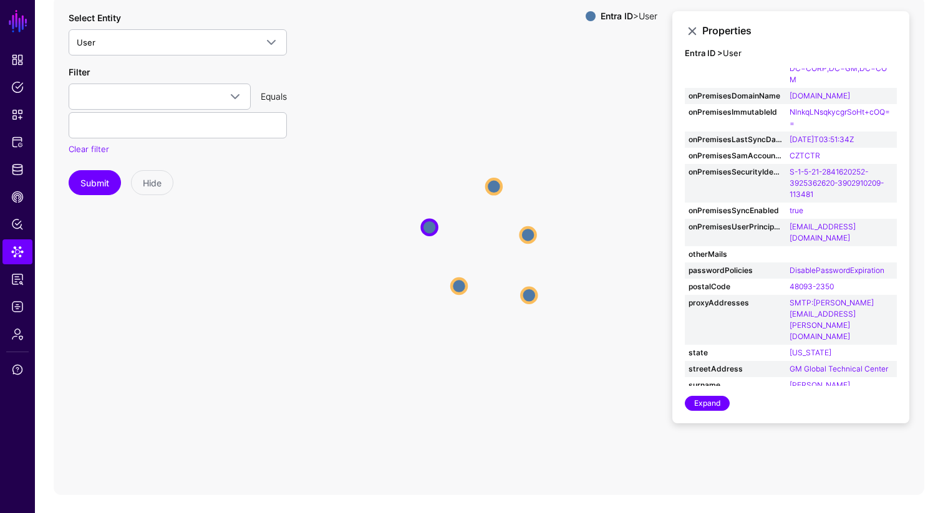
click at [430, 352] on icon "User User User User User User User User User User" at bounding box center [489, 245] width 871 height 499
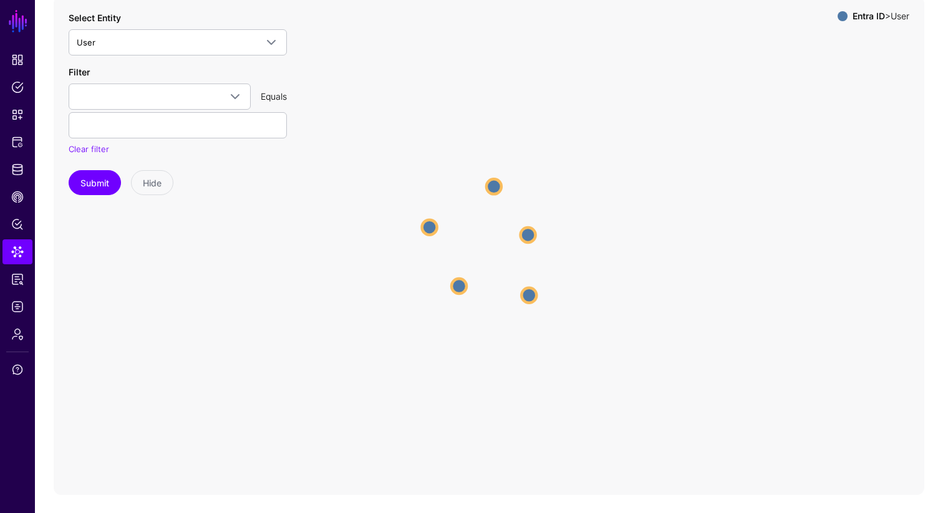
scroll to position [0, 0]
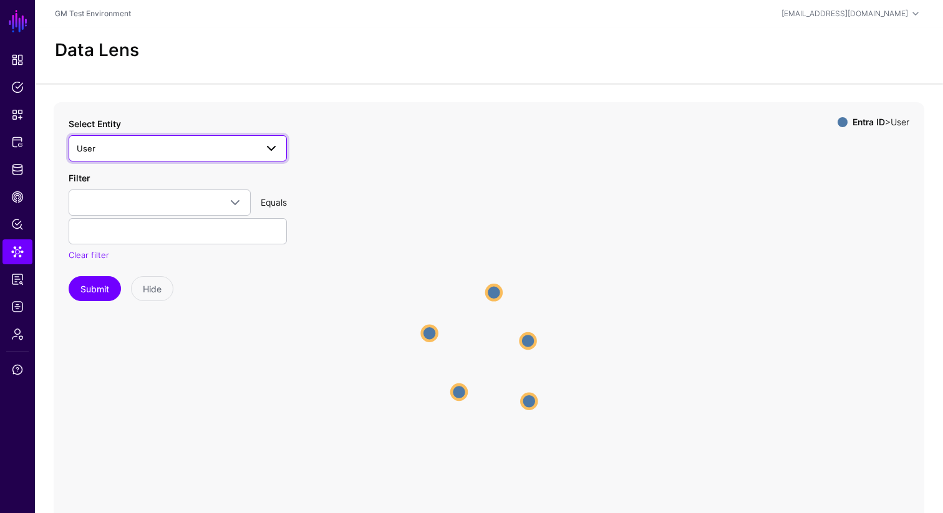
click at [236, 152] on span "User" at bounding box center [167, 149] width 180 height 14
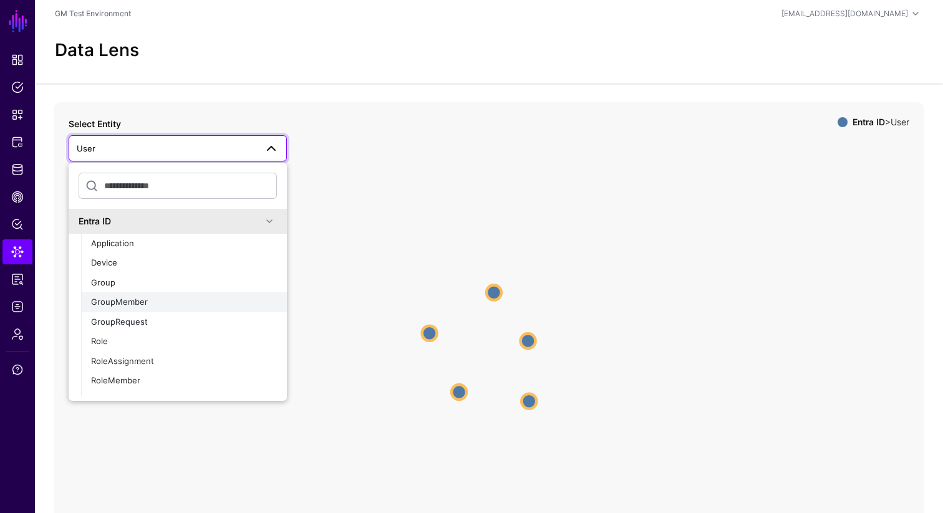
click at [132, 305] on span "GroupMember" at bounding box center [119, 302] width 57 height 10
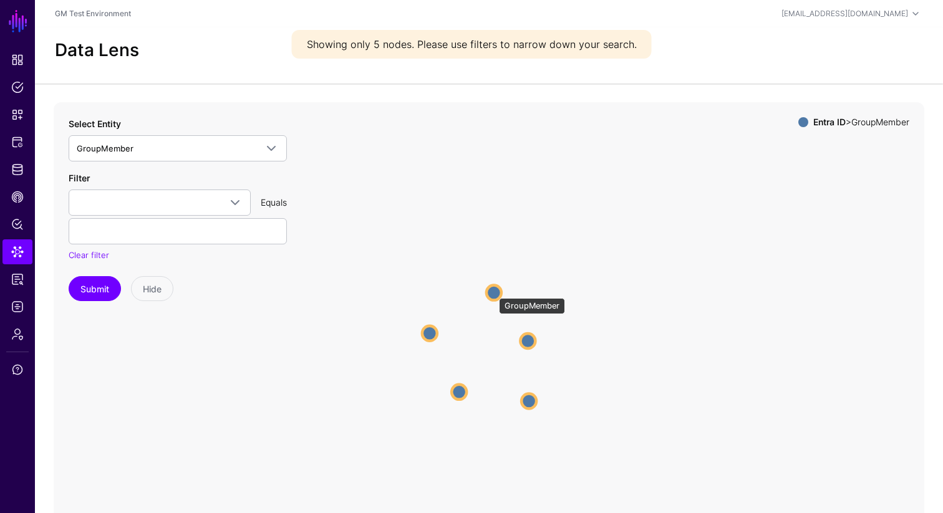
click at [493, 292] on circle at bounding box center [493, 292] width 15 height 15
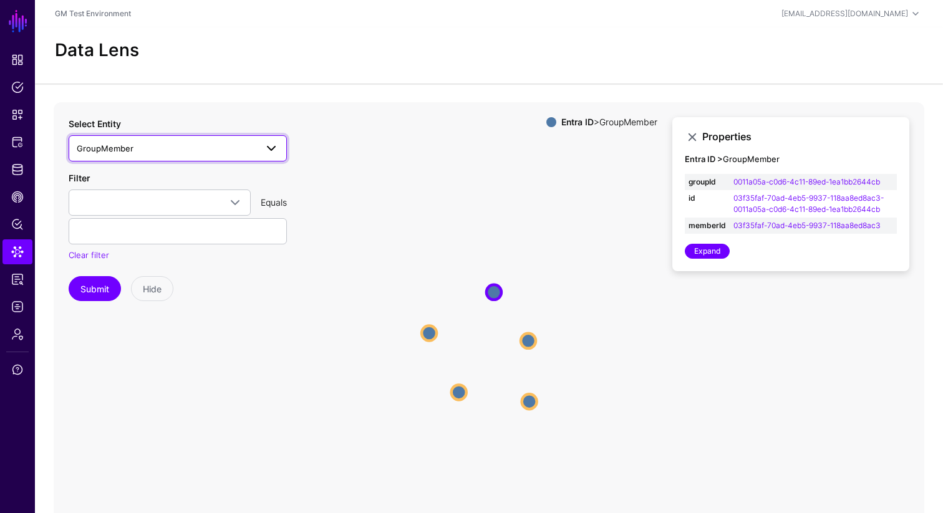
click at [262, 147] on span at bounding box center [267, 148] width 22 height 15
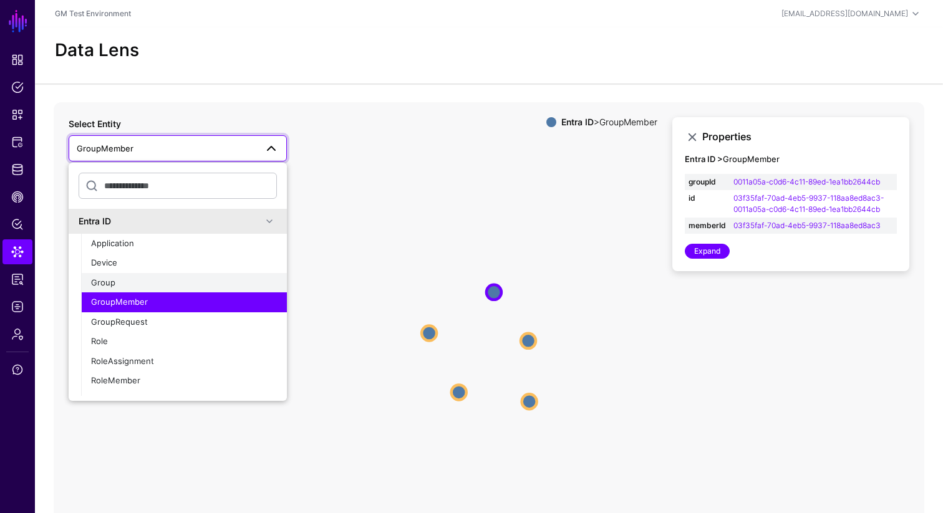
click at [100, 288] on div "Group" at bounding box center [184, 283] width 186 height 12
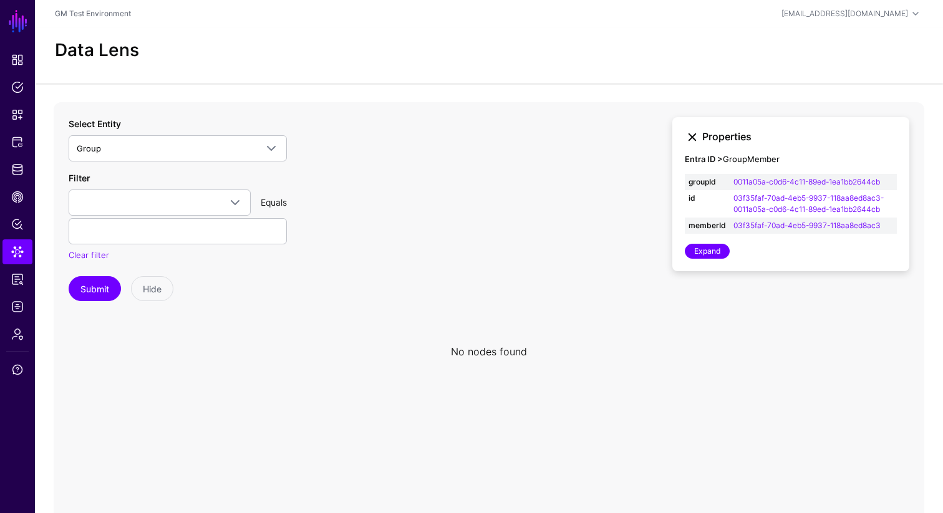
click at [694, 141] on link at bounding box center [692, 137] width 15 height 15
